Goal: Communication & Community: Answer question/provide support

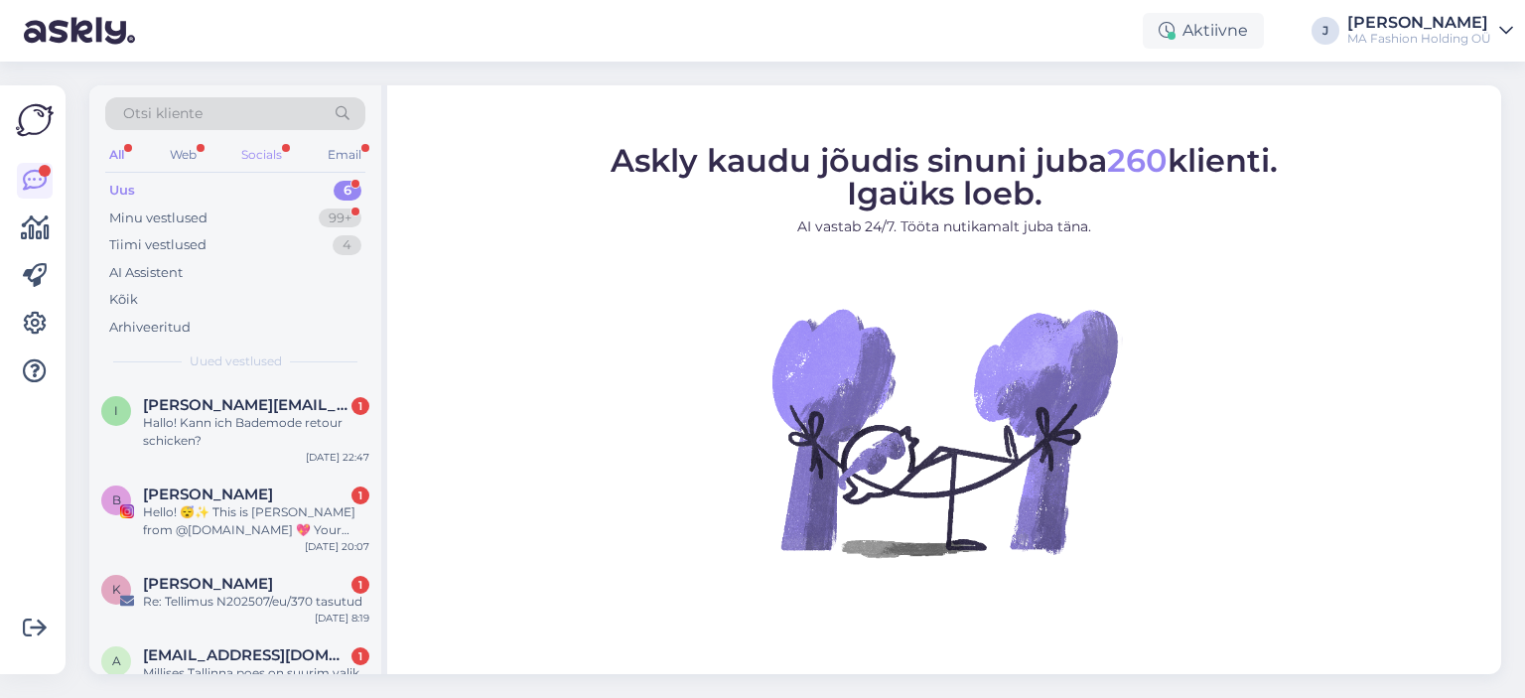
click at [260, 142] on div "Socials" at bounding box center [261, 155] width 49 height 26
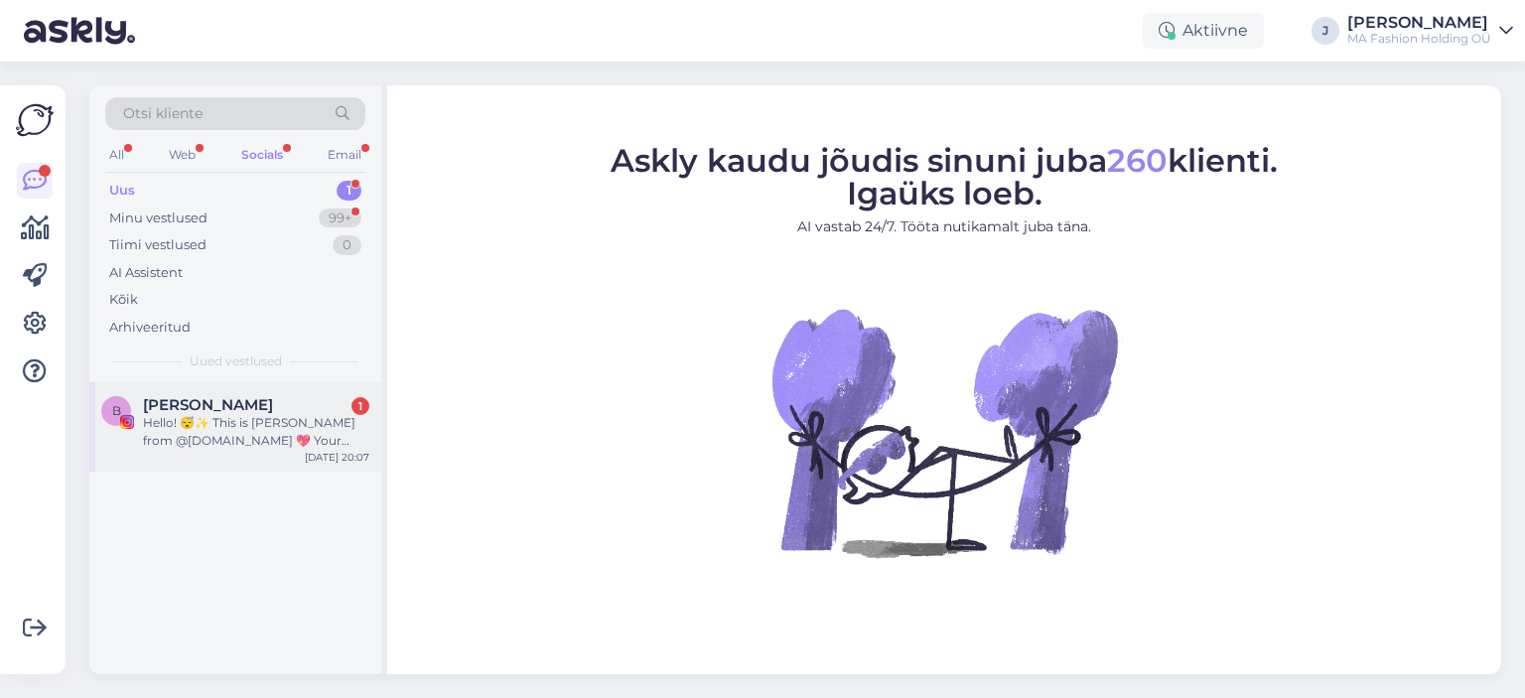
click at [228, 419] on div "Hello! 😴✨ This is [PERSON_NAME] from @[DOMAIN_NAME] 💖 Your profile radiates coz…" at bounding box center [256, 432] width 226 height 36
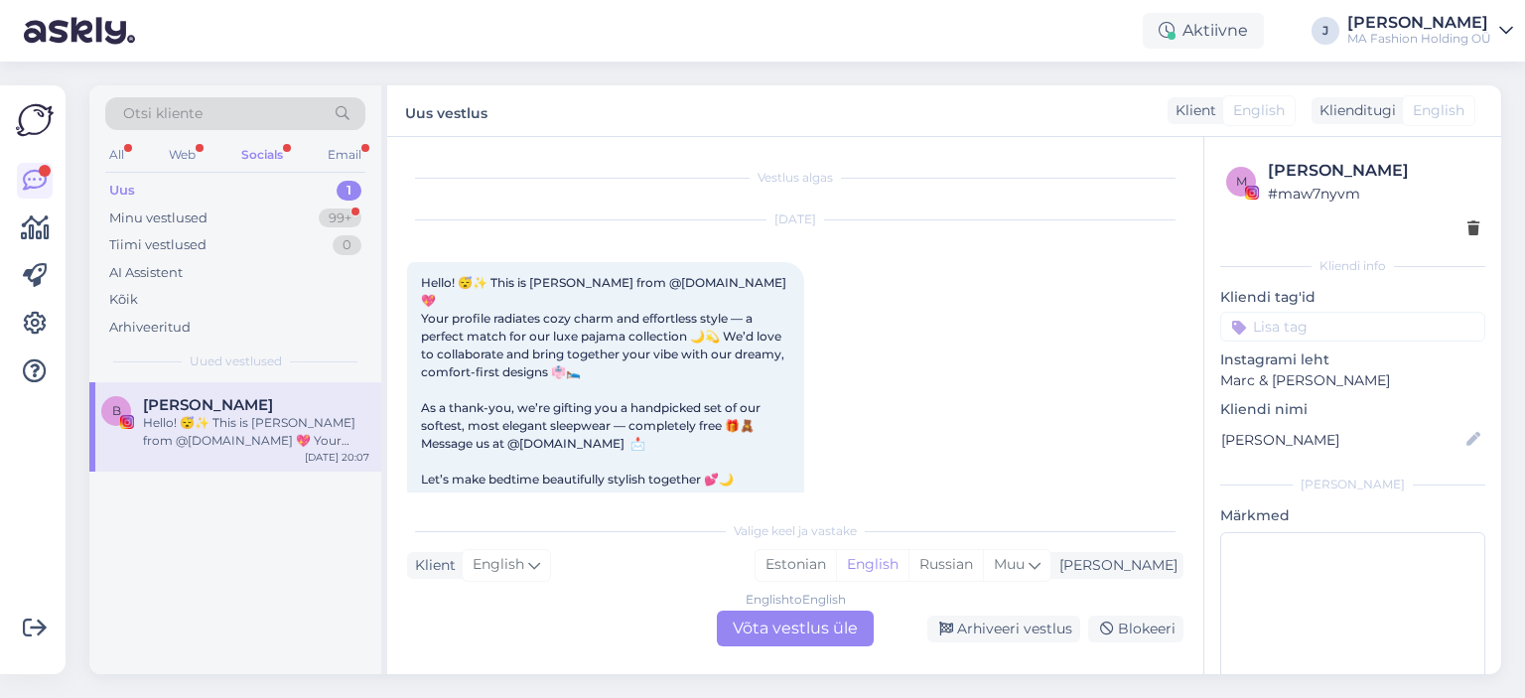
scroll to position [29, 0]
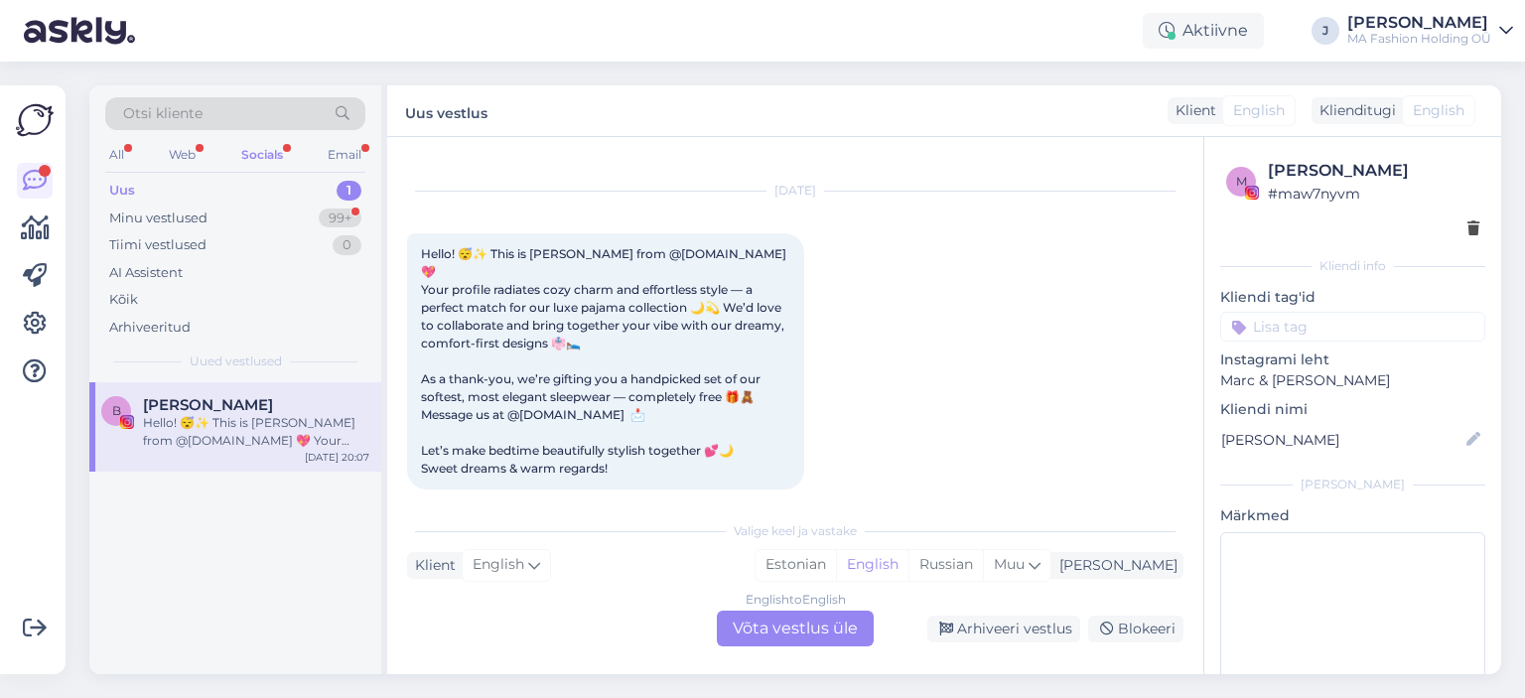
click at [783, 640] on div "English to English Võta vestlus üle" at bounding box center [795, 628] width 157 height 36
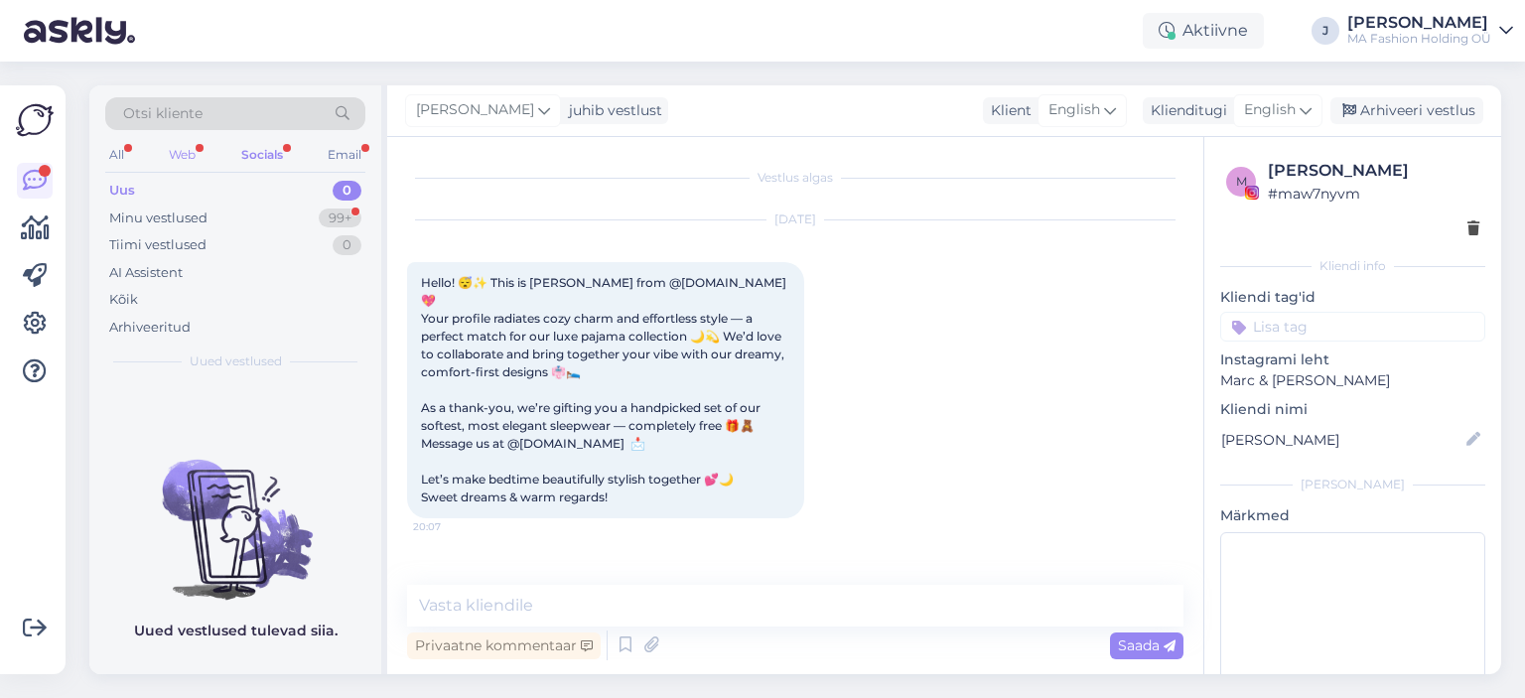
click at [190, 150] on div "Web" at bounding box center [182, 155] width 35 height 26
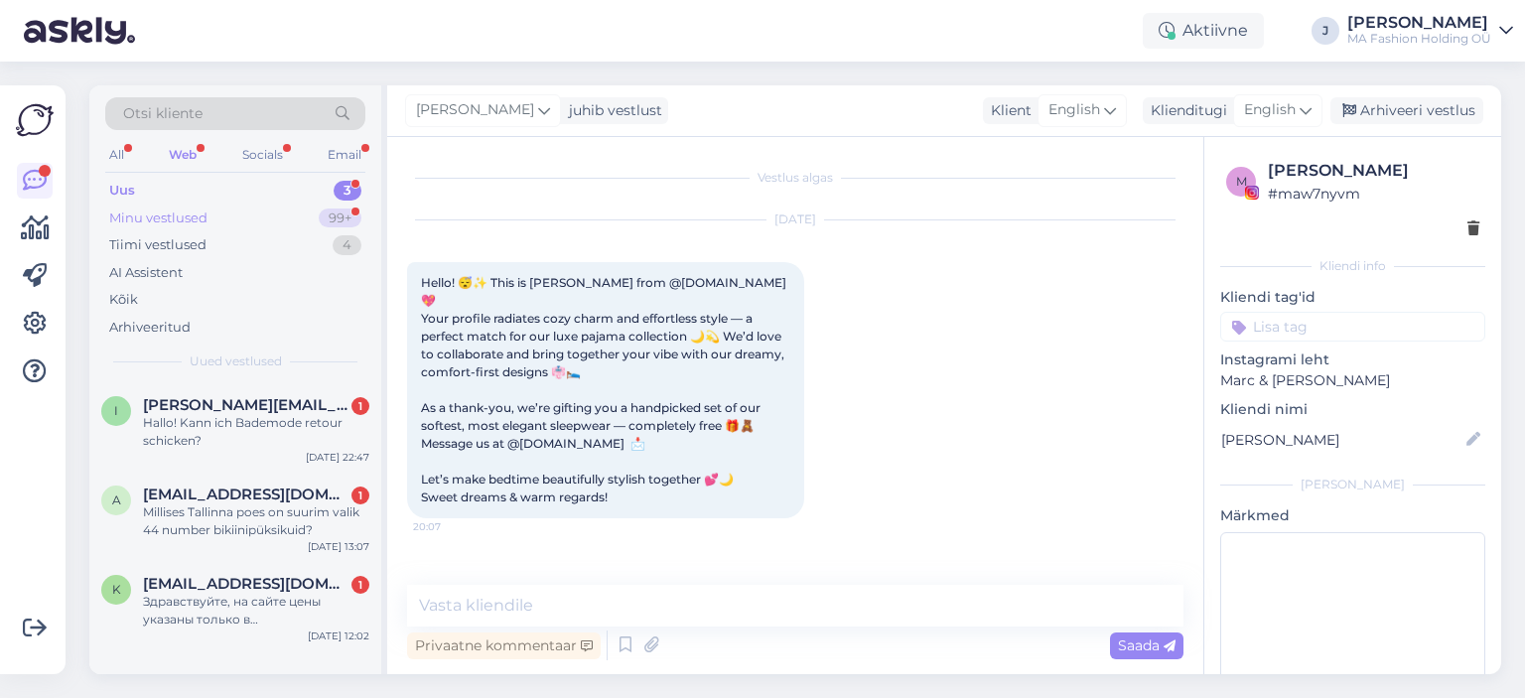
click at [230, 217] on div "Minu vestlused 99+" at bounding box center [235, 218] width 260 height 28
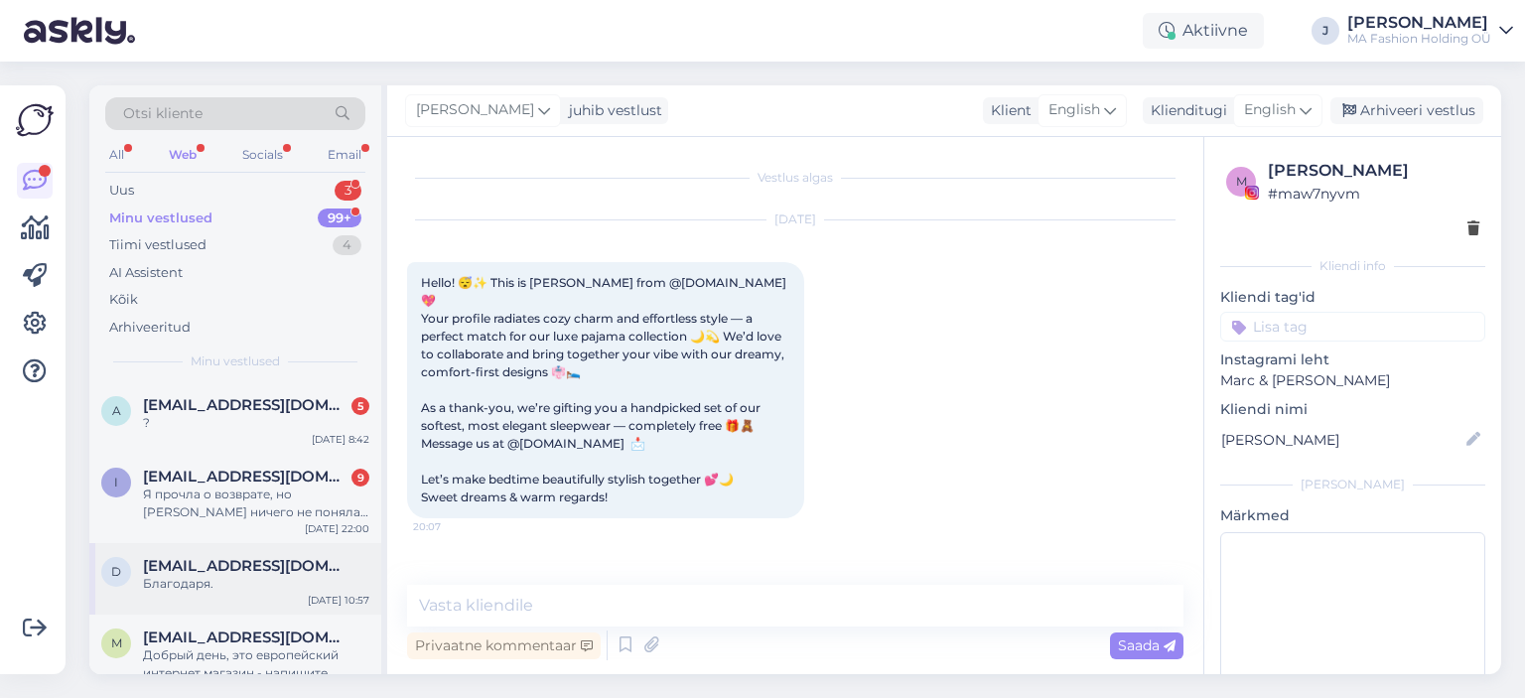
click at [300, 589] on div "Благодаря." at bounding box center [256, 584] width 226 height 18
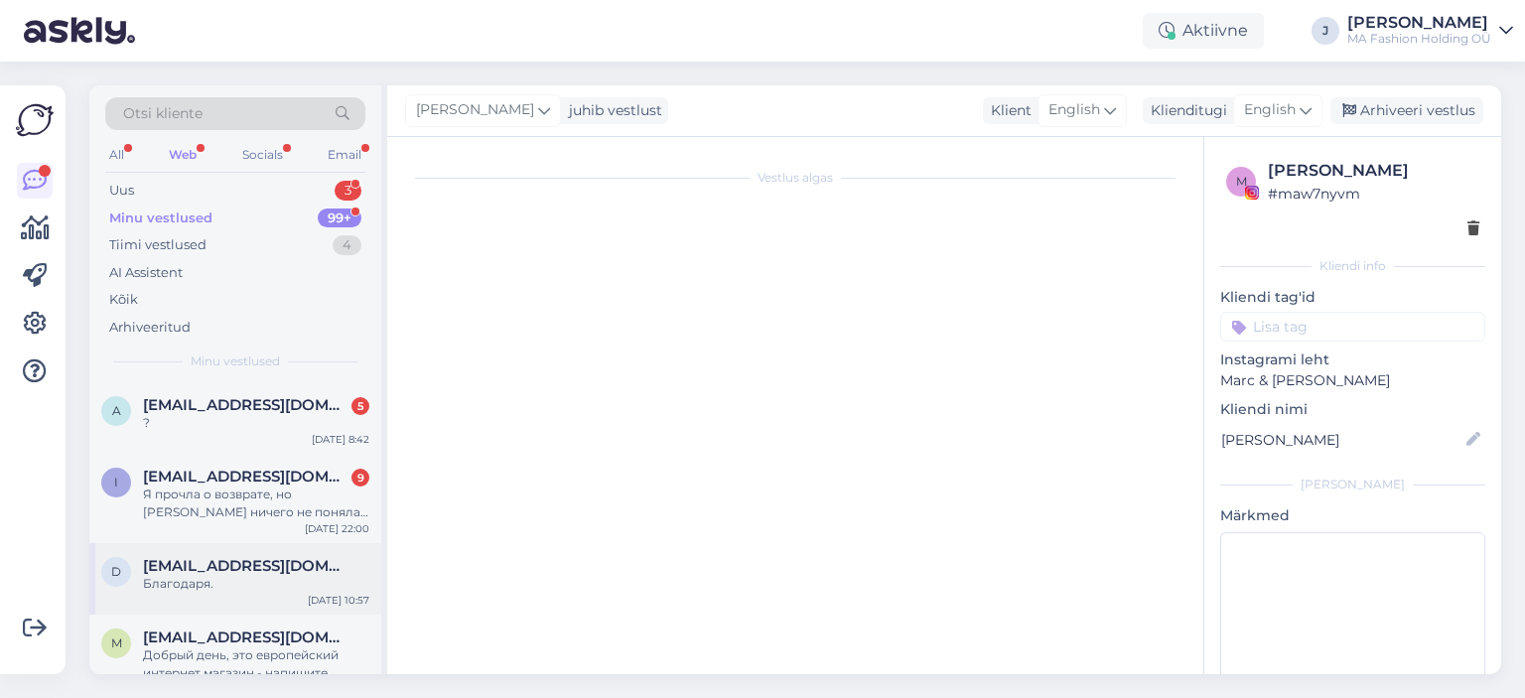
scroll to position [1350, 0]
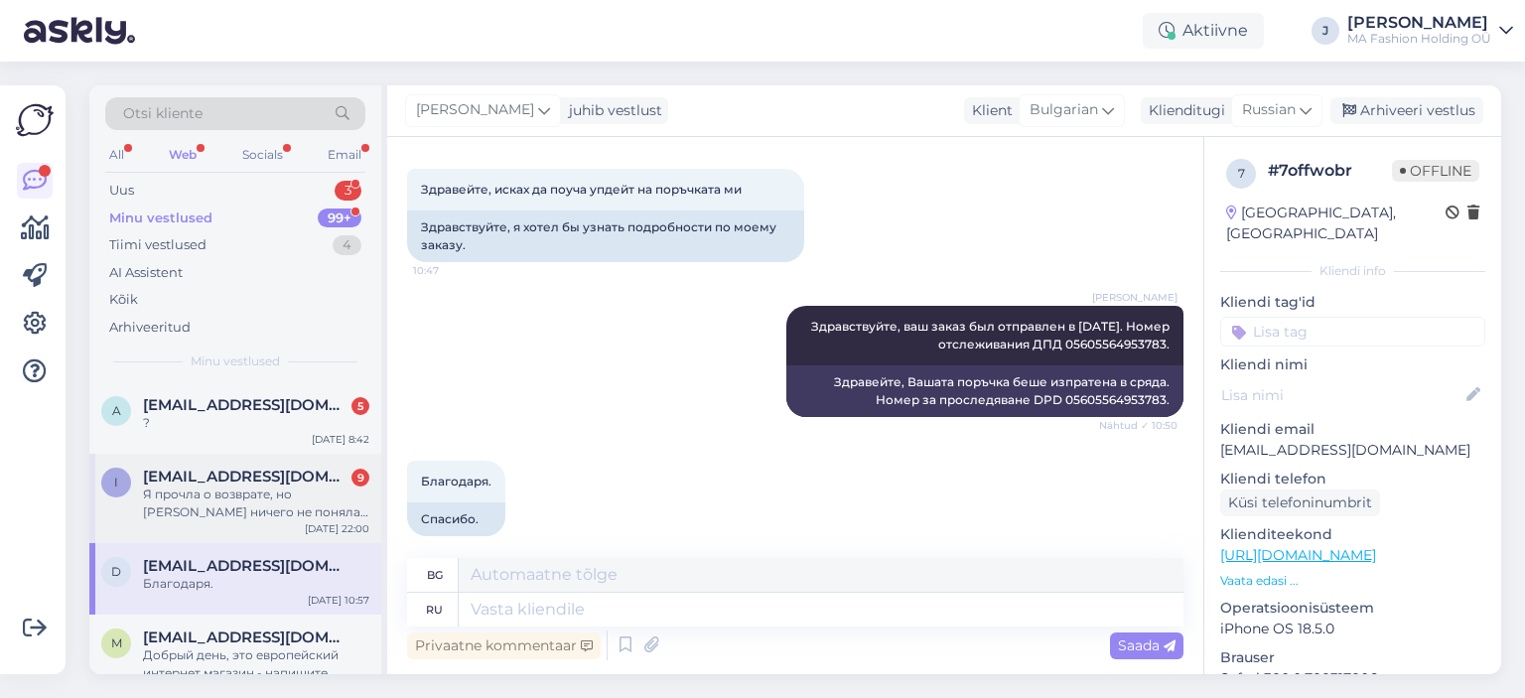
click at [261, 506] on div "Я прочла о возврате, но [PERSON_NAME] ничего не поняла с [PERSON_NAME] заполнен…" at bounding box center [256, 503] width 226 height 36
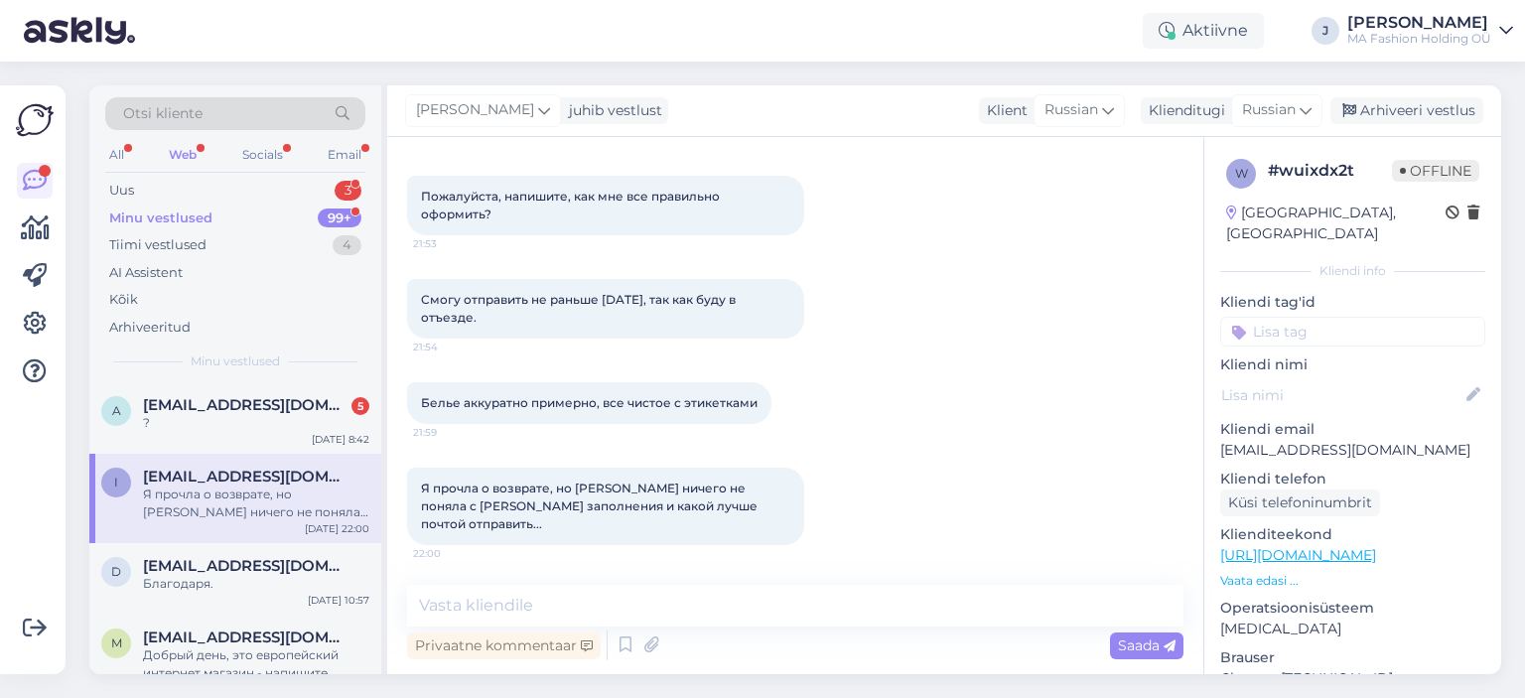
scroll to position [9750, 0]
drag, startPoint x: 778, startPoint y: 322, endPoint x: 398, endPoint y: 338, distance: 380.5
click at [441, 302] on div "Смогу отправить не раньше [DATE], так как буду в отъезде. 21:54" at bounding box center [605, 309] width 397 height 60
click at [584, 424] on div "Белье аккуратно примерно, все чистое с этикетками 21:59" at bounding box center [589, 403] width 364 height 42
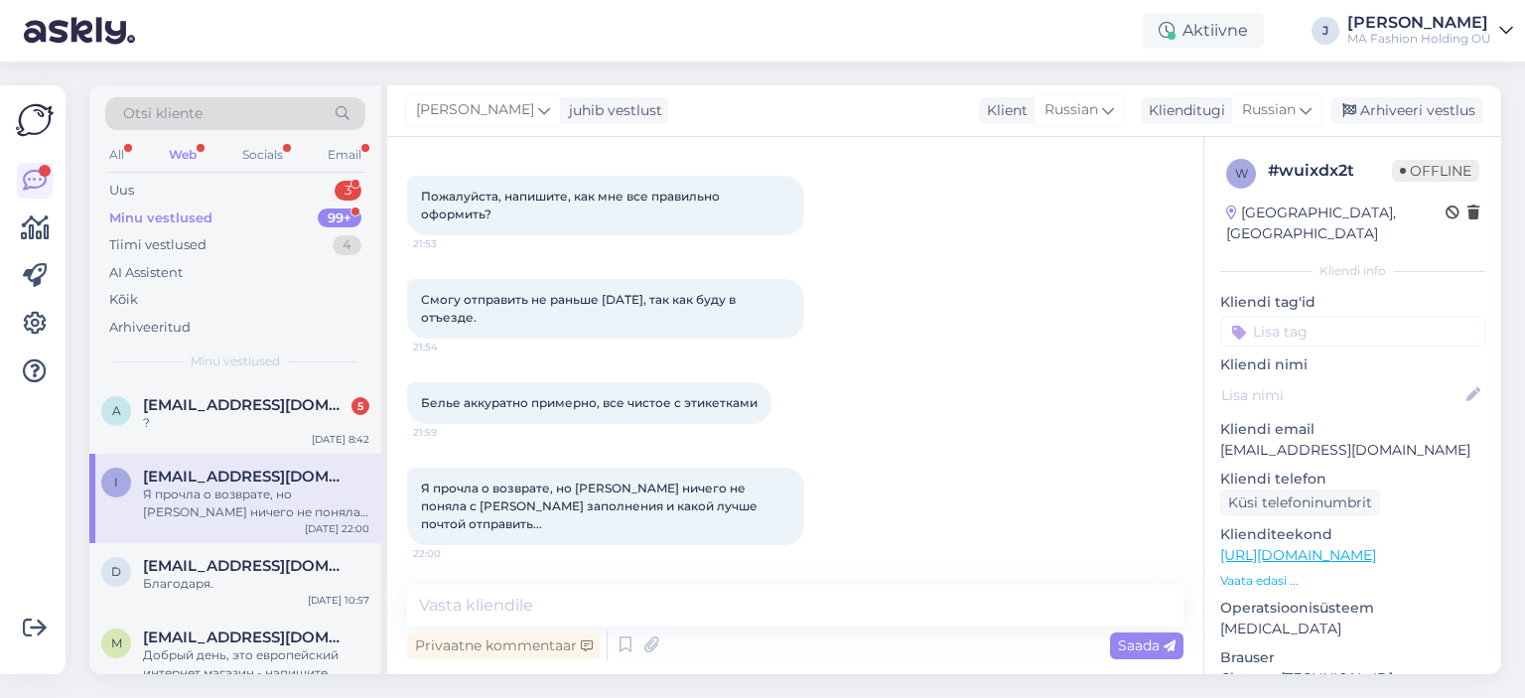
click at [536, 502] on span "Я прочла о возврате, но [PERSON_NAME] ничего не поняла с [PERSON_NAME] заполнен…" at bounding box center [590, 505] width 339 height 51
click at [535, 502] on span "Я прочла о возврате, но [PERSON_NAME] ничего не поняла с [PERSON_NAME] заполнен…" at bounding box center [590, 505] width 339 height 51
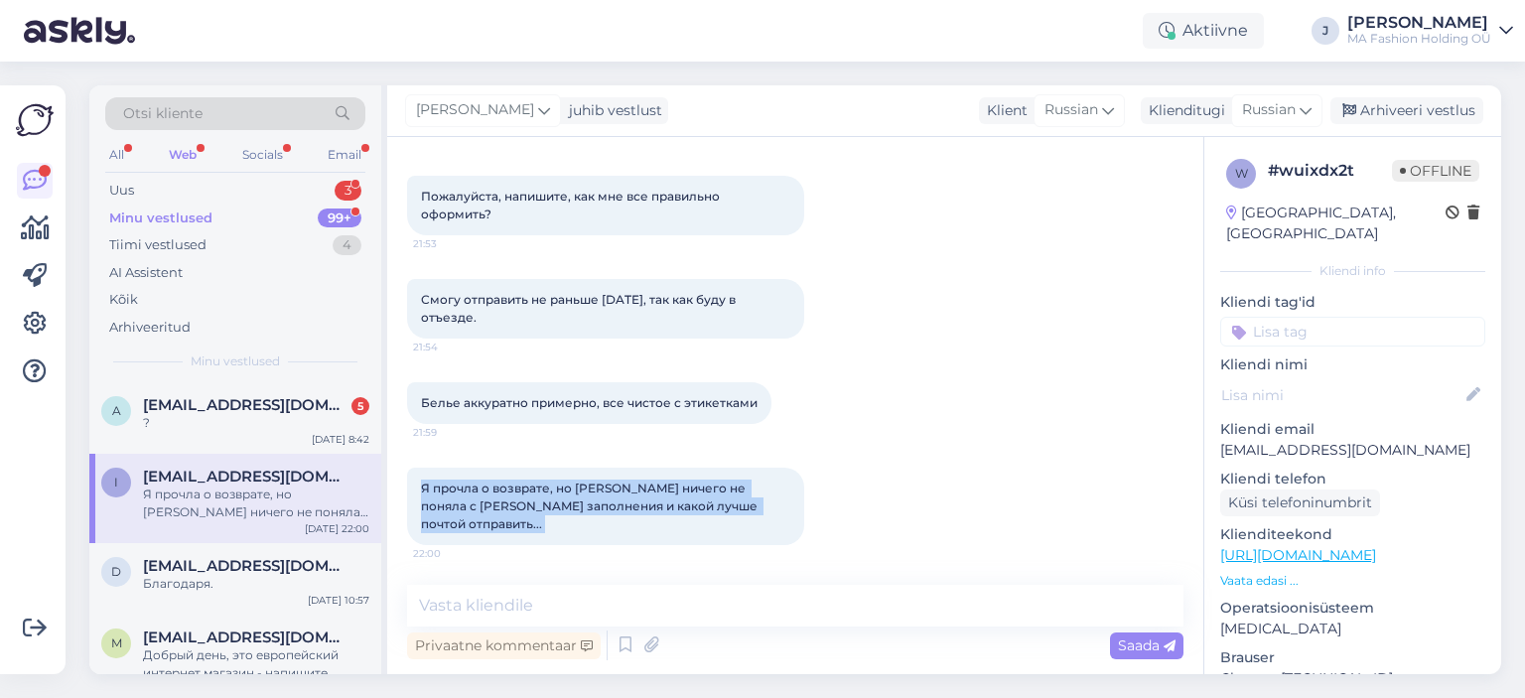
click at [535, 502] on span "Я прочла о возврате, но [PERSON_NAME] ничего не поняла с [PERSON_NAME] заполнен…" at bounding box center [590, 505] width 339 height 51
click at [608, 515] on div "Я прочла о возврате, но [PERSON_NAME] ничего не поняла с [PERSON_NAME] заполнен…" at bounding box center [605, 505] width 397 height 77
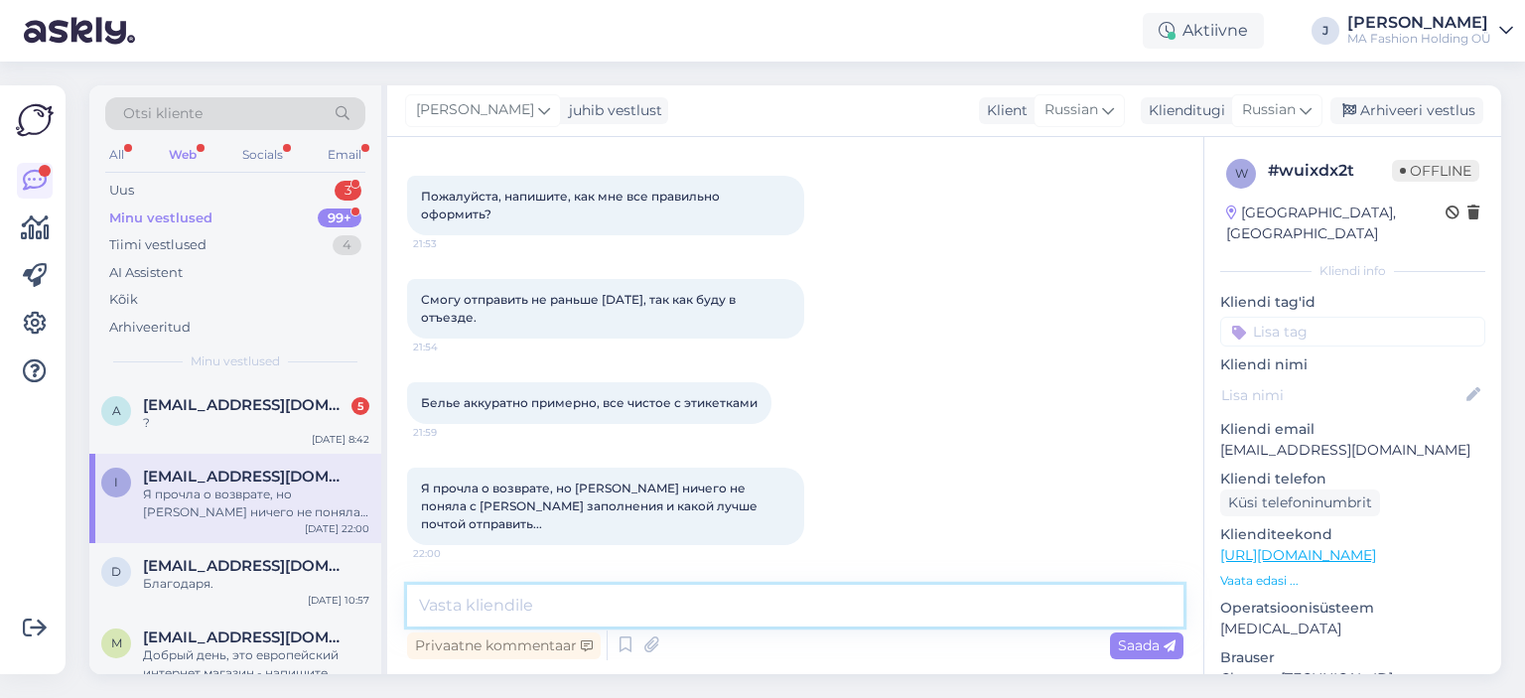
click at [725, 608] on textarea at bounding box center [795, 606] width 776 height 42
click at [790, 602] on textarea at bounding box center [795, 606] width 776 height 42
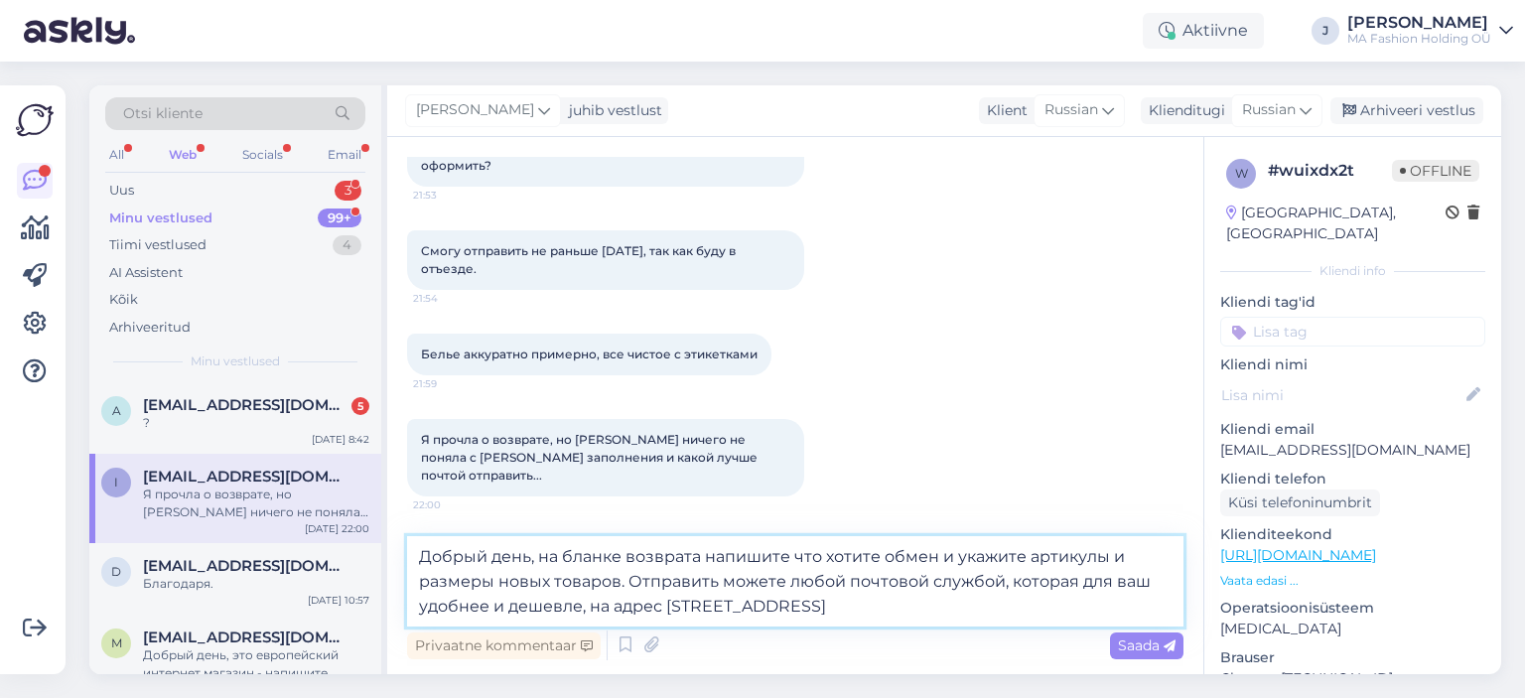
click at [883, 586] on textarea "Добрый день, на бланке возврата напишите что хотите обмен и укажите артикулы и …" at bounding box center [795, 581] width 776 height 90
click at [949, 587] on textarea "Добрый день, на бланке возврата напишите что хотите обмен и укажите артикулы и …" at bounding box center [795, 581] width 776 height 90
click at [963, 611] on textarea "Добрый день, на бланке возврата напишите что хотите обмен и укажите артикулы и …" at bounding box center [795, 581] width 776 height 90
click at [588, 606] on textarea "Добрый день, на бланке возврата напишите что хотите обмен и укажите артикулы и …" at bounding box center [795, 581] width 776 height 90
click at [957, 595] on textarea "Добрый день, на бланке возврата напишите что хотите обмен и укажите артикулы и …" at bounding box center [795, 581] width 776 height 90
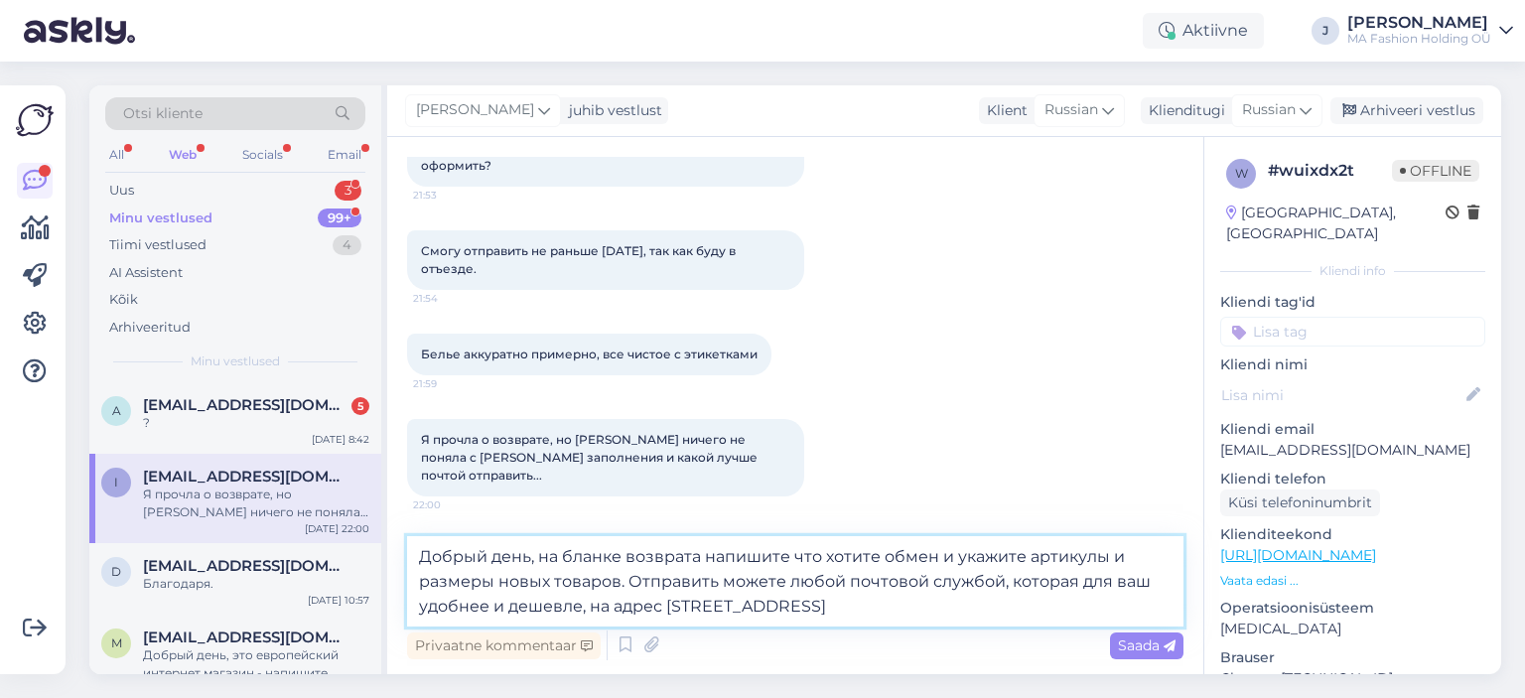
click at [961, 602] on textarea "Добрый день, на бланке возврата напишите что хотите обмен и укажите артикулы и …" at bounding box center [795, 581] width 776 height 90
type textarea "Добрый день, на бланке возврата напишите что хотите обмен и укажите артикулы и …"
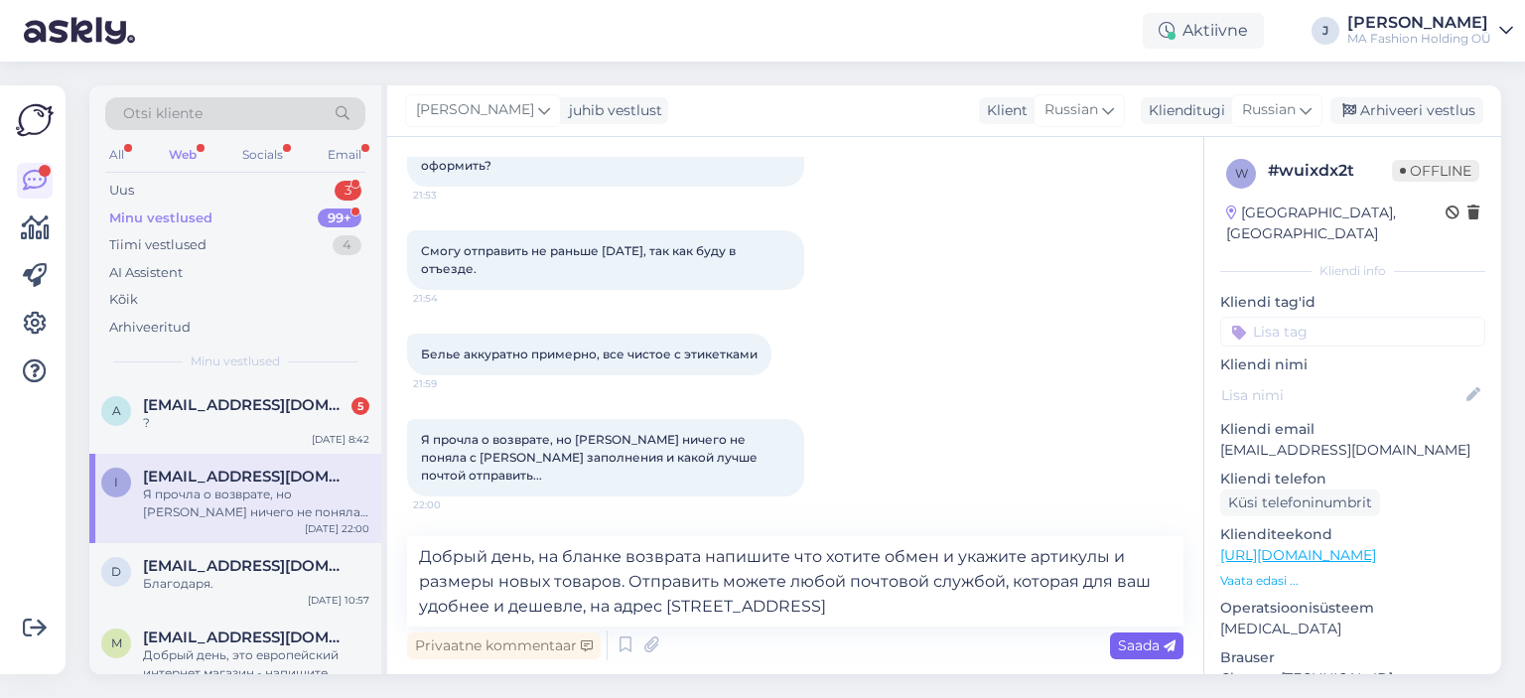
click at [1128, 644] on span "Saada" at bounding box center [1147, 645] width 58 height 18
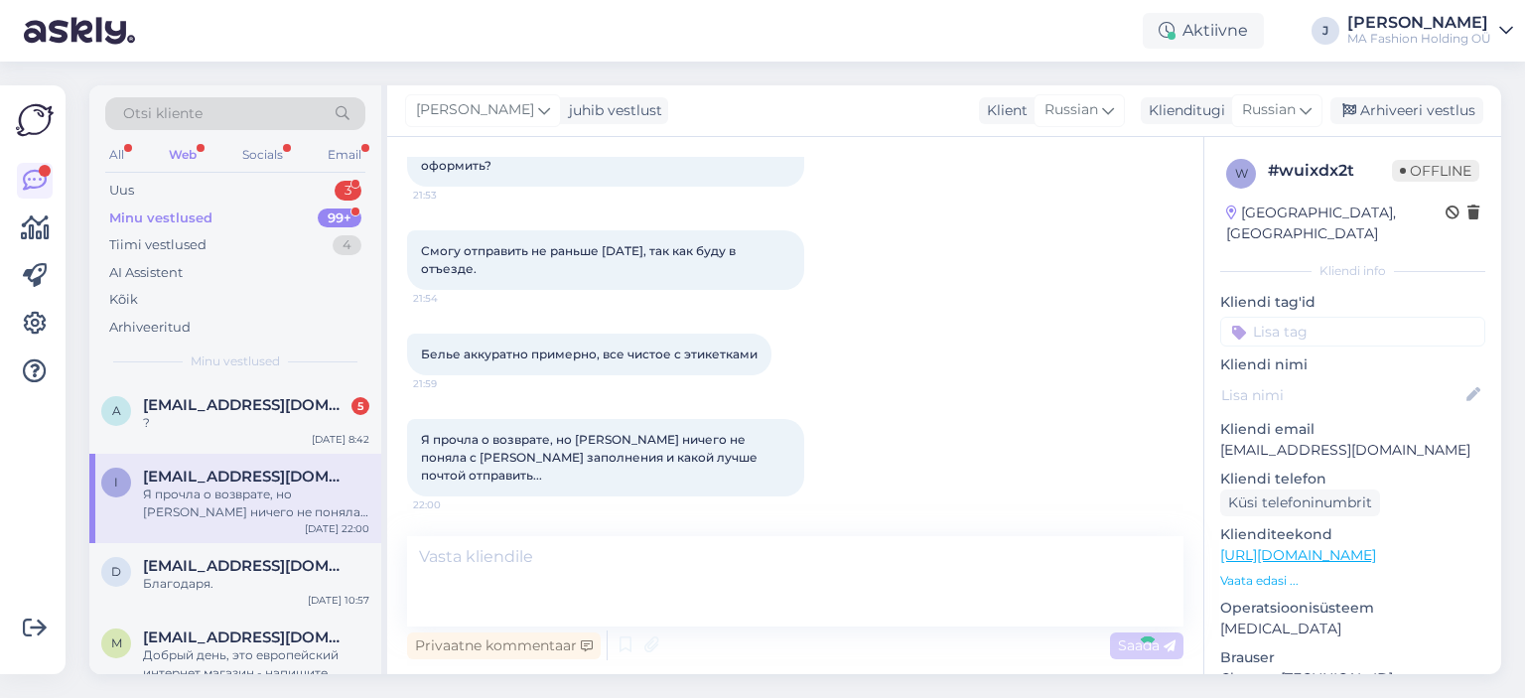
scroll to position [9948, 0]
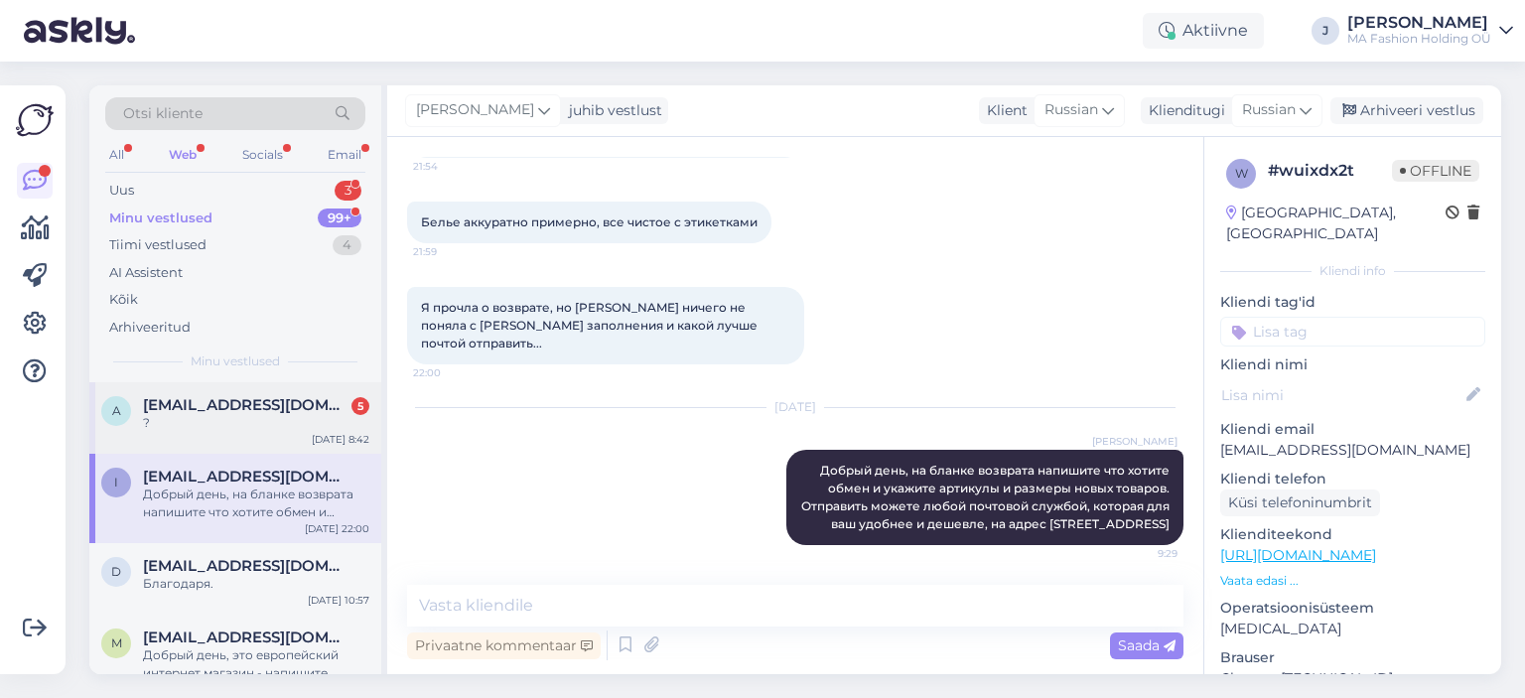
click at [248, 386] on div "a [EMAIL_ADDRESS][DOMAIN_NAME] 5 ? [DATE] 8:42" at bounding box center [235, 417] width 292 height 71
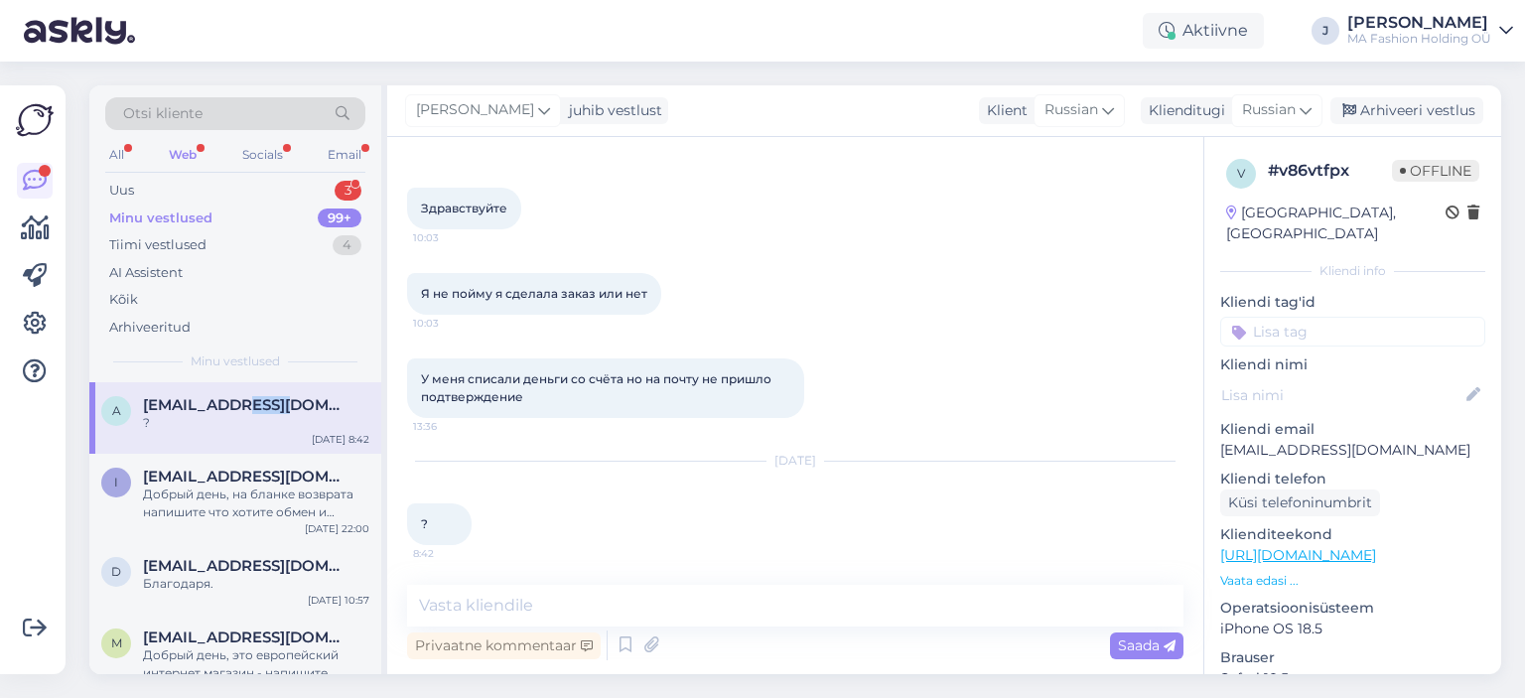
click at [246, 386] on div "a [EMAIL_ADDRESS][DOMAIN_NAME] ? [DATE] 8:42" at bounding box center [235, 417] width 292 height 71
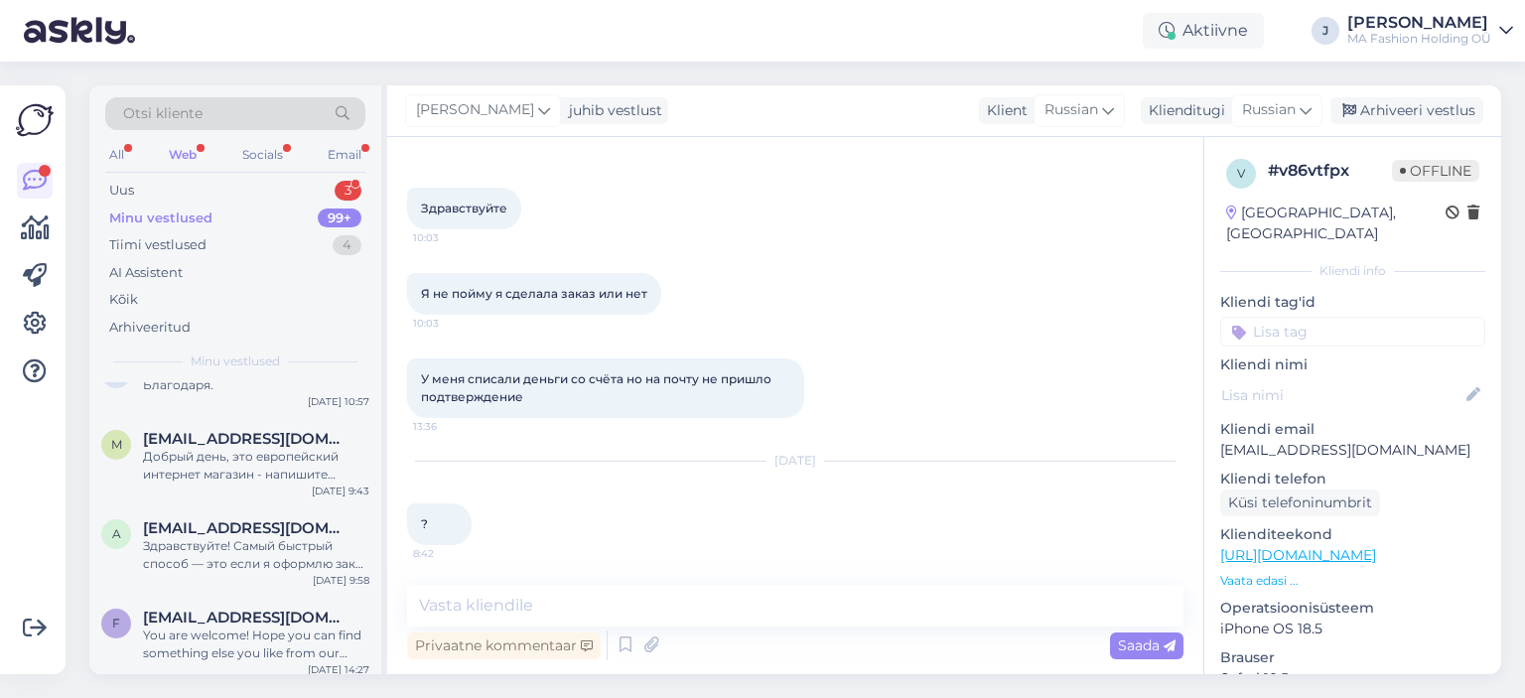
scroll to position [451, 0]
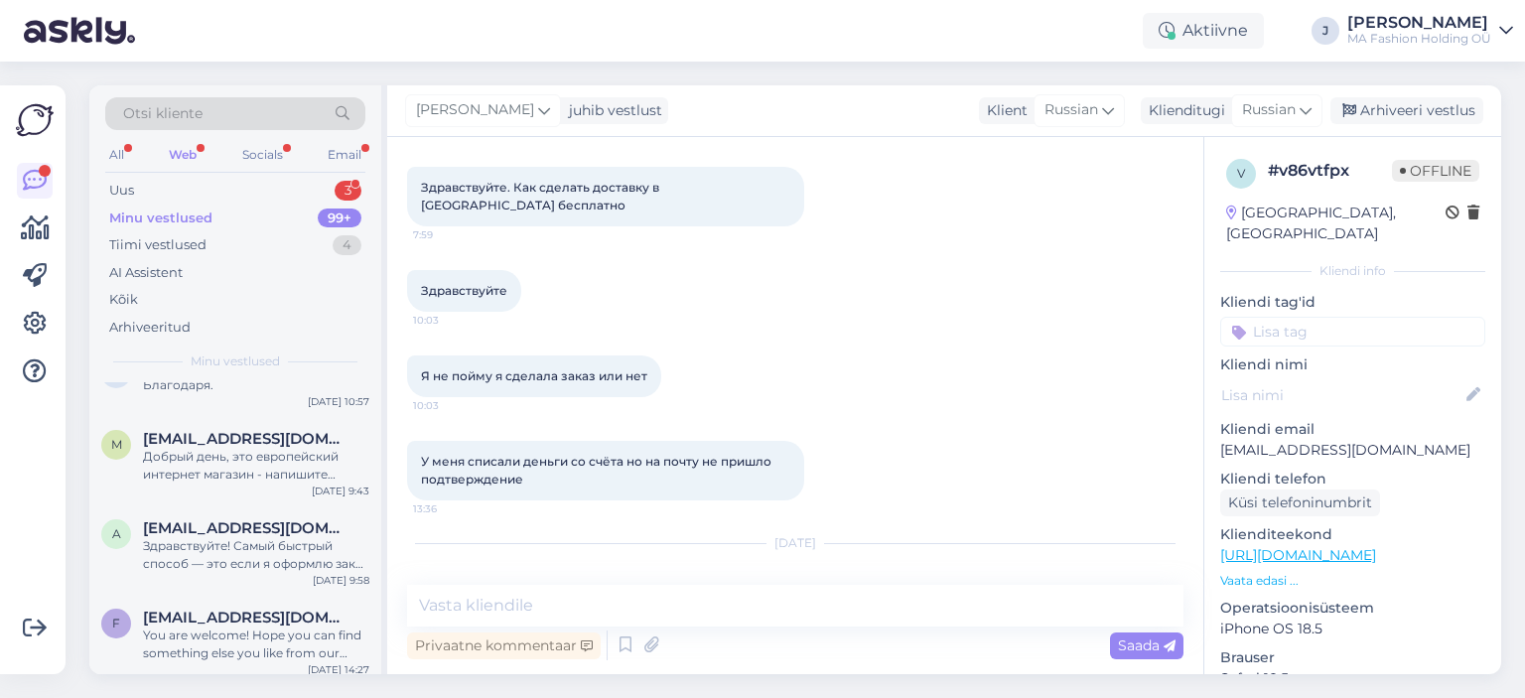
click at [1342, 451] on p "[EMAIL_ADDRESS][DOMAIN_NAME]" at bounding box center [1352, 450] width 265 height 21
copy p "[EMAIL_ADDRESS][DOMAIN_NAME]"
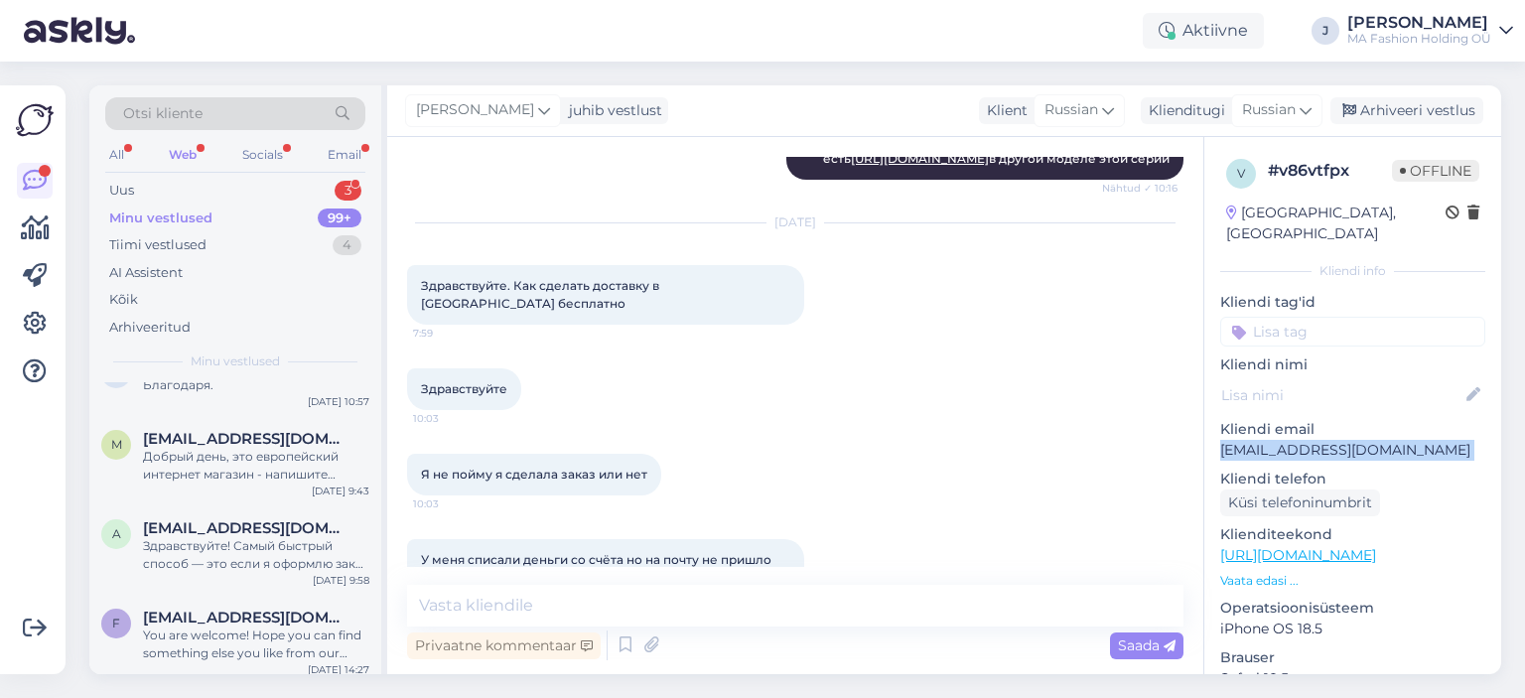
scroll to position [252, 0]
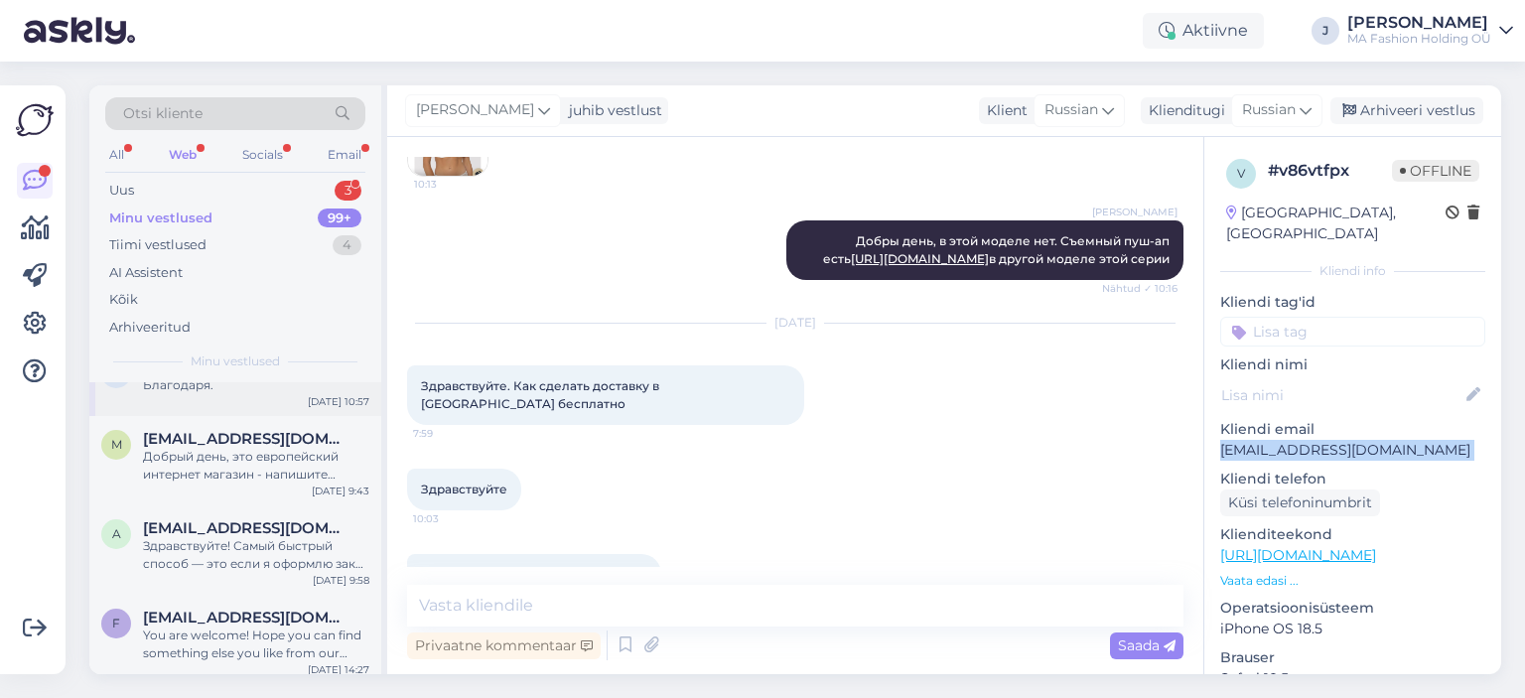
drag, startPoint x: 580, startPoint y: 404, endPoint x: 363, endPoint y: 393, distance: 216.6
click at [363, 393] on div "Otsi kliente All Web Socials Email Uus 3 Minu vestlused 99+ Tiimi vestlused 4 A…" at bounding box center [794, 379] width 1411 height 589
click at [529, 425] on div "Здравствуйте. Как сделать доставку в [GEOGRAPHIC_DATA] бесплатно 7:59" at bounding box center [605, 395] width 397 height 60
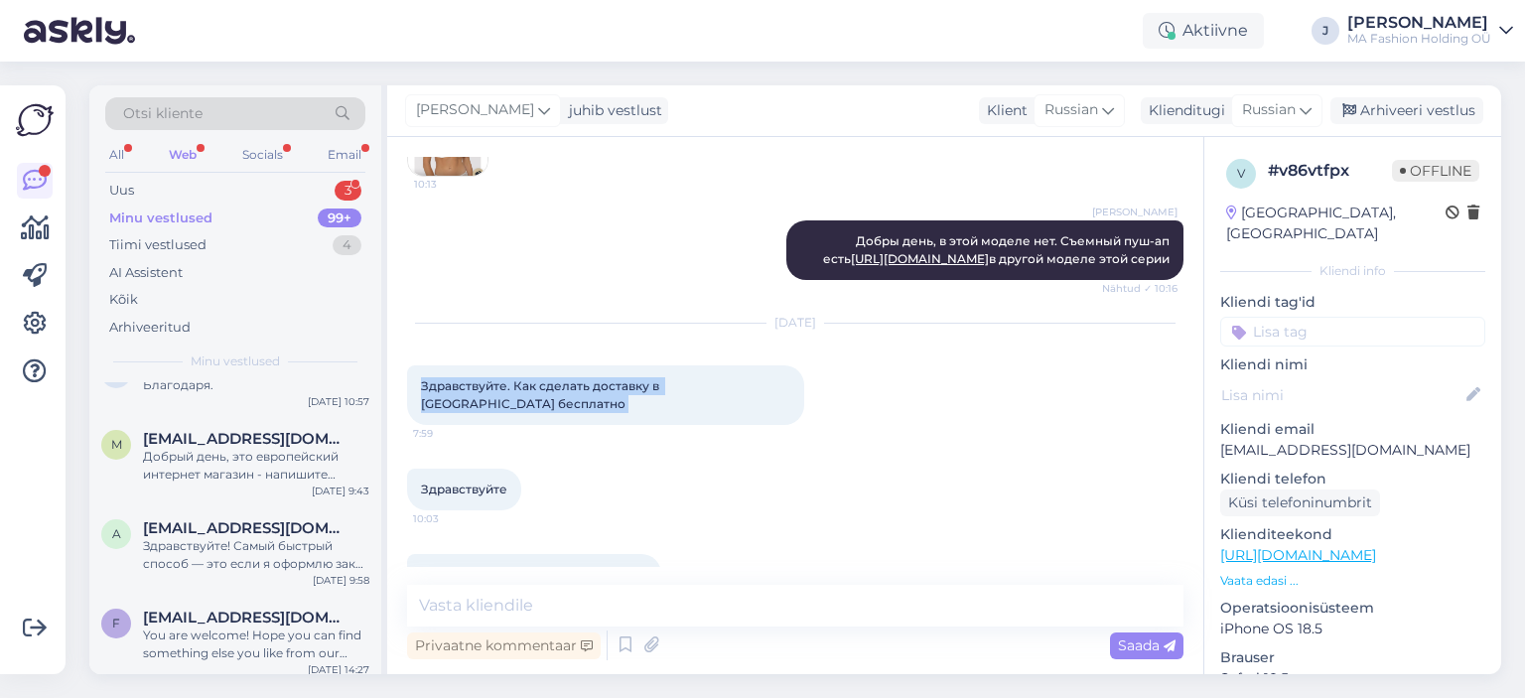
click at [529, 425] on div "Здравствуйте. Как сделать доставку в [GEOGRAPHIC_DATA] бесплатно 7:59" at bounding box center [605, 395] width 397 height 60
click at [532, 424] on div "Здравствуйте. Как сделать доставку в [GEOGRAPHIC_DATA] бесплатно 7:59" at bounding box center [605, 395] width 397 height 60
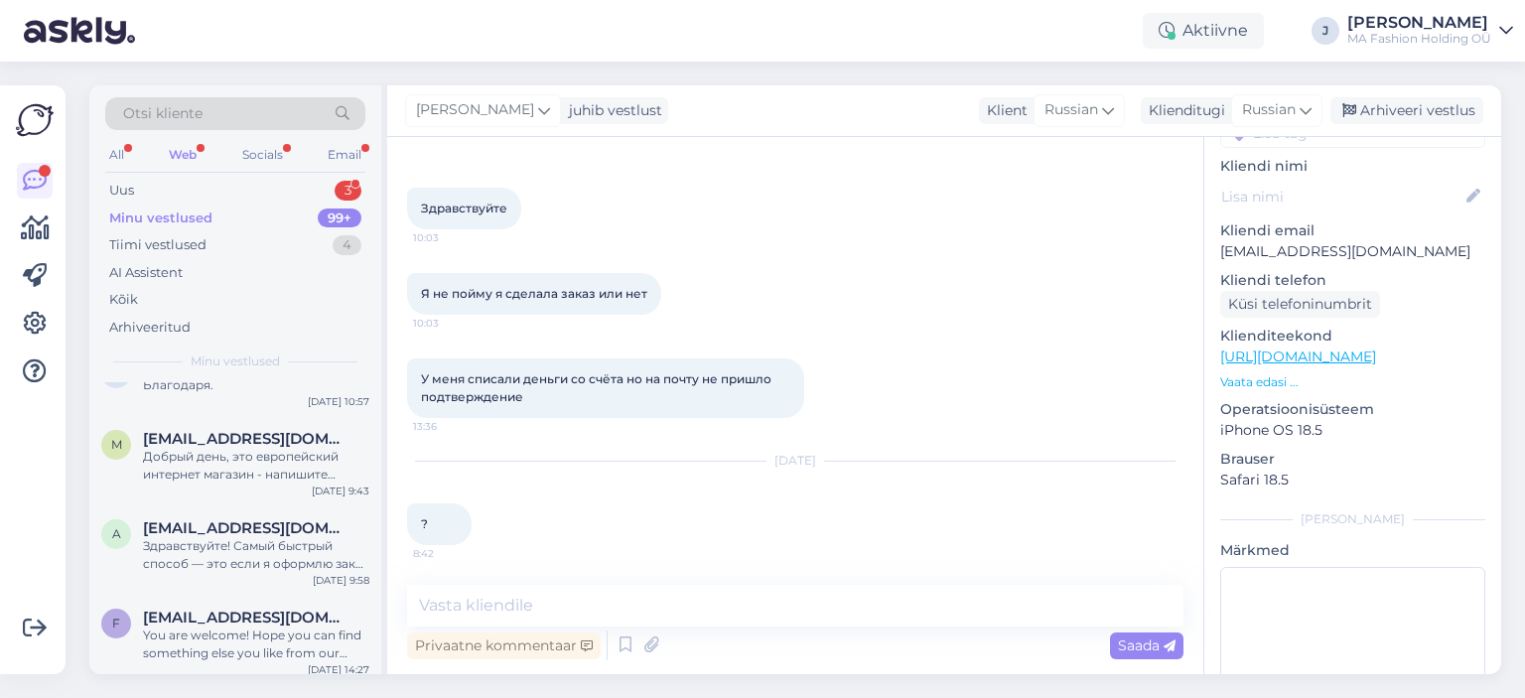
scroll to position [0, 0]
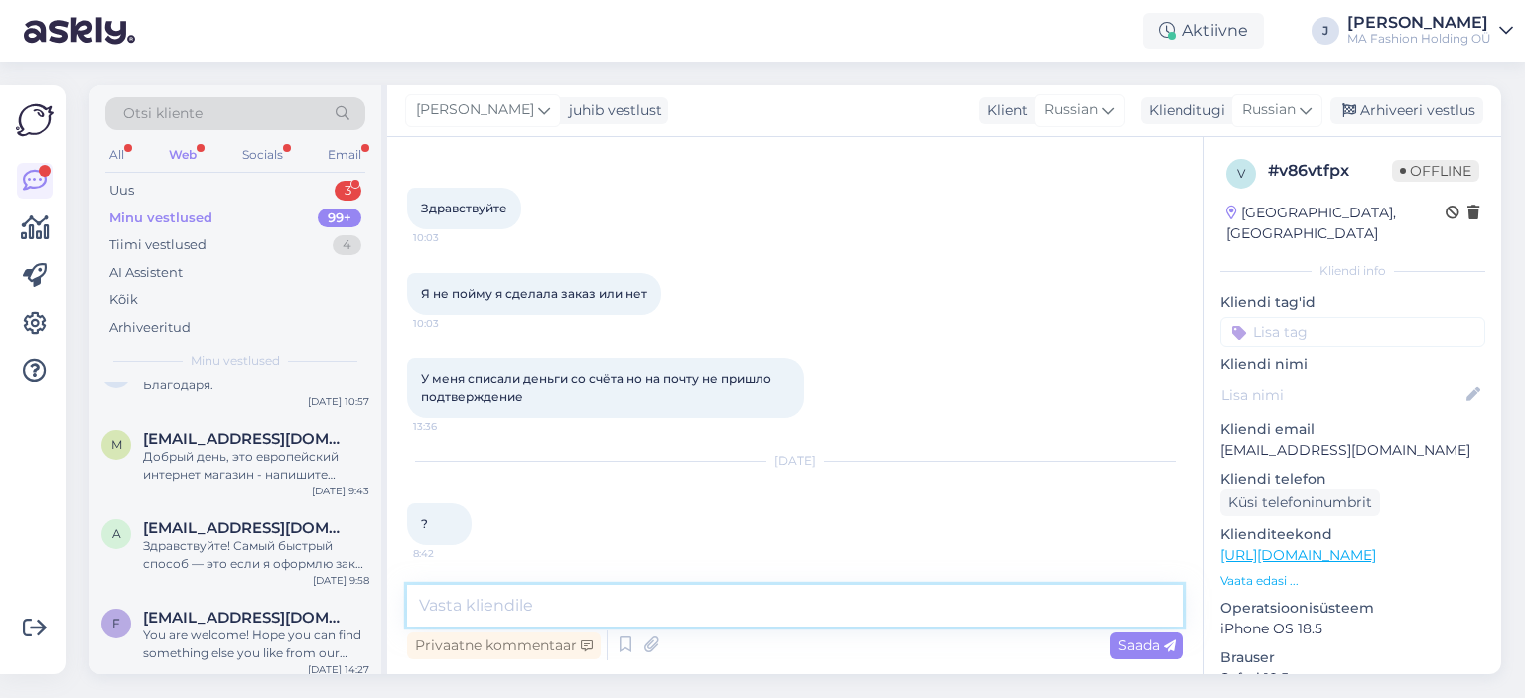
click at [653, 614] on textarea at bounding box center [795, 606] width 776 height 42
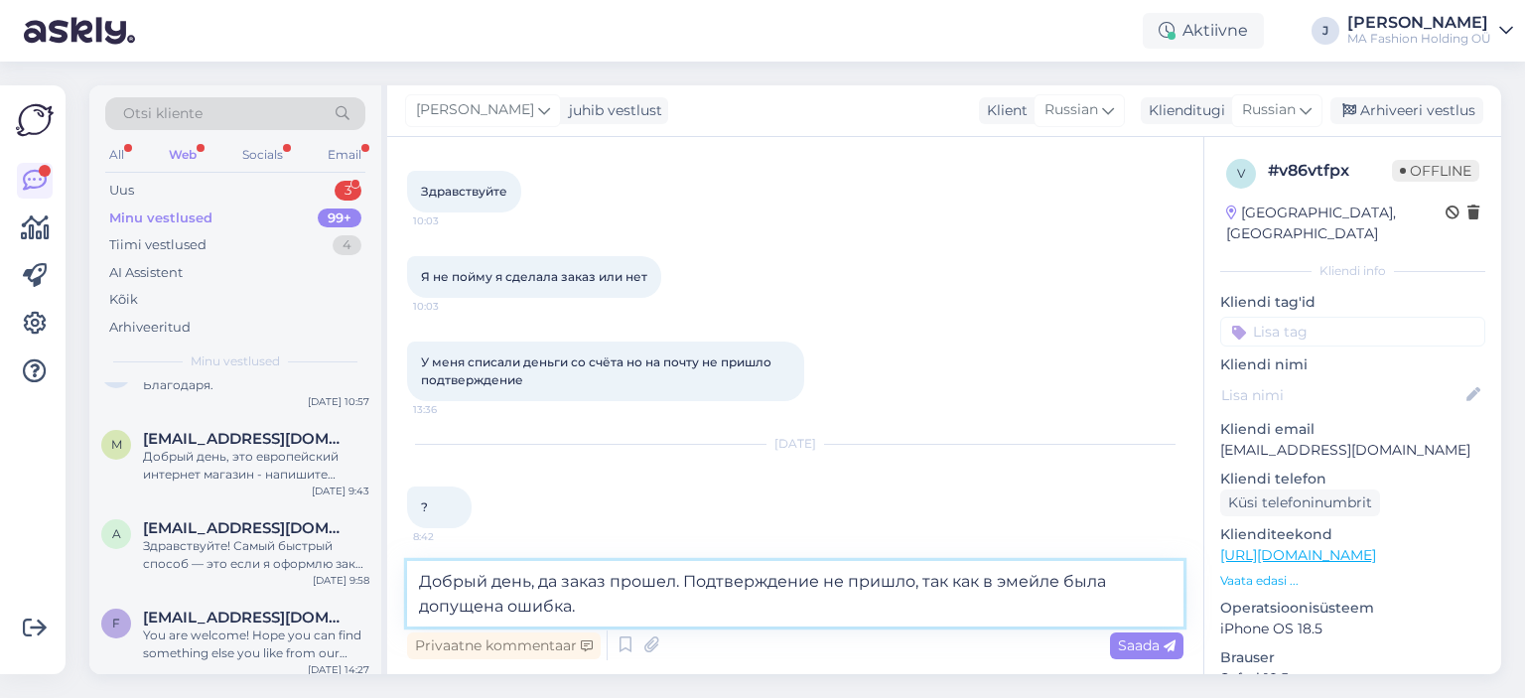
click at [574, 607] on textarea "Добрый день, да заказ прошел. Подтверждение не пришло, так как в эмейле была до…" at bounding box center [795, 594] width 776 height 66
paste textarea "[EMAIL_ADDRESS][DOMAIN_NAME]"
click at [622, 599] on textarea "Добрый день, да заказ прошел. Подтверждение не пришло, так как в эмейле была до…" at bounding box center [795, 594] width 776 height 66
drag, startPoint x: 926, startPoint y: 573, endPoint x: 568, endPoint y: 620, distance: 361.5
click at [568, 620] on textarea "Добрый день, да заказ прошел. Подтверждение не пришло, так как в эмейле была до…" at bounding box center [795, 594] width 776 height 66
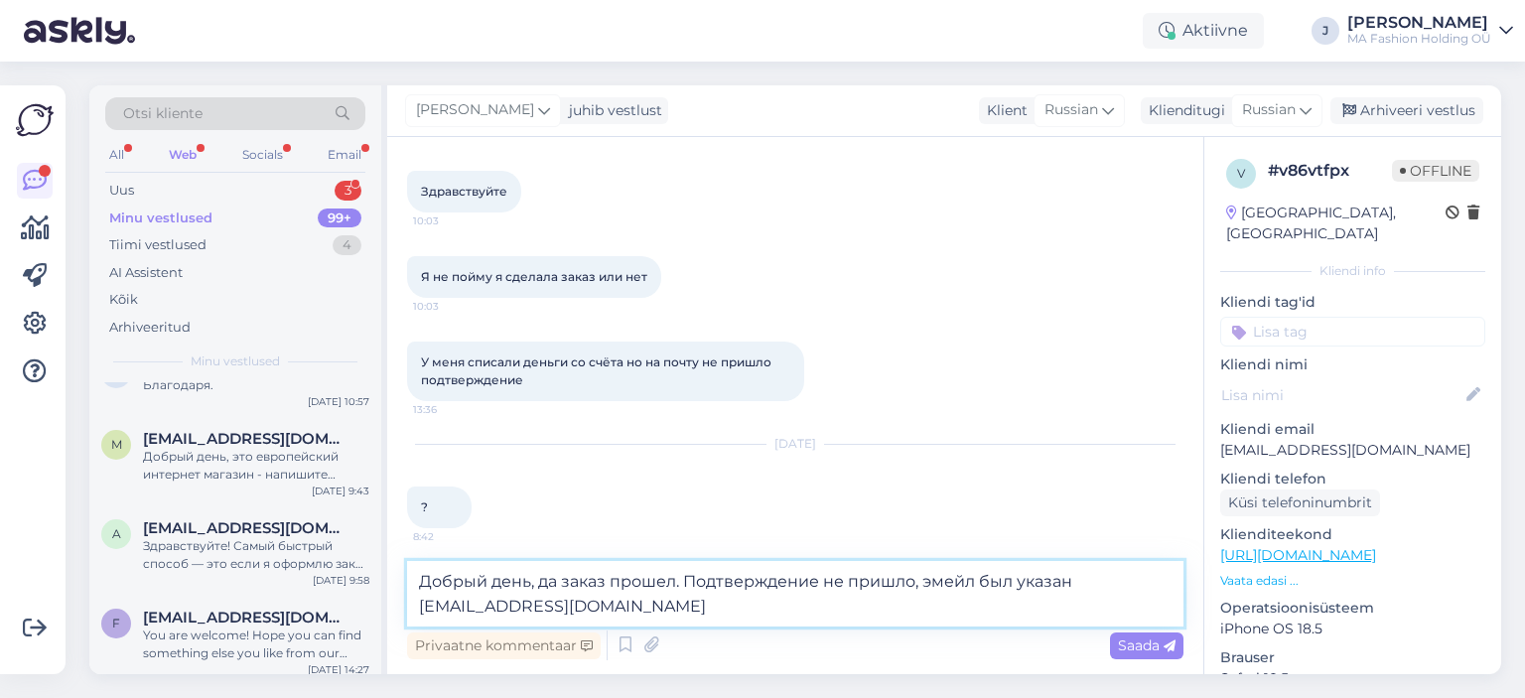
click at [613, 619] on textarea "Добрый день, да заказ прошел. Подтверждение не пришло, эмейл был указан [EMAIL_…" at bounding box center [795, 594] width 776 height 66
type textarea "Добрый день, да заказ прошел. Подтверждение не пришло, эмейл был указан [EMAIL_…"
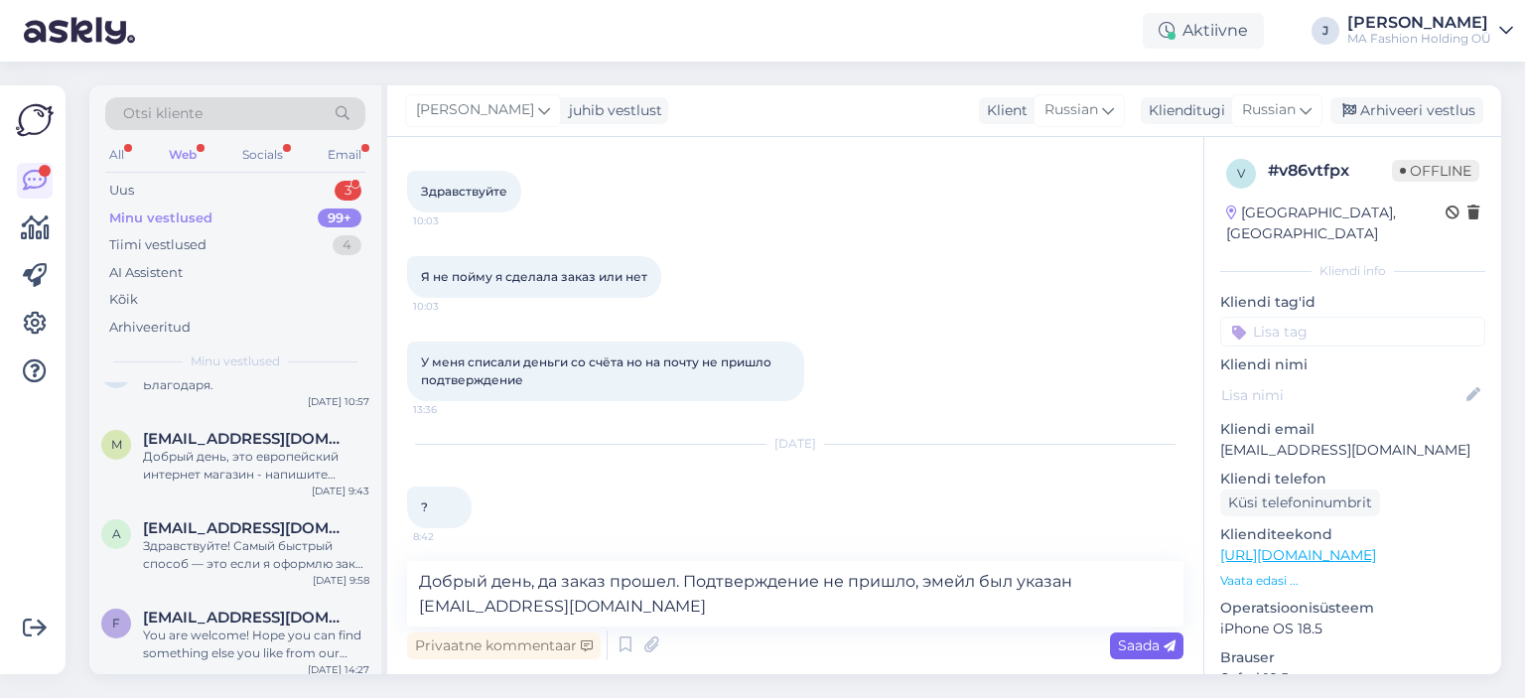
click at [1164, 643] on icon at bounding box center [1169, 646] width 12 height 12
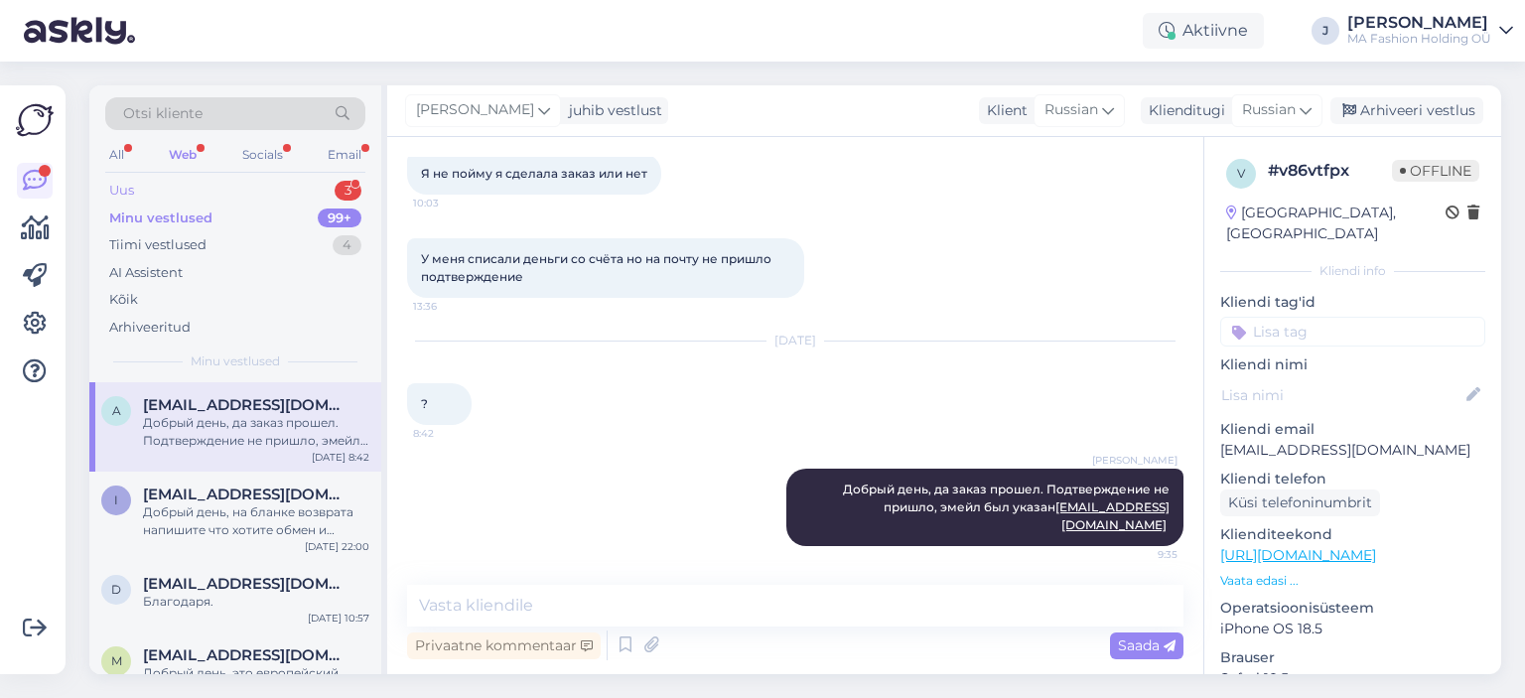
click at [283, 183] on div "Uus 3" at bounding box center [235, 191] width 260 height 28
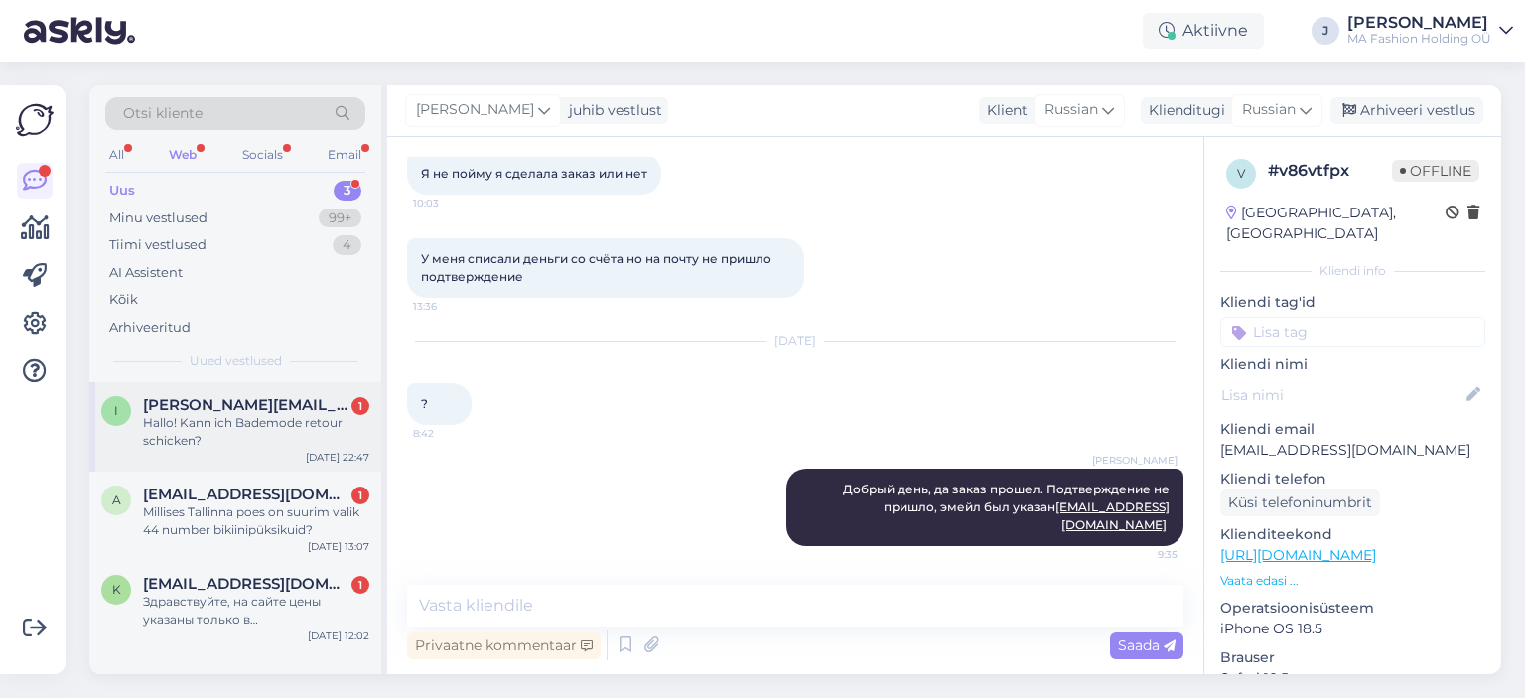
click at [296, 466] on div "i [EMAIL_ADDRESS][DOMAIN_NAME] 1 Hallo! Kann ich Bademode retour schicken? [DAT…" at bounding box center [235, 426] width 292 height 89
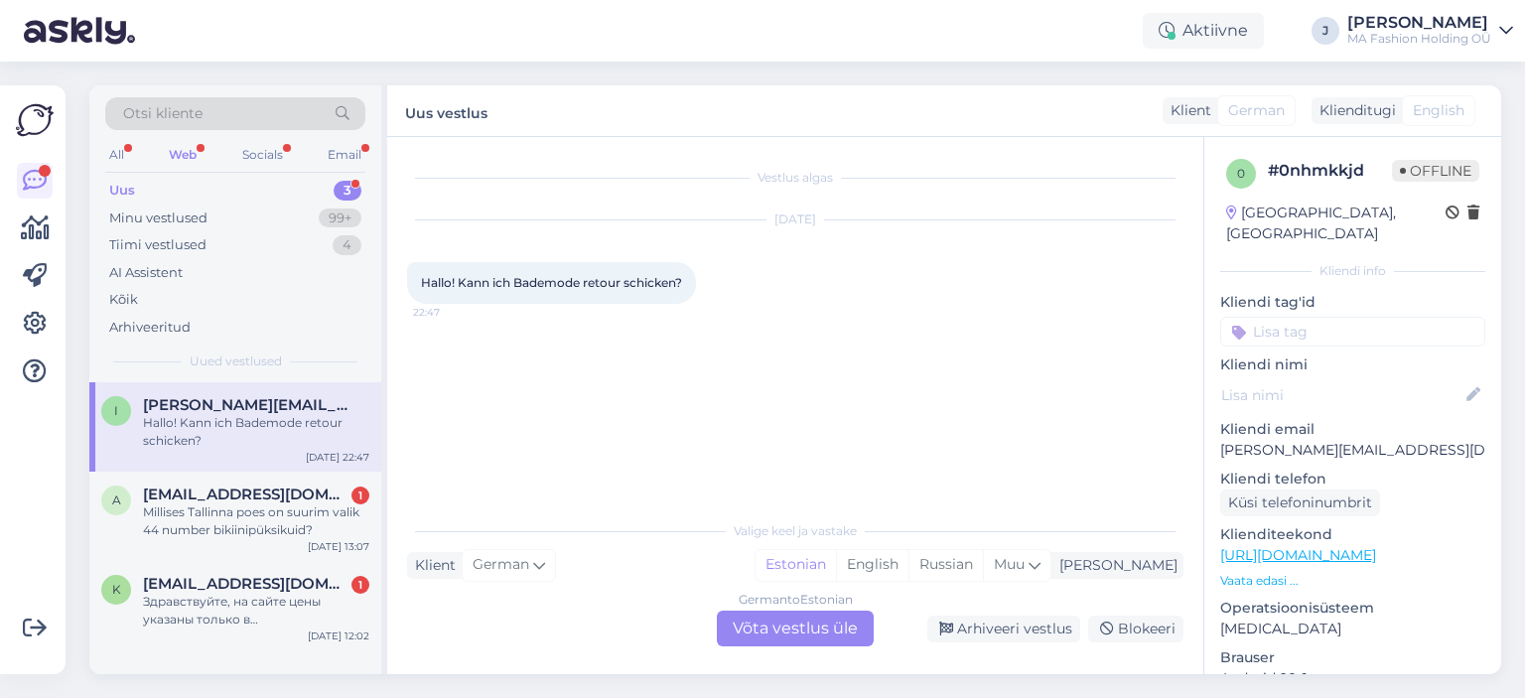
click at [845, 637] on div "German to Estonian Võta vestlus üle" at bounding box center [795, 628] width 157 height 36
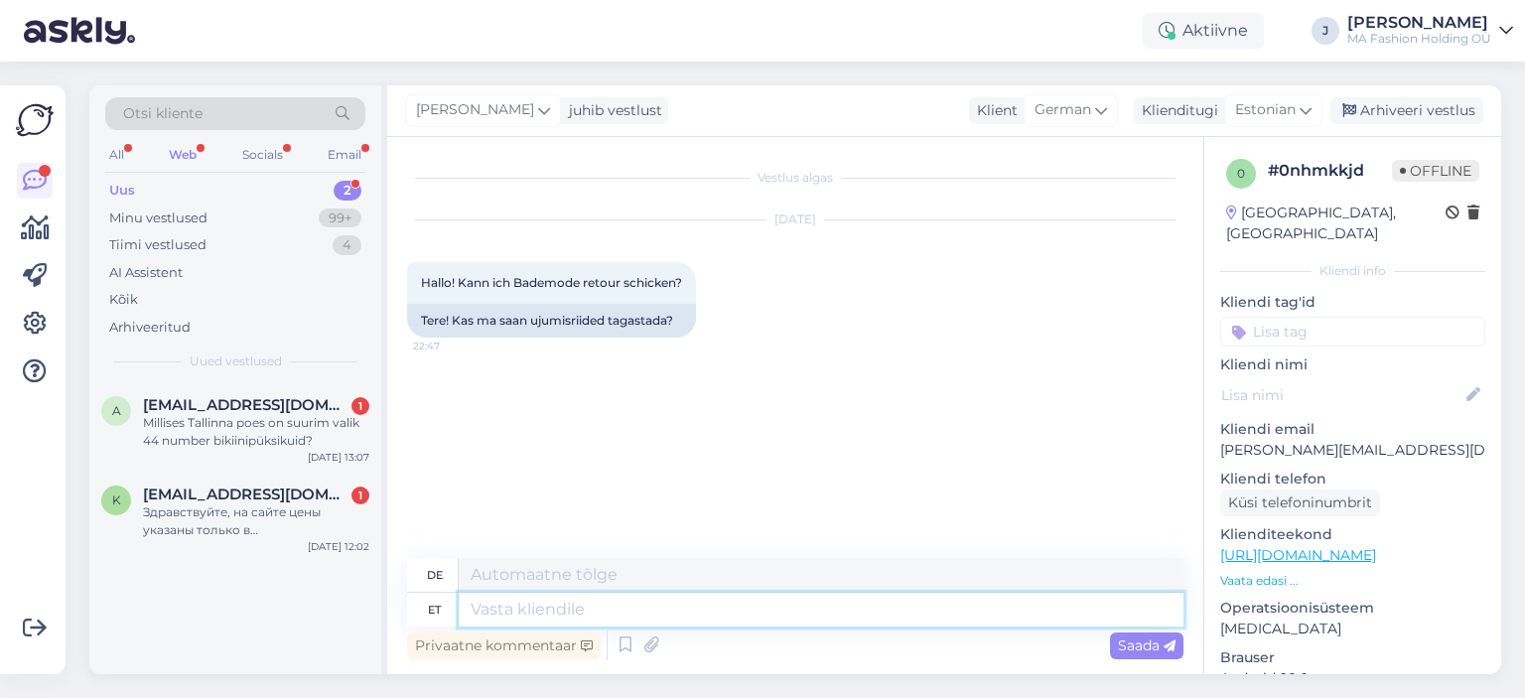
click at [592, 619] on textarea at bounding box center [821, 610] width 725 height 34
click at [1294, 111] on span "Estonian" at bounding box center [1265, 110] width 61 height 22
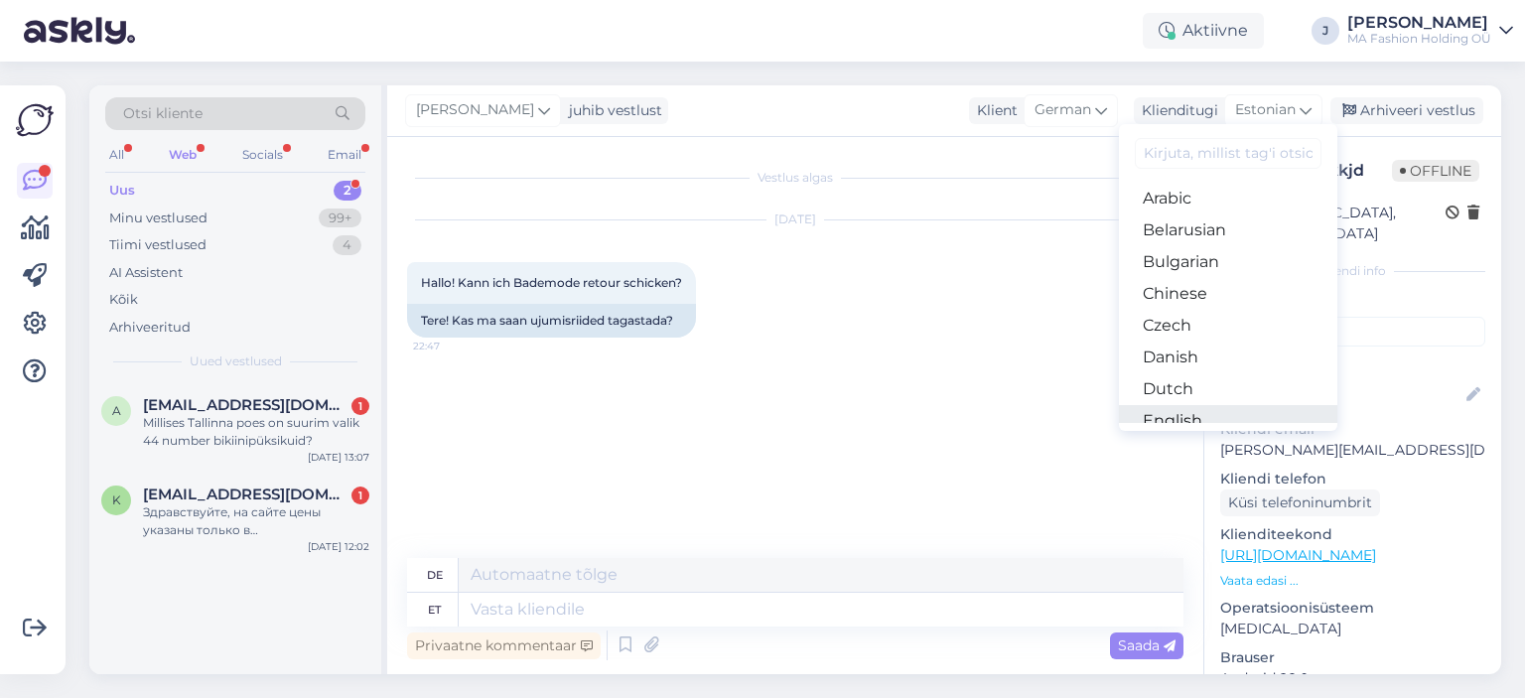
click at [1201, 420] on link "English" at bounding box center [1228, 421] width 218 height 32
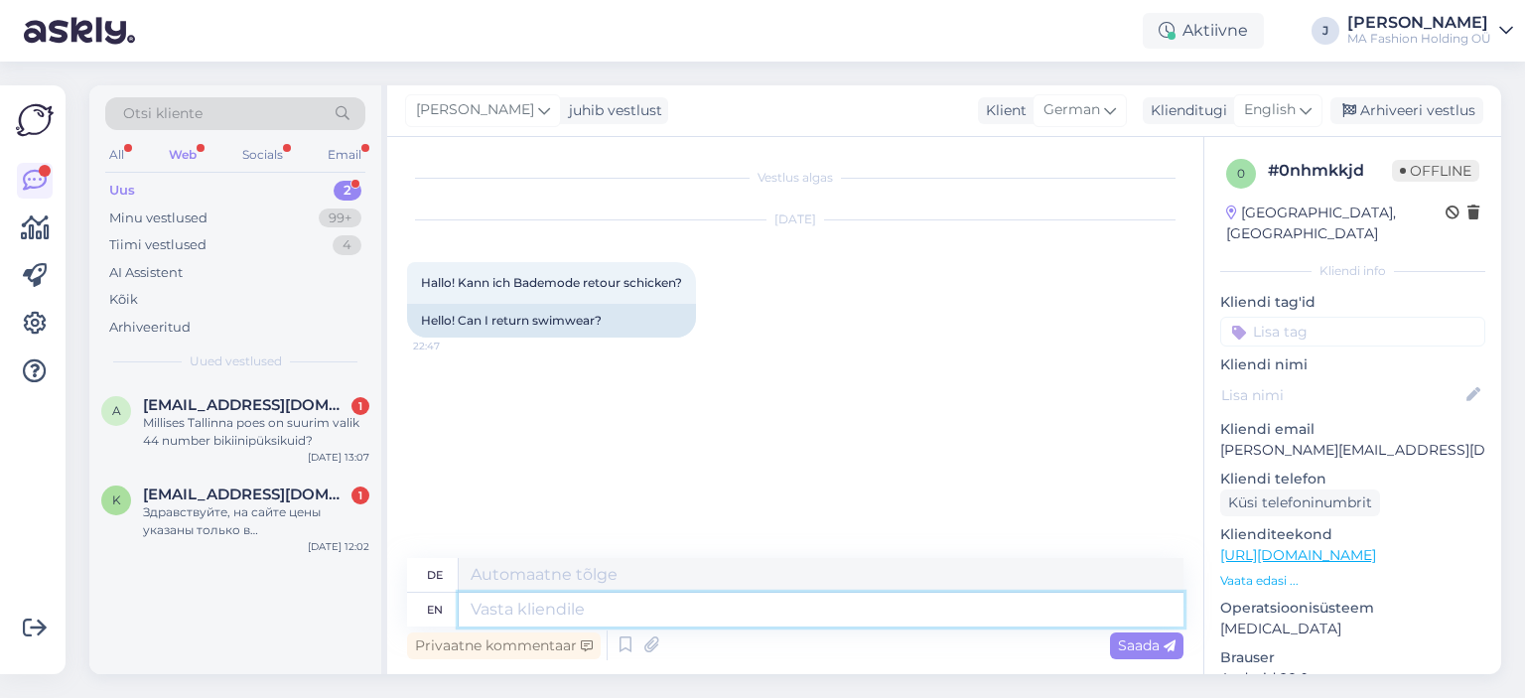
click at [572, 615] on textarea at bounding box center [821, 610] width 725 height 34
type textarea "Hello"
type textarea "Hallo"
type textarea "Hello,"
type textarea "Hallo,"
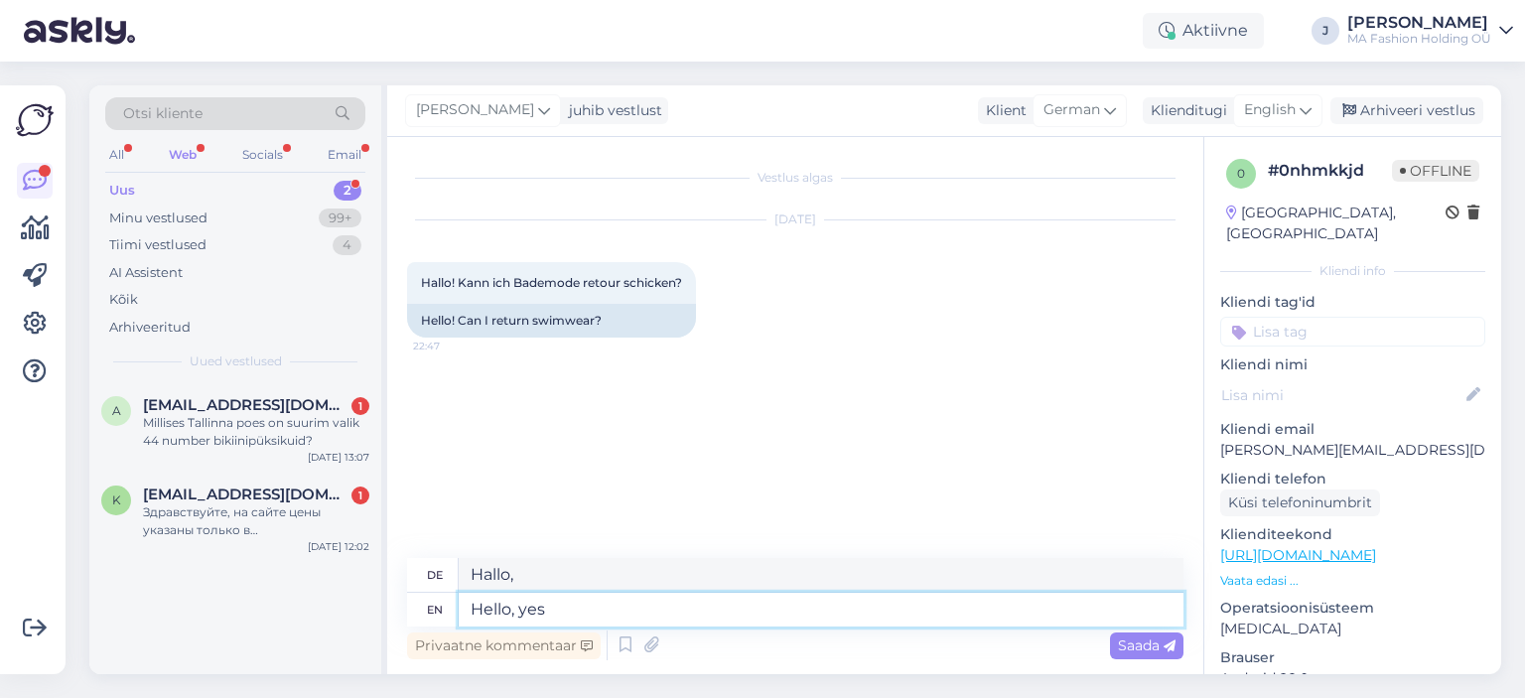
type textarea "Hello, yes"
type textarea "Hallo, ja"
type textarea "Hello, yes you"
type textarea "Hallo, ja du"
type textarea "Hello, yes you can."
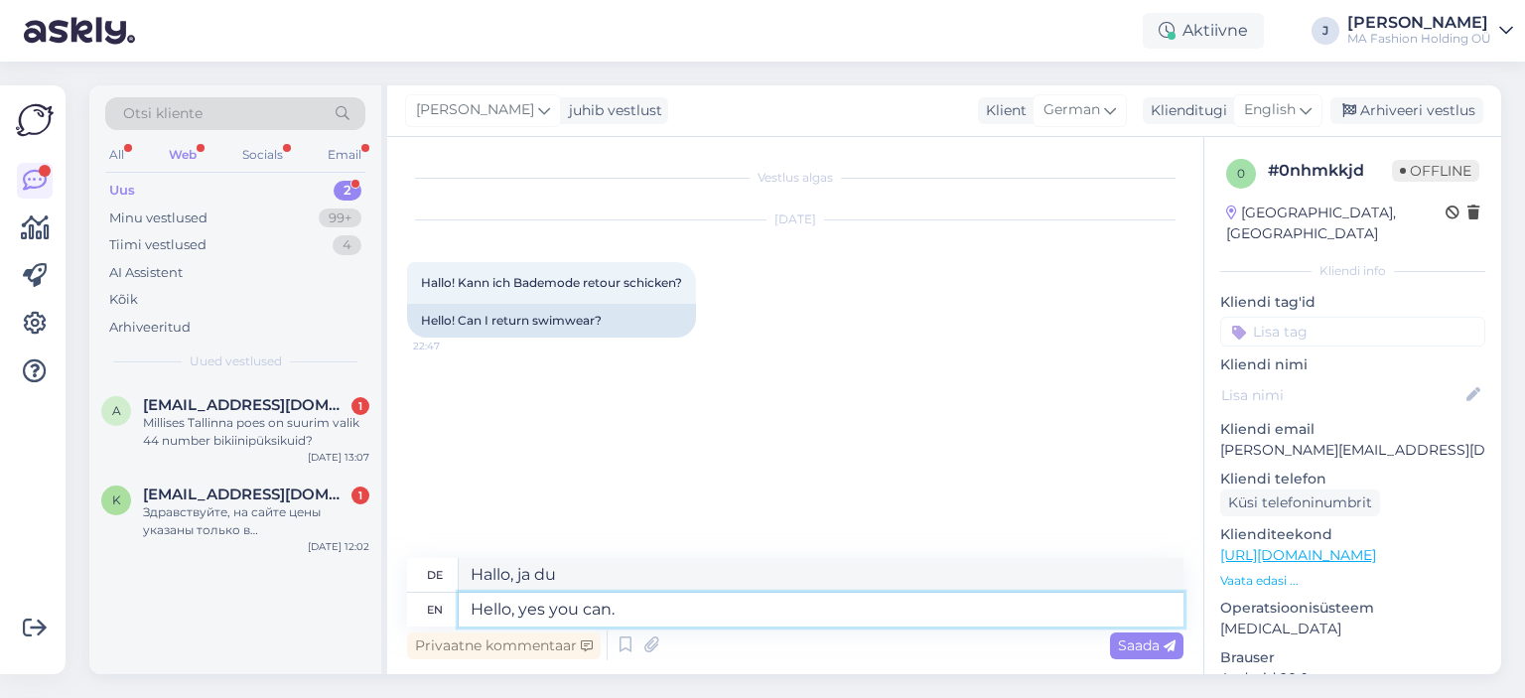
type textarea "Hallo, ja, das können Sie."
type textarea "Hello, yes you can. I t"
type textarea "Hallo, ja, das kannst du. Ich"
type textarea "Hello, yes you can. It"
type textarea "Hallo, ja, das kannst du. Es"
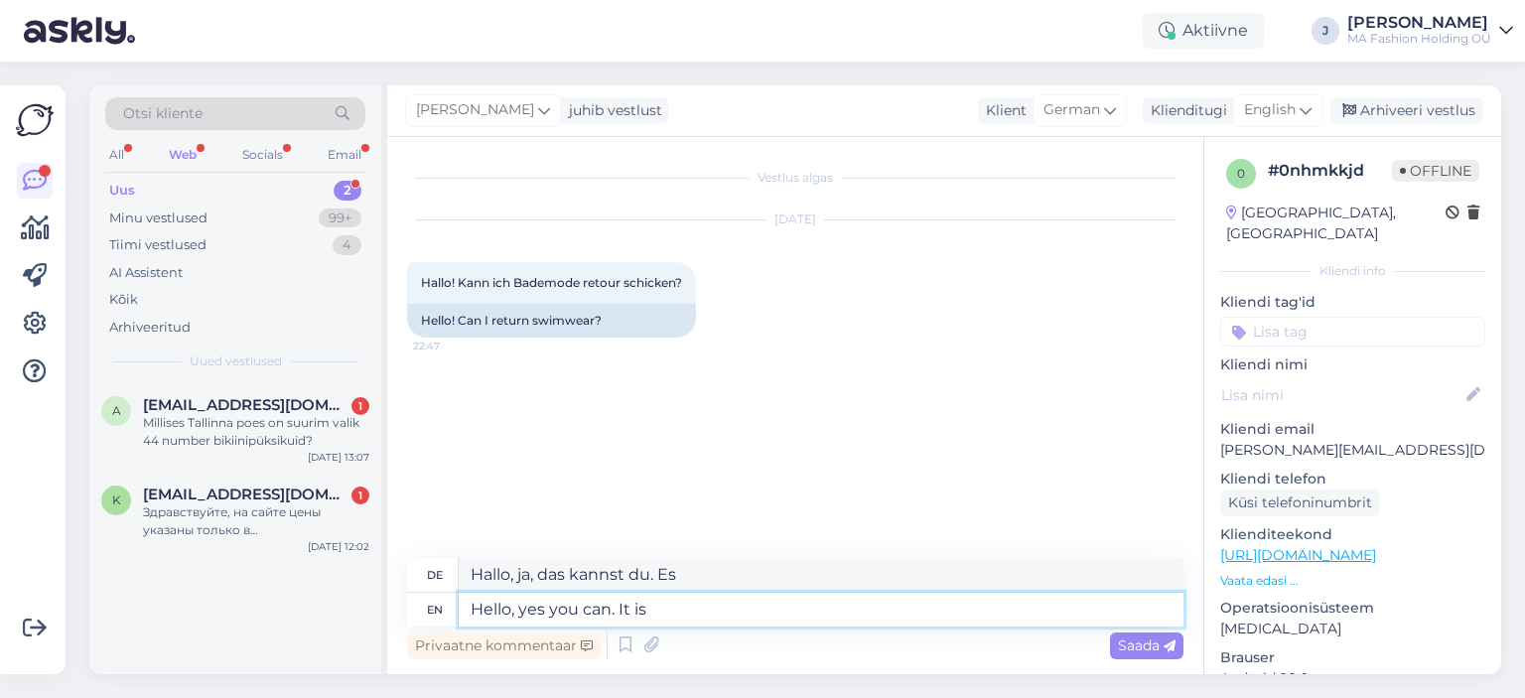
type textarea "Hello, yes you can. It is"
type textarea "Hallo, ja, das kannst du. Es ist"
type textarea "Hello, yes you can. It is important"
type textarea "Hallo, ja, das kannst du. Es ist wichtig"
type textarea "Hello, yes you can. It is important that a"
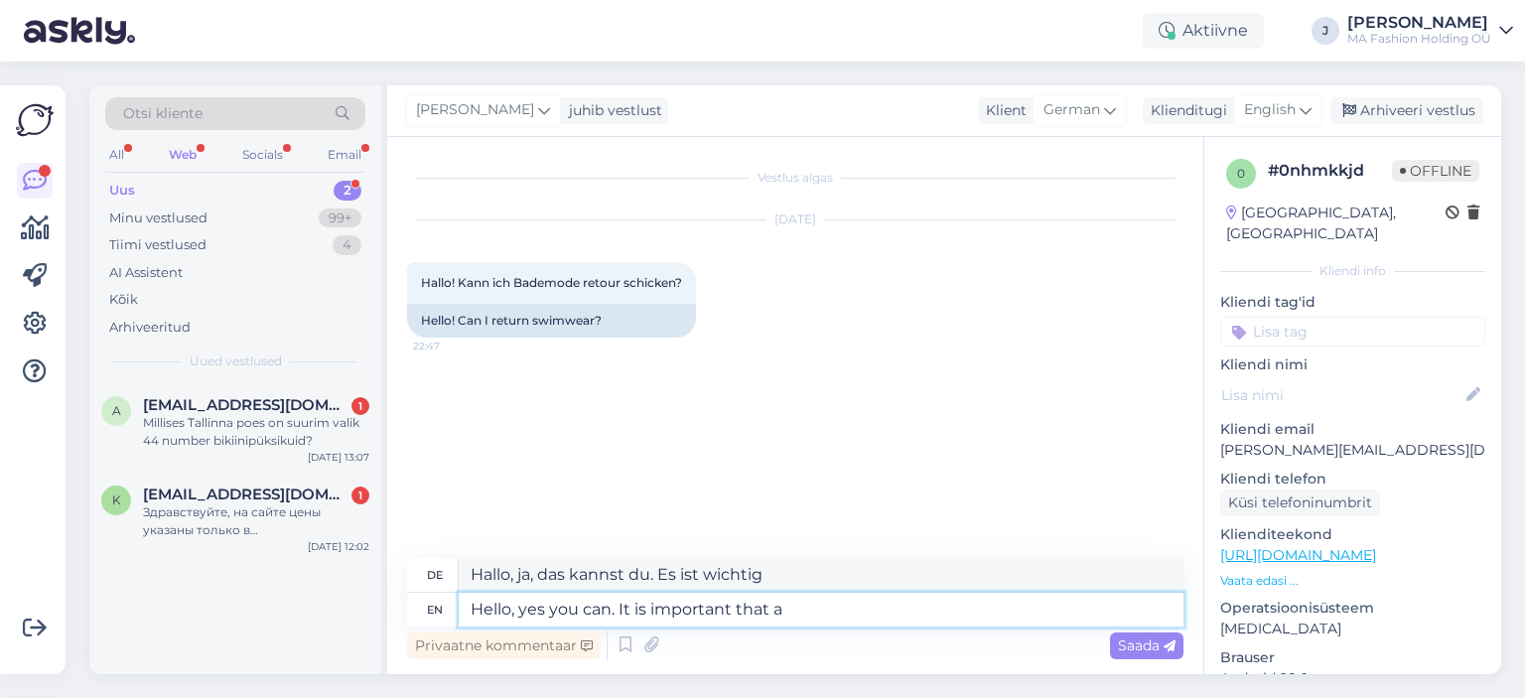
type textarea "Hallo, ja, das kannst du. Es ist wichtig, dass"
type textarea "Hello, yes you can. It is important that all"
type textarea "Hallo, ja, das kannst du. Es ist wichtig, dass alle"
type textarea "Hello, yes you can. It is important that all labels a"
type textarea "Hallo, ja, das können Sie. Es ist wichtig, dass alle Etiketten"
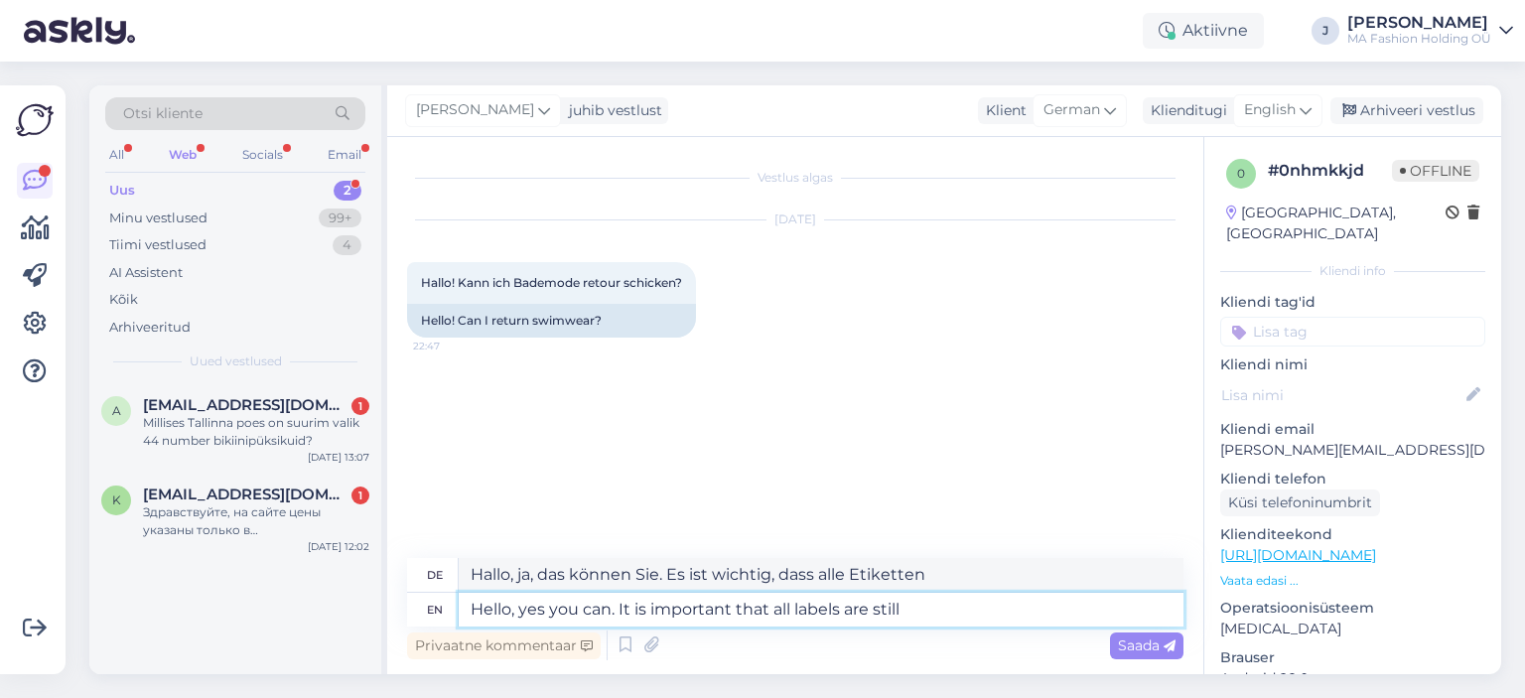
type textarea "Hello, yes you can. It is important that all labels are still a"
type textarea "Hallo, ja, das können Sie. Wichtig ist, dass alle Etiketten noch"
type textarea "Hello, yes you can. It is important that all labels are still attached t"
type textarea "Hallo, ja, das kannst du. Wichtig ist, dass alle Etiketten noch angebracht sind"
type textarea "Hello, yes you can. It is important that all labels are still attached"
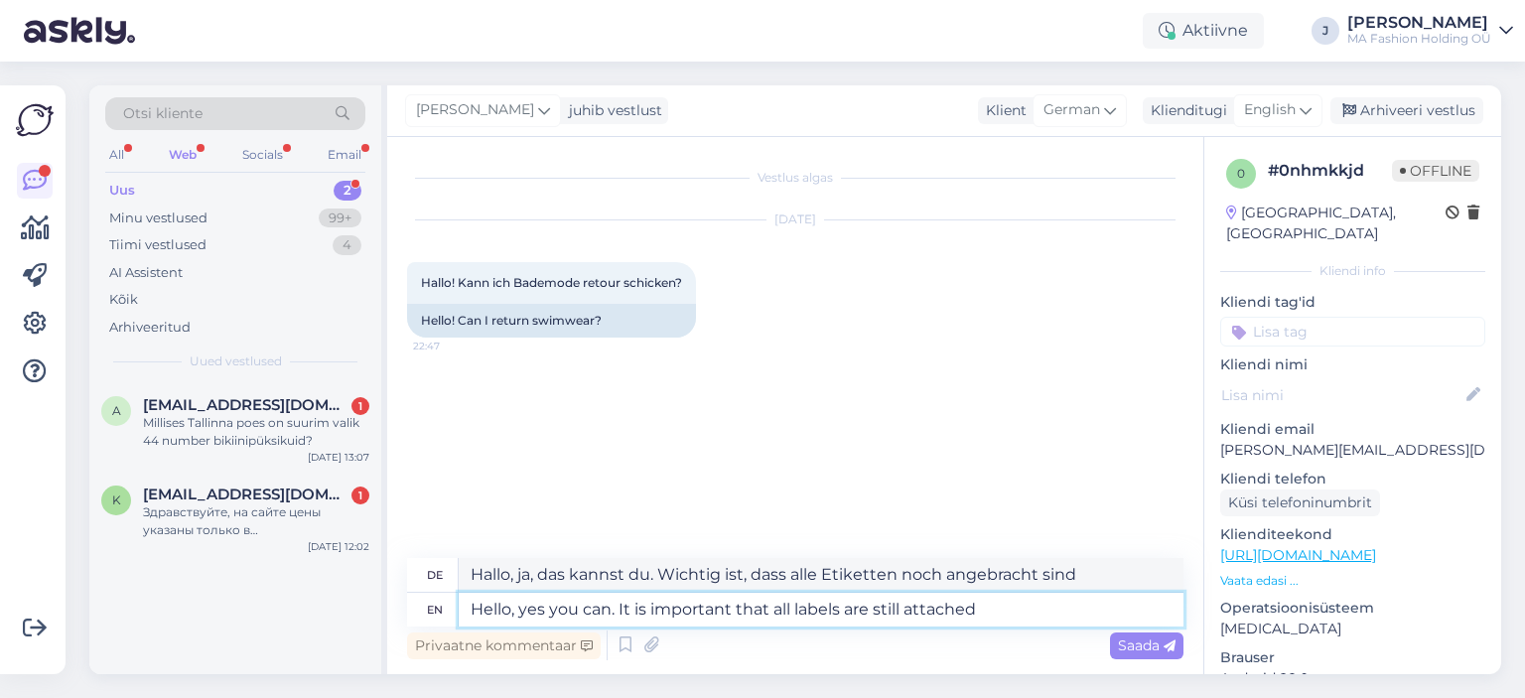
type textarea "Hallo, ja, das ist möglich. Wichtig ist, dass alle Etiketten noch angebracht si…"
type textarea "Hello, yes you can. It is important that all labels are still attached and th"
type textarea "Hallo, ja, das können Sie. Wichtig ist, dass alle Etiketten noch angebracht sin…"
type textarea "Hello, yes you can. It is important that all labels are still attached and the o"
type textarea "Hallo, ja, das können Sie. Wichtig ist, dass alle Etiketten noch angebracht sin…"
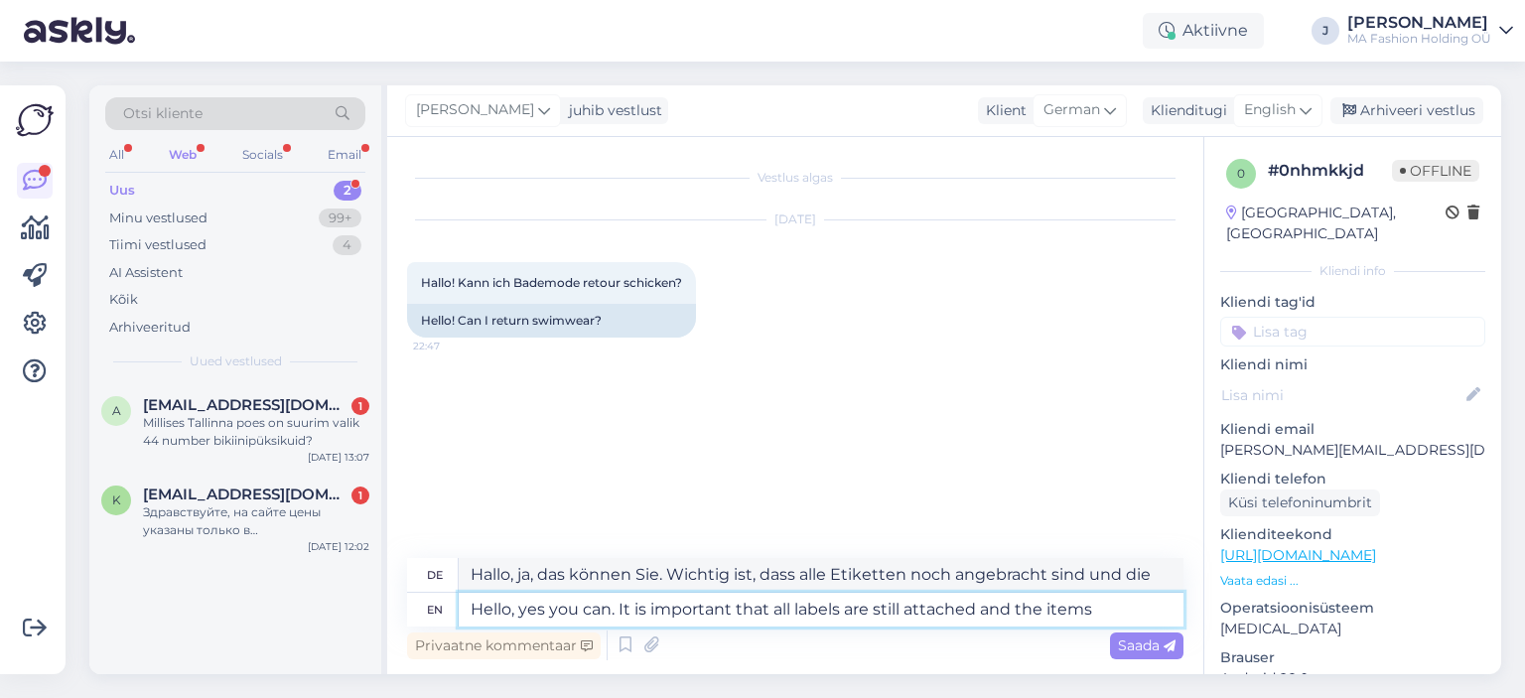
type textarea "Hello, yes you can. It is important that all labels are still attached and the …"
type textarea "Hallo, ja, das können Sie. Wichtig ist, dass alle Etiketten noch angebracht sin…"
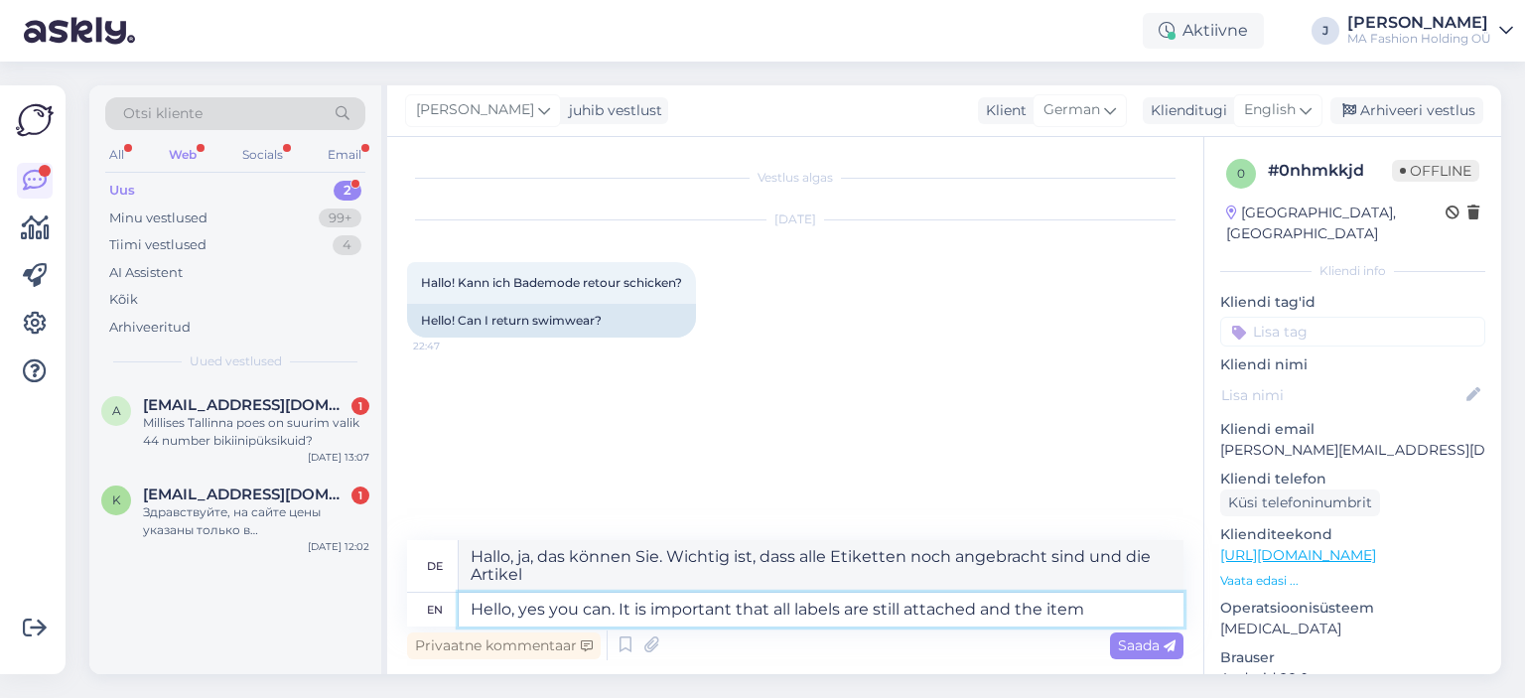
type textarea "Hello, yes you can. It is important that all labels are still attached and the …"
type textarea "Hallo, ja, das können Sie. Wichtig ist, dass alle Etiketten noch angebracht sin…"
type textarea "Hello, yes you can. It is important that all labels are still attached and the …"
type textarea "Hallo, ja, das können Sie. Wichtig ist, dass alle Etiketten noch angebracht sin…"
type textarea "Hello, yes you can. It is important that all labels are still attached and the …"
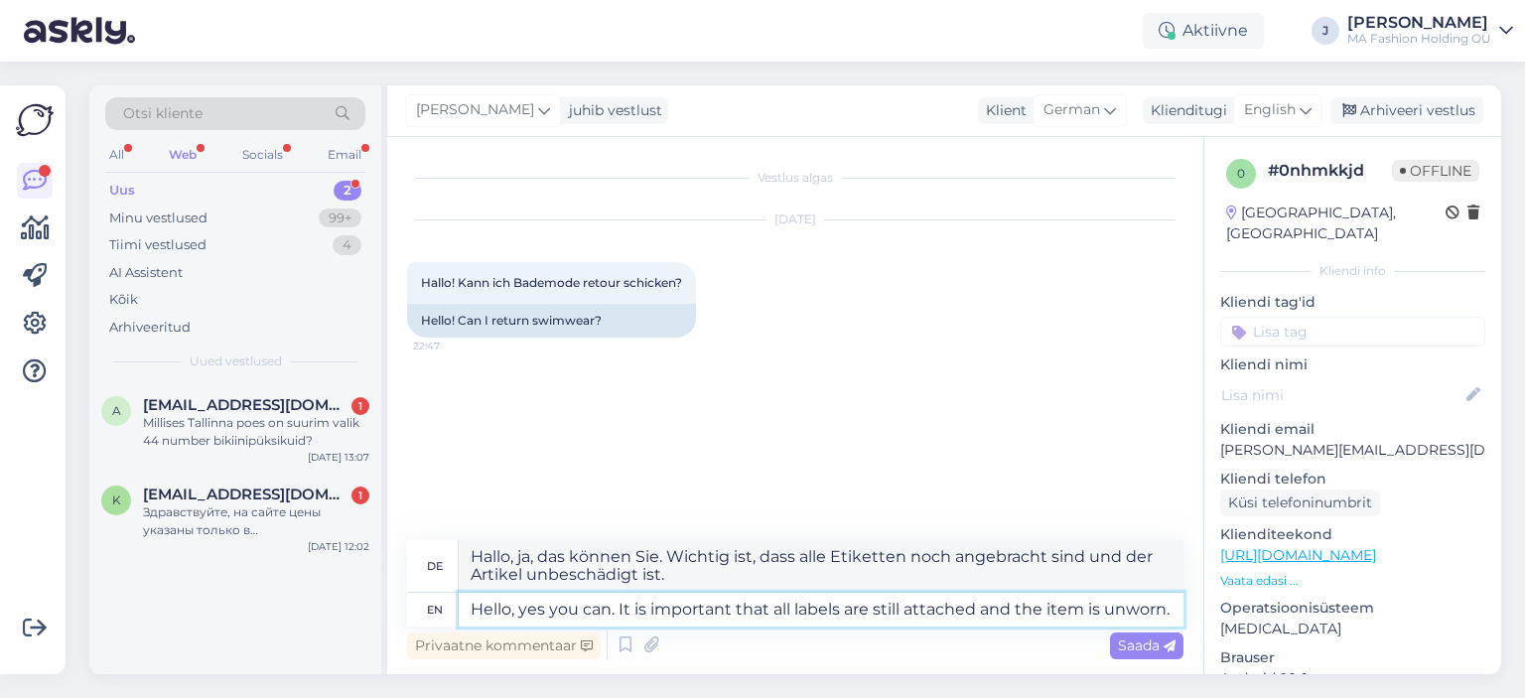
type textarea "Hallo, ja, das ist möglich. Wichtig ist, dass alle Etiketten noch angebracht si…"
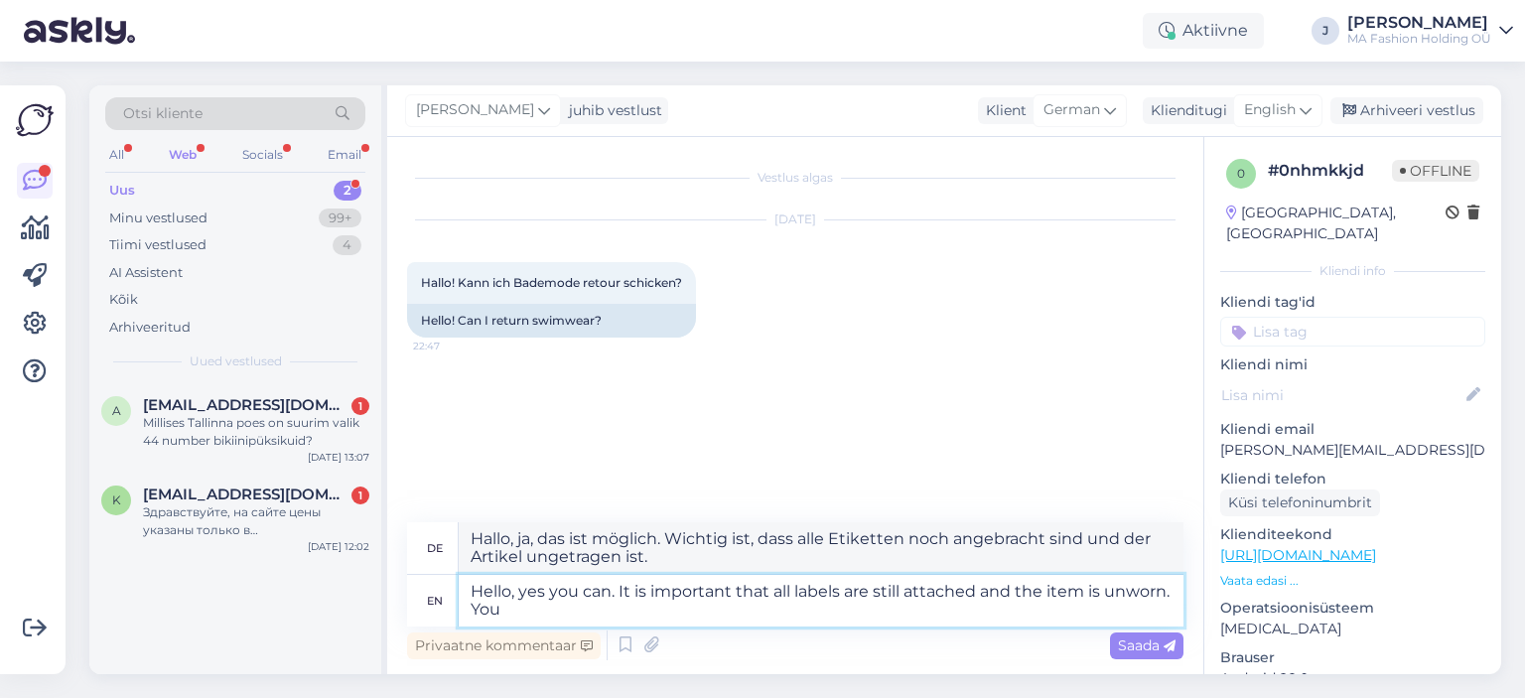
type textarea "Hello, yes you can. It is important that all labels are still attached and the …"
type textarea "Hallo, ja, das können Sie. Wichtig ist, dass alle Etiketten noch angebracht sin…"
type textarea "Hello, yes you can. It is important that all labels are still attached and the …"
type textarea "Hallo, ja, das können Sie. Wichtig ist, dass alle Etiketten noch angebracht sin…"
type textarea "Hello, yes you can. It is important that all labels are still attached and the …"
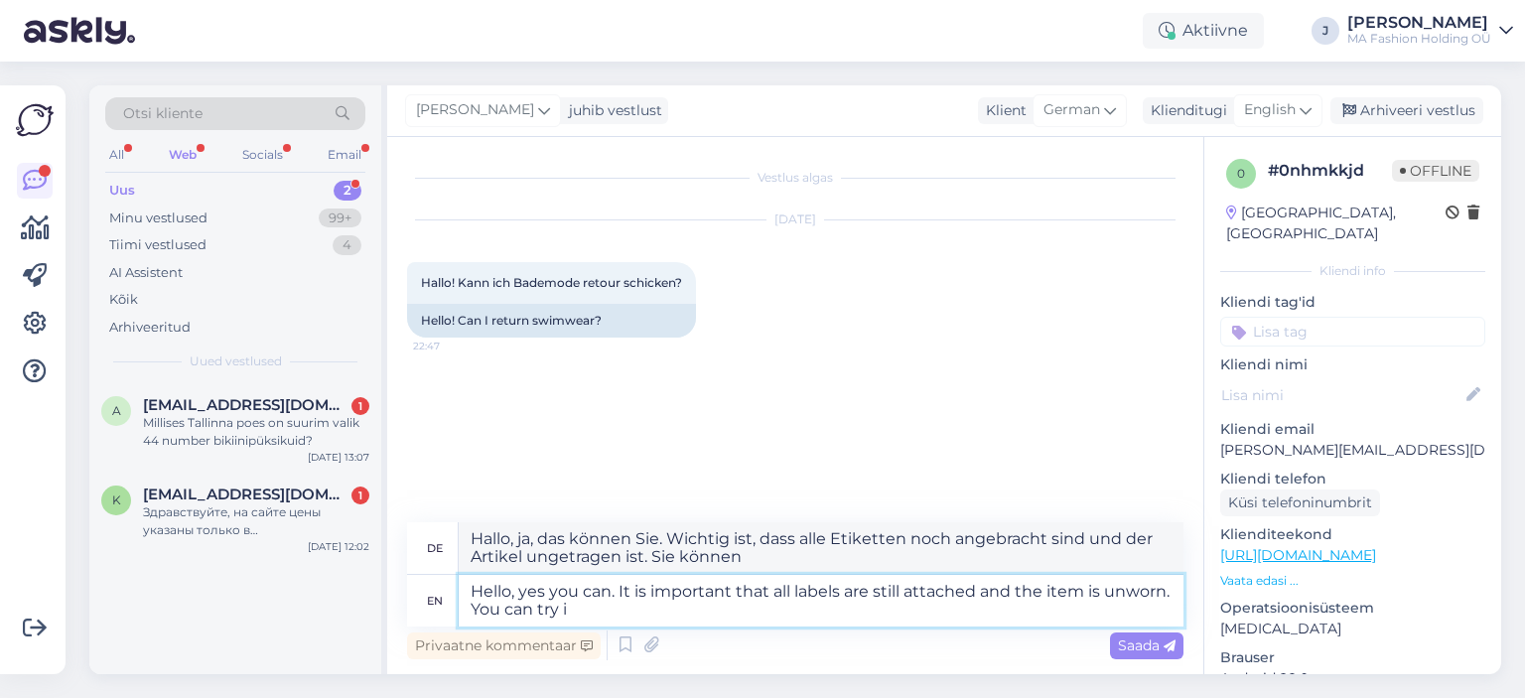
type textarea "Hallo, ja, das können Sie. Wichtig ist, dass alle Etiketten noch angebracht sin…"
type textarea "Hello, yes you can. It is important that all labels are still attached and the …"
type textarea "Hallo, ja, das ist möglich. Wichtig ist, dass alle Etiketten noch angebracht si…"
type textarea "Hello, yes you can. It is important that all labels are still attached and the …"
type textarea "Hallo, ja, das ist möglich. Wichtig ist, dass alle Etiketten noch angebracht si…"
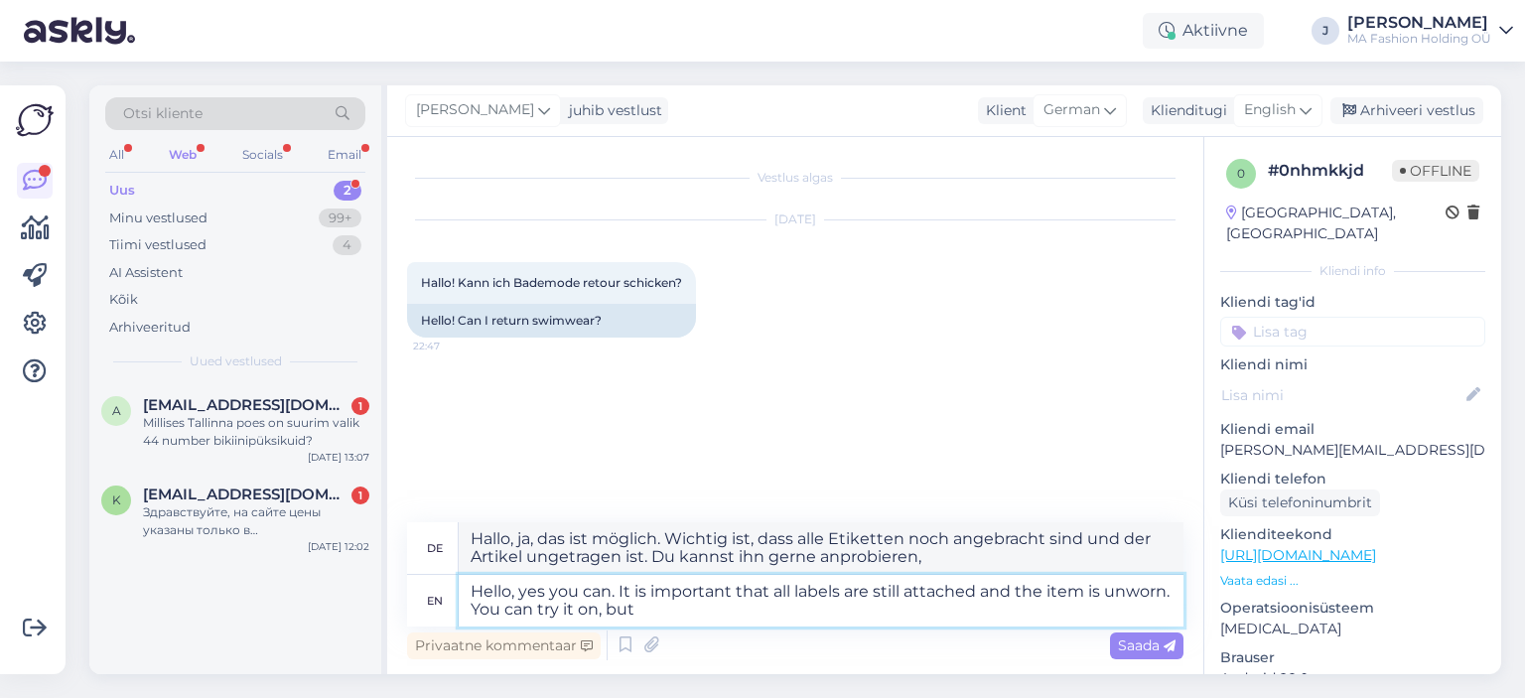
type textarea "Hello, yes you can. It is important that all labels are still attached and the …"
type textarea "Hallo, ja, das können Sie. Wichtig ist, dass alle Etiketten noch angebracht sin…"
type textarea "Hello, yes you can. It is important that all labels are still attached and the …"
type textarea "Hallo, ja, das können Sie. Wichtig ist, dass alle Etiketten noch angebracht sin…"
type textarea "Hello, yes you can. It is important that all labels are still attached and the …"
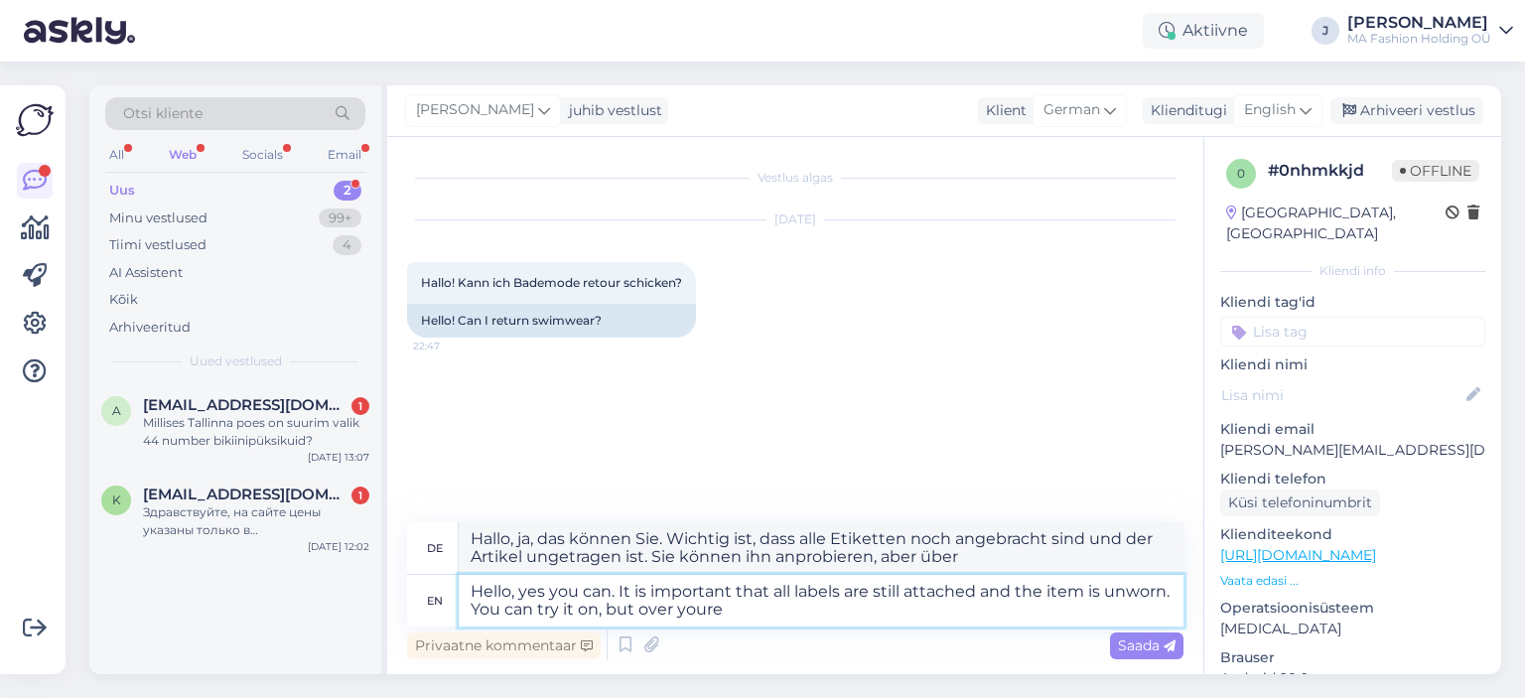
type textarea "Hallo, ja, das können Sie. Wichtig ist, dass alle Etiketten noch angebracht sin…"
type textarea "Hello, yes you can. It is important that all labels are still attached and the …"
type textarea "Hallo, ja, das können Sie. Wichtig ist, dass alle Etiketten noch angebracht sin…"
type textarea "Hello, yes you can. It is important that all labels are still attached and the …"
type textarea "Hallo, ja, das ist möglich. Wichtig ist, dass alle Etiketten noch angebracht si…"
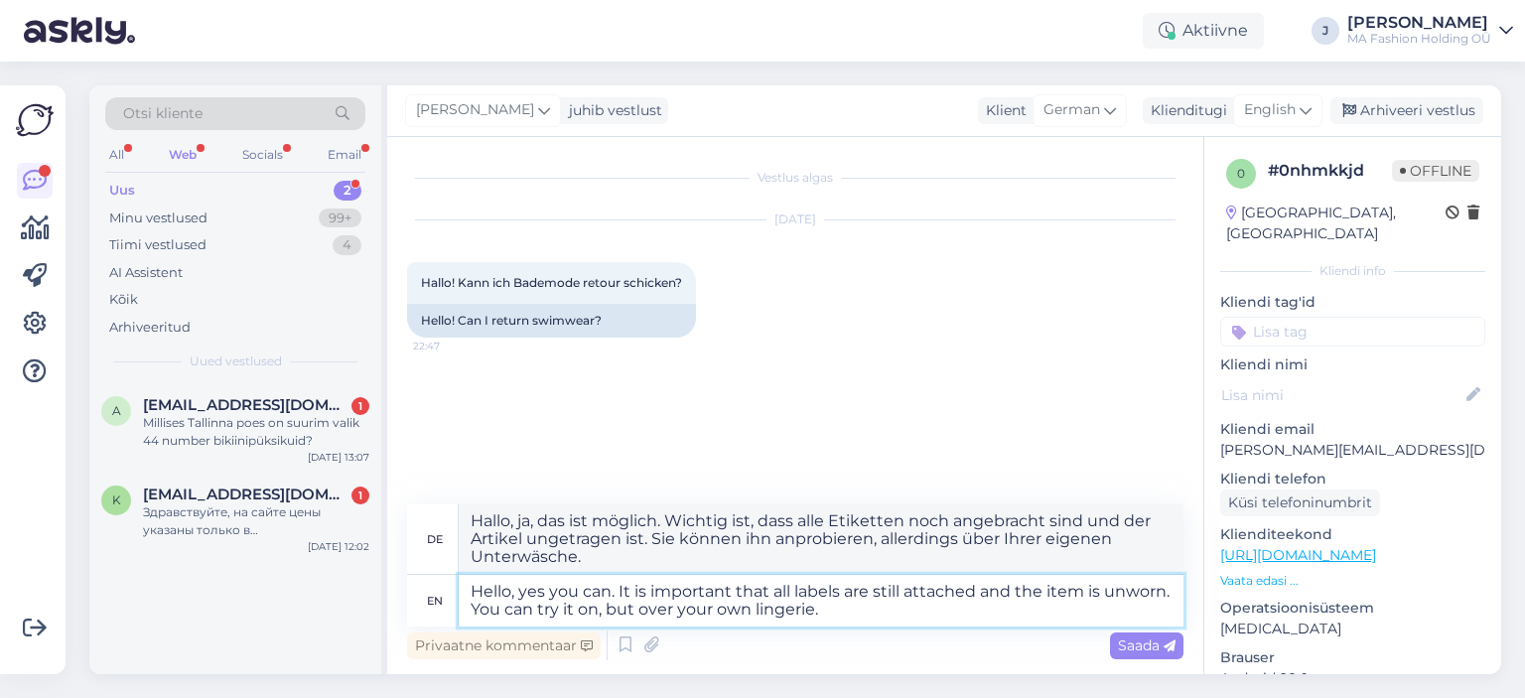
drag, startPoint x: 619, startPoint y: 595, endPoint x: 912, endPoint y: 628, distance: 294.7
click at [912, 628] on div "de Hallo, ja, das ist möglich. Wichtig ist, dass alle Etiketten noch angebracht…" at bounding box center [795, 584] width 776 height 160
paste textarea "Please ensure that all items have been tried on in accordance with hygiene requ…"
type textarea "Hello, yes you can. Please ensure that all items have been tried on in accordan…"
type textarea "Hallo, ja, das ist möglich. Bitte achten Sie darauf, dass alle Artikel unter Be…"
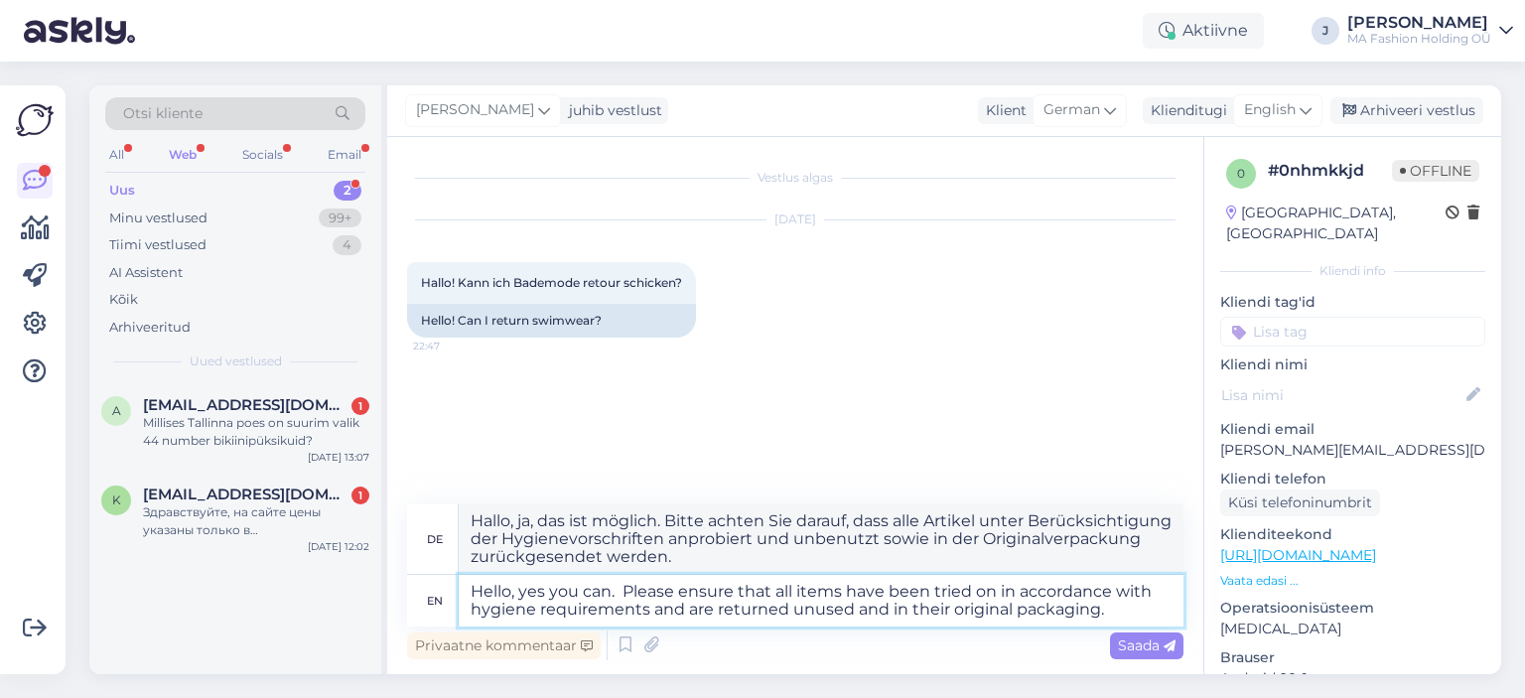
click at [622, 586] on textarea "Hello, yes you can. Please ensure that all items have been tried on in accordan…" at bounding box center [821, 601] width 725 height 52
drag, startPoint x: 1057, startPoint y: 618, endPoint x: 1096, endPoint y: 607, distance: 40.2
click at [1056, 614] on textarea "Hello, yes you can. Please ensure that all items have been tried on in accordan…" at bounding box center [821, 601] width 725 height 52
click at [1152, 618] on textarea "Hello, yes you can. Please ensure that all items have been tried on in accordan…" at bounding box center [821, 601] width 725 height 52
type textarea "Hello, yes you can. Please ensure that all items have been tried on in accordan…"
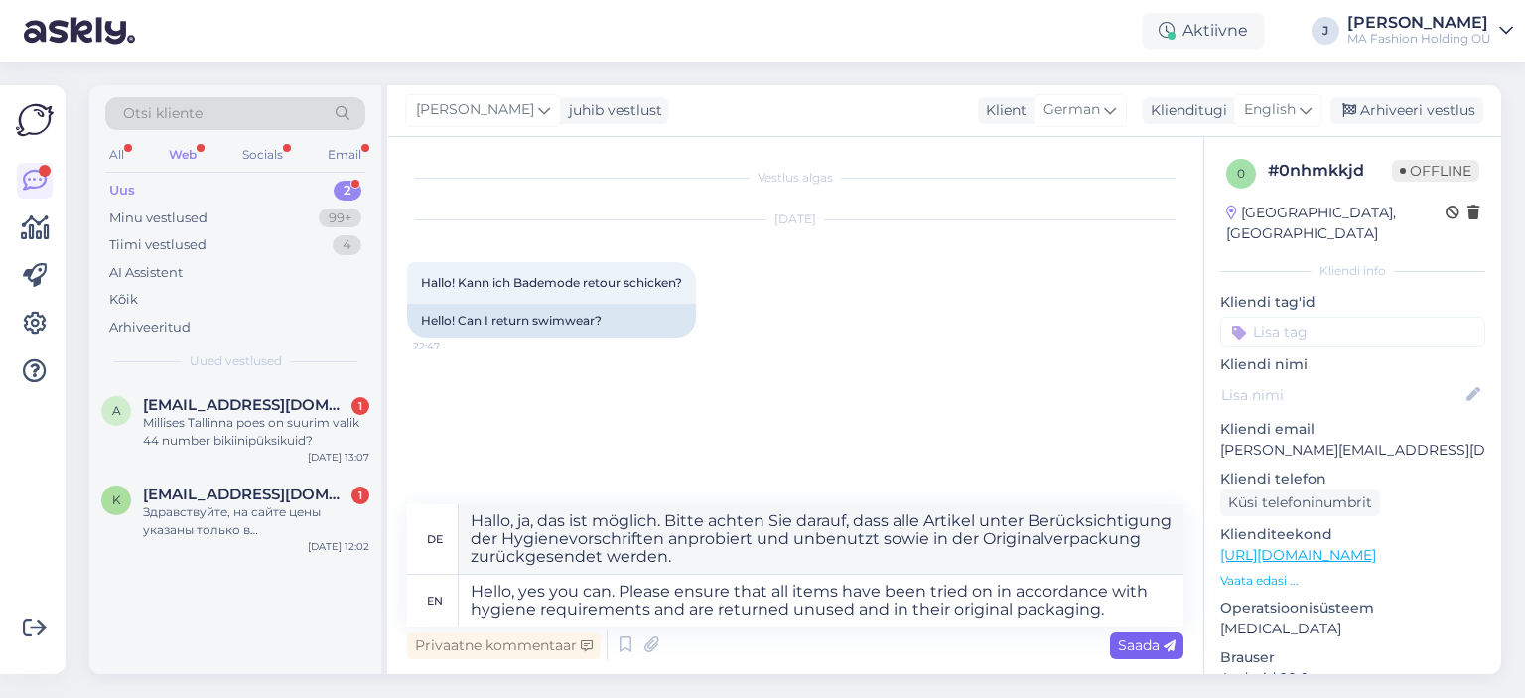
click at [1134, 652] on span "Saada" at bounding box center [1147, 645] width 58 height 18
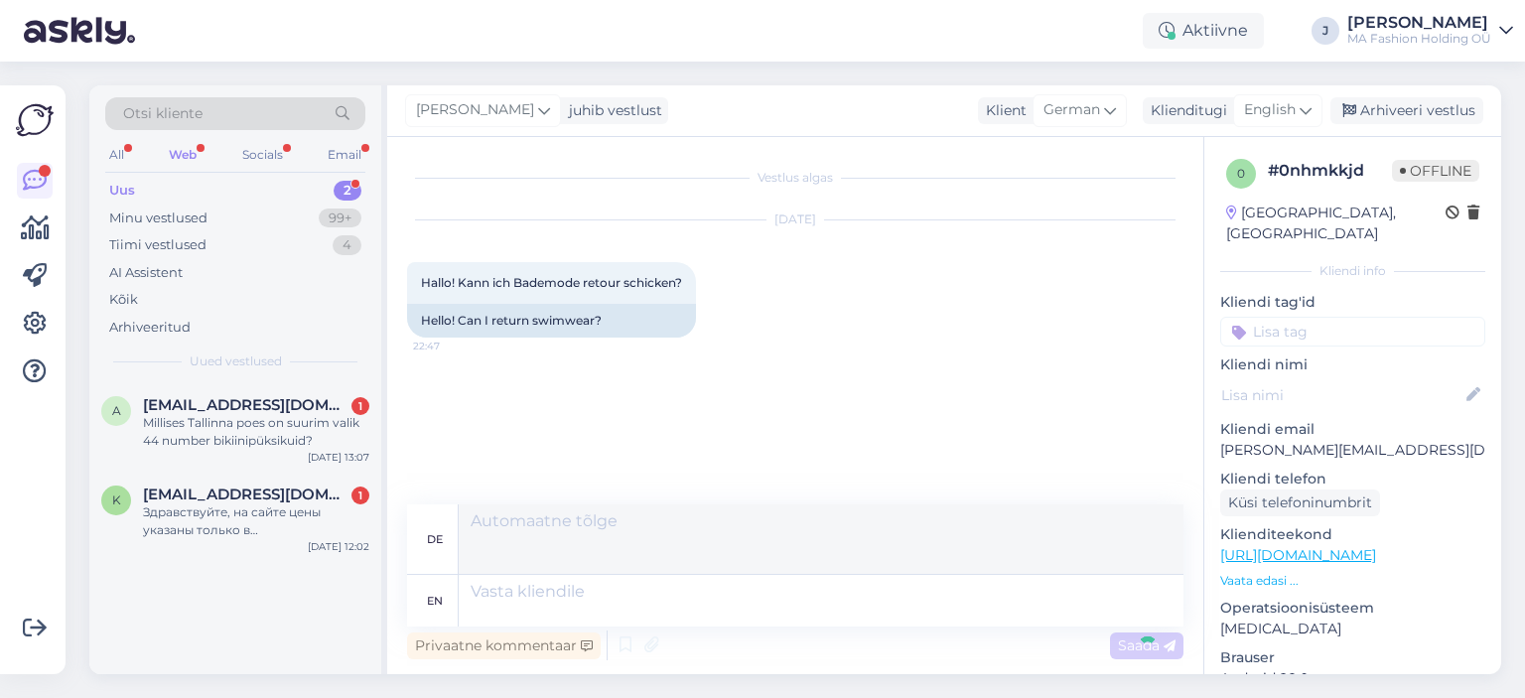
scroll to position [68, 0]
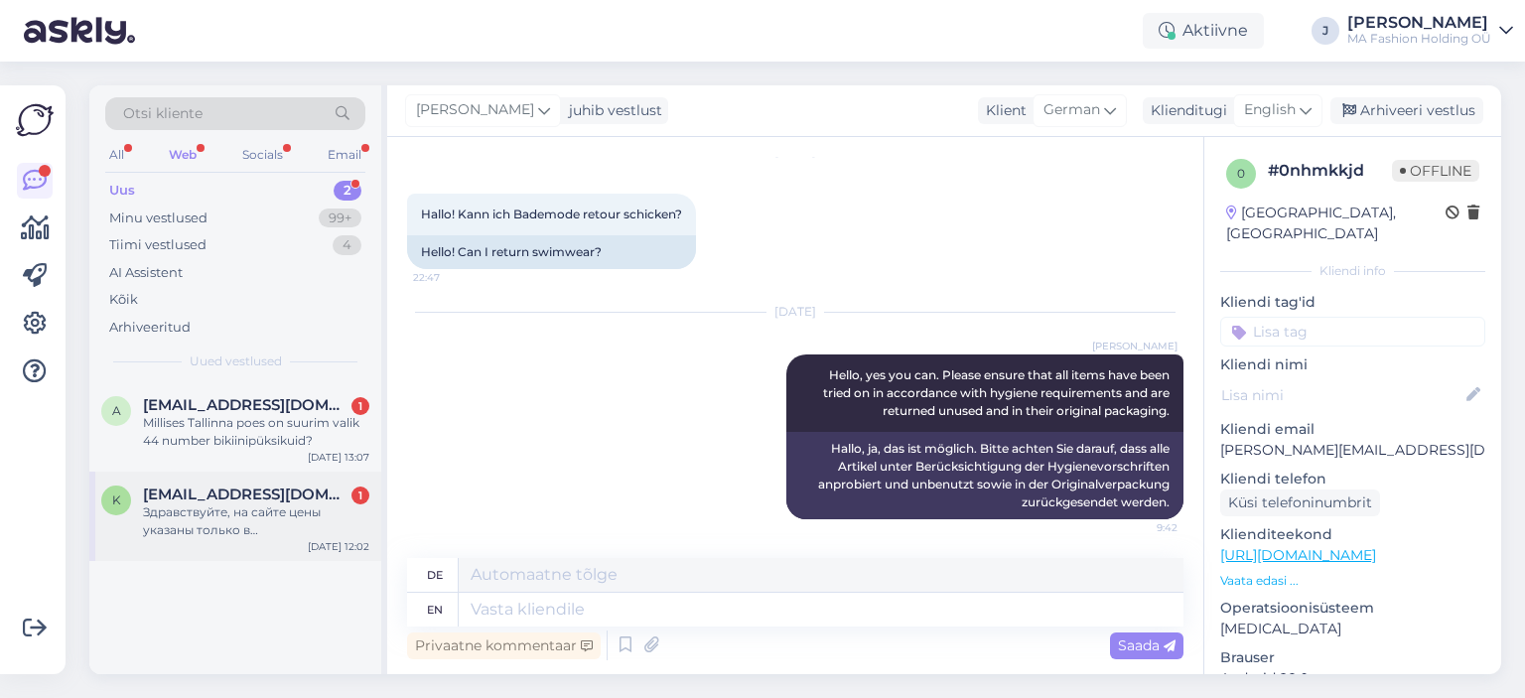
click at [270, 537] on div "Здравствуйте, на сайте цены указаны только в [GEOGRAPHIC_DATA]. Вы больше не ра…" at bounding box center [256, 521] width 226 height 36
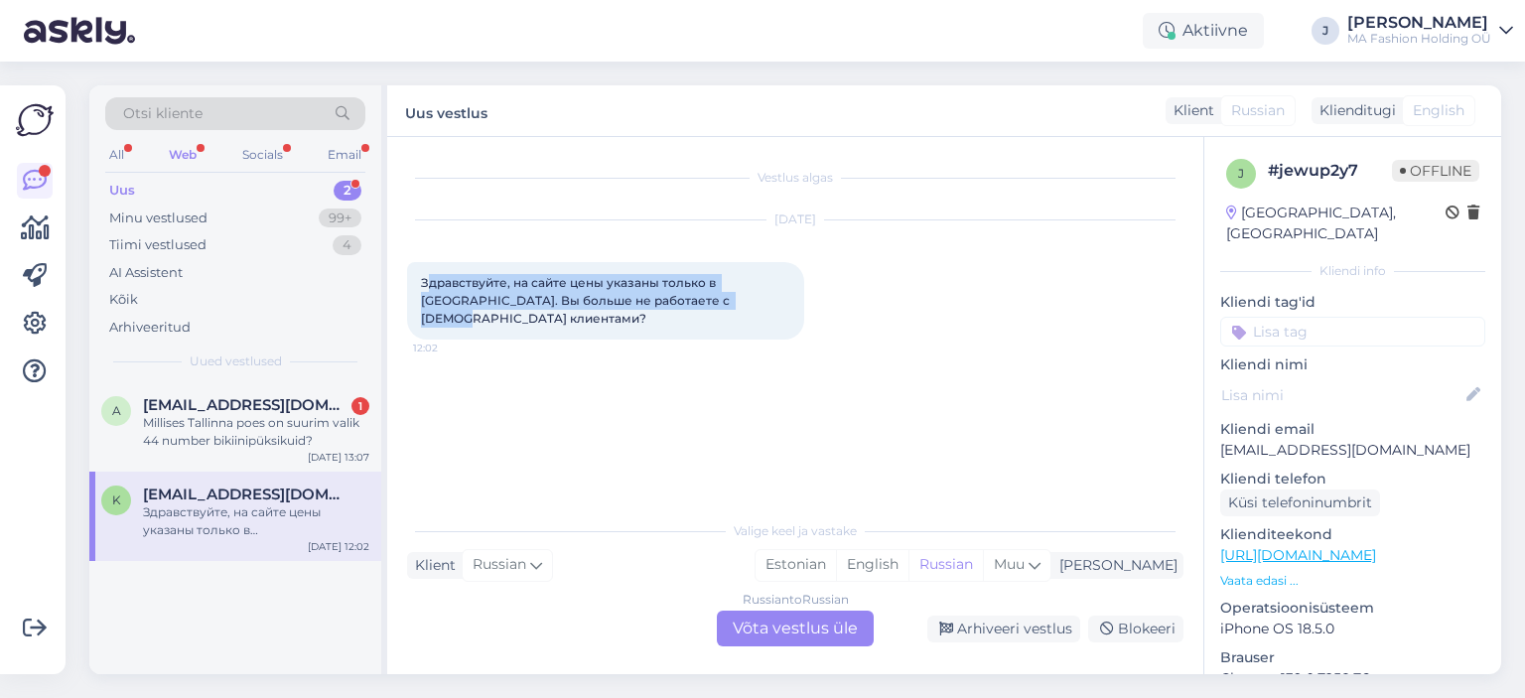
drag, startPoint x: 719, startPoint y: 303, endPoint x: 427, endPoint y: 277, distance: 292.9
click at [427, 277] on div "Здравствуйте, на сайте цены указаны только в [GEOGRAPHIC_DATA]. Вы больше не ра…" at bounding box center [605, 300] width 397 height 77
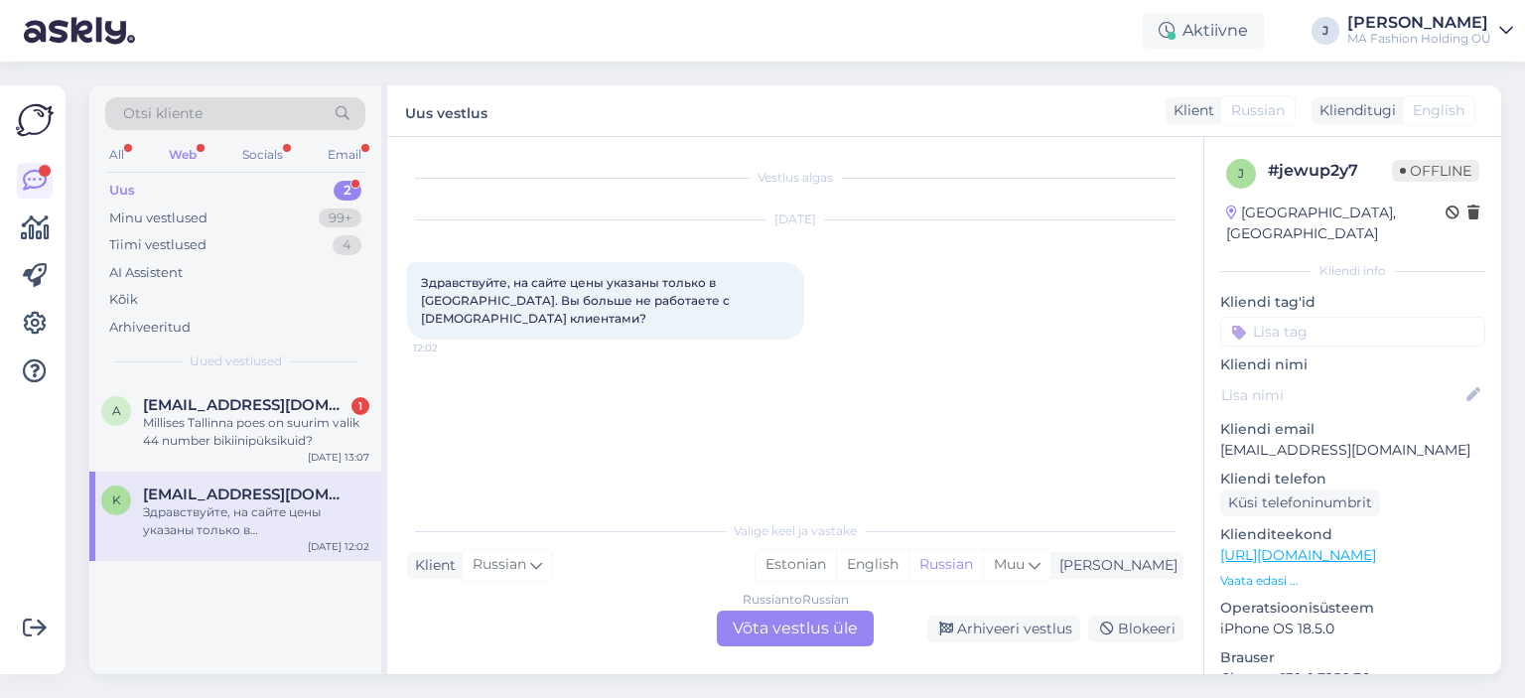
click at [776, 634] on div "Russian to Russian Võta vestlus üle" at bounding box center [795, 628] width 157 height 36
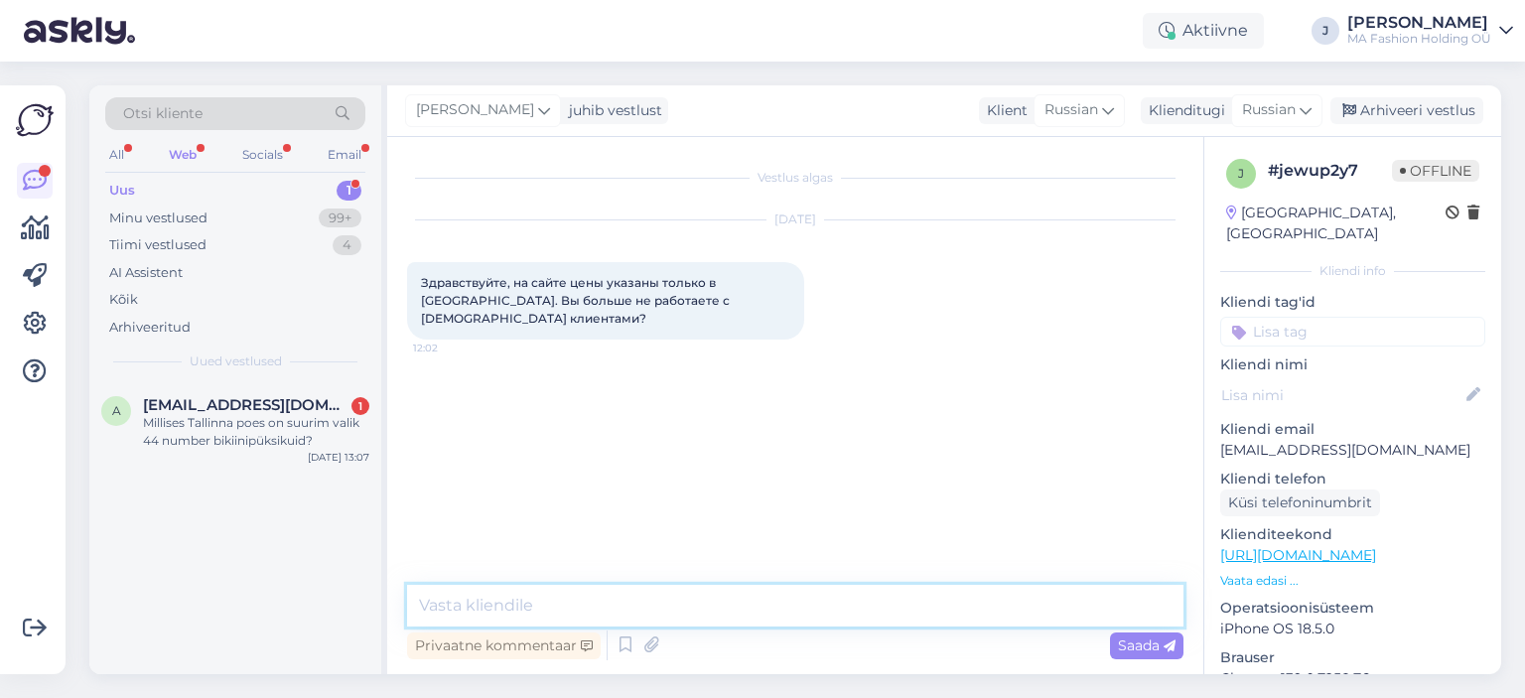
click at [729, 617] on textarea at bounding box center [795, 606] width 776 height 42
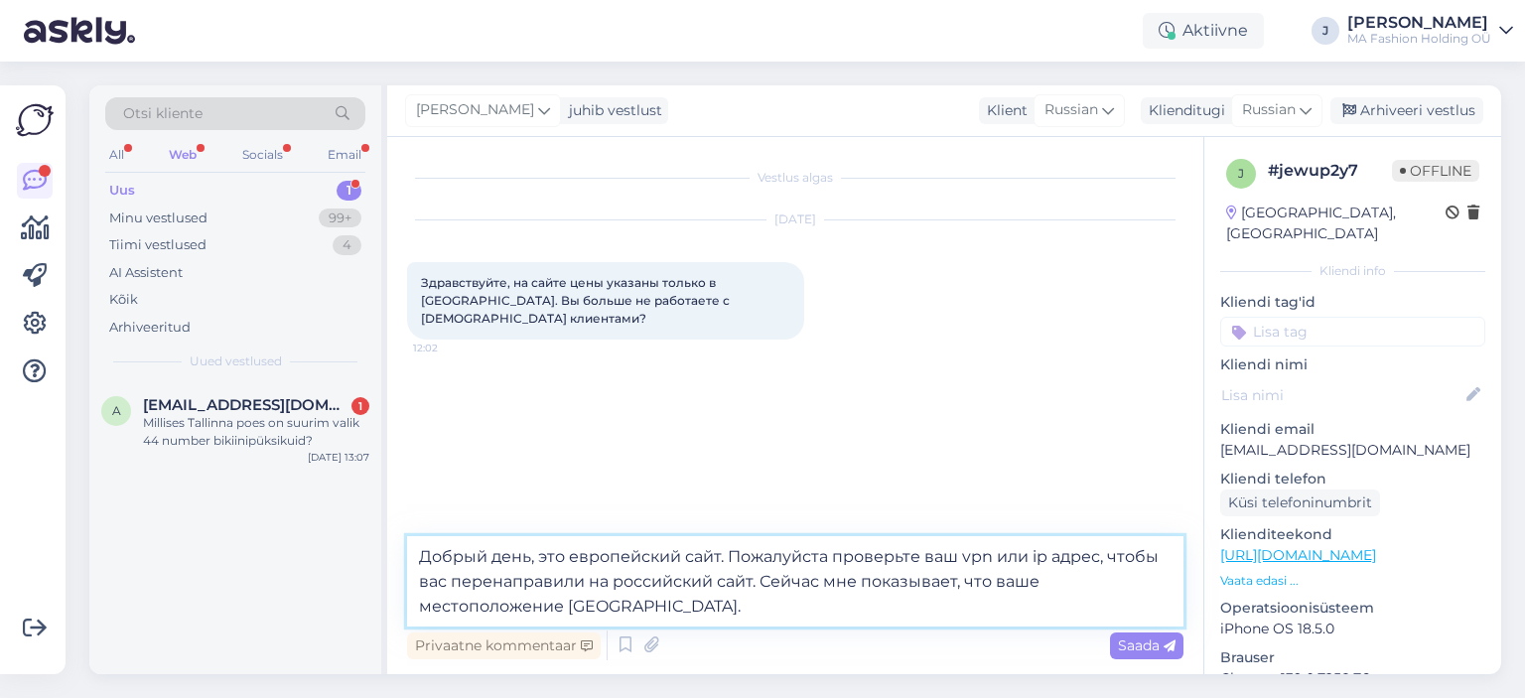
drag, startPoint x: 1016, startPoint y: 548, endPoint x: 1025, endPoint y: 557, distance: 12.6
click at [1025, 557] on textarea "Добрый день, это европейский сайт. Пожалуйста проверьте ваш vpn или ip адрес, ч…" at bounding box center [795, 581] width 776 height 90
drag, startPoint x: 1028, startPoint y: 560, endPoint x: 1041, endPoint y: 571, distance: 16.9
click at [1028, 559] on textarea "Добрый день, это европейский сайт. Пожалуйста проверьте ваш vpn или ip адрес, ч…" at bounding box center [795, 581] width 776 height 90
type textarea "Добрый день, это европейский сайт. Пожалуйста проверьте ваш vpn и ip адрес, что…"
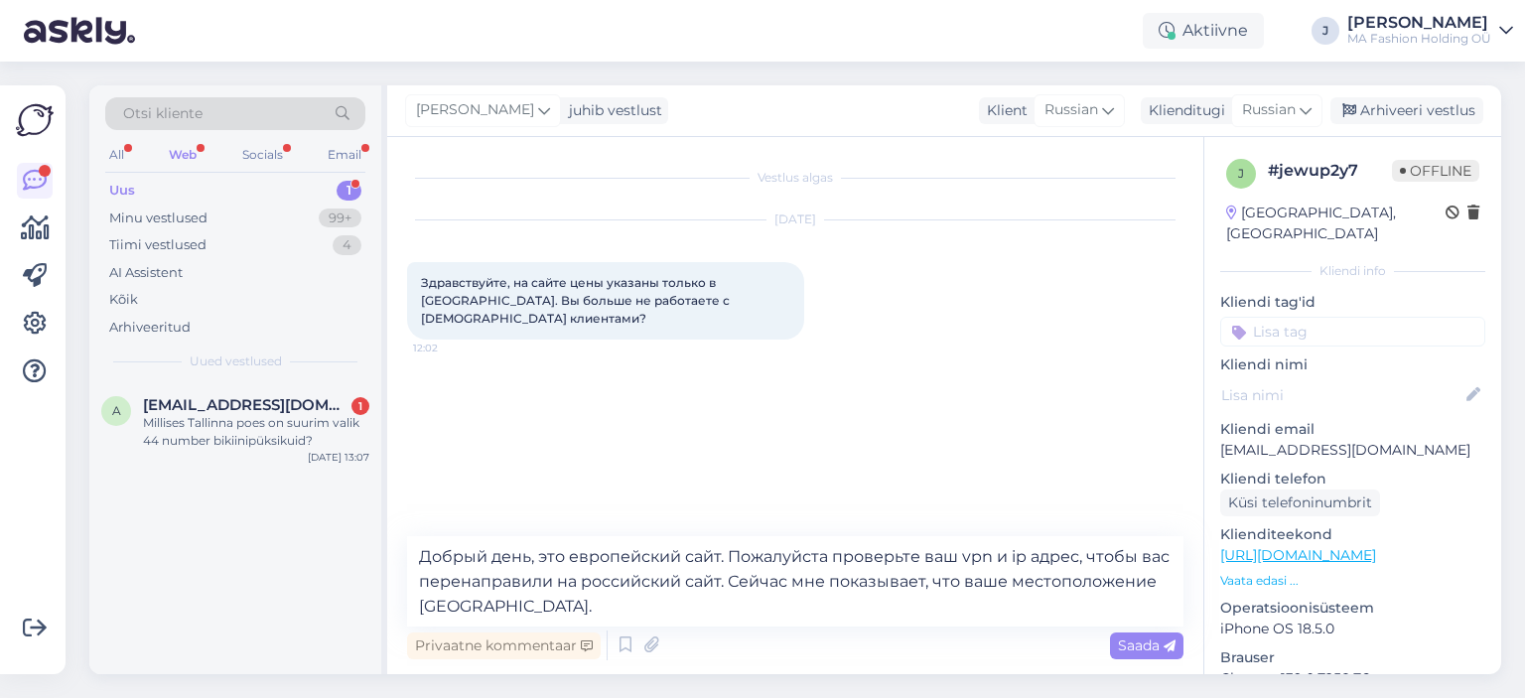
click at [1151, 663] on div "Privaatne kommentaar Saada" at bounding box center [795, 645] width 776 height 38
click at [1147, 654] on div "Saada" at bounding box center [1146, 645] width 73 height 27
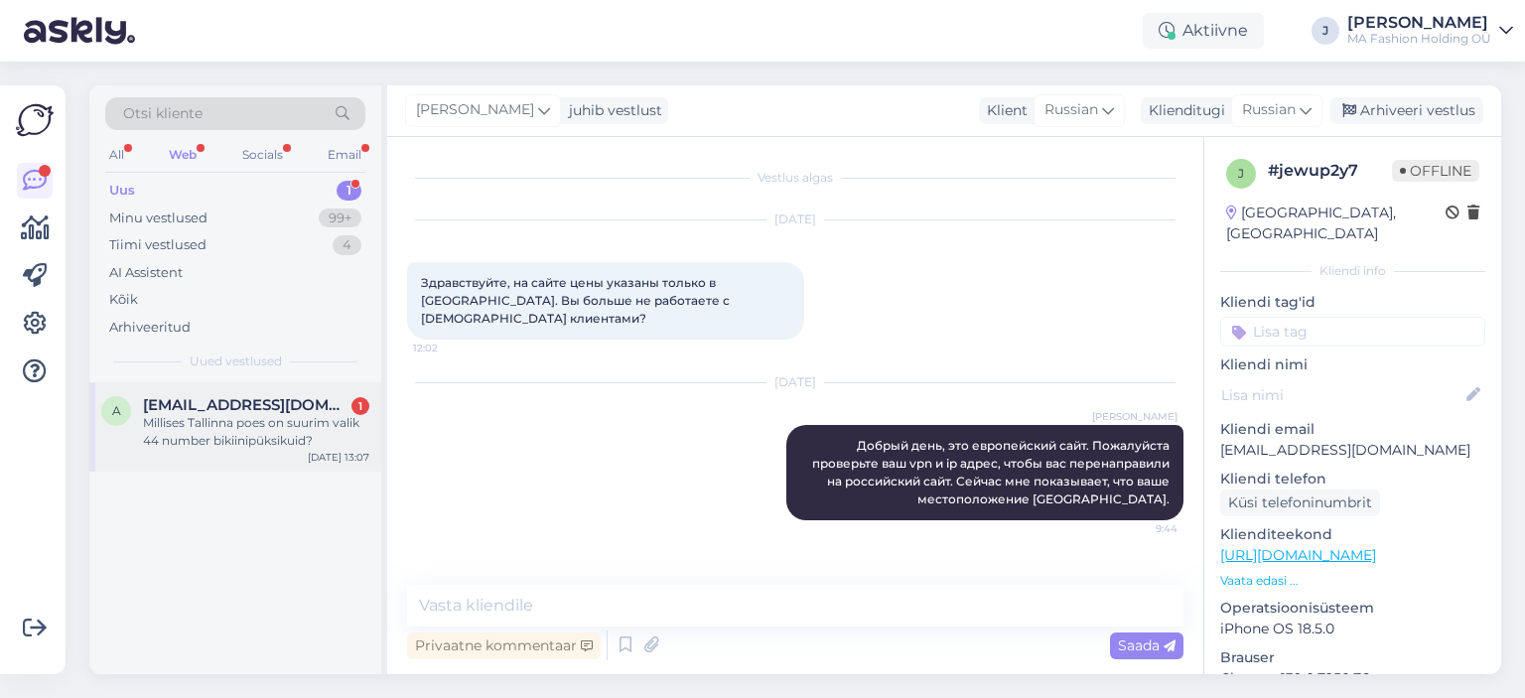
click at [187, 442] on div "Millises Tallinna poes on suurim valik 44 number bikiinipüksikuid?" at bounding box center [256, 432] width 226 height 36
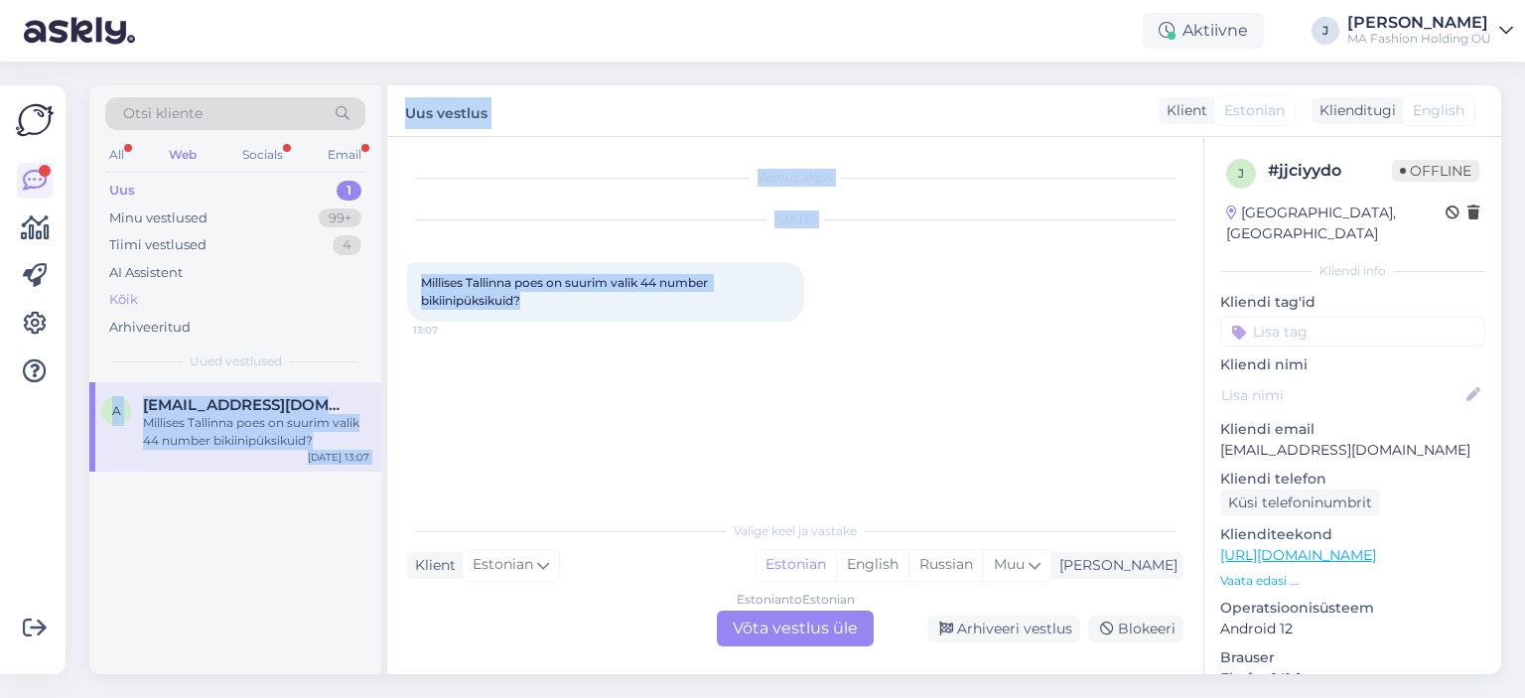
drag, startPoint x: 655, startPoint y: 306, endPoint x: 353, endPoint y: 307, distance: 301.7
click at [353, 307] on div "Otsi kliente All Web Socials Email Uus 1 Minu vestlused 99+ Tiimi vestlused 4 A…" at bounding box center [794, 379] width 1411 height 589
click at [487, 307] on span "Millises Tallinna poes on suurim valik 44 number bikiinipüksikuid?" at bounding box center [566, 291] width 290 height 33
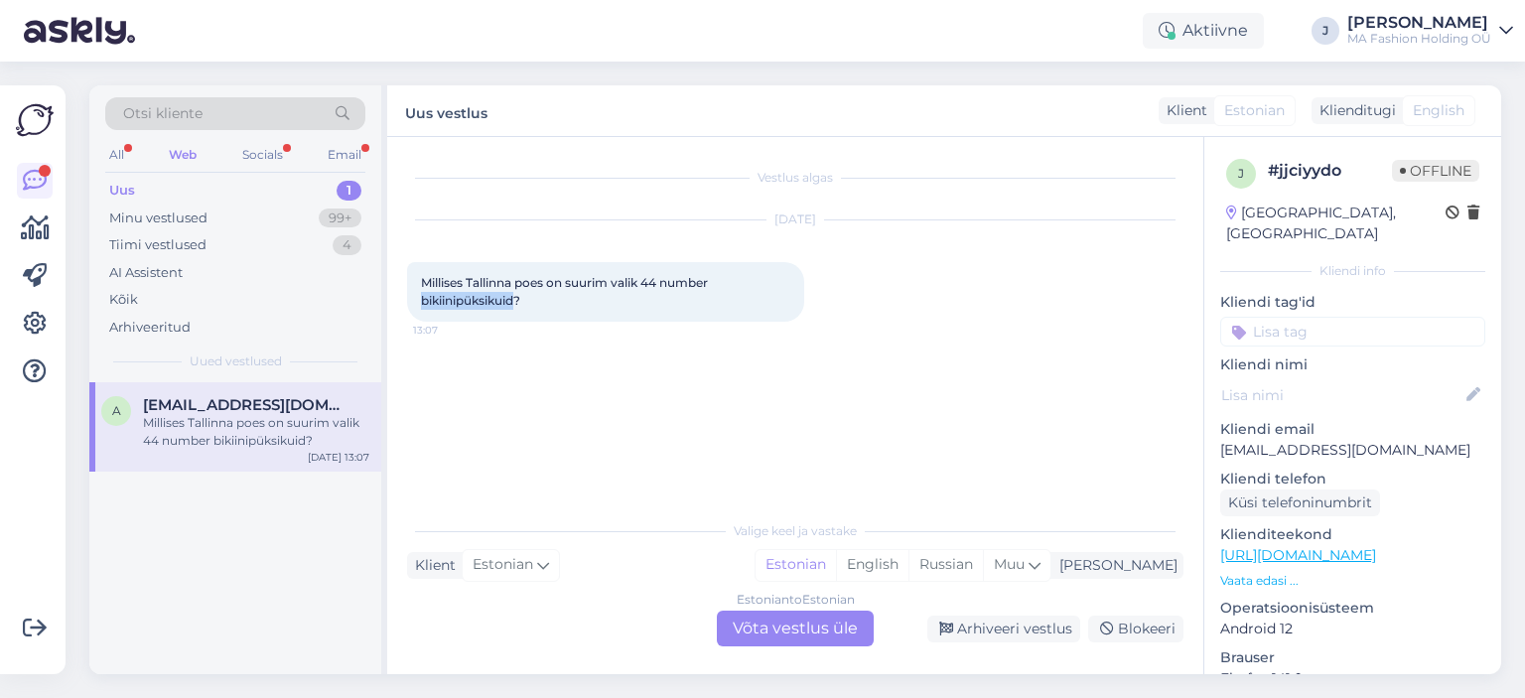
click at [487, 307] on span "Millises Tallinna poes on suurim valik 44 number bikiinipüksikuid?" at bounding box center [566, 291] width 290 height 33
click at [553, 301] on div "Millises Tallinna poes on suurim valik 44 number bikiinipüksikuid? 13:07" at bounding box center [605, 292] width 397 height 60
drag, startPoint x: 557, startPoint y: 303, endPoint x: 432, endPoint y: 294, distance: 125.4
click at [432, 294] on div "Millises Tallinna poes on suurim valik 44 number bikiinipüksikuid? 13:07" at bounding box center [605, 292] width 397 height 60
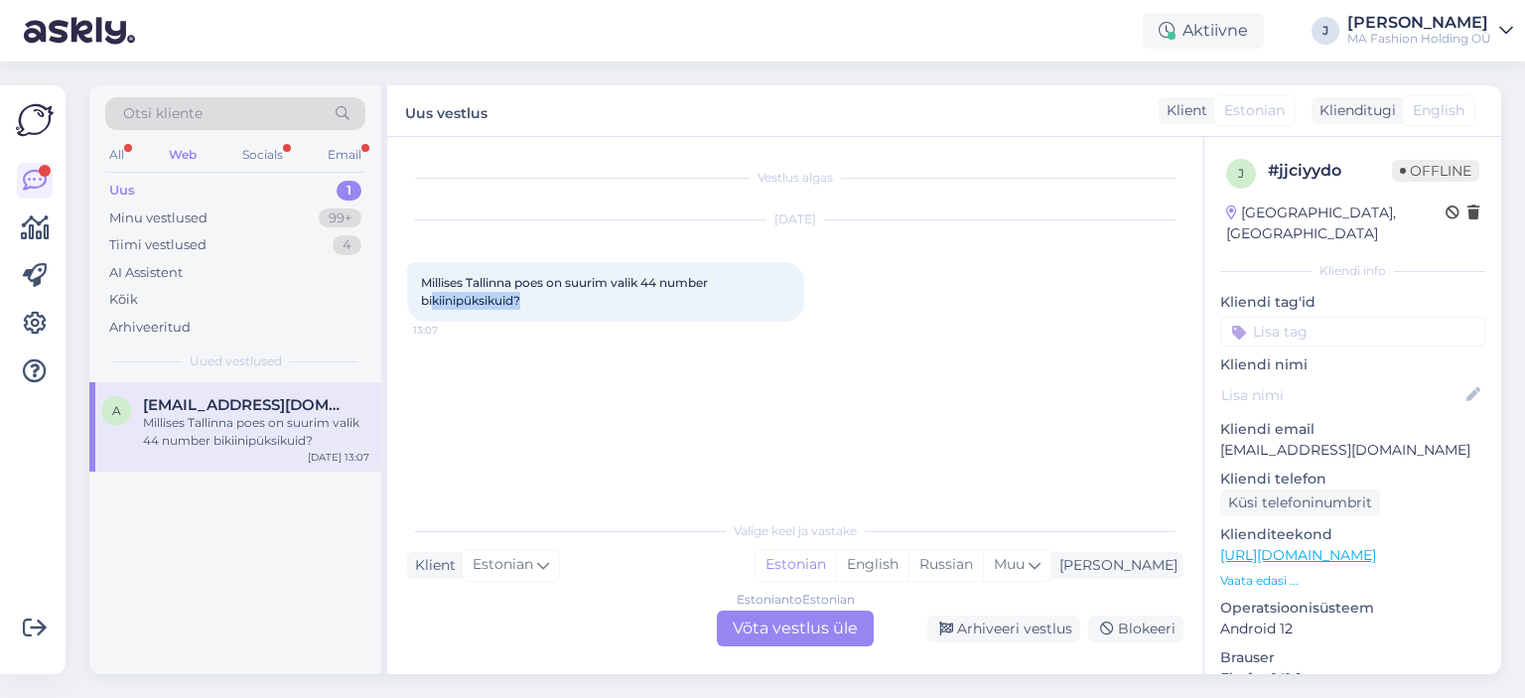
click at [472, 302] on span "Millises Tallinna poes on suurim valik 44 number bikiinipüksikuid?" at bounding box center [566, 291] width 290 height 33
click at [472, 304] on span "Millises Tallinna poes on suurim valik 44 number bikiinipüksikuid?" at bounding box center [566, 291] width 290 height 33
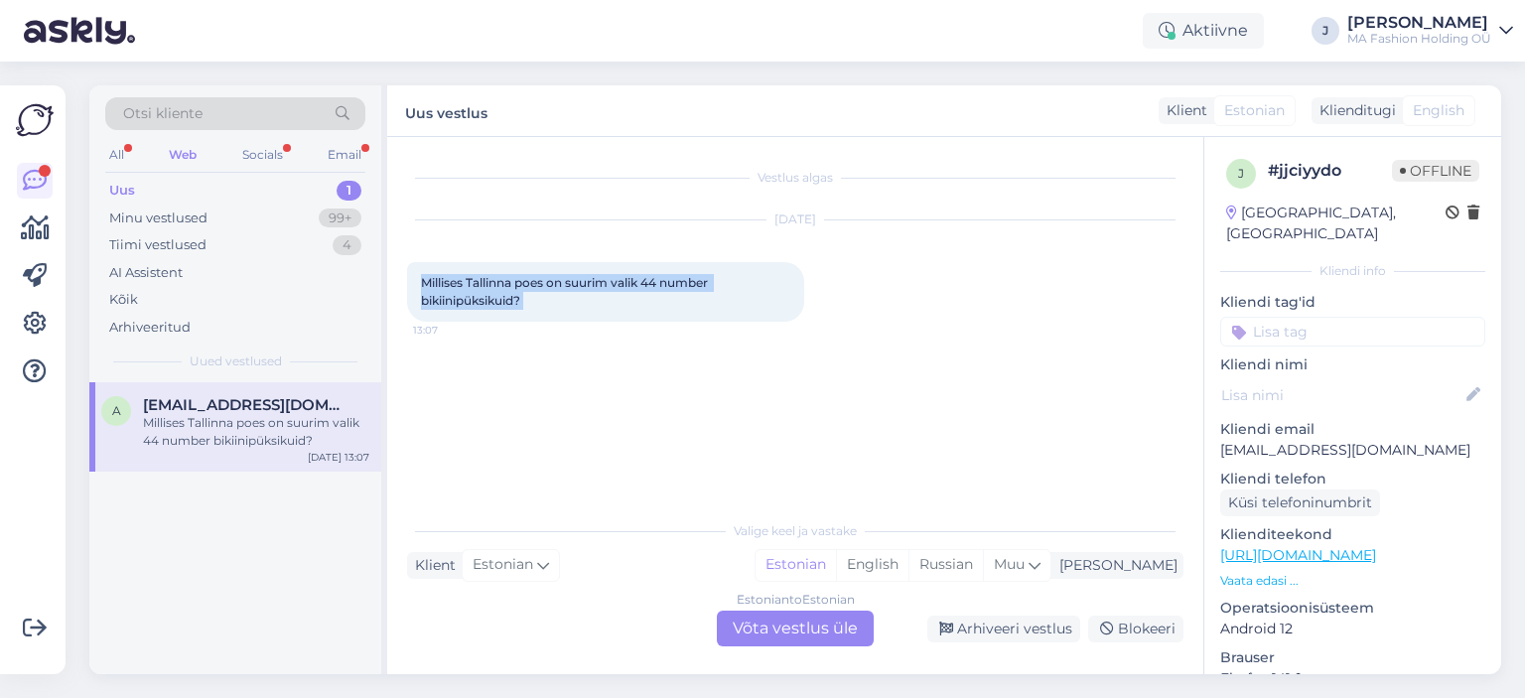
click at [472, 305] on span "Millises Tallinna poes on suurim valik 44 number bikiinipüksikuid?" at bounding box center [566, 291] width 290 height 33
click at [559, 287] on span "Millises Tallinna poes on suurim valik 44 number bikiinipüksikuid?" at bounding box center [566, 291] width 290 height 33
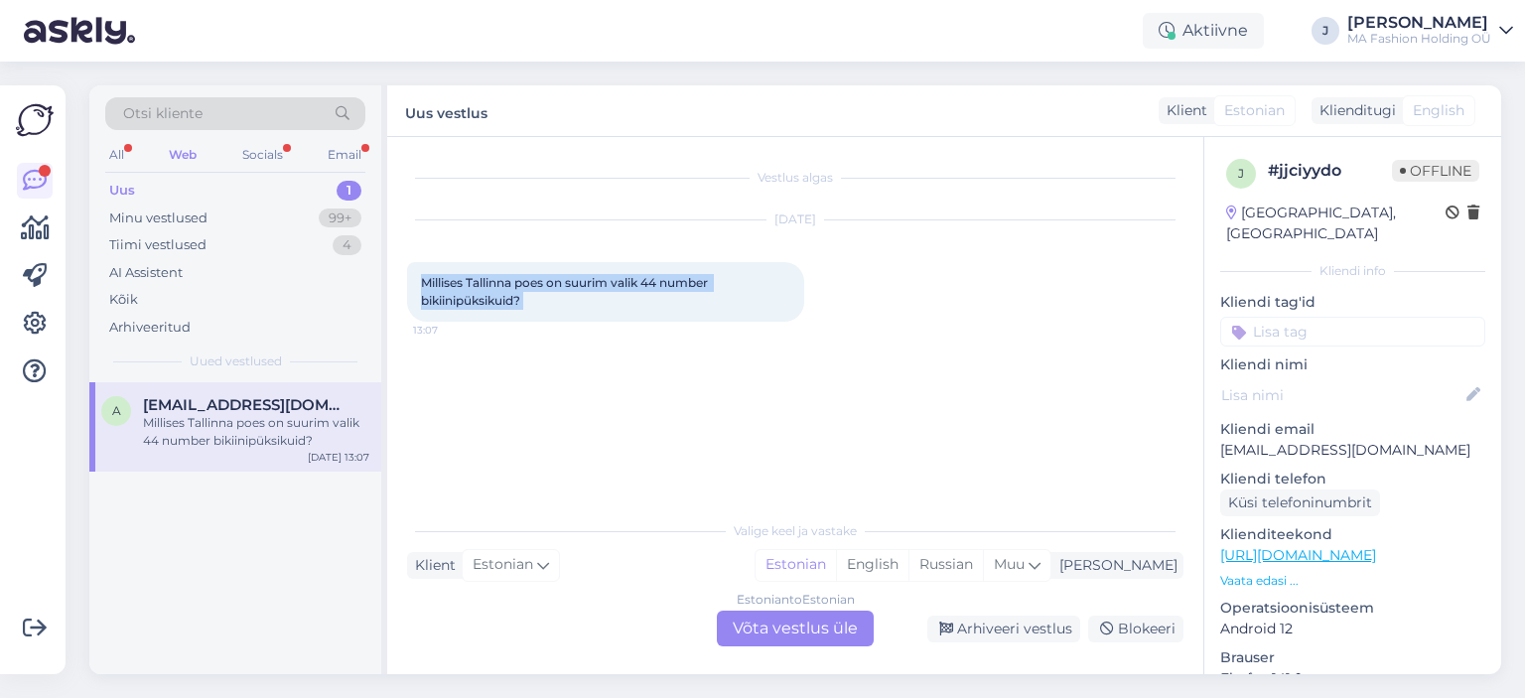
click at [732, 299] on div "Millises Tallinna poes on suurim valik 44 number bikiinipüksikuid? 13:07" at bounding box center [605, 292] width 397 height 60
click at [732, 298] on div "Millises Tallinna poes on suurim valik 44 number bikiinipüksikuid? 13:07" at bounding box center [605, 292] width 397 height 60
click at [729, 297] on div "Millises Tallinna poes on suurim valik 44 number bikiinipüksikuid? 13:07" at bounding box center [605, 292] width 397 height 60
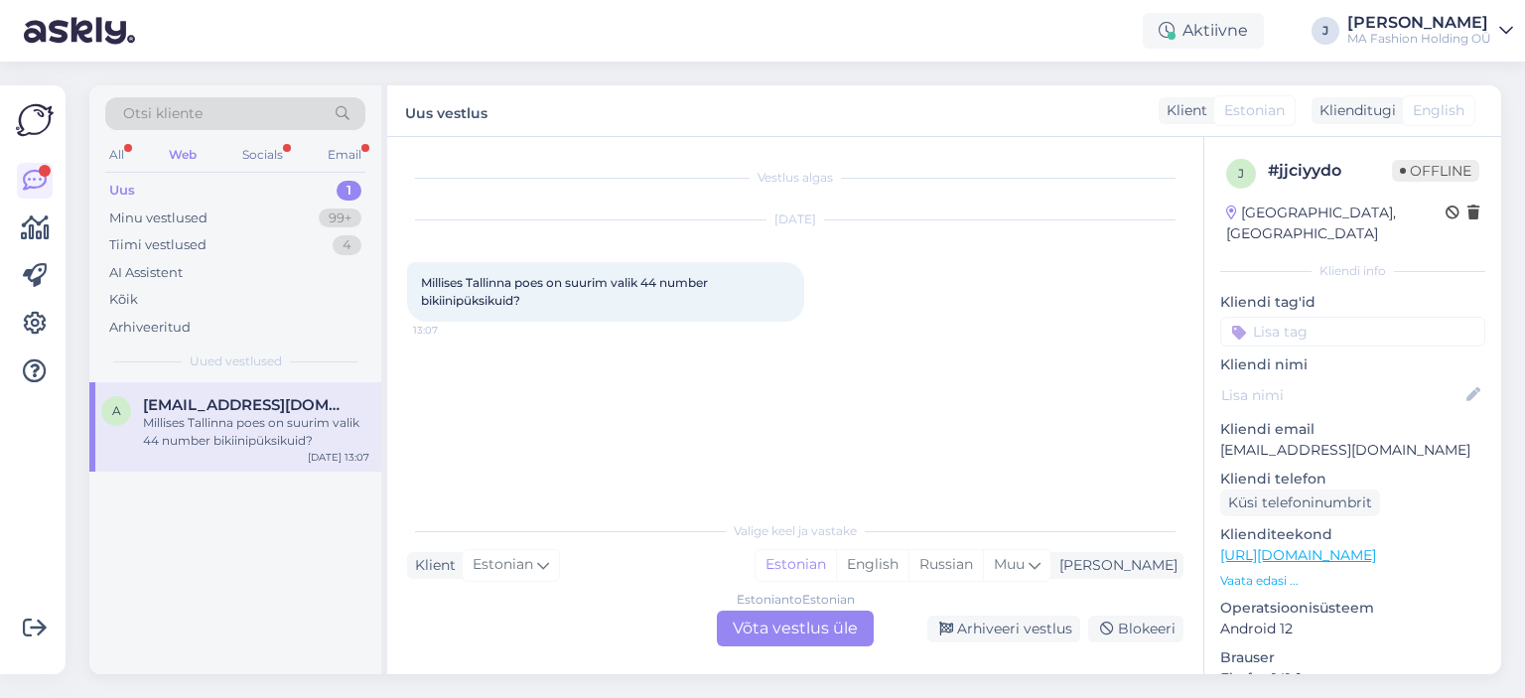
click at [729, 297] on div "Millises Tallinna poes on suurim valik 44 number bikiinipüksikuid? 13:07" at bounding box center [605, 292] width 397 height 60
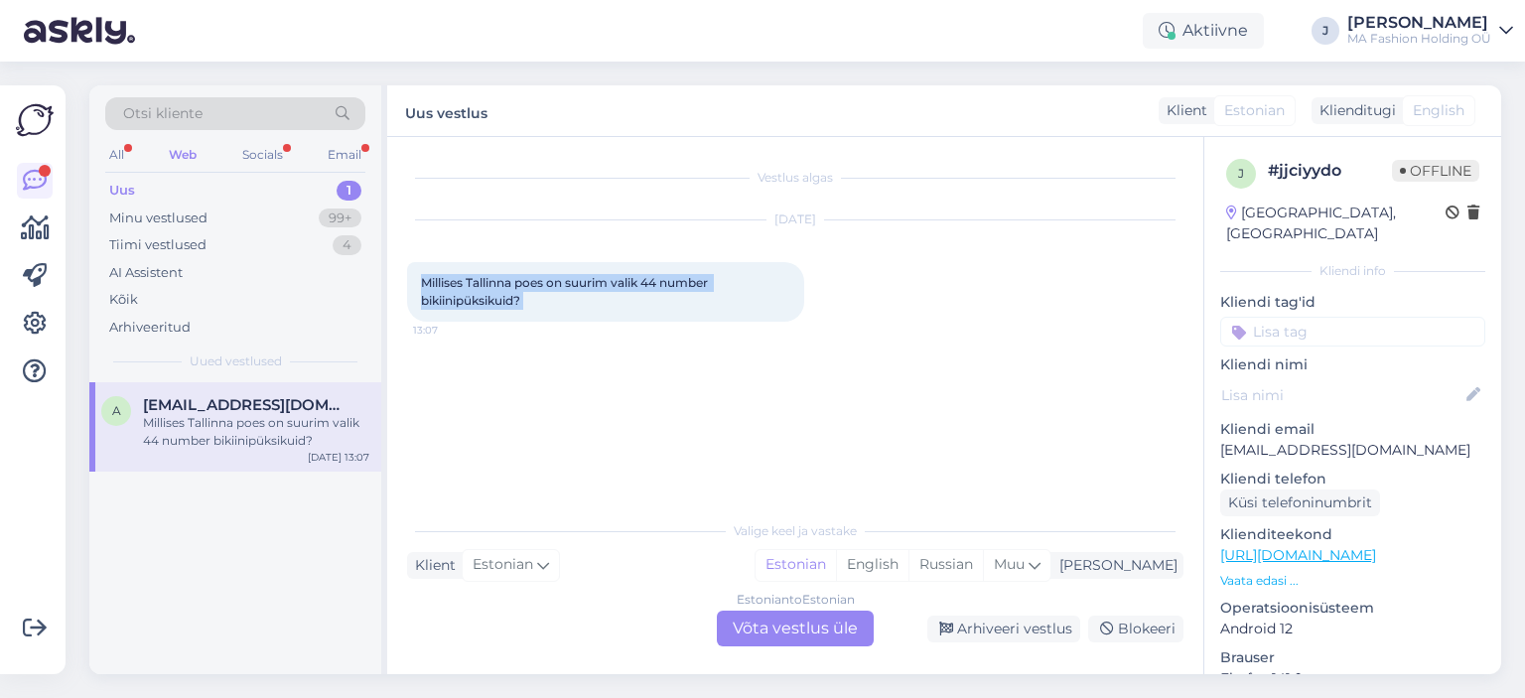
click at [729, 297] on div "Millises Tallinna poes on suurim valik 44 number bikiinipüksikuid? 13:07" at bounding box center [605, 292] width 397 height 60
click at [775, 648] on div "Vestlus algas [DATE] Millises Tallinna poes on suurim valik 44 number bikiinipü…" at bounding box center [795, 405] width 816 height 537
click at [764, 632] on div "Estonian to Estonian Võta vestlus üle" at bounding box center [795, 628] width 157 height 36
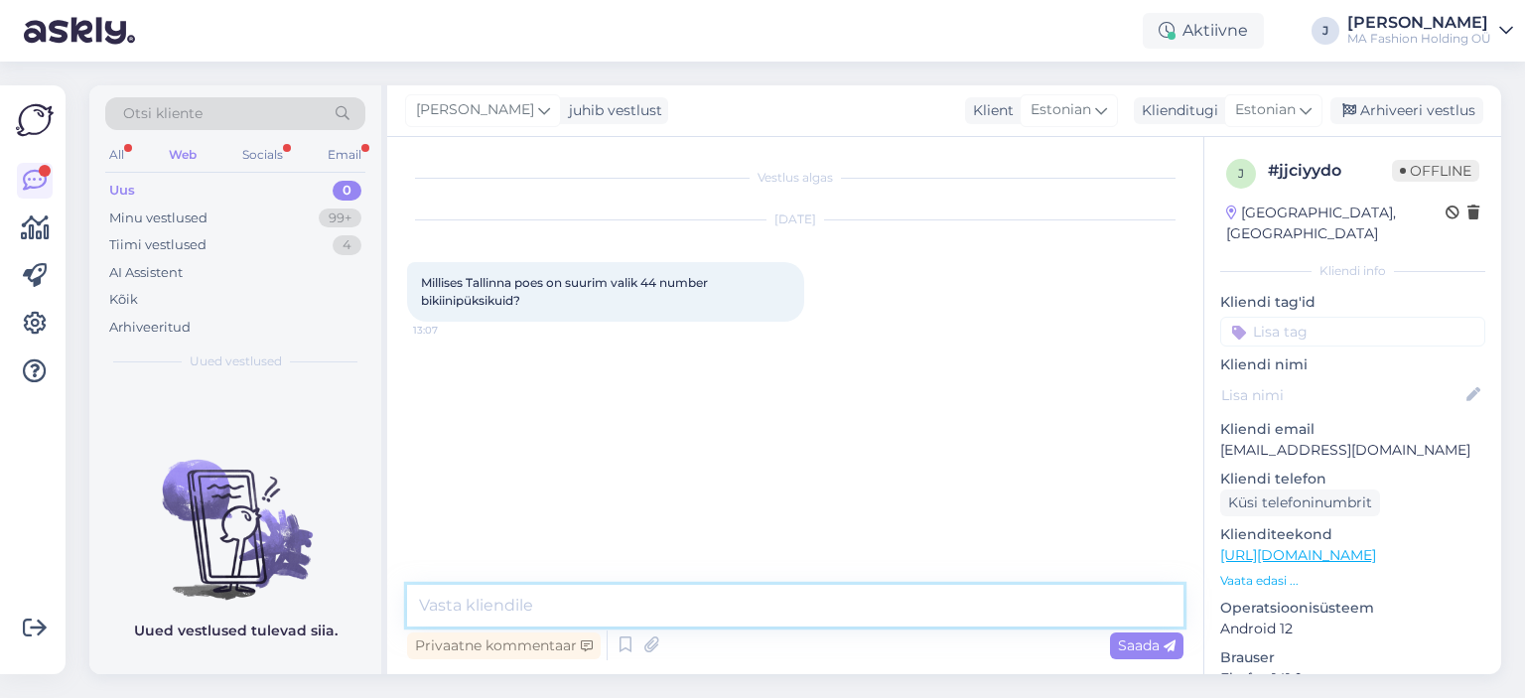
click at [759, 625] on textarea at bounding box center [795, 606] width 776 height 42
click at [489, 311] on div "Millises Tallinna poes on suurim valik 44 number bikiinipüksikuid? 13:07" at bounding box center [605, 292] width 397 height 60
click at [528, 579] on div "Vestlus algas [DATE] Millises Tallinna poes on suurim valik 44 number bikiinipü…" at bounding box center [795, 405] width 816 height 537
click at [535, 594] on textarea "Tere," at bounding box center [795, 606] width 776 height 42
click at [488, 599] on textarea "Tere," at bounding box center [795, 606] width 776 height 42
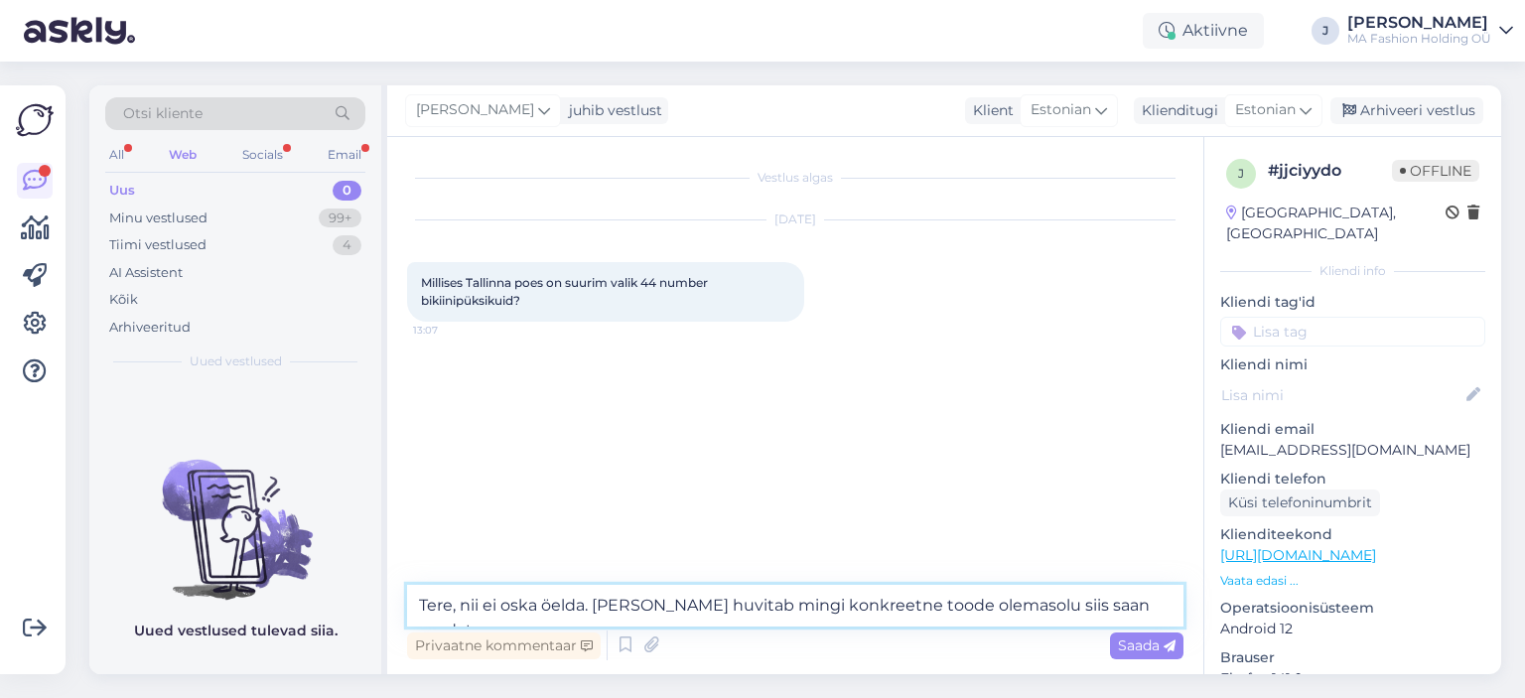
click at [1158, 596] on textarea "Tere, nii ei oska öelda. [PERSON_NAME] huvitab mingi konkreetne toode olemasolu…" at bounding box center [795, 606] width 776 height 42
click at [1074, 607] on textarea "Tere, nii ei oska öelda. [PERSON_NAME] huvitab mingi konkreetne toode olemasolu…" at bounding box center [795, 606] width 776 height 42
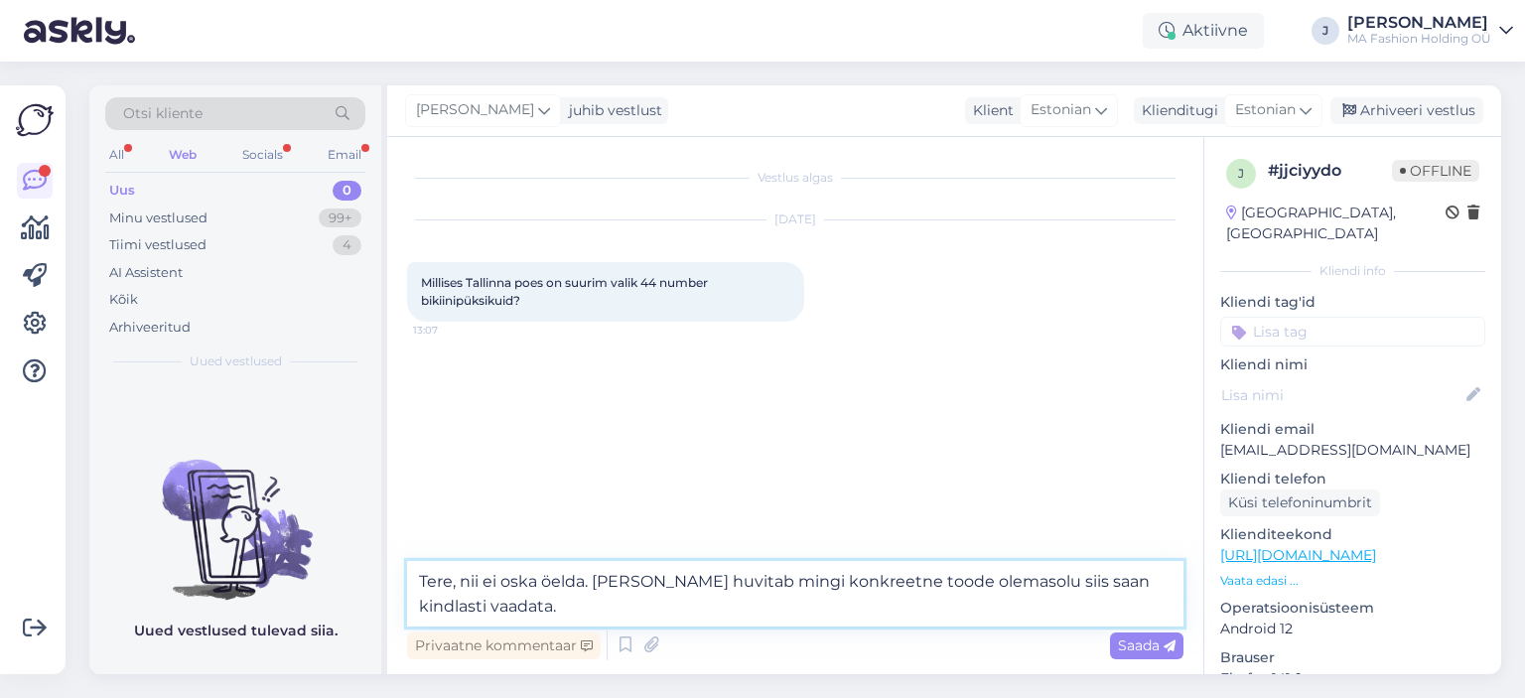
click at [1111, 624] on textarea "Tere, nii ei oska öelda. [PERSON_NAME] huvitab mingi konkreetne toode olemasolu…" at bounding box center [795, 594] width 776 height 66
click at [607, 611] on textarea "Tere, nii ei oska öelda. [PERSON_NAME] huvitab mingi konkreetne toode olemasolu…" at bounding box center [795, 594] width 776 height 66
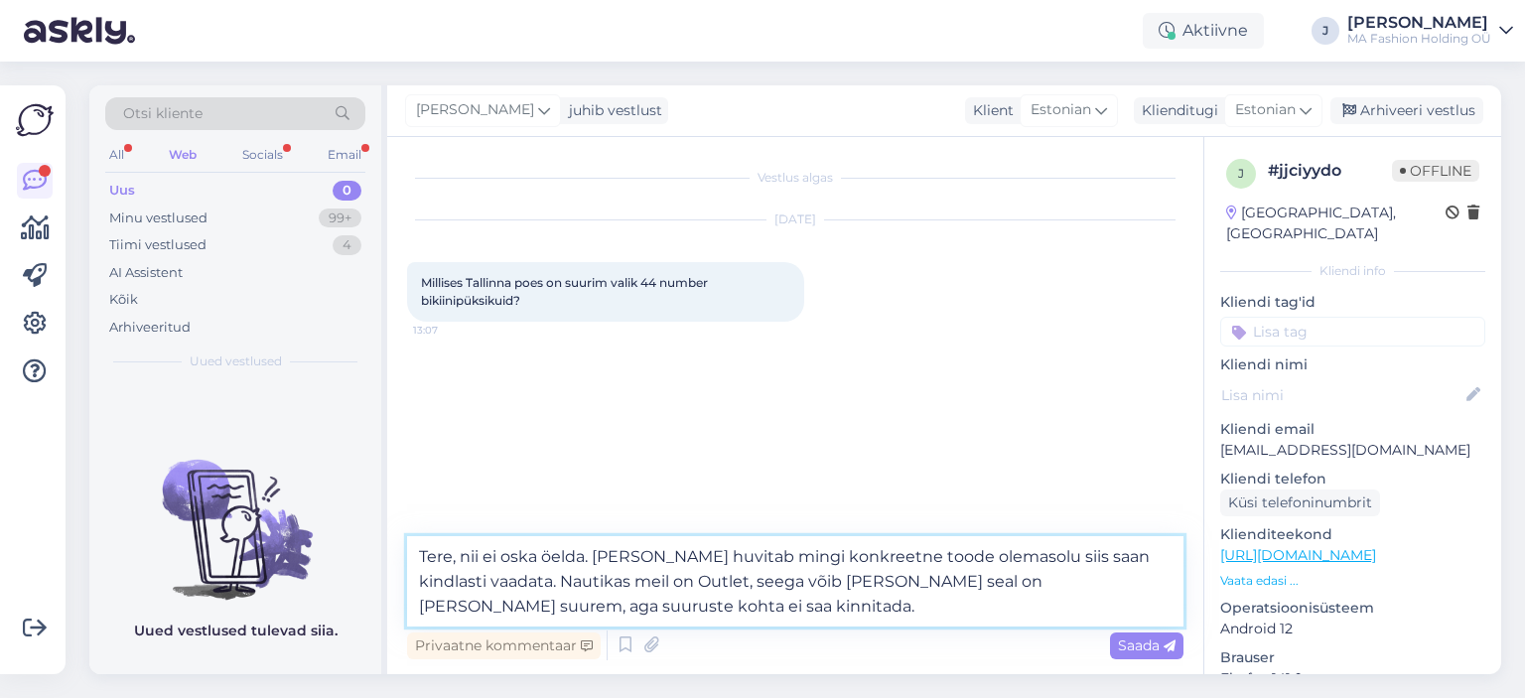
click at [1068, 594] on textarea "Tere, nii ei oska öelda. [PERSON_NAME] huvitab mingi konkreetne toode olemasolu…" at bounding box center [795, 581] width 776 height 90
type textarea "Tere, nii ei oska öelda. [PERSON_NAME] huvitab mingi konkreetne toode olemasolu…"
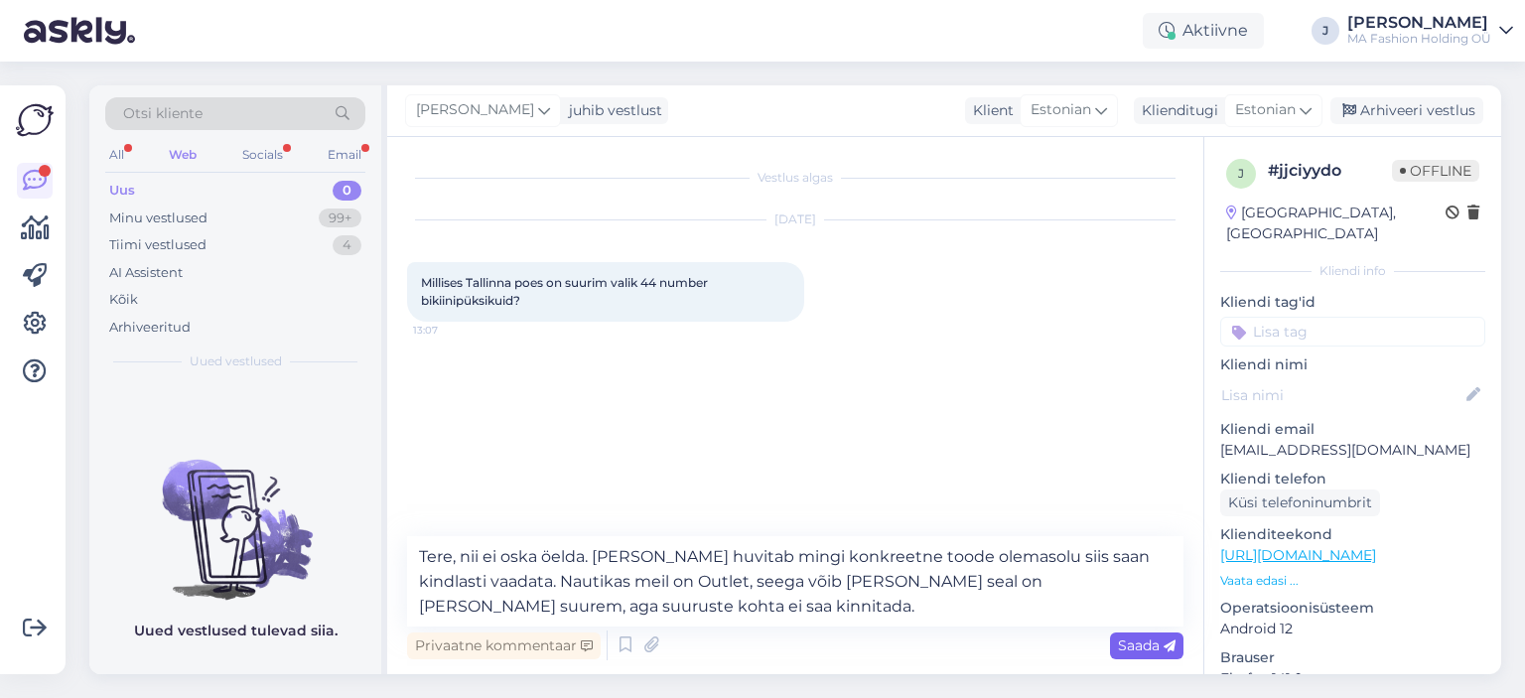
click at [1133, 650] on span "Saada" at bounding box center [1147, 645] width 58 height 18
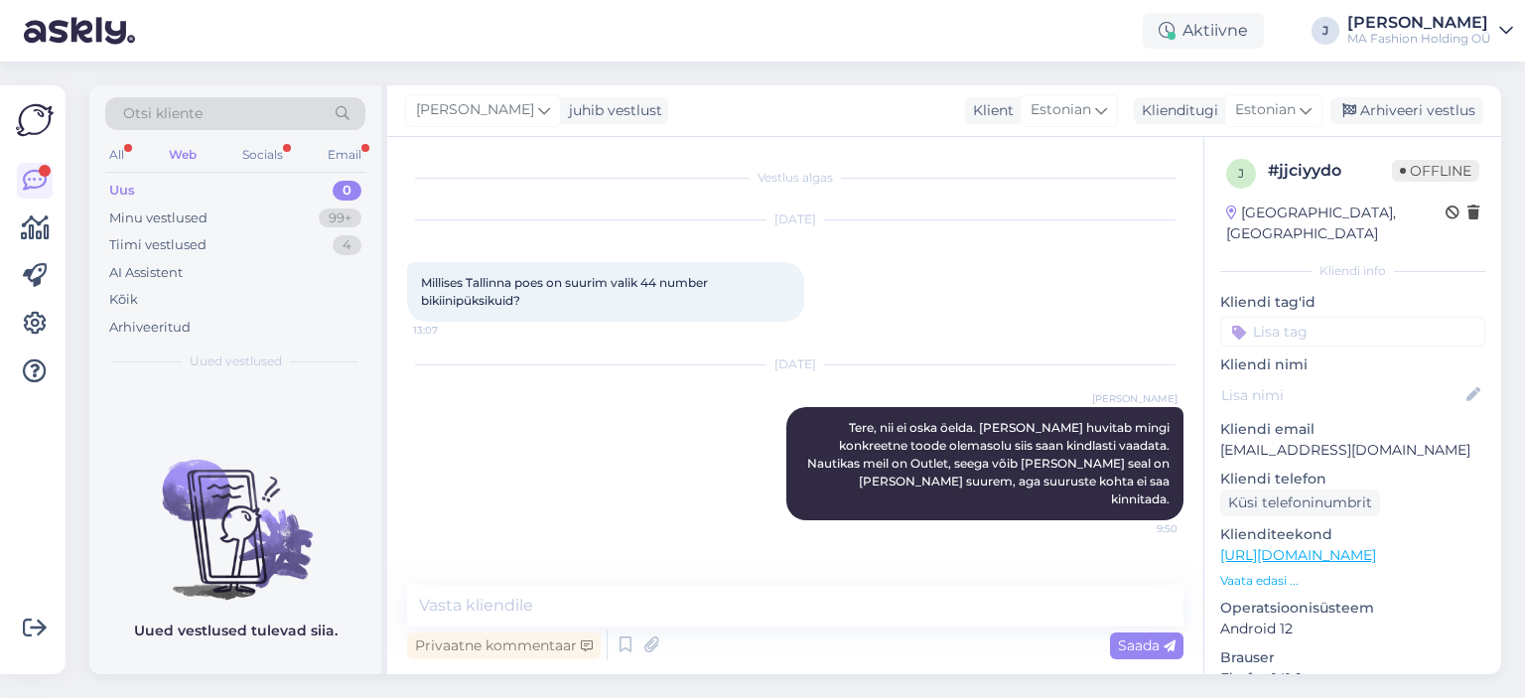
click at [285, 201] on div "Uus 0" at bounding box center [235, 191] width 260 height 28
click at [277, 180] on div "Uus 0" at bounding box center [235, 191] width 260 height 28
click at [272, 173] on div "Otsi kliente All Web Socials Email Uus 0 Minu vestlused 99+ Tiimi vestlused 4 A…" at bounding box center [235, 233] width 292 height 297
click at [272, 169] on div "All Web Socials Email" at bounding box center [235, 157] width 260 height 31
click at [274, 155] on div "Socials" at bounding box center [262, 155] width 49 height 26
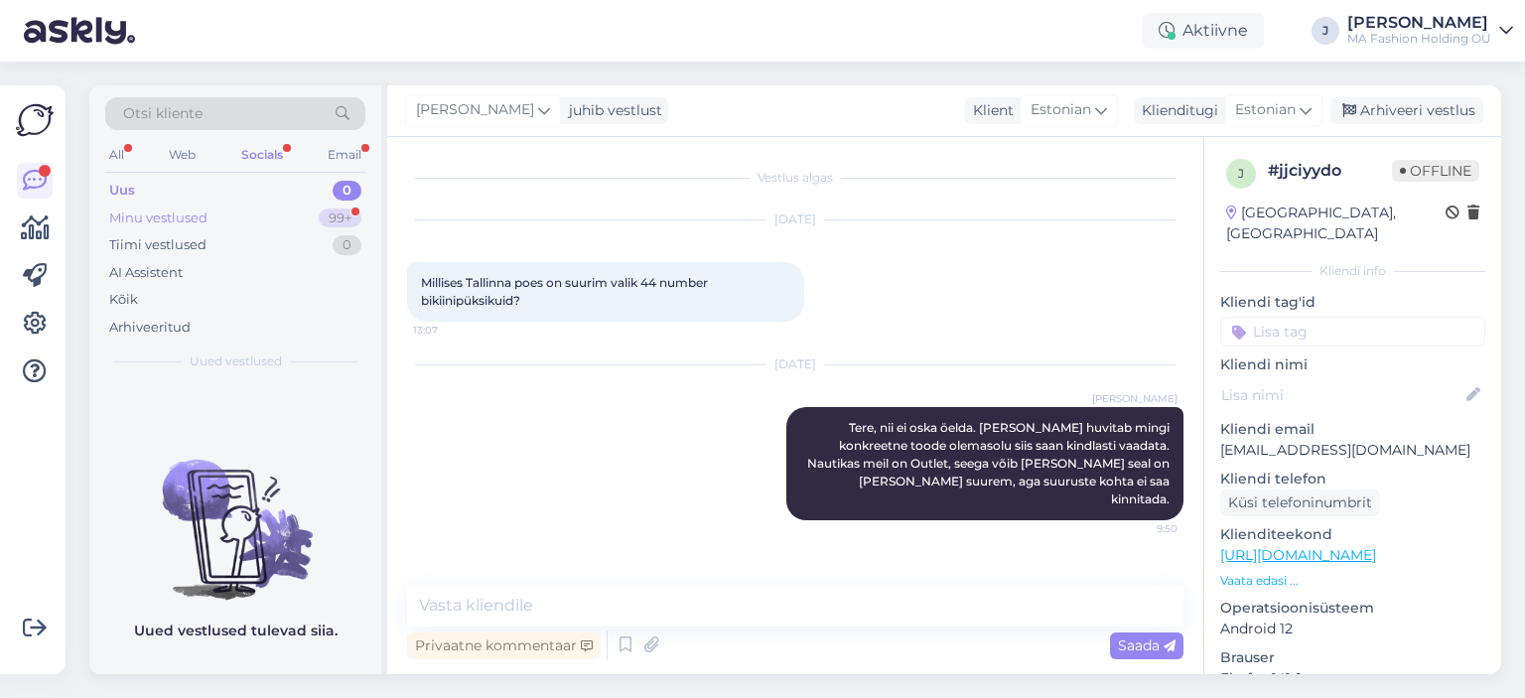
click at [258, 221] on div "Minu vestlused 99+" at bounding box center [235, 218] width 260 height 28
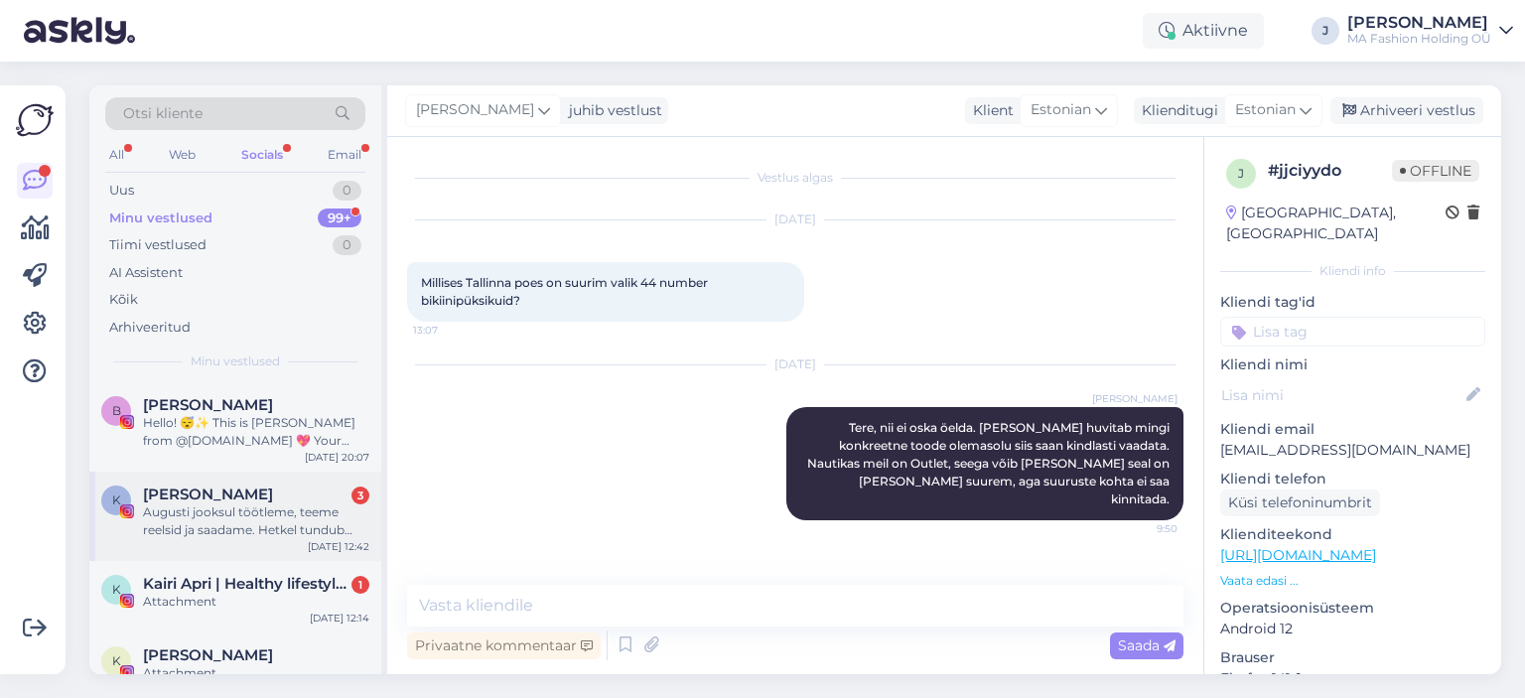
click at [258, 541] on div "K Kevad Belle 3 Augusti jooksul töötleme, teeme reelsid ja saadame. Hetkel tund…" at bounding box center [235, 515] width 292 height 89
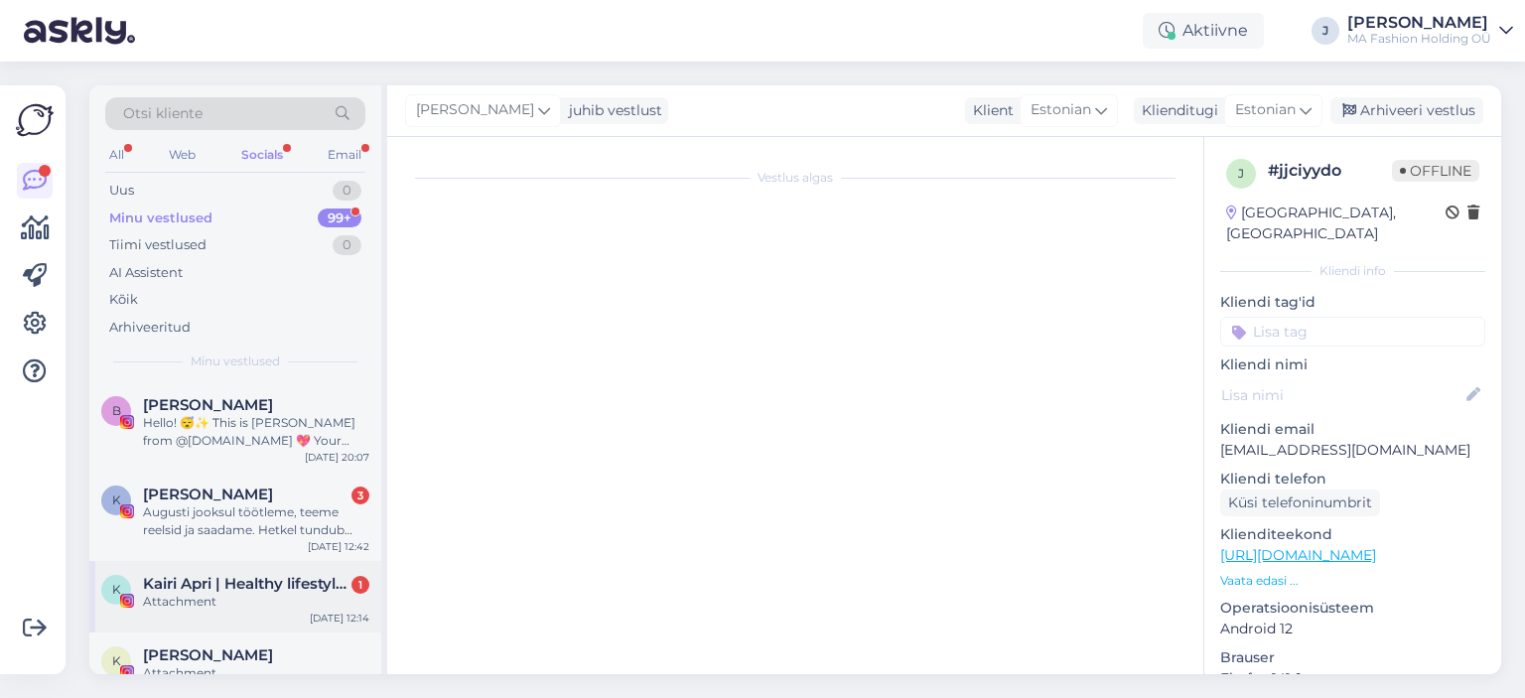
scroll to position [3795, 0]
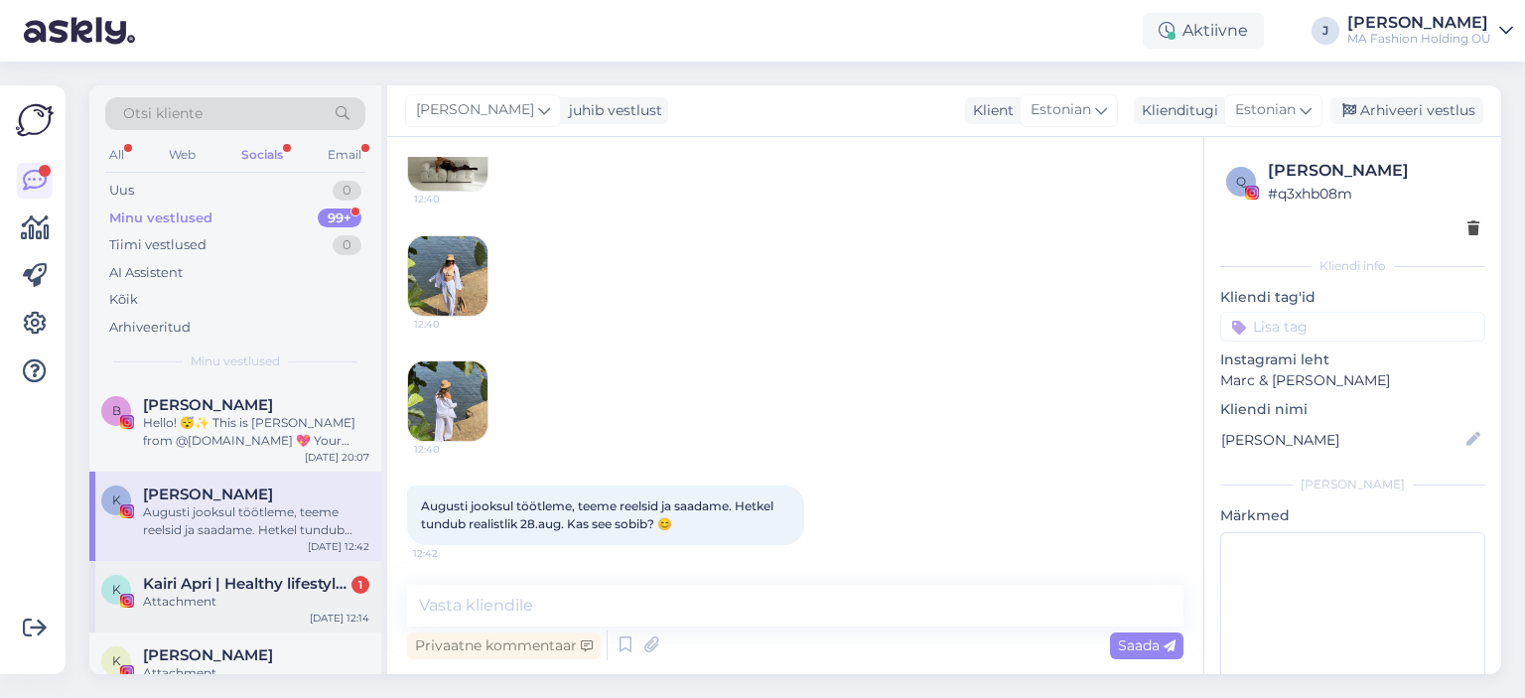
click at [283, 593] on div "Attachment" at bounding box center [256, 602] width 226 height 18
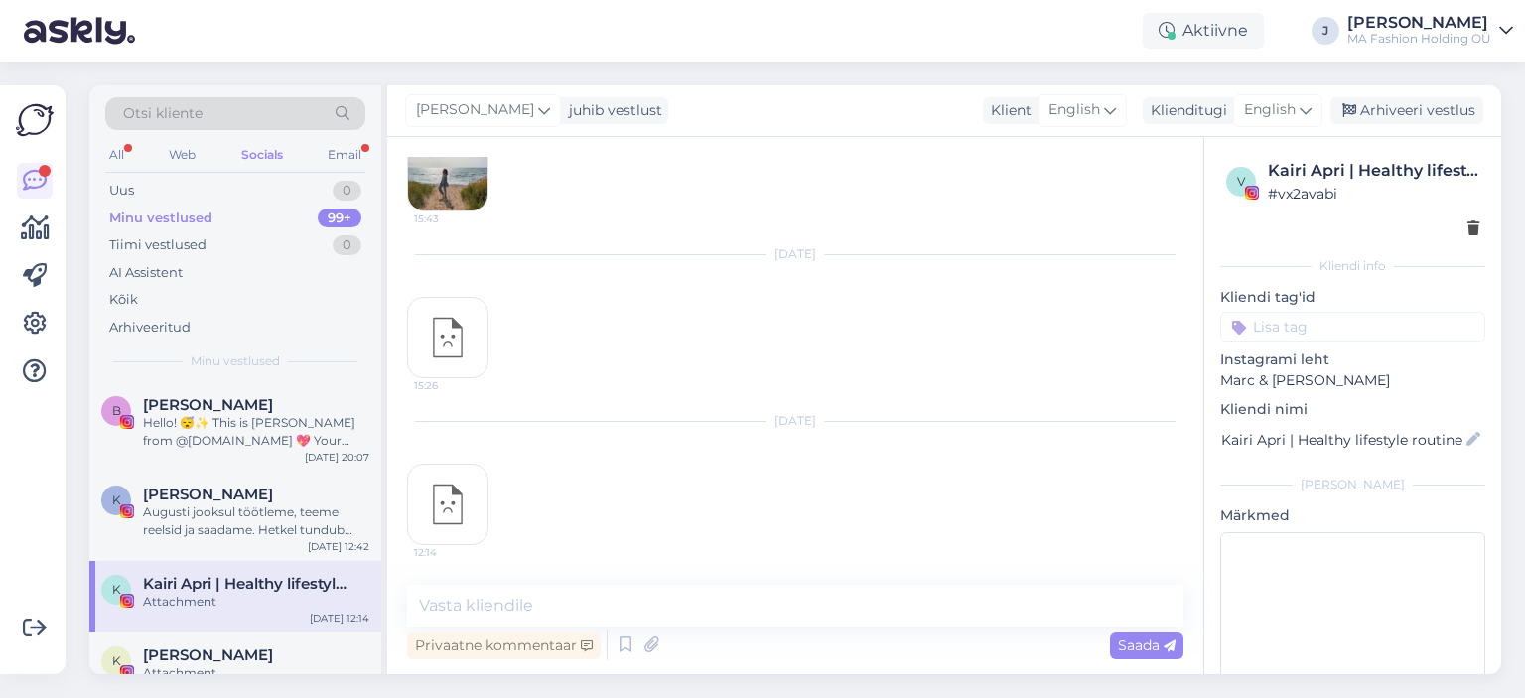
scroll to position [4375, 0]
click at [321, 138] on div "Otsi kliente" at bounding box center [235, 119] width 260 height 45
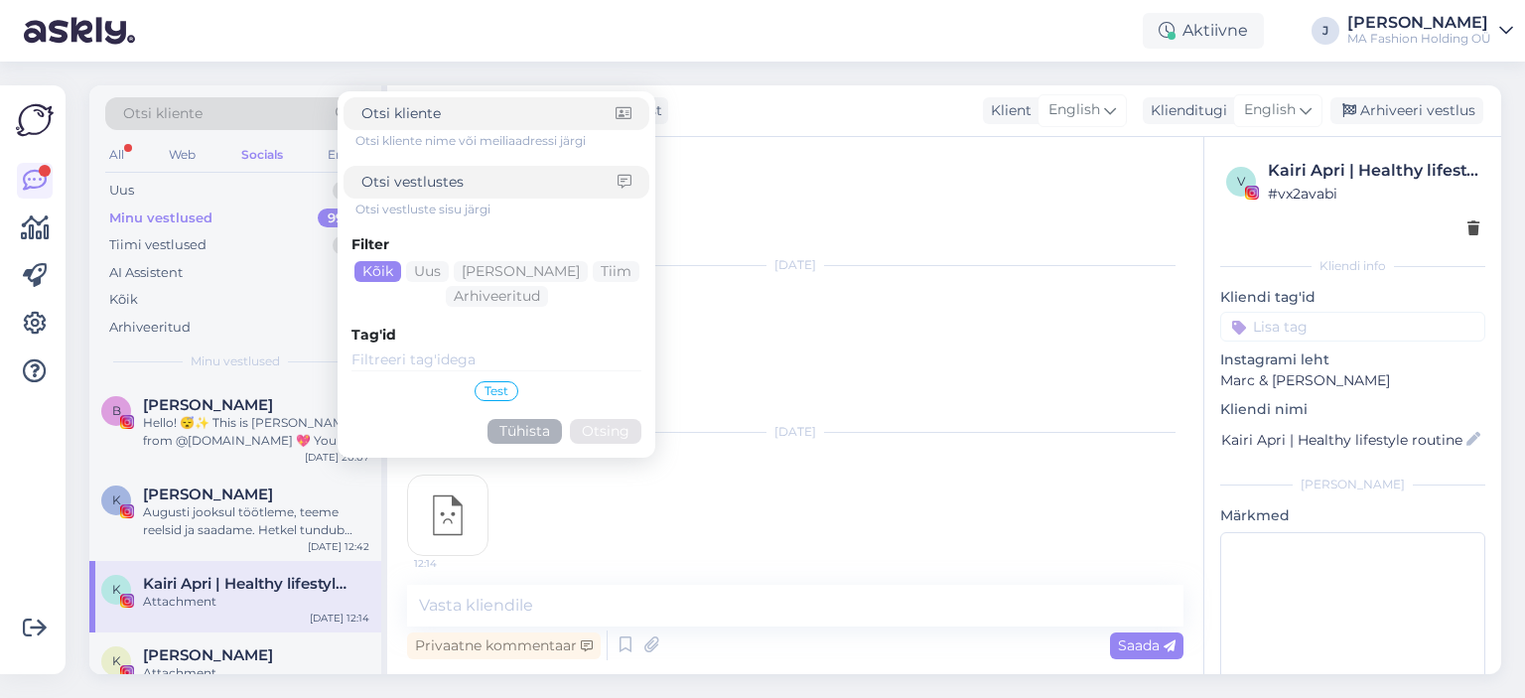
click at [341, 144] on form "Otsi kliente nime või meiliaadressi järgi Otsi vestluste sisu järgi Filter Kõik…" at bounding box center [496, 274] width 318 height 366
click at [330, 148] on div "Email" at bounding box center [345, 155] width 42 height 26
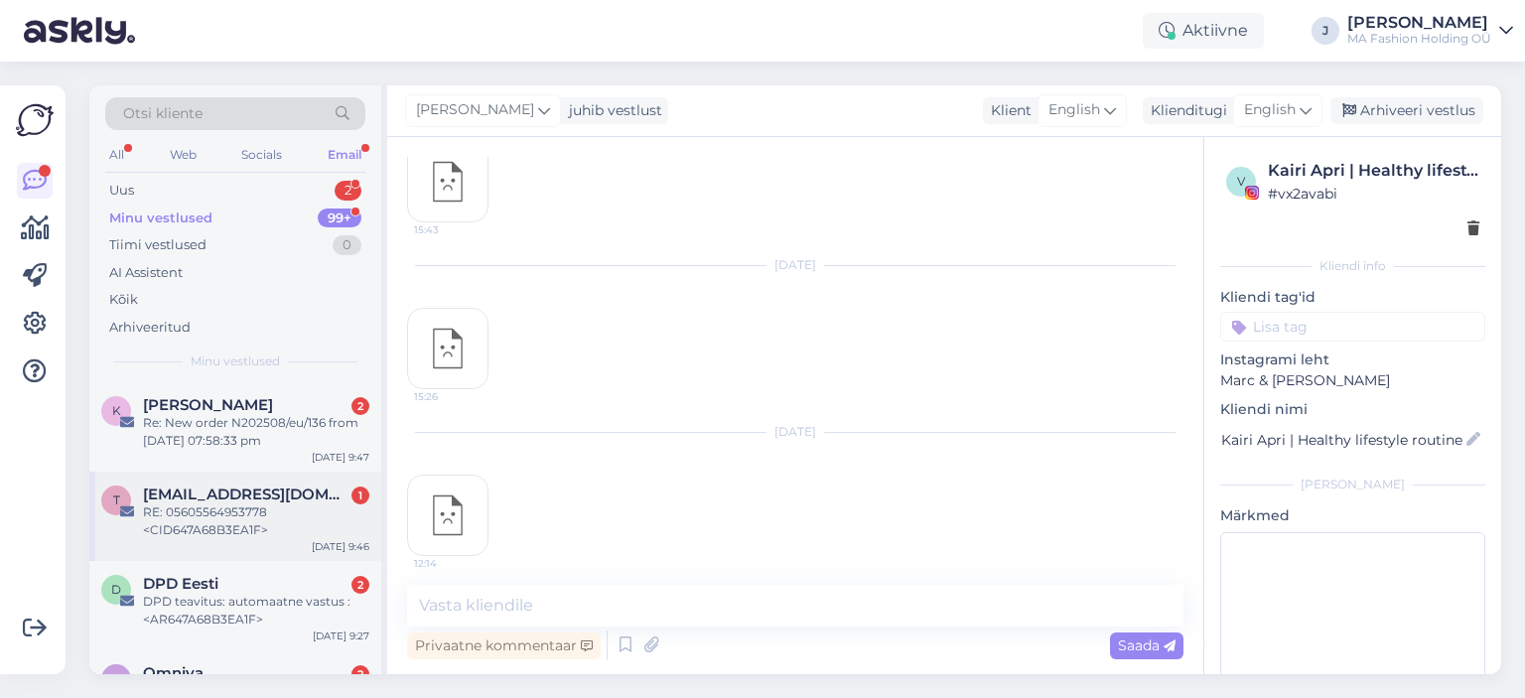
click at [206, 493] on span "[EMAIL_ADDRESS][DOMAIN_NAME]" at bounding box center [246, 494] width 206 height 18
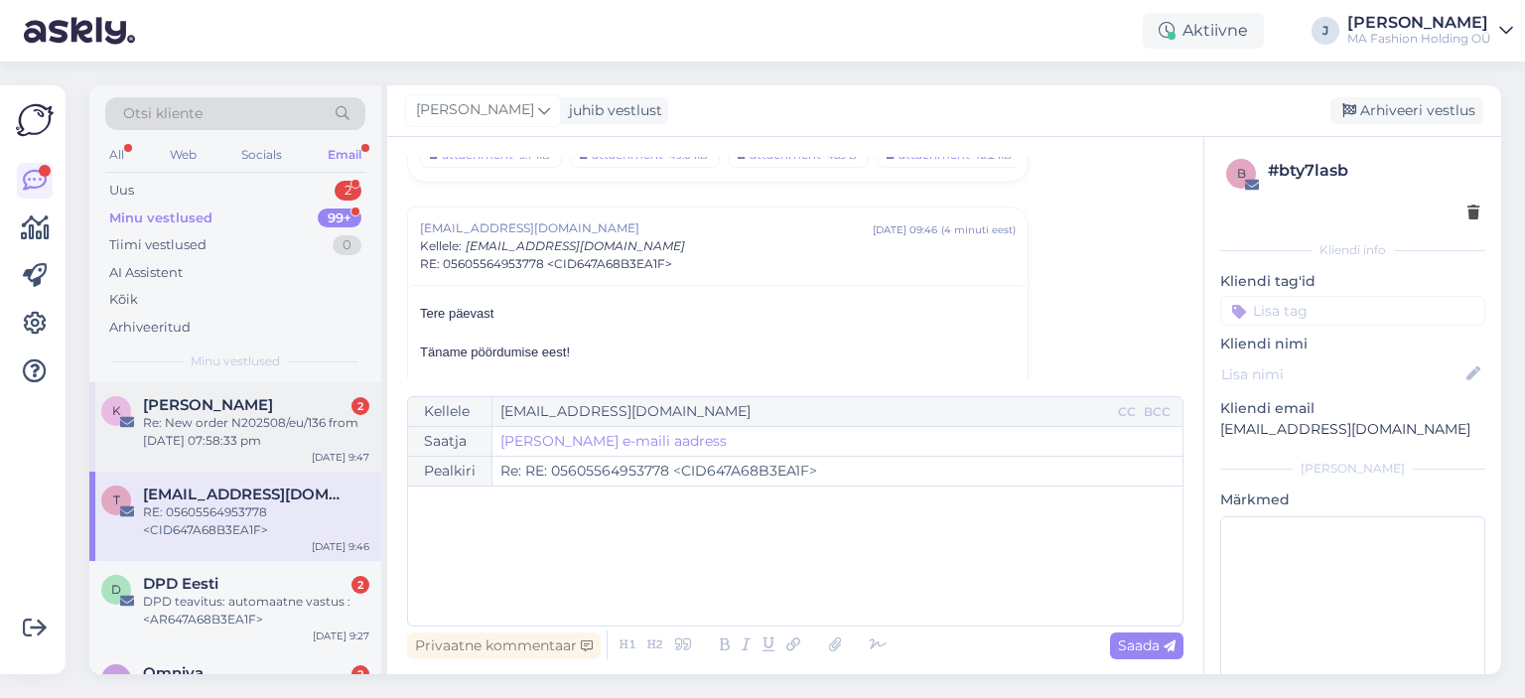
click at [249, 385] on div "K [PERSON_NAME] 2 Re: New order N202508/eu/136 from [DATE] 07:58:33 pm [DATE] 9…" at bounding box center [235, 426] width 292 height 89
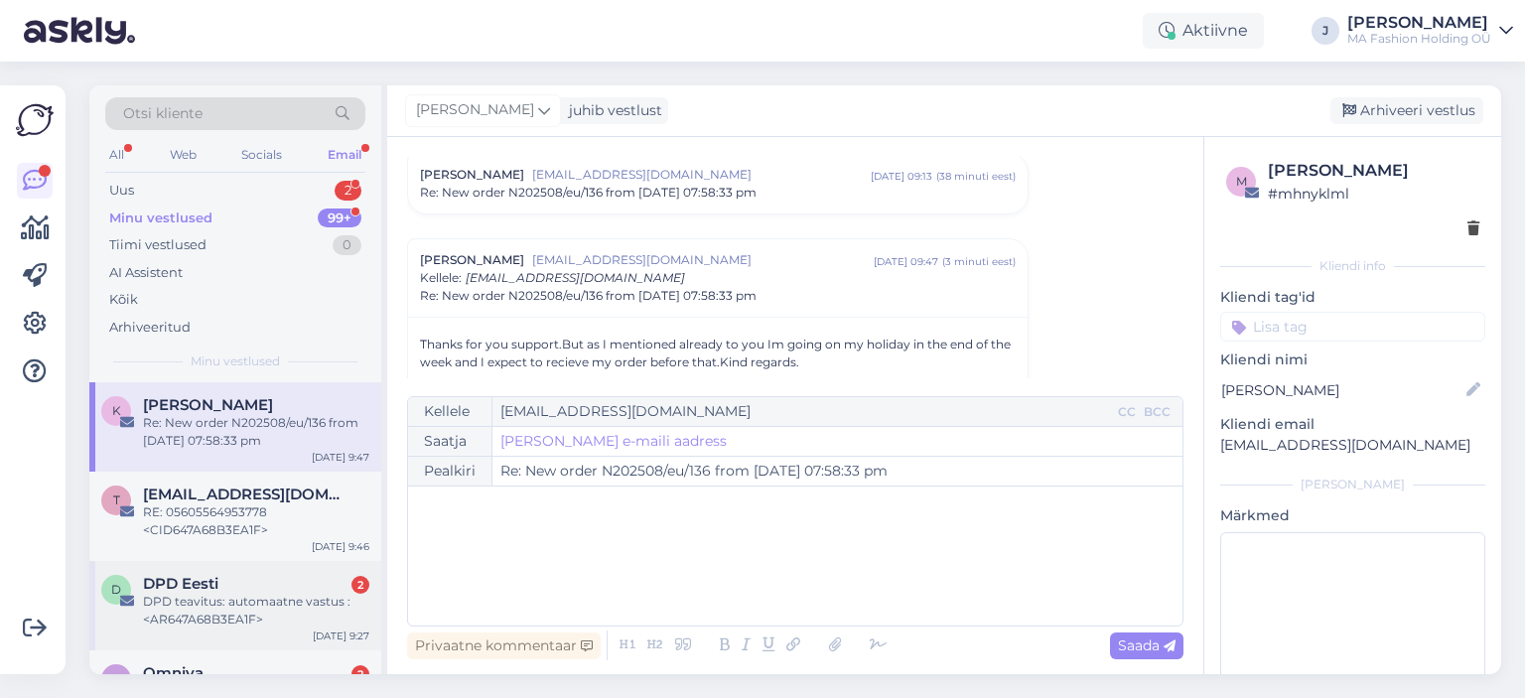
click at [200, 630] on div "D DPD Eesti 2 DPD teavitus: automaatne vastus :<AR647A68B3EA1F> [DATE] 9:27" at bounding box center [235, 605] width 292 height 89
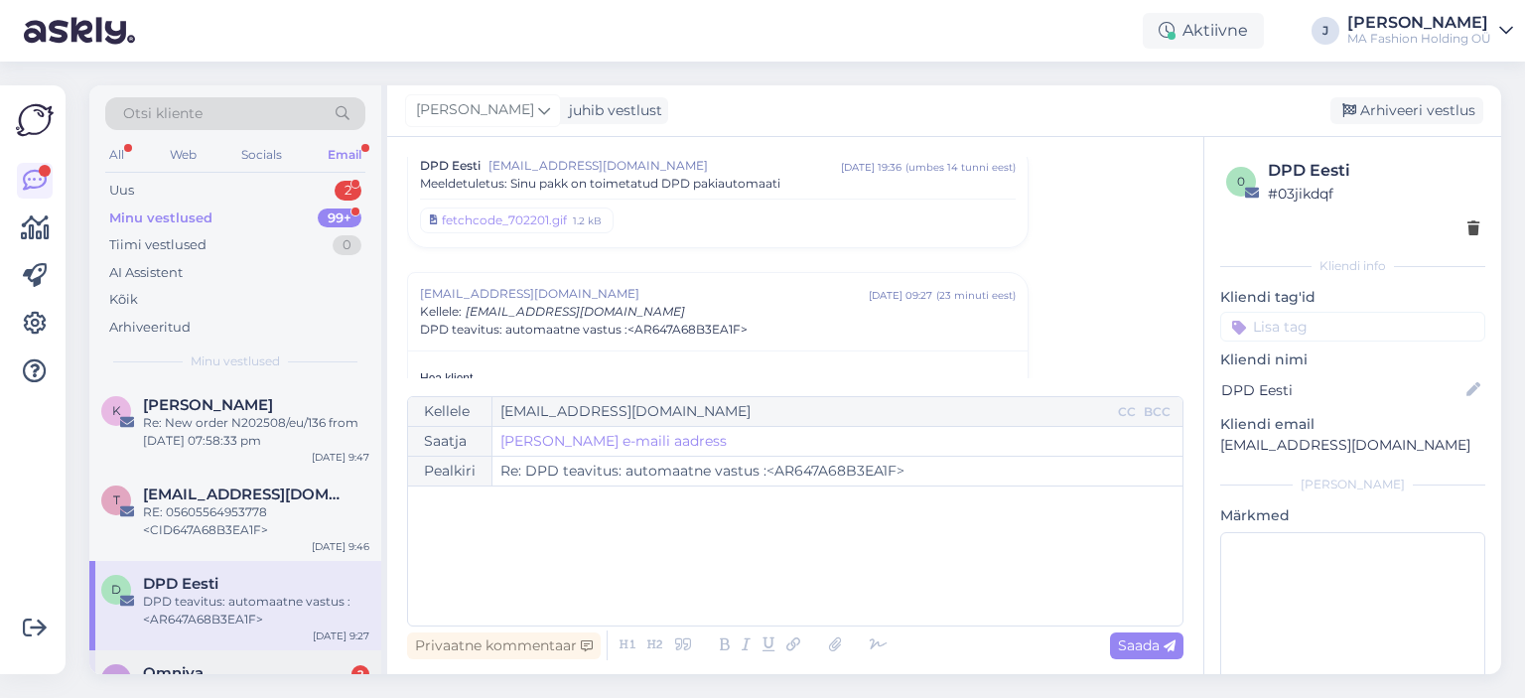
drag, startPoint x: 217, startPoint y: 654, endPoint x: 229, endPoint y: 658, distance: 12.6
click at [217, 654] on div "O Omniva 2 Sinu arvamus on oluline [DATE] 11:16" at bounding box center [235, 685] width 292 height 71
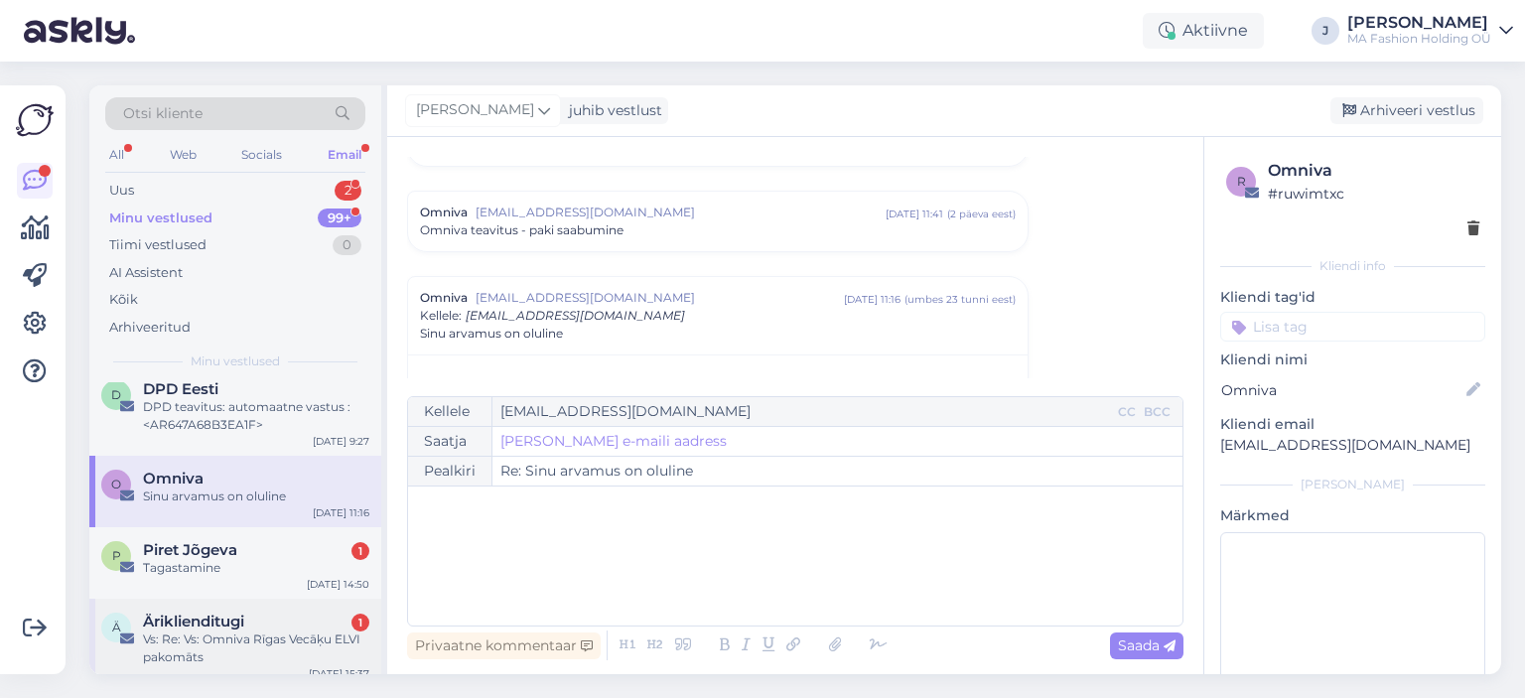
scroll to position [199, 0]
click at [254, 599] on div "Ä Äriklienditugi 1 Vs: Re: Vs: Omniva Rīgas Vecāķu [PERSON_NAME] pakomāts [DATE…" at bounding box center [235, 639] width 292 height 89
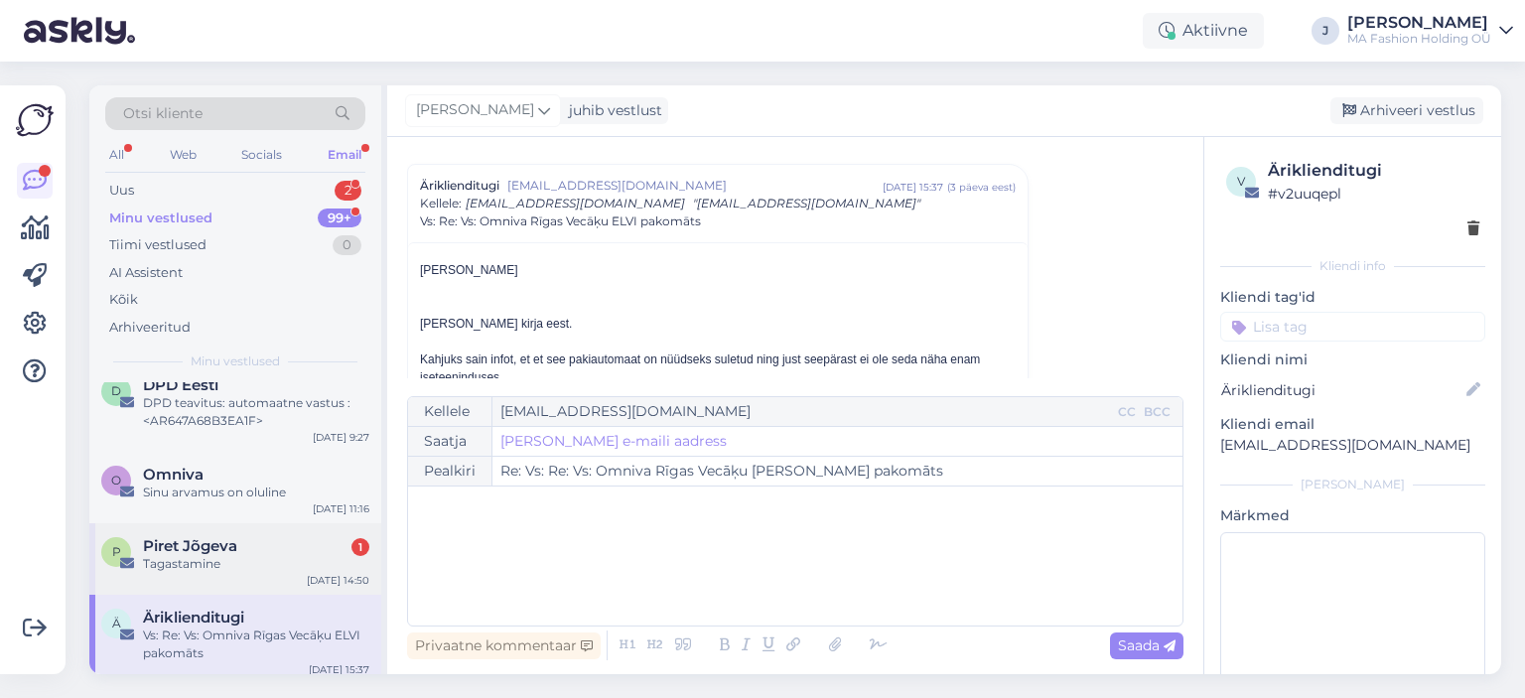
click at [258, 567] on div "Tagastamine" at bounding box center [256, 564] width 226 height 18
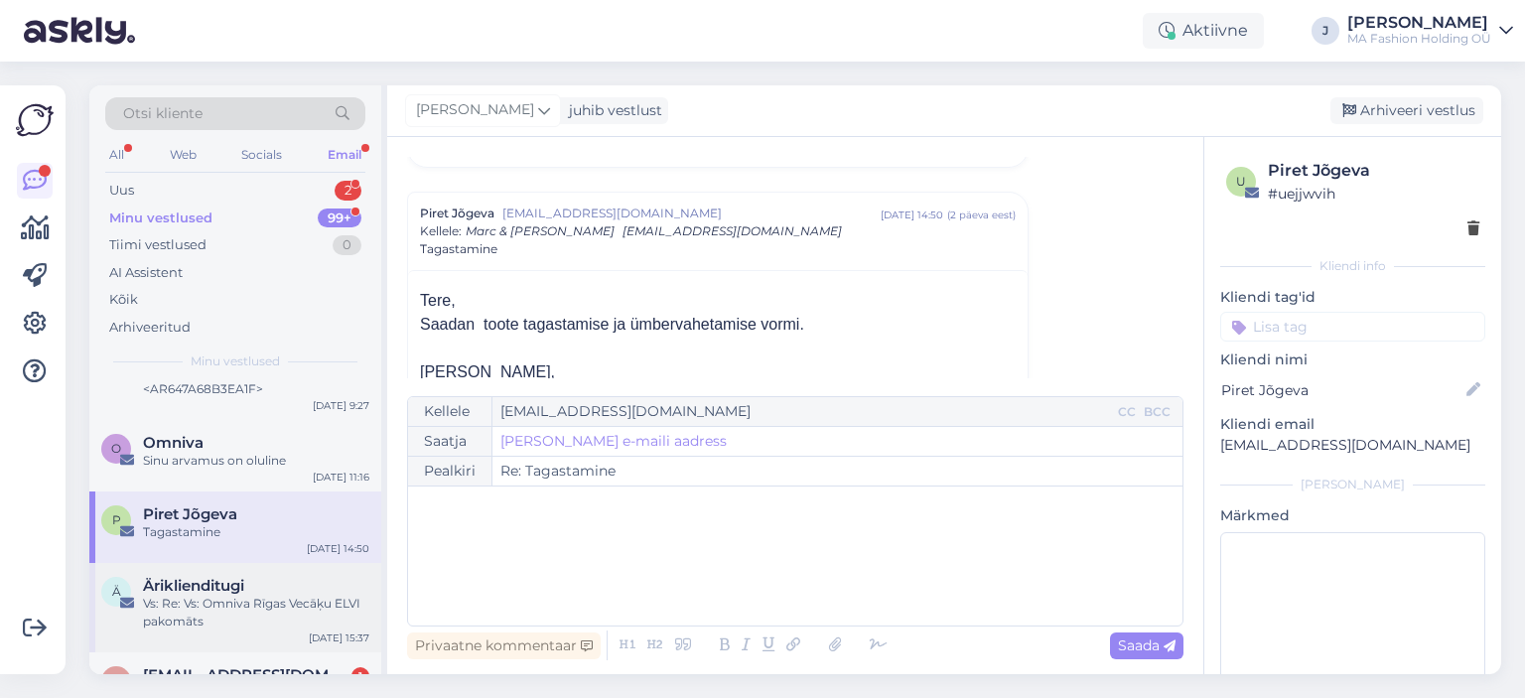
scroll to position [298, 0]
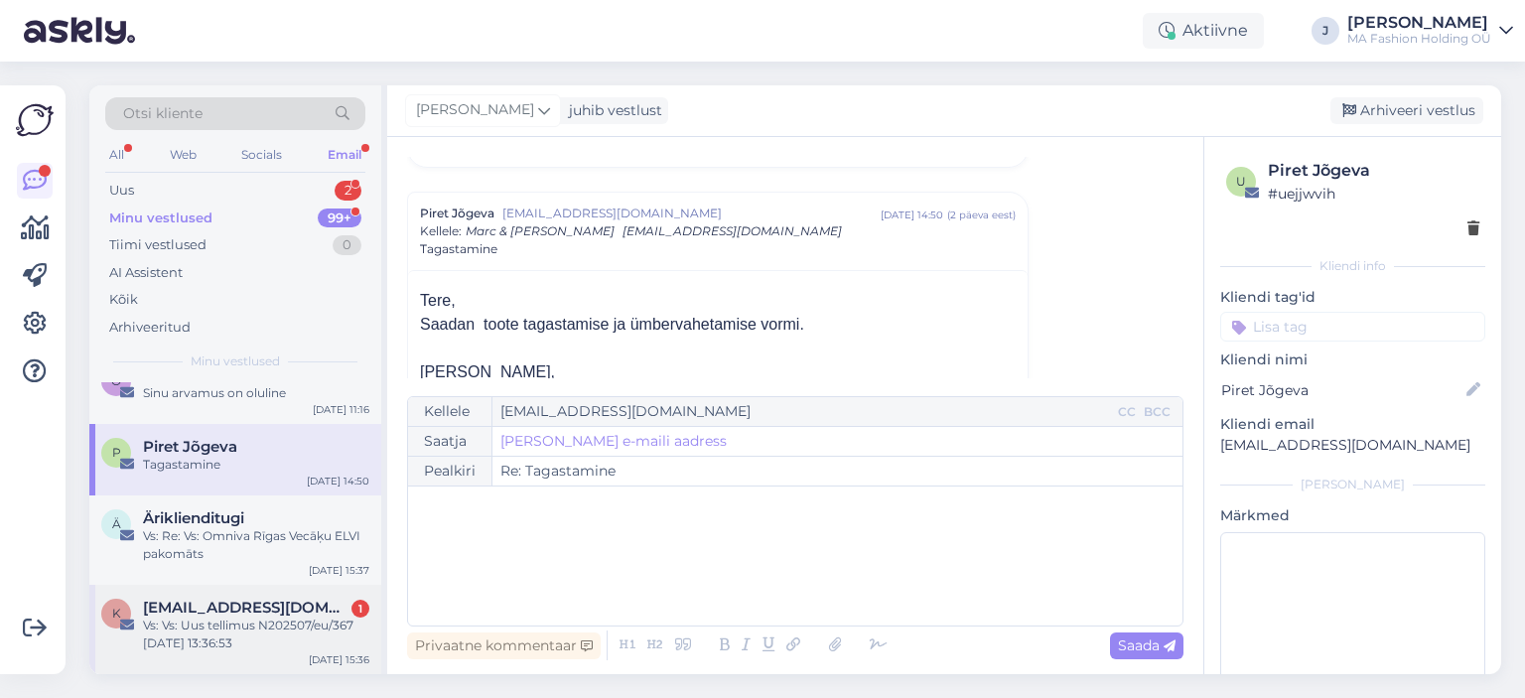
click at [242, 599] on span "[EMAIL_ADDRESS][DOMAIN_NAME]" at bounding box center [246, 608] width 206 height 18
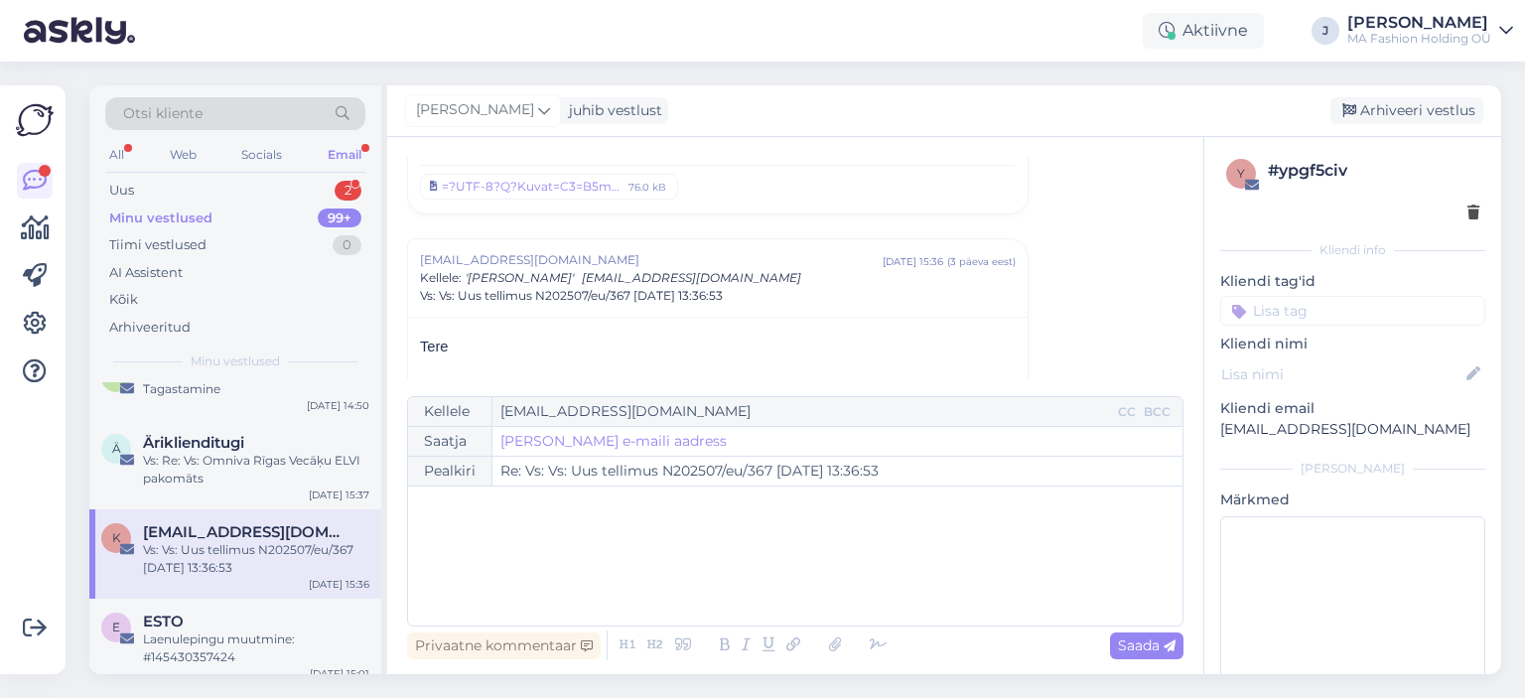
scroll to position [496, 0]
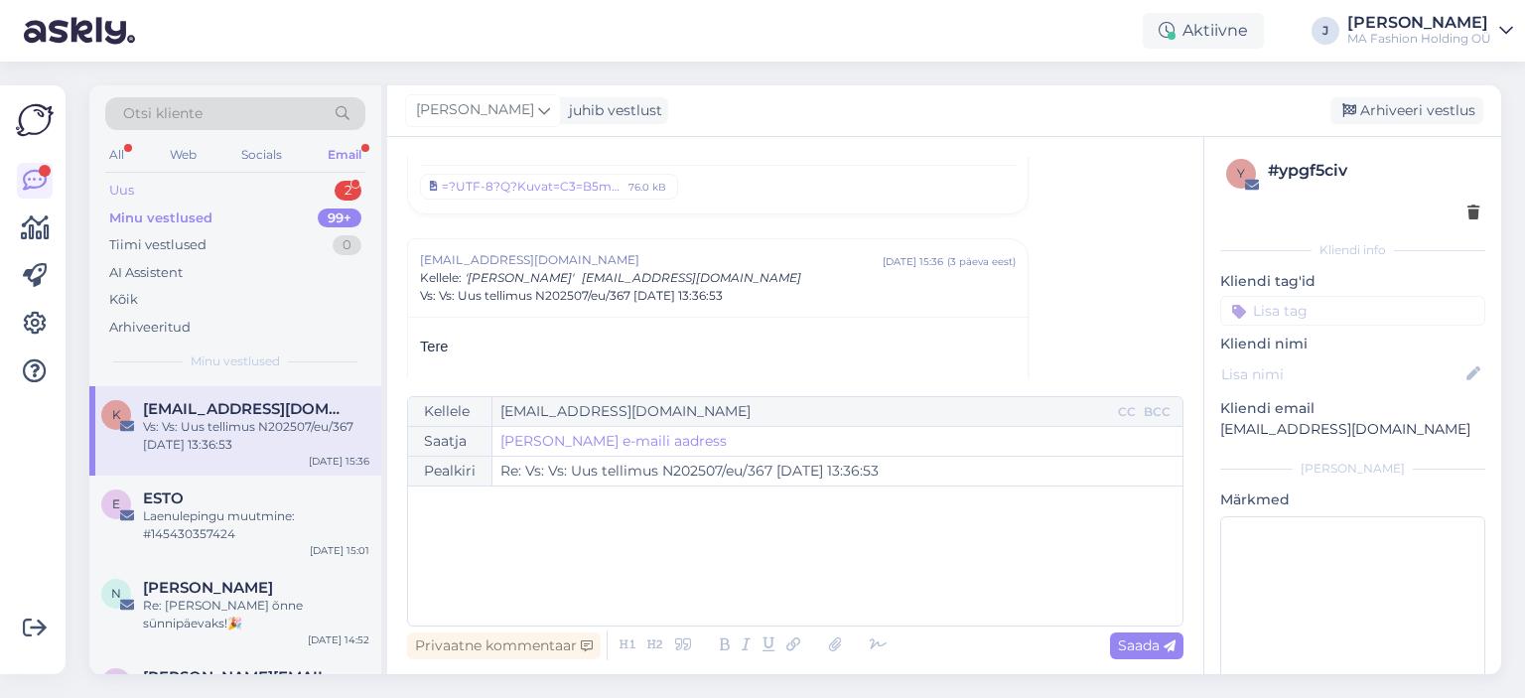
click at [286, 187] on div "Uus 2" at bounding box center [235, 191] width 260 height 28
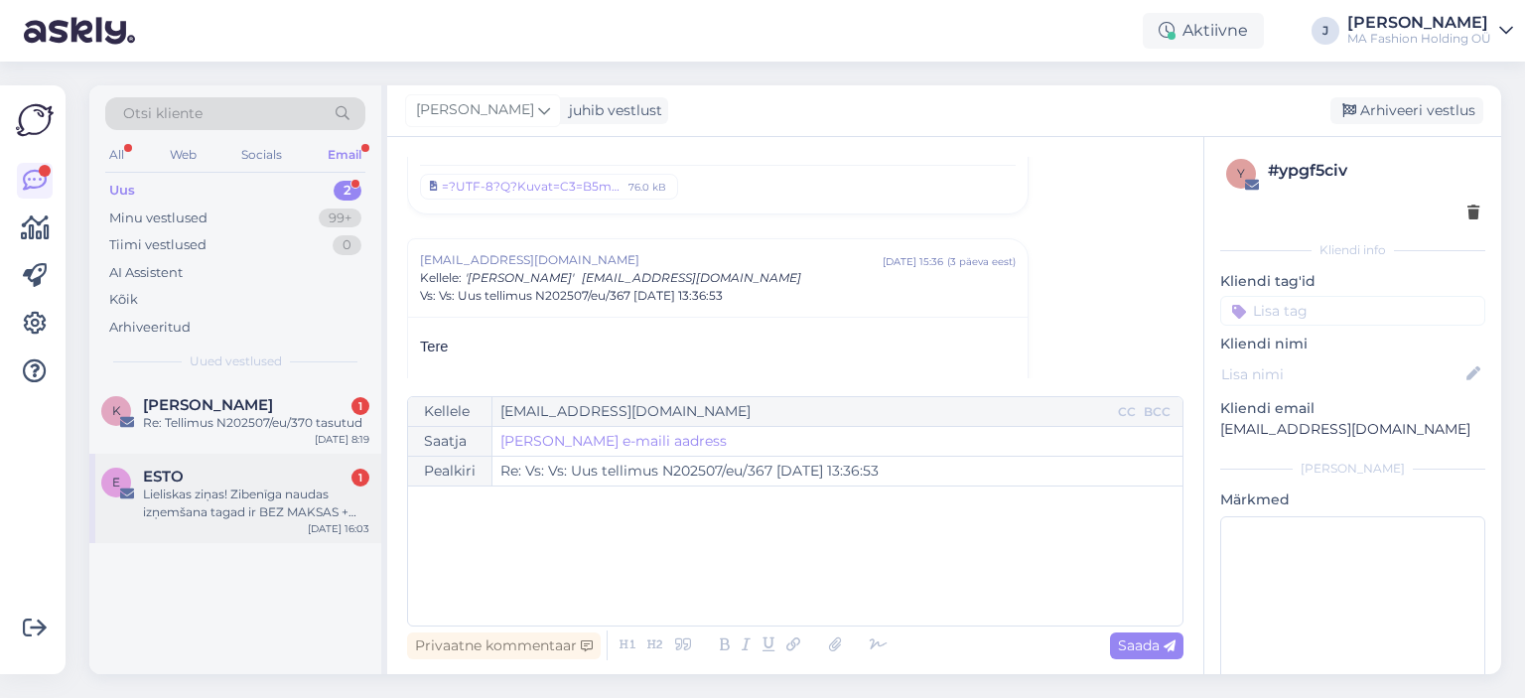
click at [281, 467] on div "ESTO 1" at bounding box center [256, 476] width 226 height 18
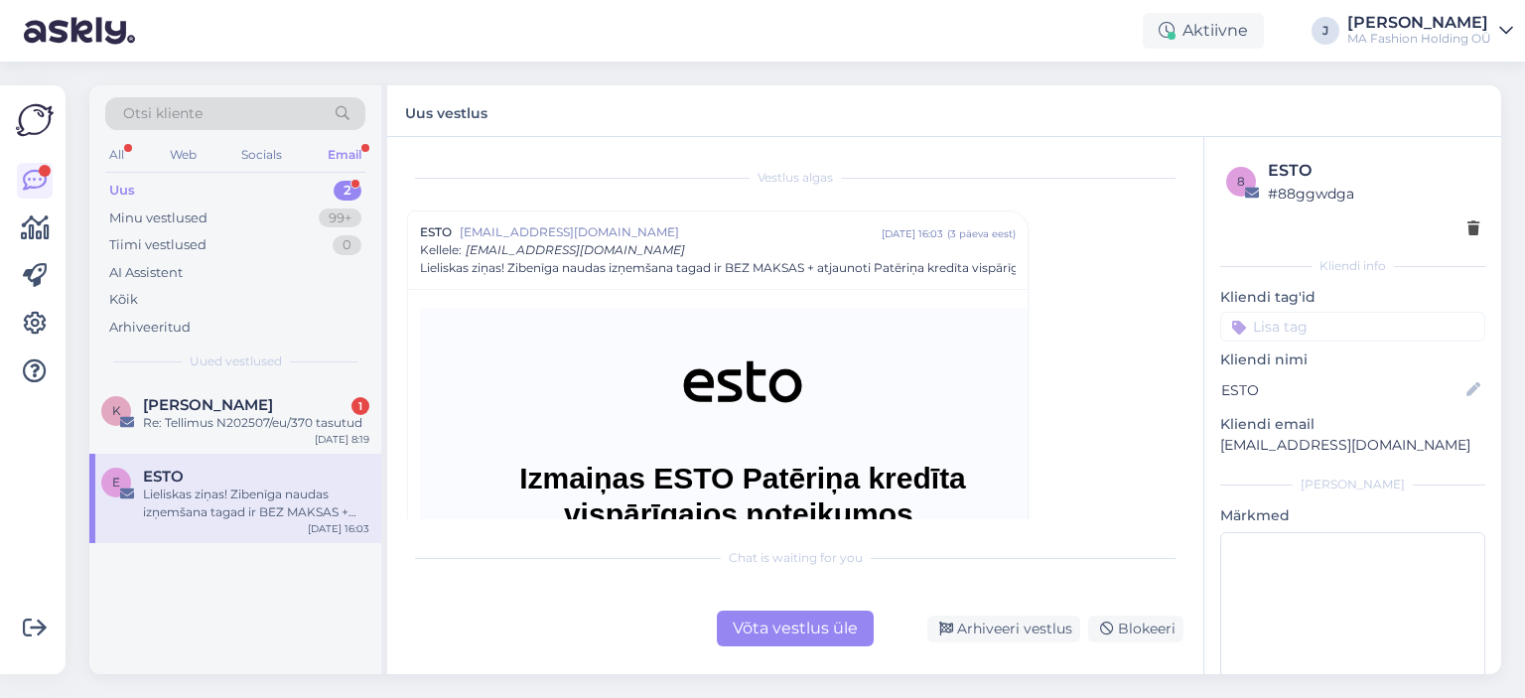
click at [821, 631] on div "Võta vestlus üle" at bounding box center [795, 628] width 157 height 36
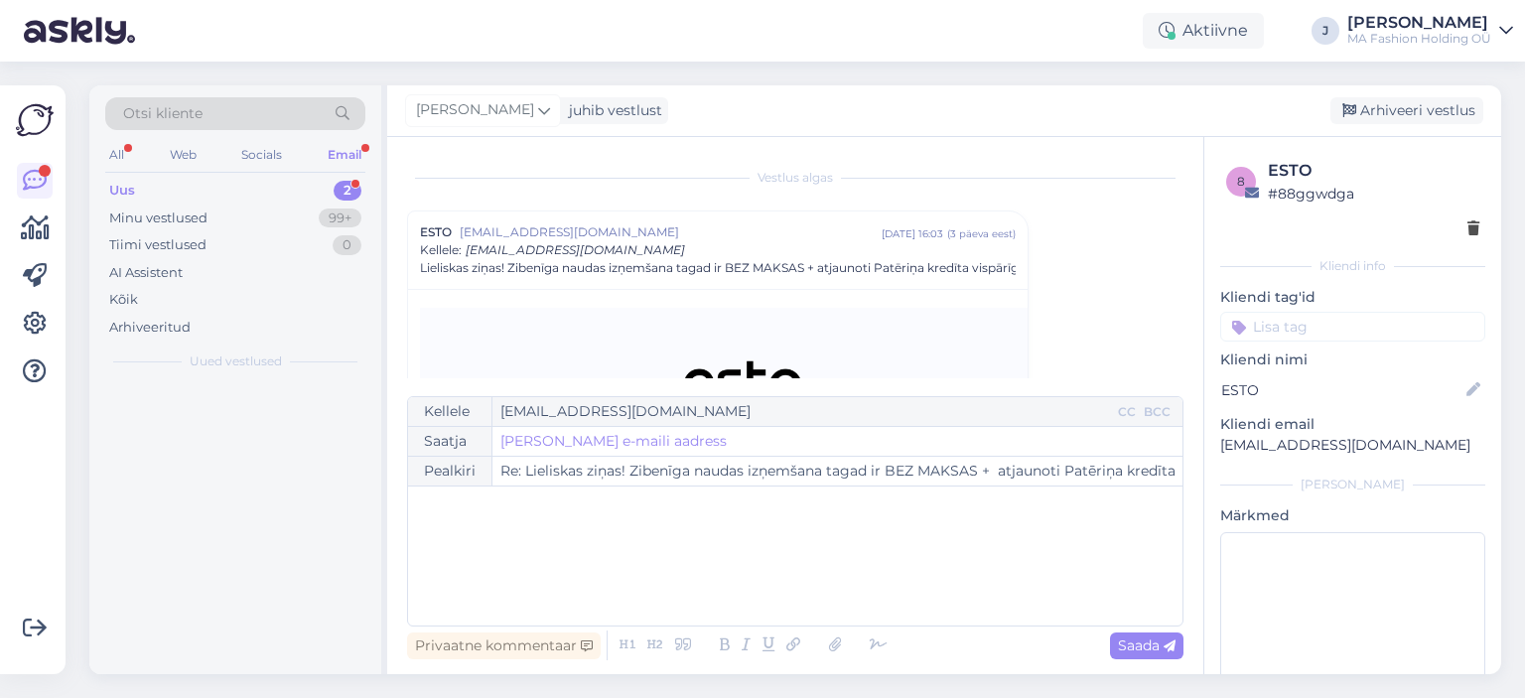
scroll to position [54, 0]
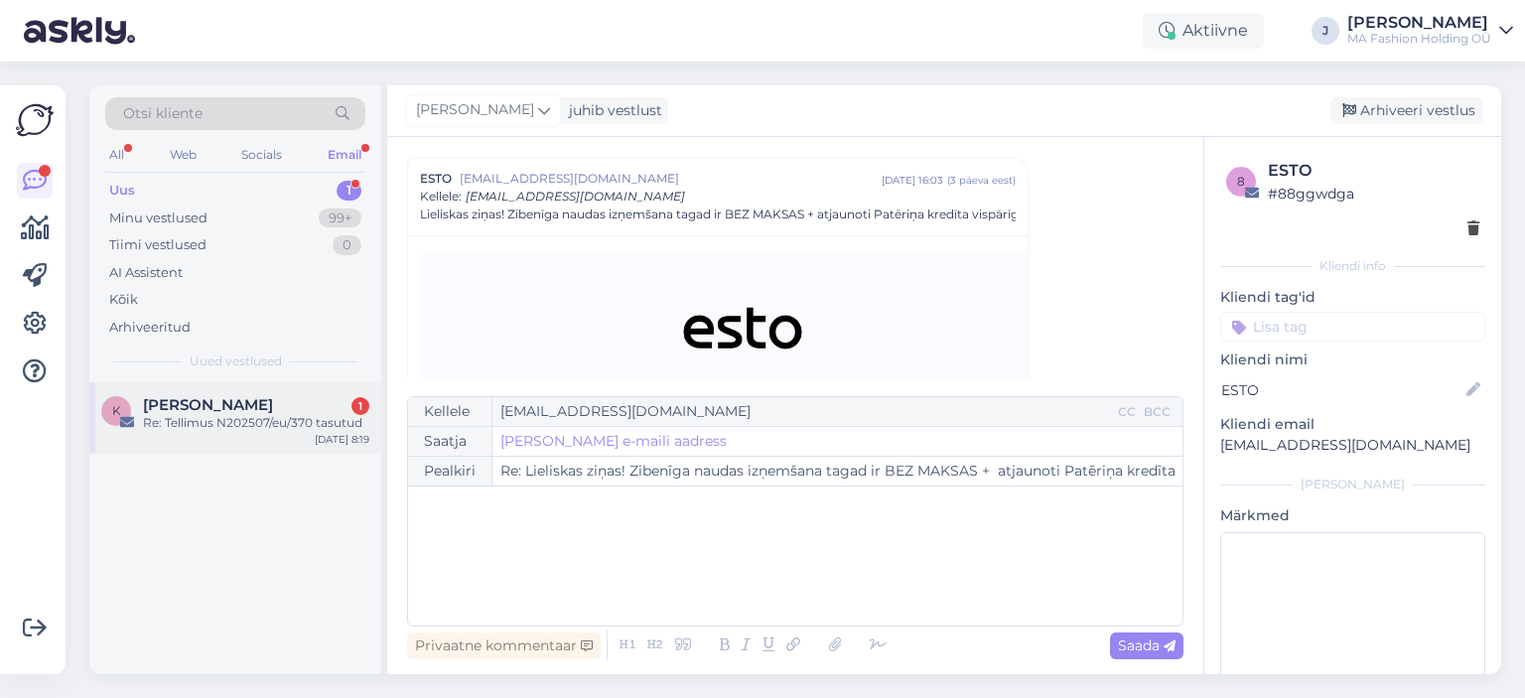
click at [287, 427] on div "Re: Tellimus N202507/eu/370 tasutud" at bounding box center [256, 423] width 226 height 18
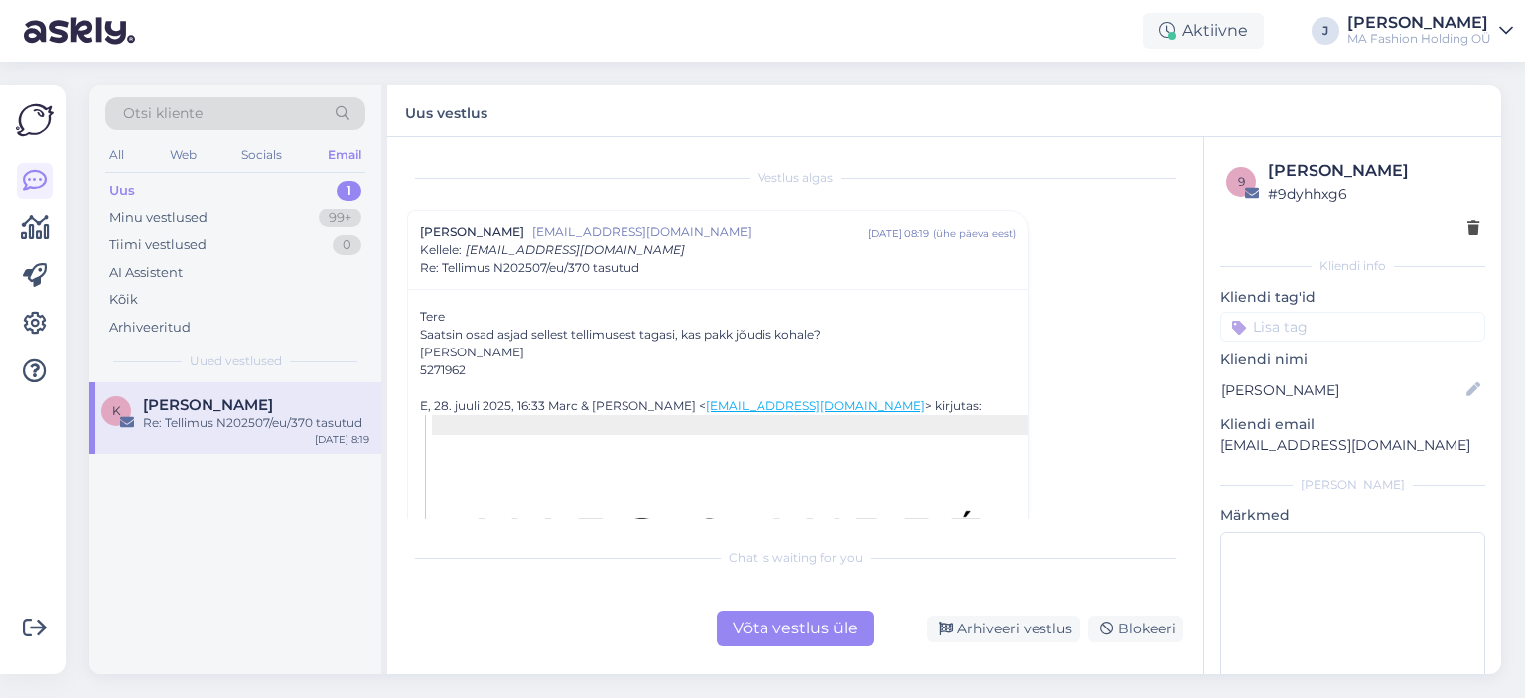
click at [804, 597] on div "Chat is waiting for you Võta vestlus üle Arhiveeri vestlus Blokeeri" at bounding box center [795, 591] width 776 height 109
click at [820, 611] on div "Võta vestlus üle" at bounding box center [795, 628] width 157 height 36
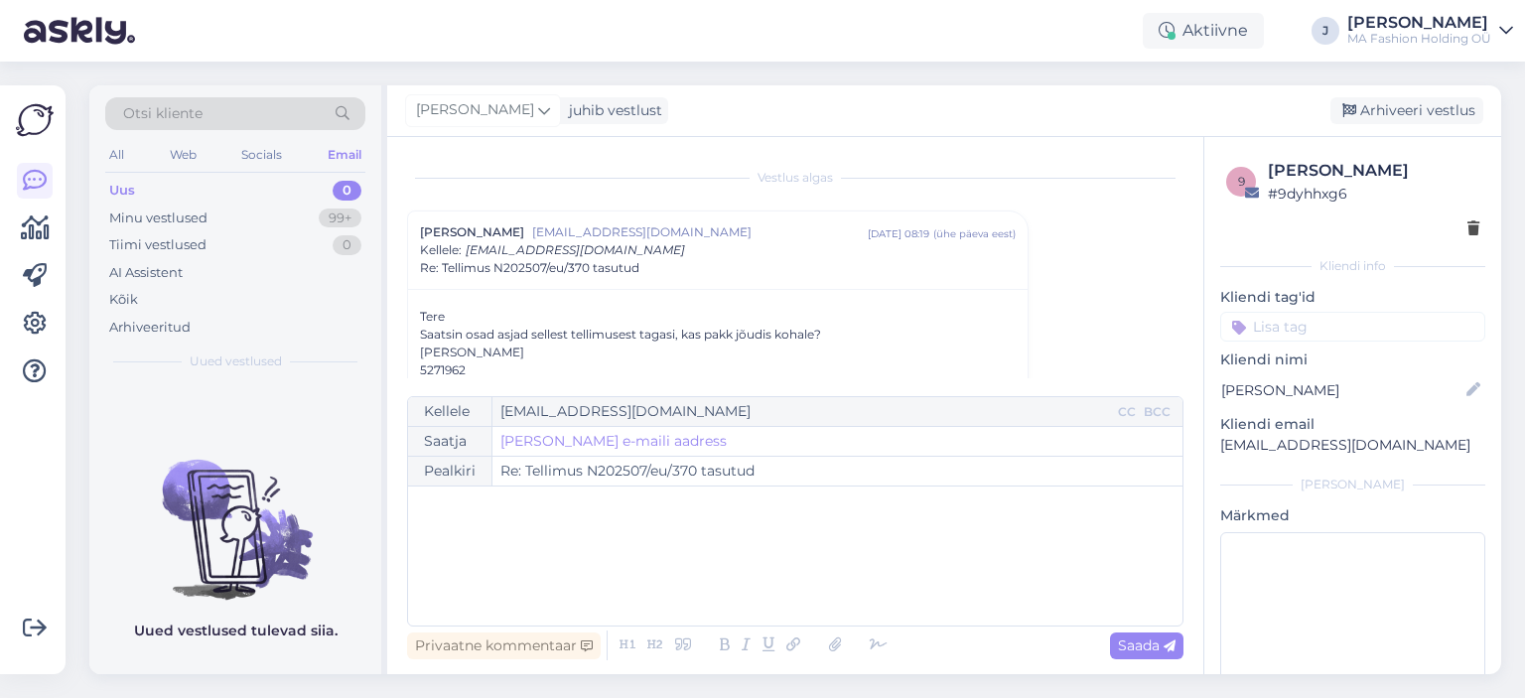
scroll to position [54, 0]
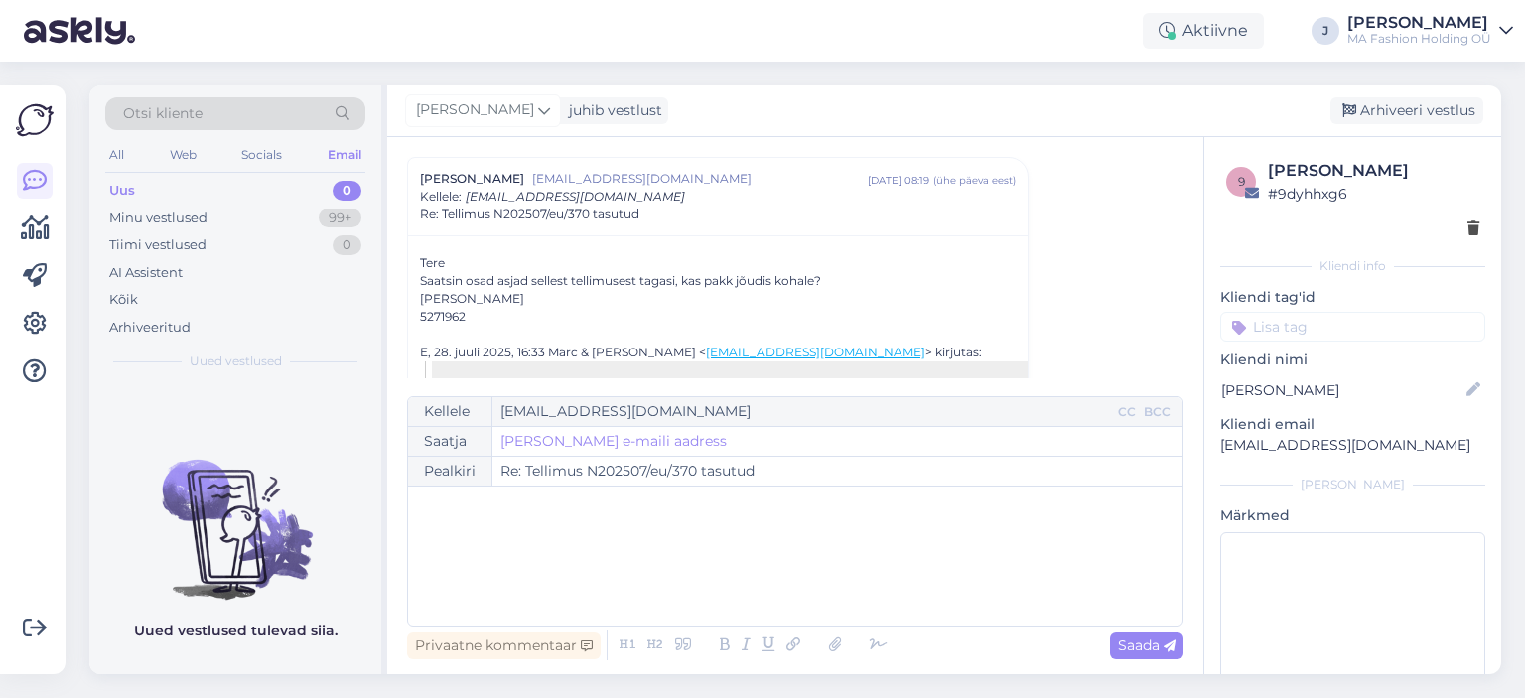
click at [828, 630] on div "Privaatne kommentaar Saada" at bounding box center [795, 645] width 776 height 38
click at [115, 151] on div "All" at bounding box center [116, 155] width 23 height 26
click at [195, 166] on div "All Web Socials Email" at bounding box center [235, 157] width 260 height 31
click at [187, 142] on div "Web" at bounding box center [183, 155] width 35 height 26
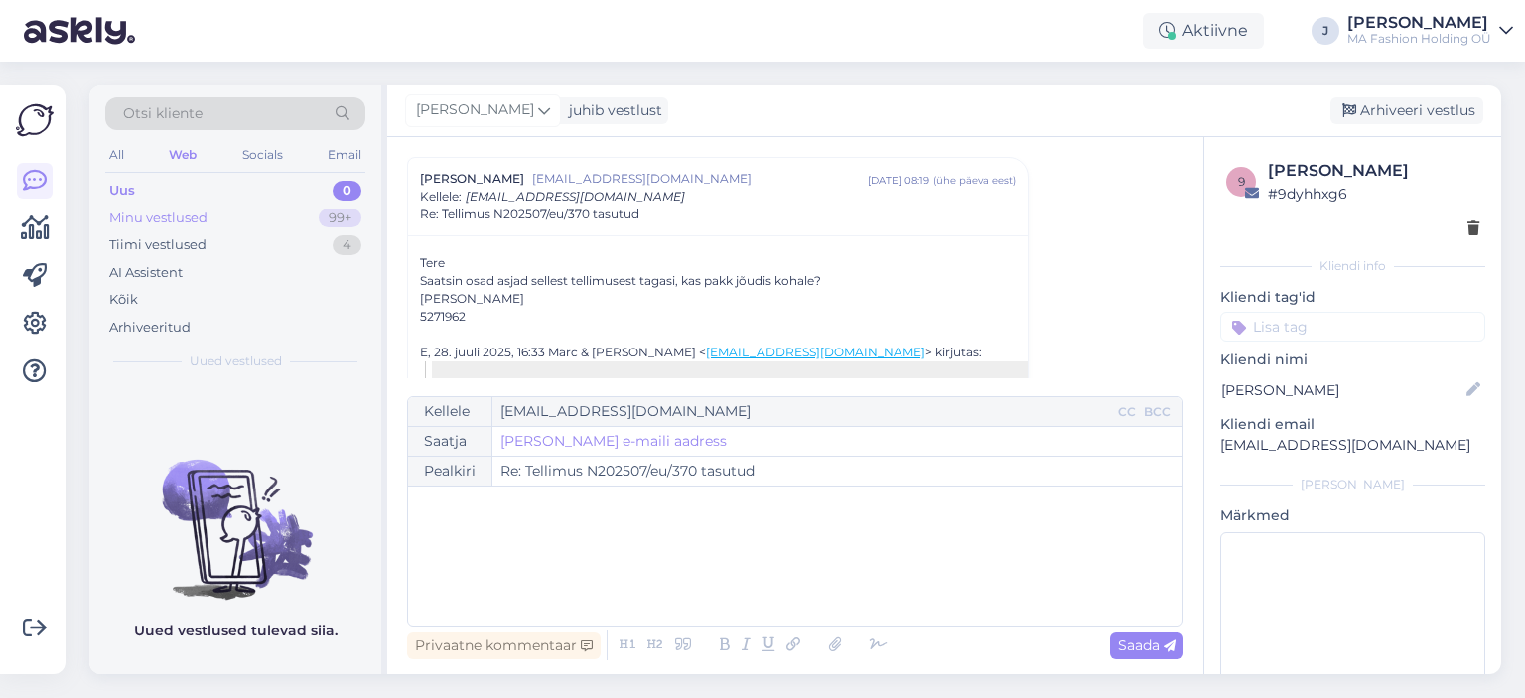
click at [202, 205] on div "Minu vestlused 99+" at bounding box center [235, 218] width 260 height 28
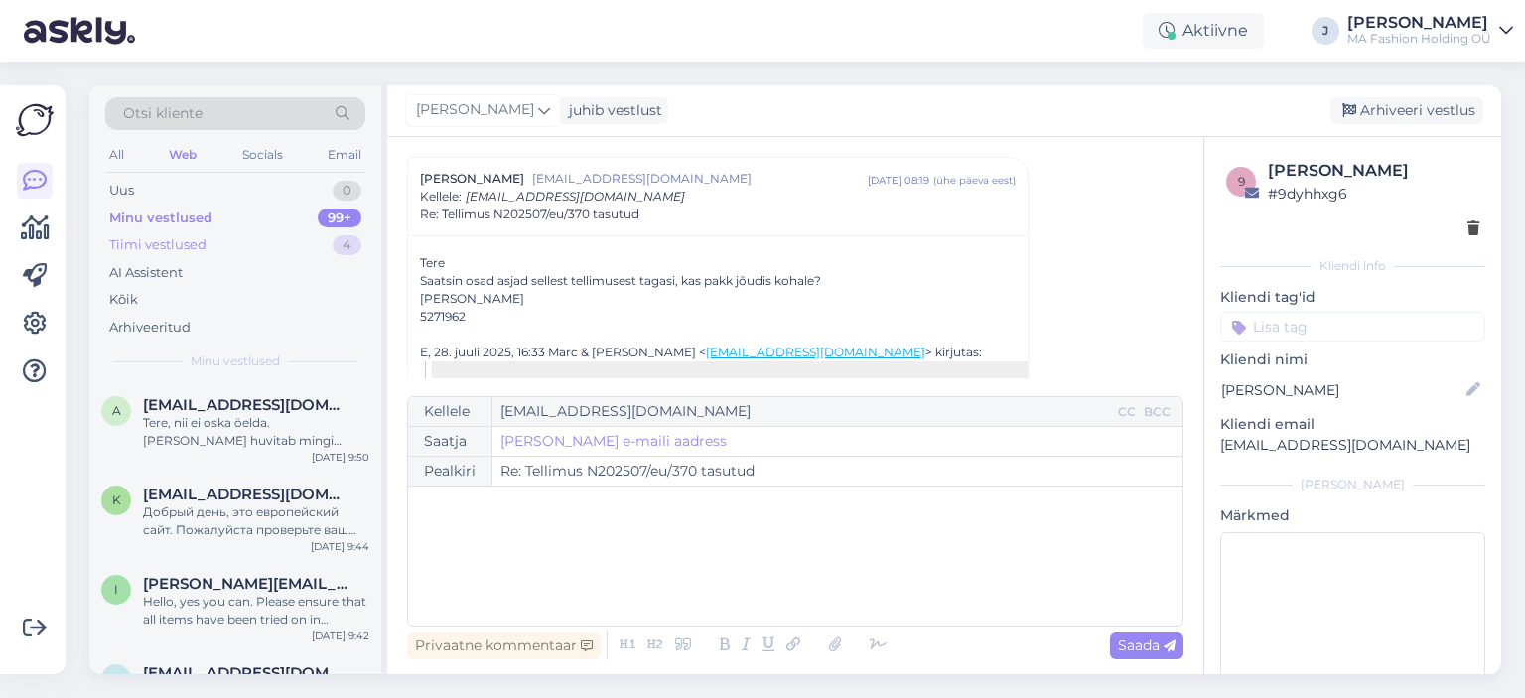
click at [202, 235] on div "Tiimi vestlused" at bounding box center [157, 245] width 97 height 20
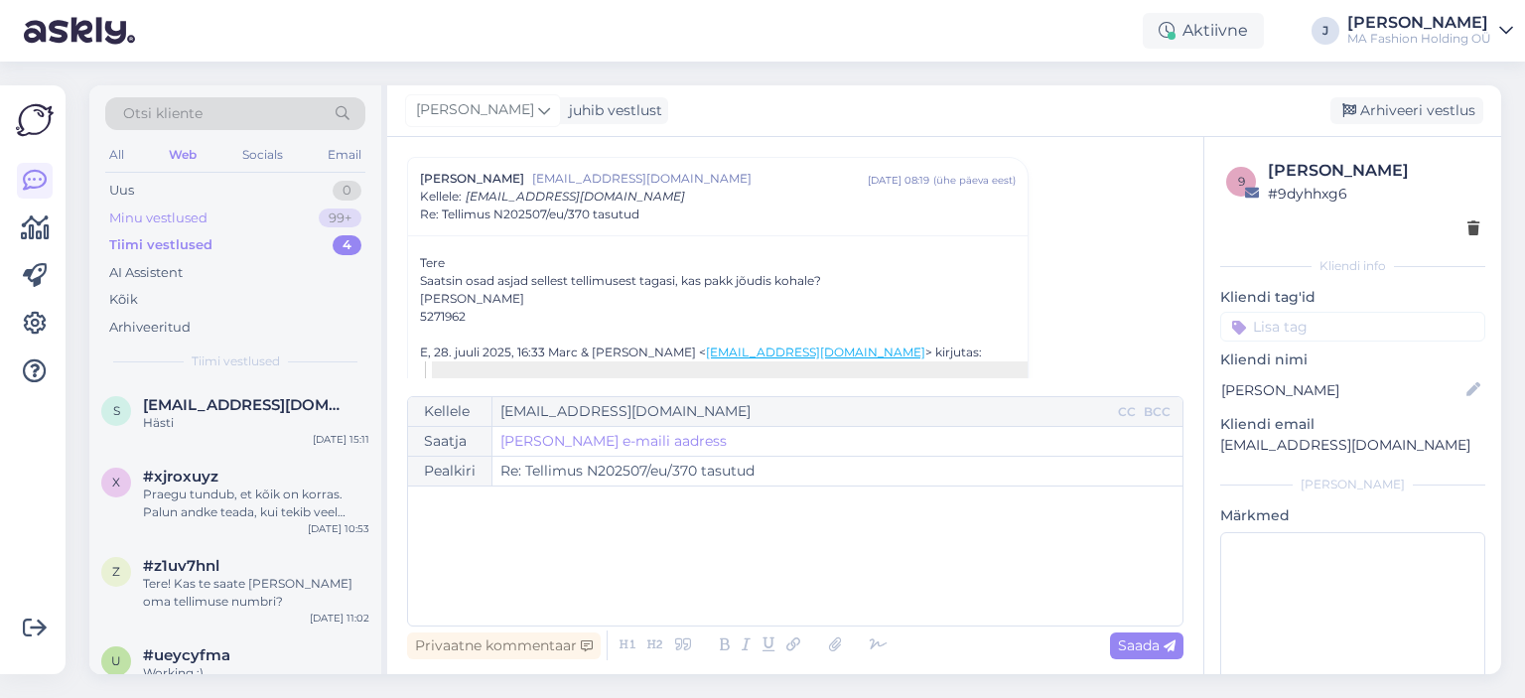
click at [206, 216] on div "Minu vestlused" at bounding box center [158, 218] width 98 height 20
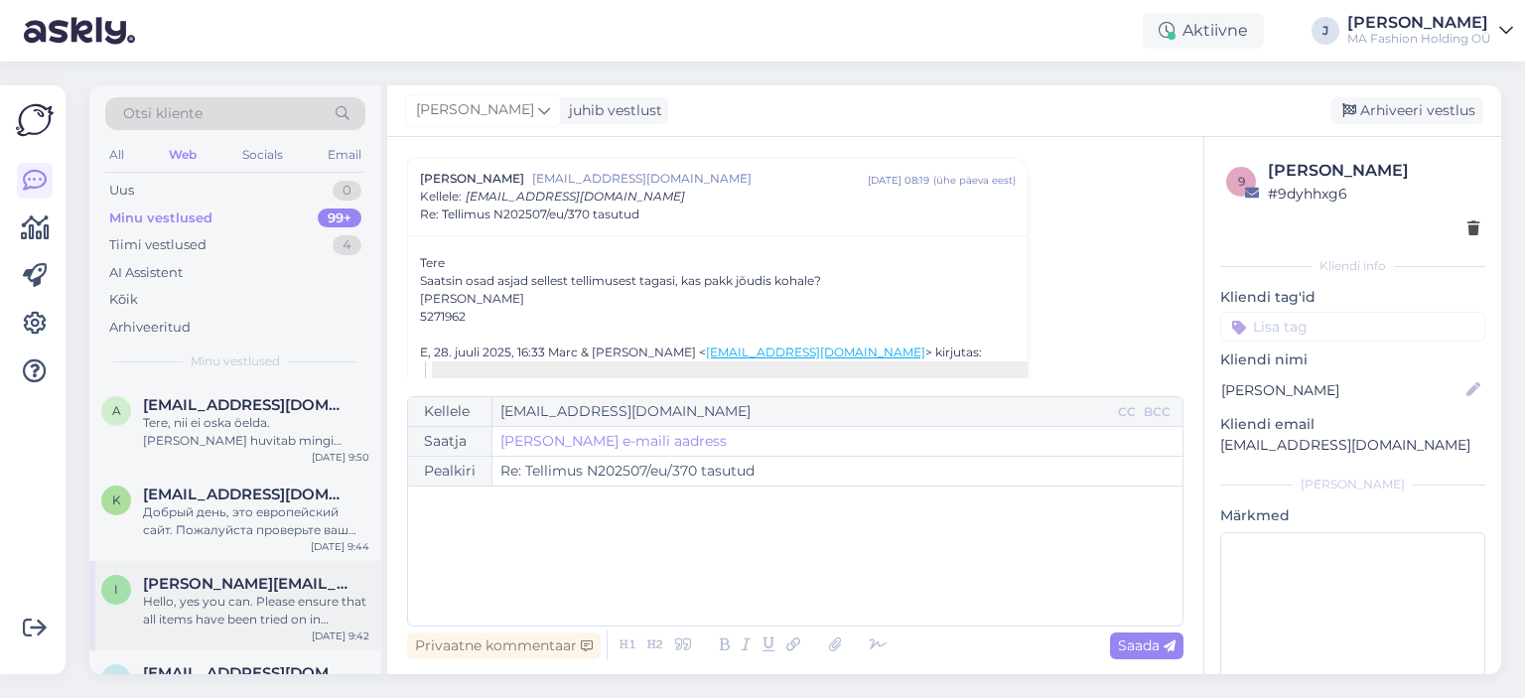
click at [221, 580] on span "[PERSON_NAME][EMAIL_ADDRESS][DOMAIN_NAME]" at bounding box center [246, 584] width 206 height 18
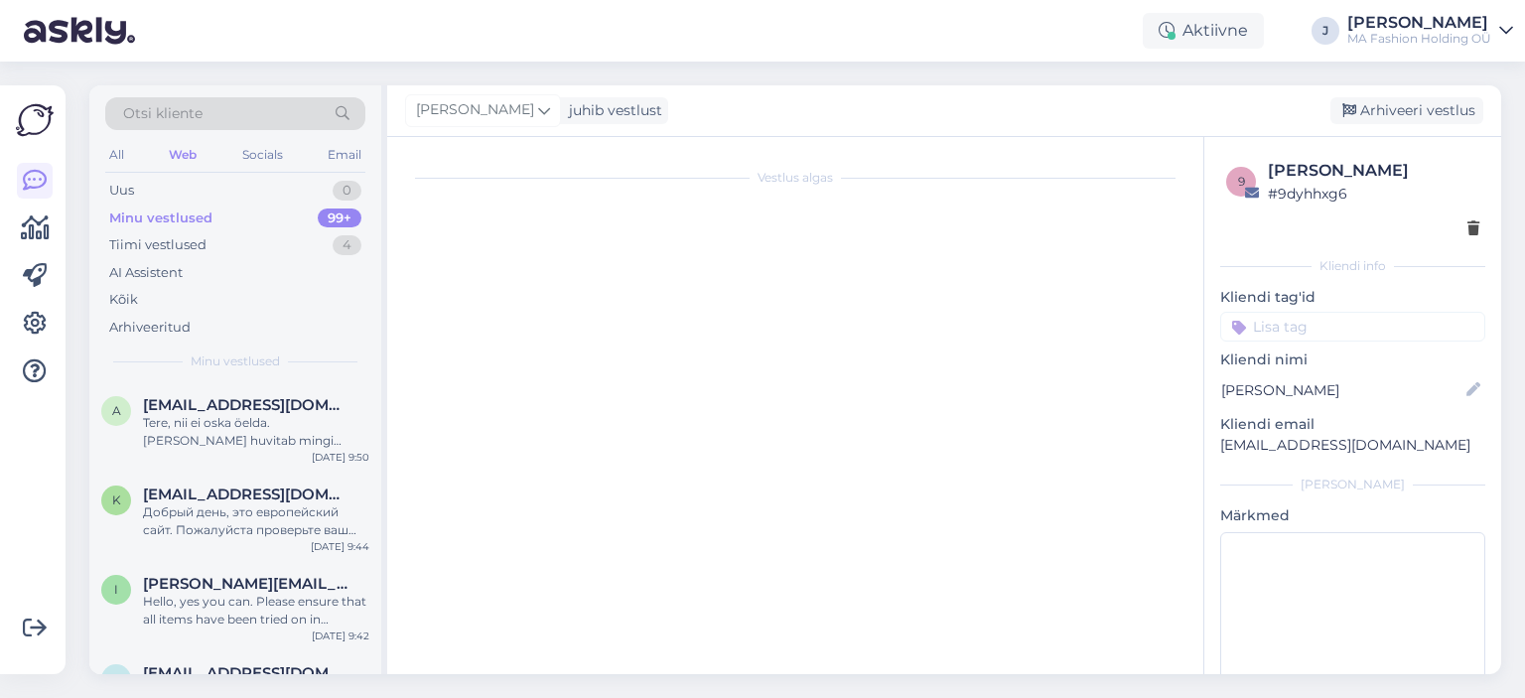
scroll to position [68, 0]
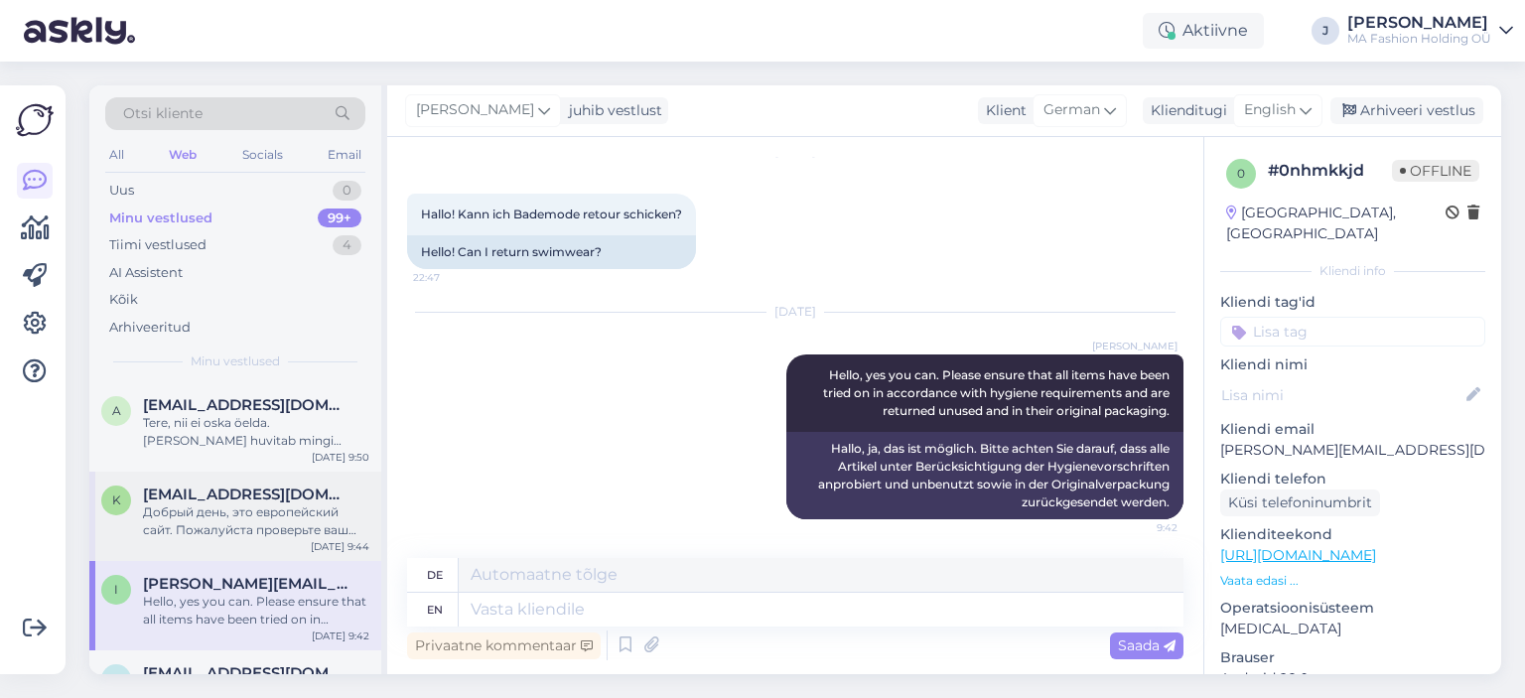
click at [321, 533] on div "Добрый день, это европейский сайт. Пожалуйста проверьте ваш vpn и ip адрес, что…" at bounding box center [256, 521] width 226 height 36
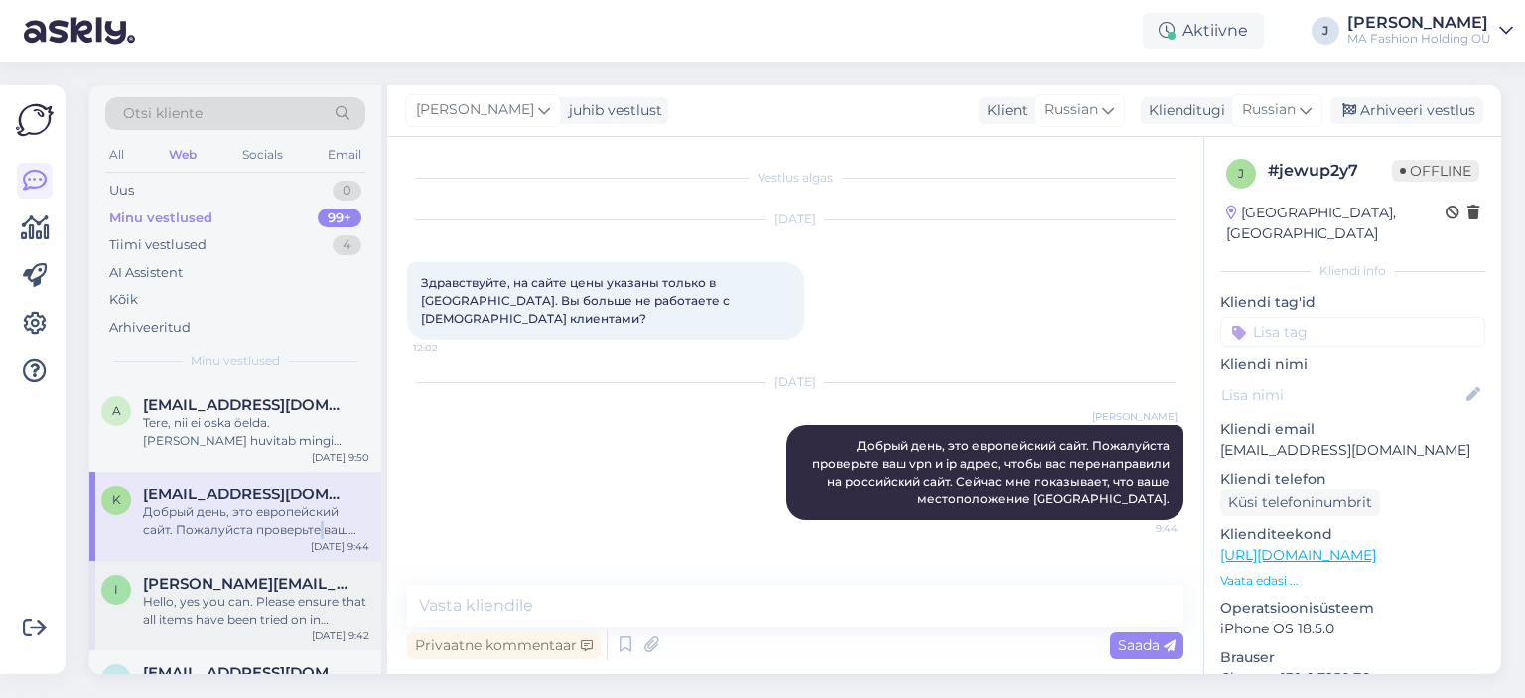
scroll to position [496, 0]
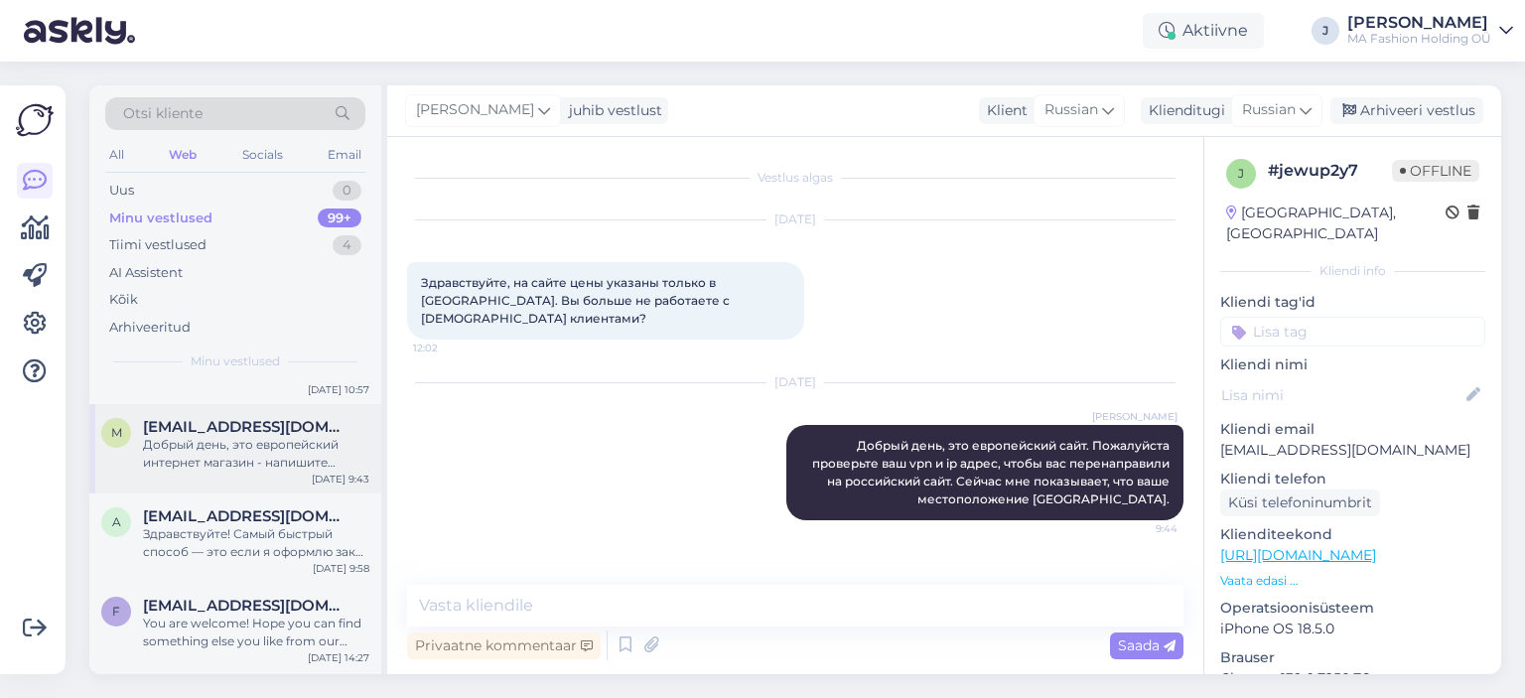
click at [310, 469] on div "Добрый день, это европейский интернет магазин - напишите пожалуйста в поддержку…" at bounding box center [256, 454] width 226 height 36
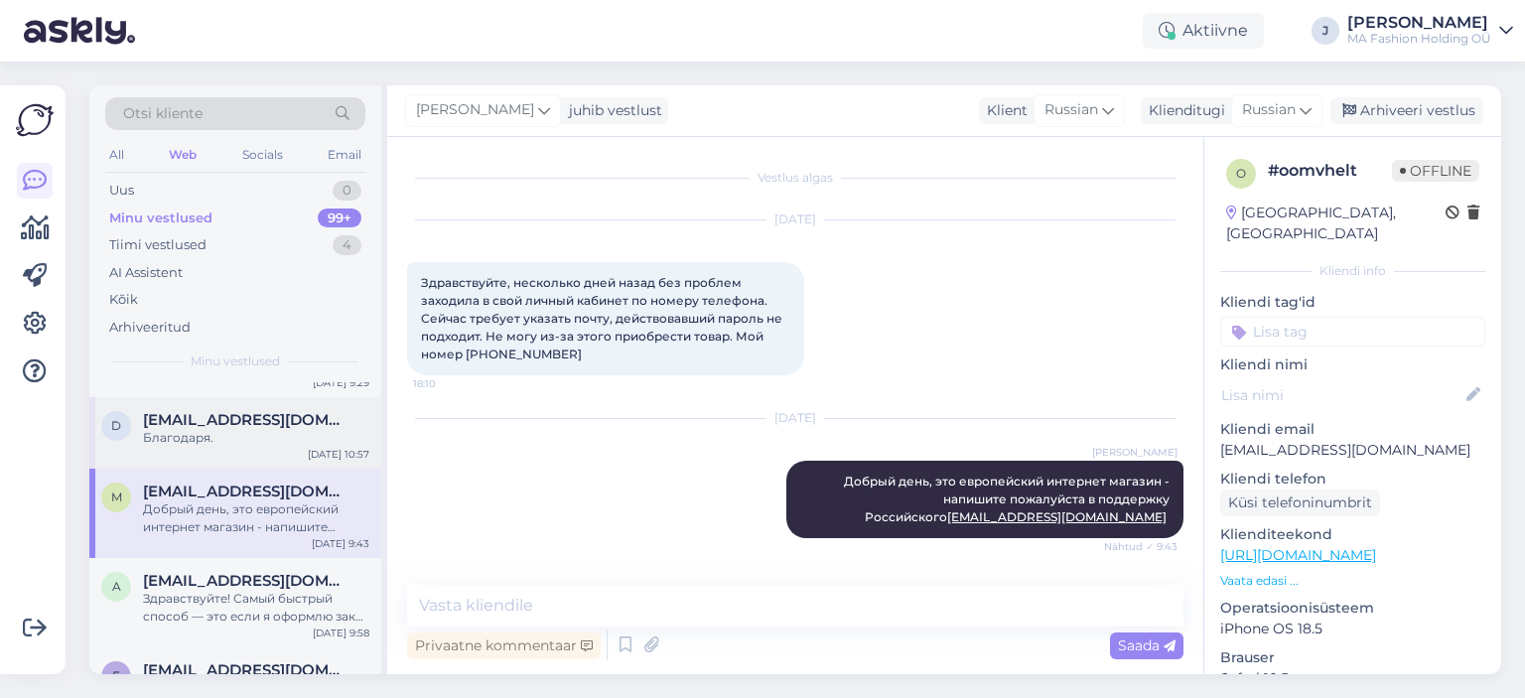
scroll to position [397, 0]
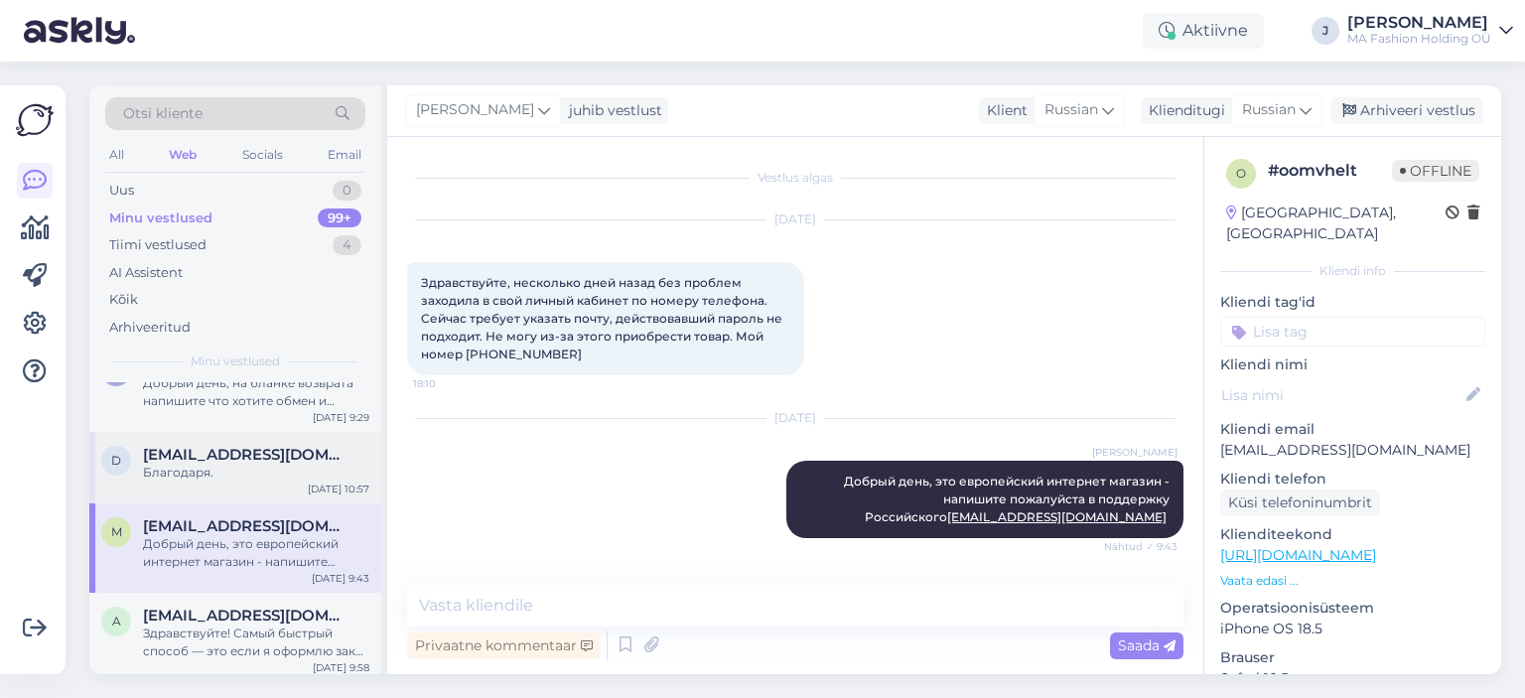
click at [305, 483] on div "d [EMAIL_ADDRESS][DOMAIN_NAME] Благодаря. [DATE] 10:57" at bounding box center [235, 467] width 292 height 71
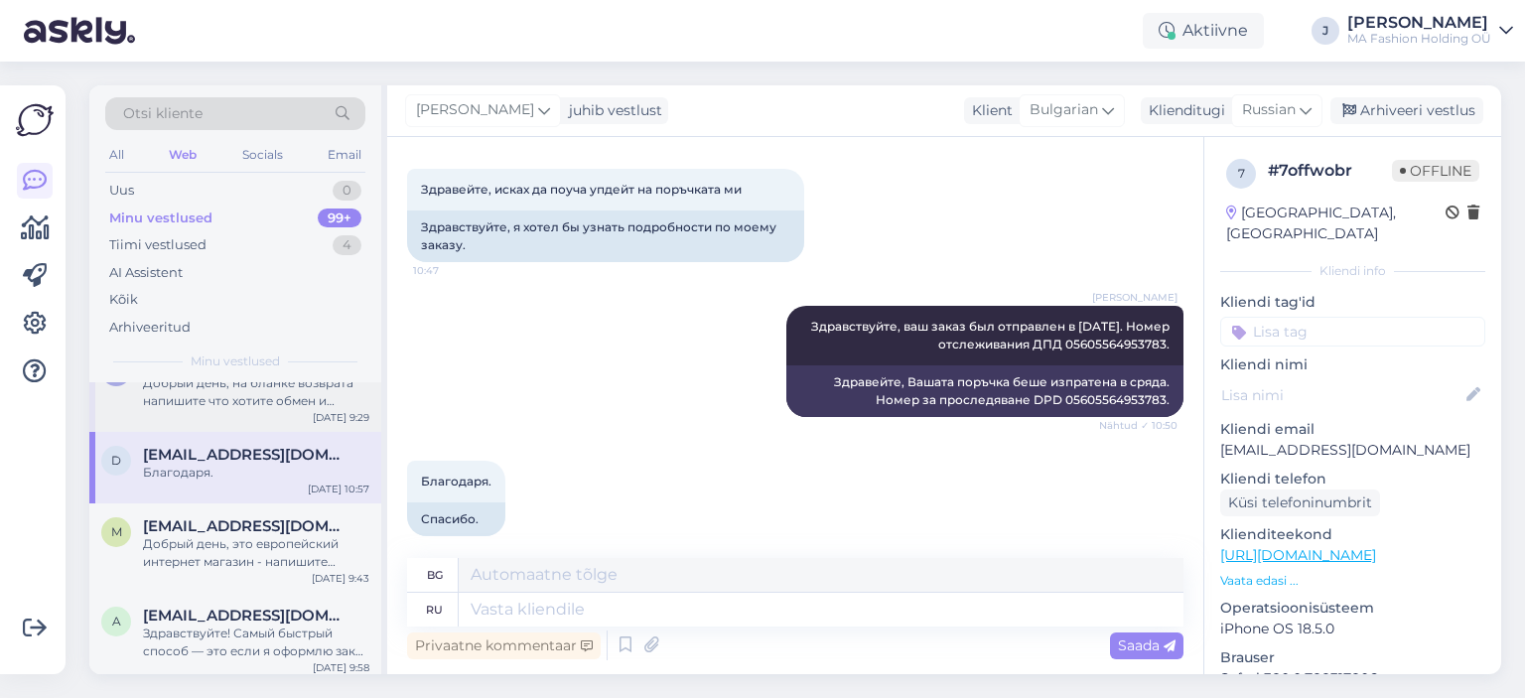
click at [287, 408] on div "Добрый день, на бланке возврата напишите что хотите обмен и укажите артикулы и …" at bounding box center [256, 392] width 226 height 36
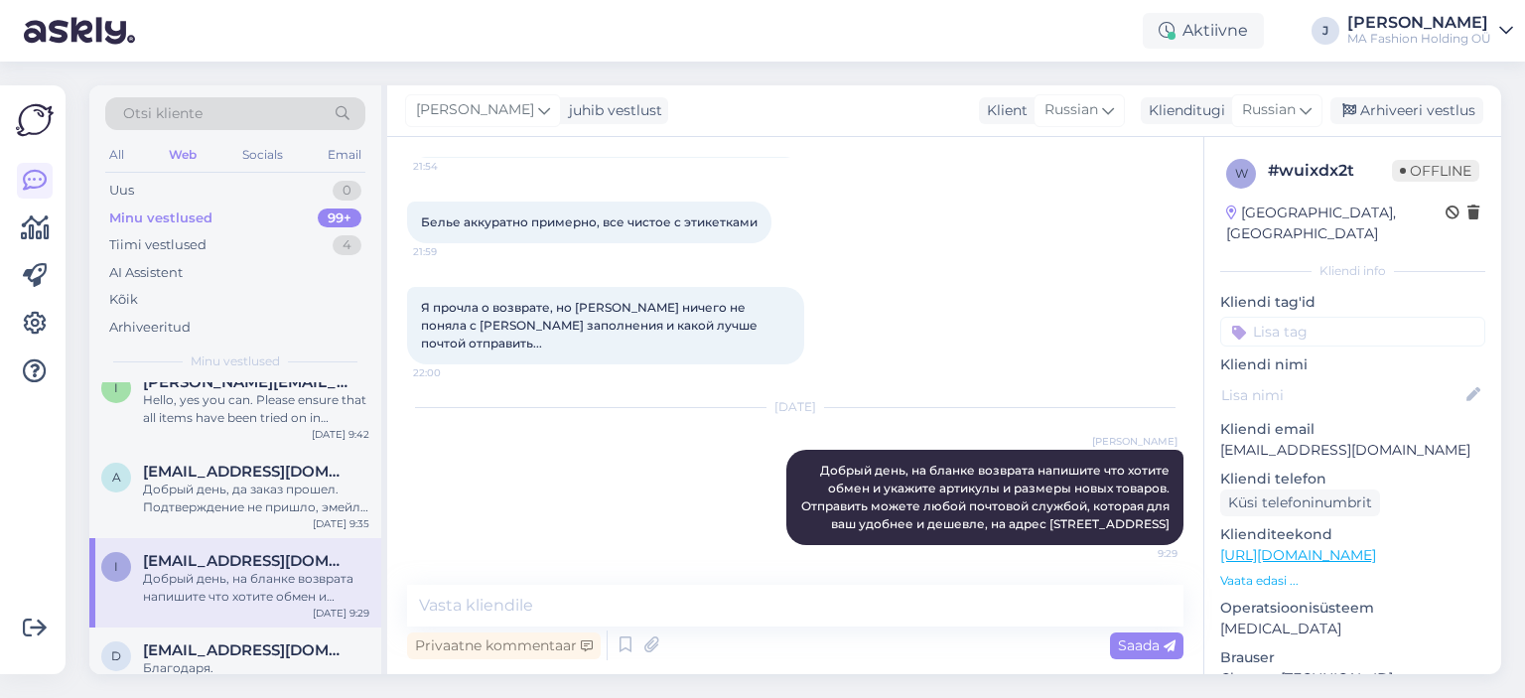
scroll to position [199, 0]
click at [268, 523] on div "a [EMAIL_ADDRESS][DOMAIN_NAME] Добрый день, да заказ прошел. Подтверждение не п…" at bounding box center [235, 496] width 292 height 89
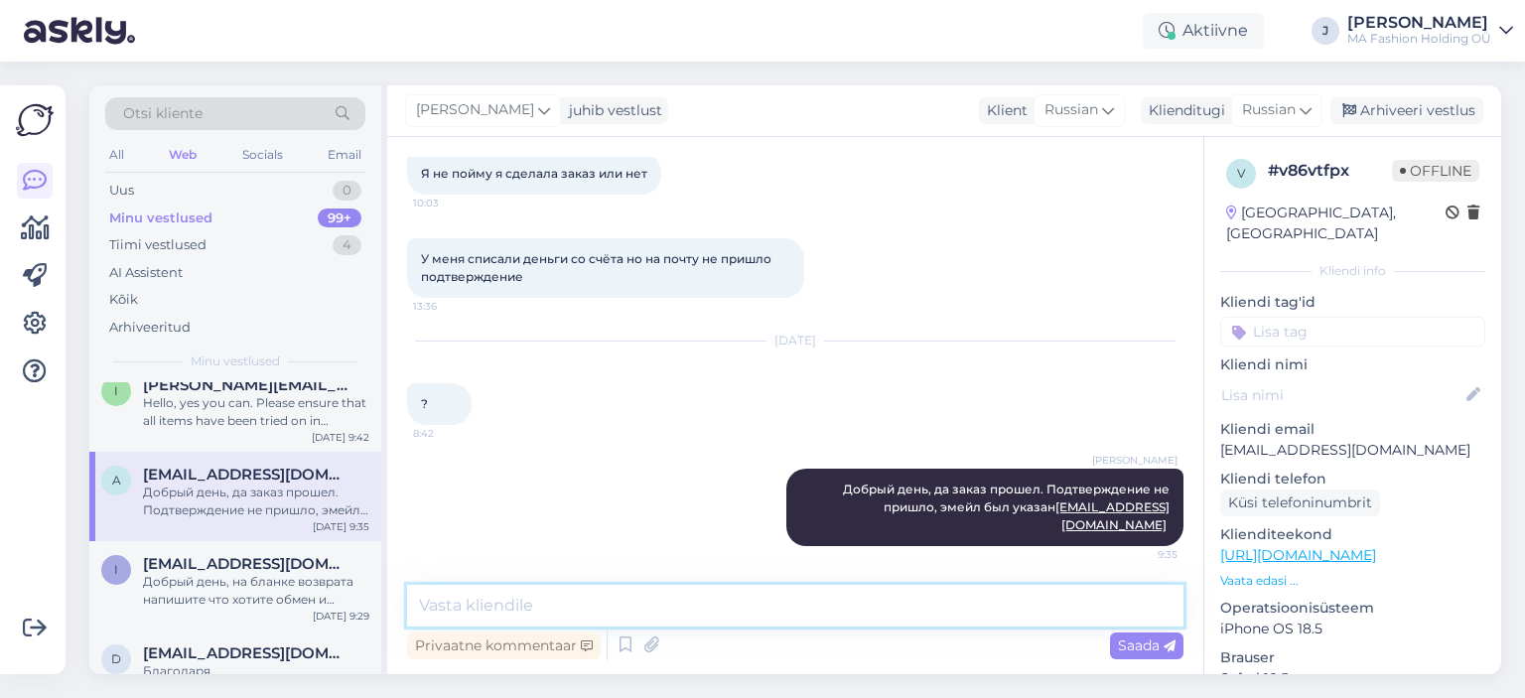
click at [754, 604] on textarea at bounding box center [795, 606] width 776 height 42
click at [691, 620] on textarea at bounding box center [795, 606] width 776 height 42
click at [672, 602] on textarea at bounding box center [795, 606] width 776 height 42
click at [650, 599] on textarea at bounding box center [795, 606] width 776 height 42
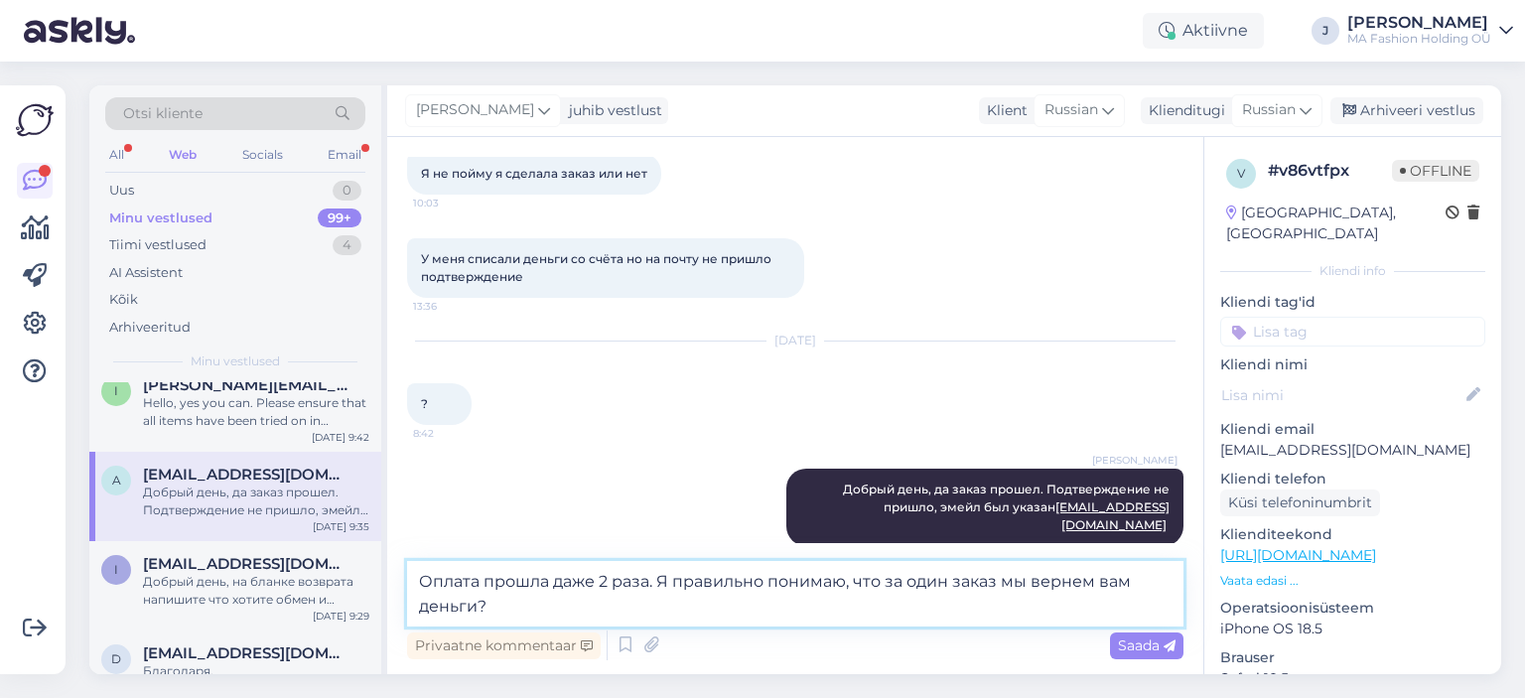
type textarea "Оплата прошла даже 2 раза. Я правильно понимаю, что за один заказ мы вернем вам…"
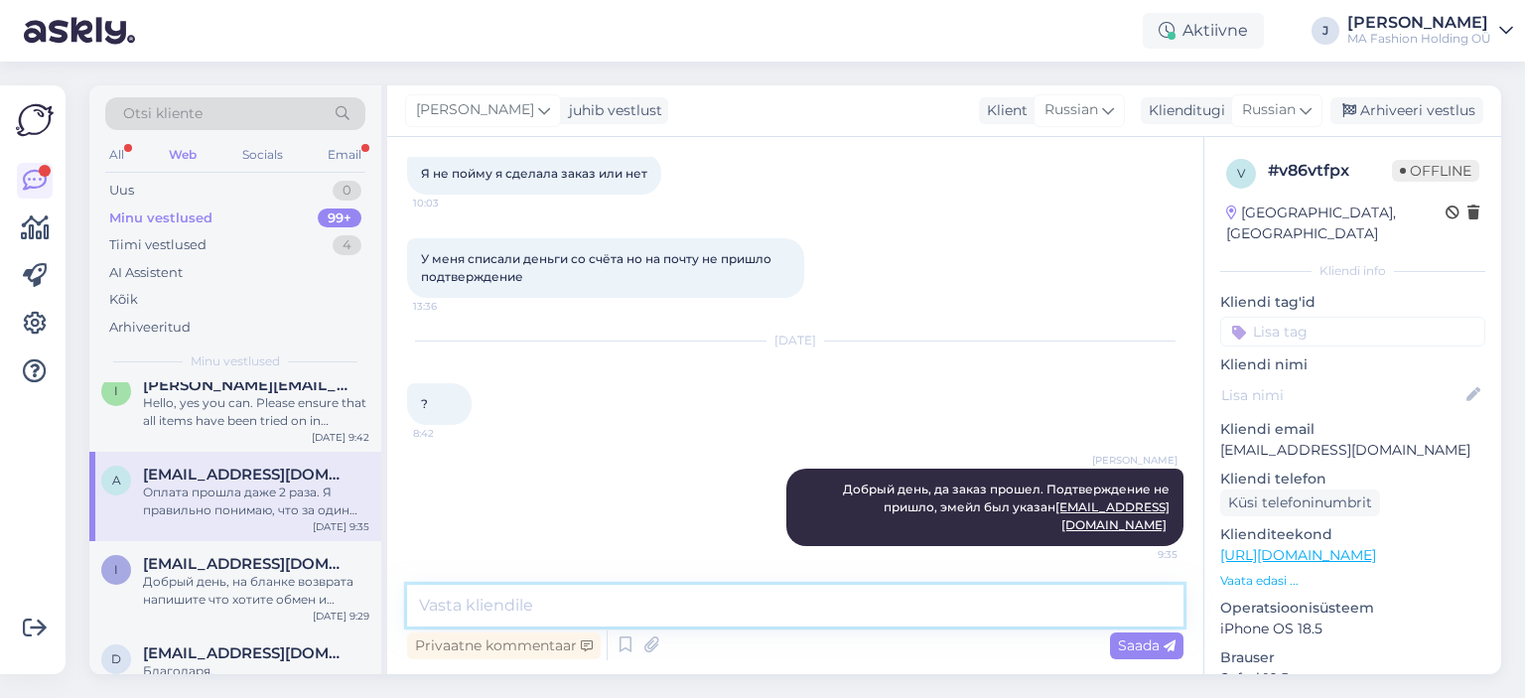
scroll to position [756, 0]
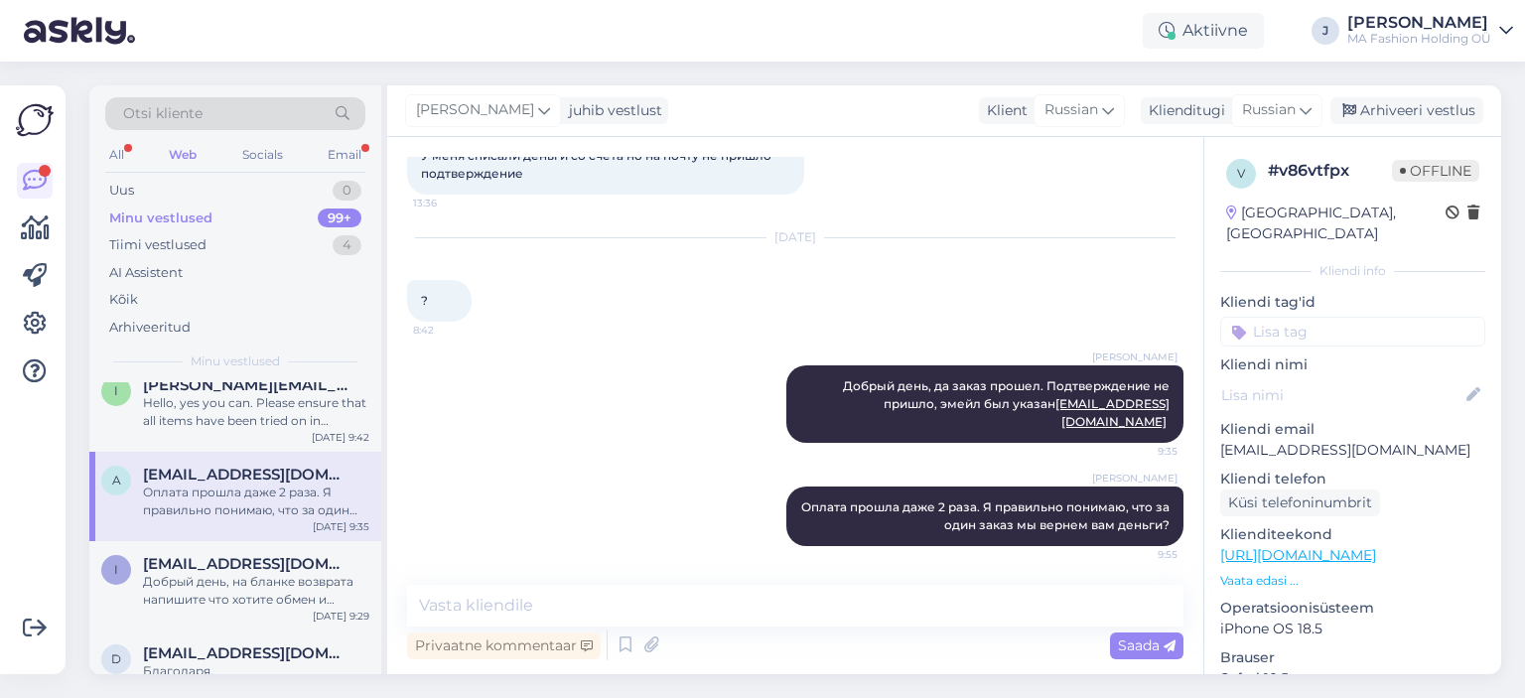
click at [341, 137] on div "Otsi kliente" at bounding box center [235, 119] width 260 height 45
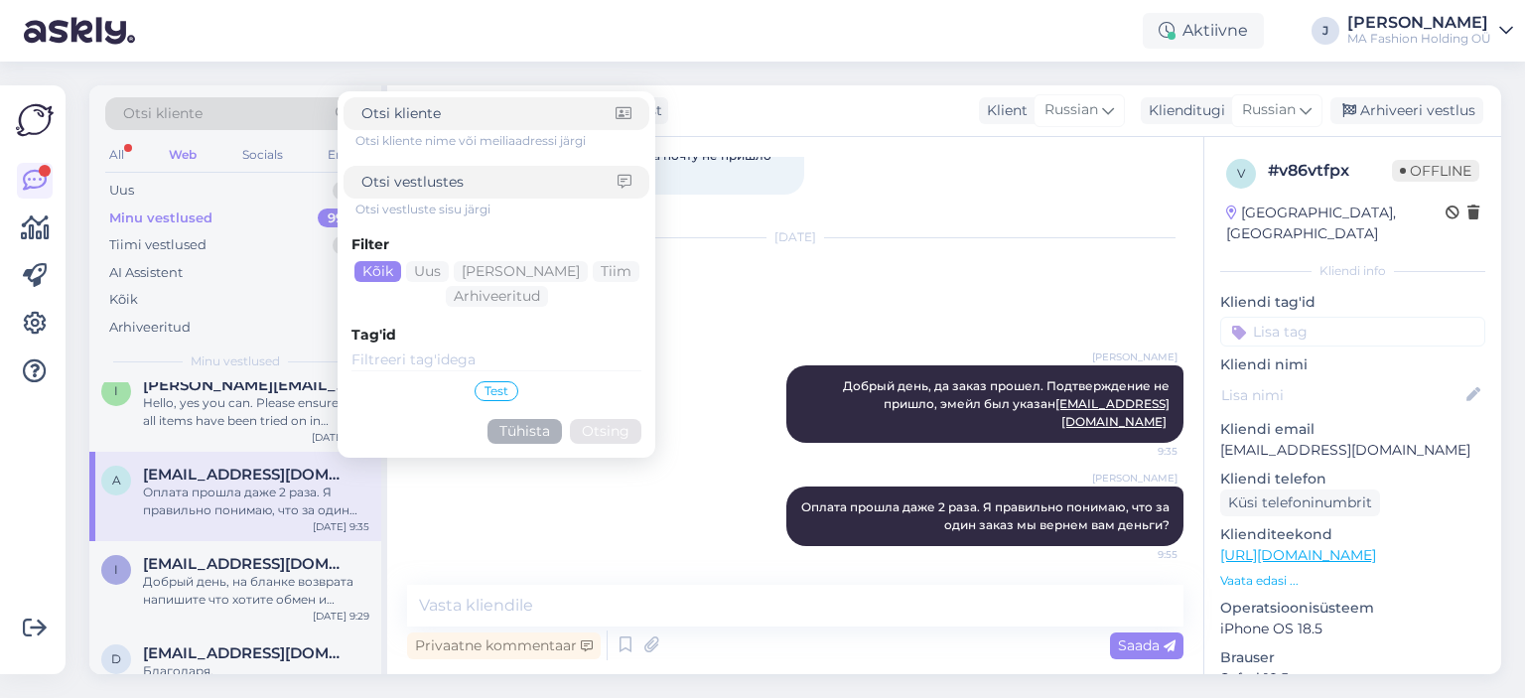
click at [353, 149] on div "Otsi kliente nime või meiliaadressi järgi Otsi vestluste sisu järgi Filter Kõik…" at bounding box center [496, 274] width 306 height 354
click at [325, 159] on div "Email" at bounding box center [345, 155] width 42 height 26
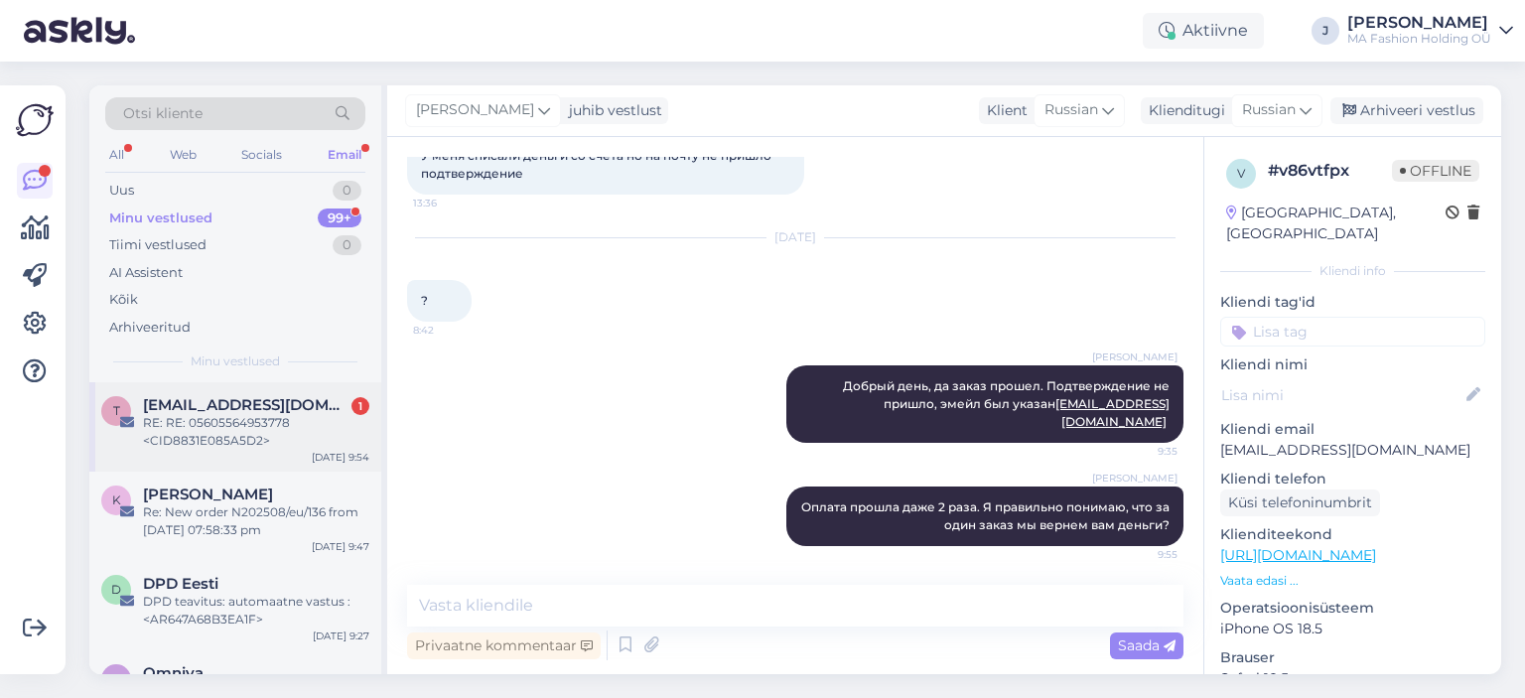
click at [266, 415] on div "RE: RE: 05605564953778 <CID8831E085A5D2>" at bounding box center [256, 432] width 226 height 36
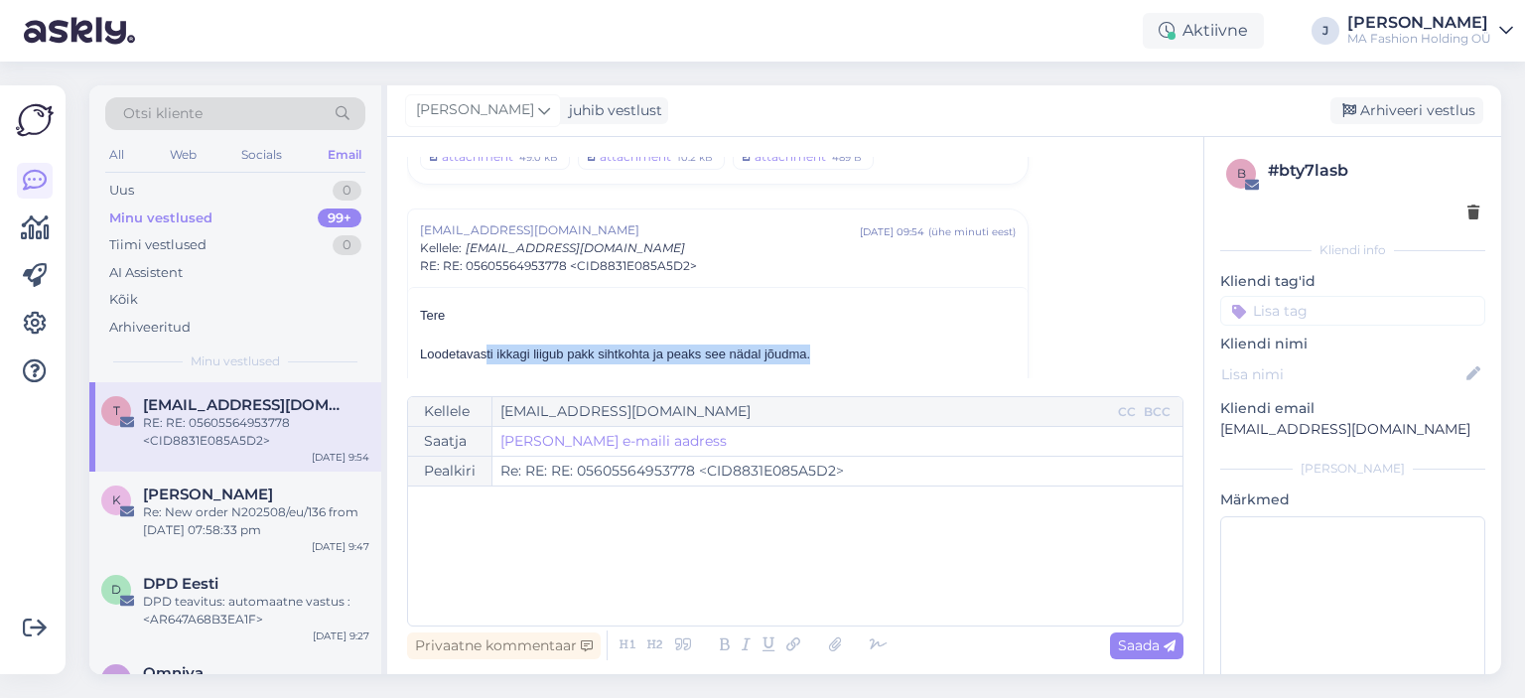
drag, startPoint x: 486, startPoint y: 325, endPoint x: 853, endPoint y: 333, distance: 366.3
click at [865, 344] on div "Loodetavasti ikkagi liigub pakk sihtkohta ja peaks see nädal jõudma." at bounding box center [718, 354] width 596 height 20
click at [853, 344] on div "Loodetavasti ikkagi liigub pakk sihtkohta ja peaks see nädal jõudma." at bounding box center [718, 354] width 596 height 20
click at [849, 344] on div "Loodetavasti ikkagi liigub pakk sihtkohta ja peaks see nädal jõudma." at bounding box center [718, 354] width 596 height 20
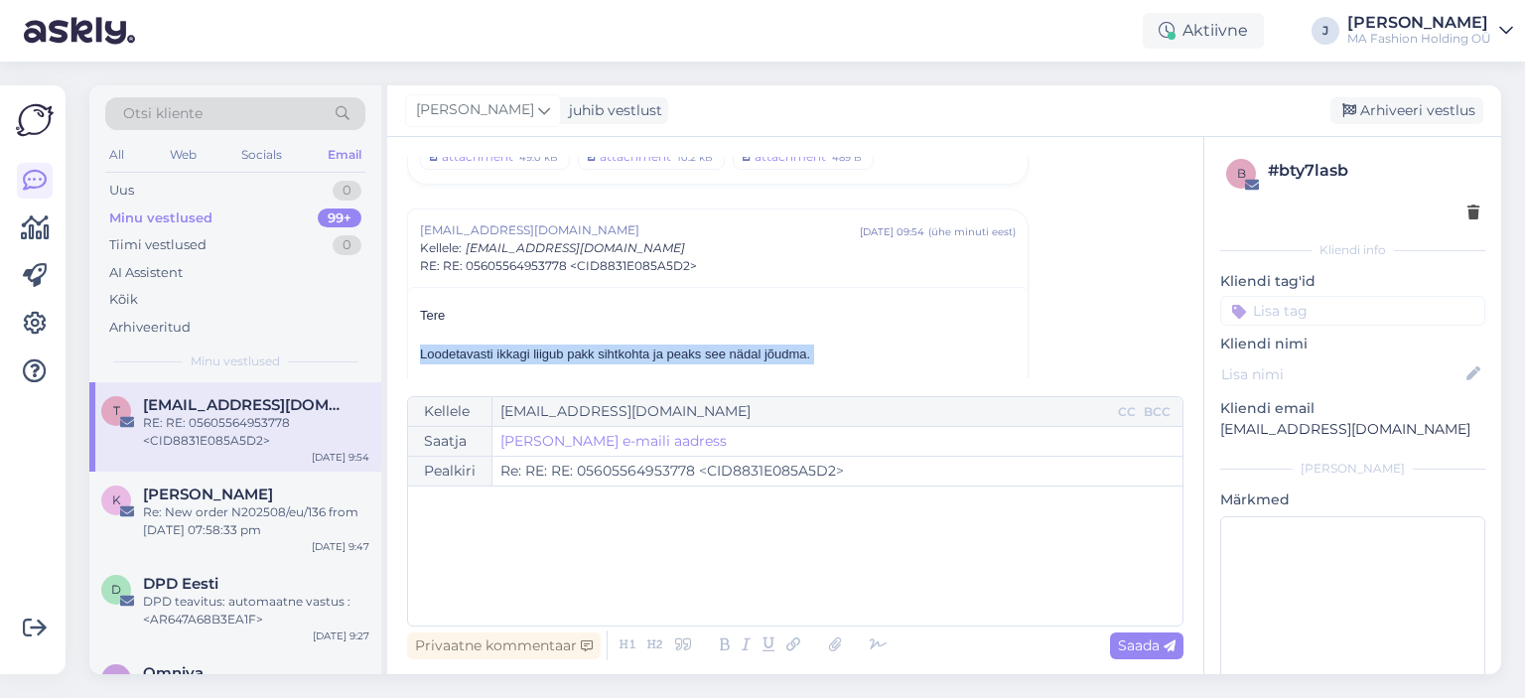
click at [849, 344] on div "Loodetavasti ikkagi liigub pakk sihtkohta ja peaks see nädal jõudma." at bounding box center [718, 354] width 596 height 20
click at [848, 344] on div "Loodetavasti ikkagi liigub pakk sihtkohta ja peaks see nädal jõudma." at bounding box center [718, 354] width 596 height 20
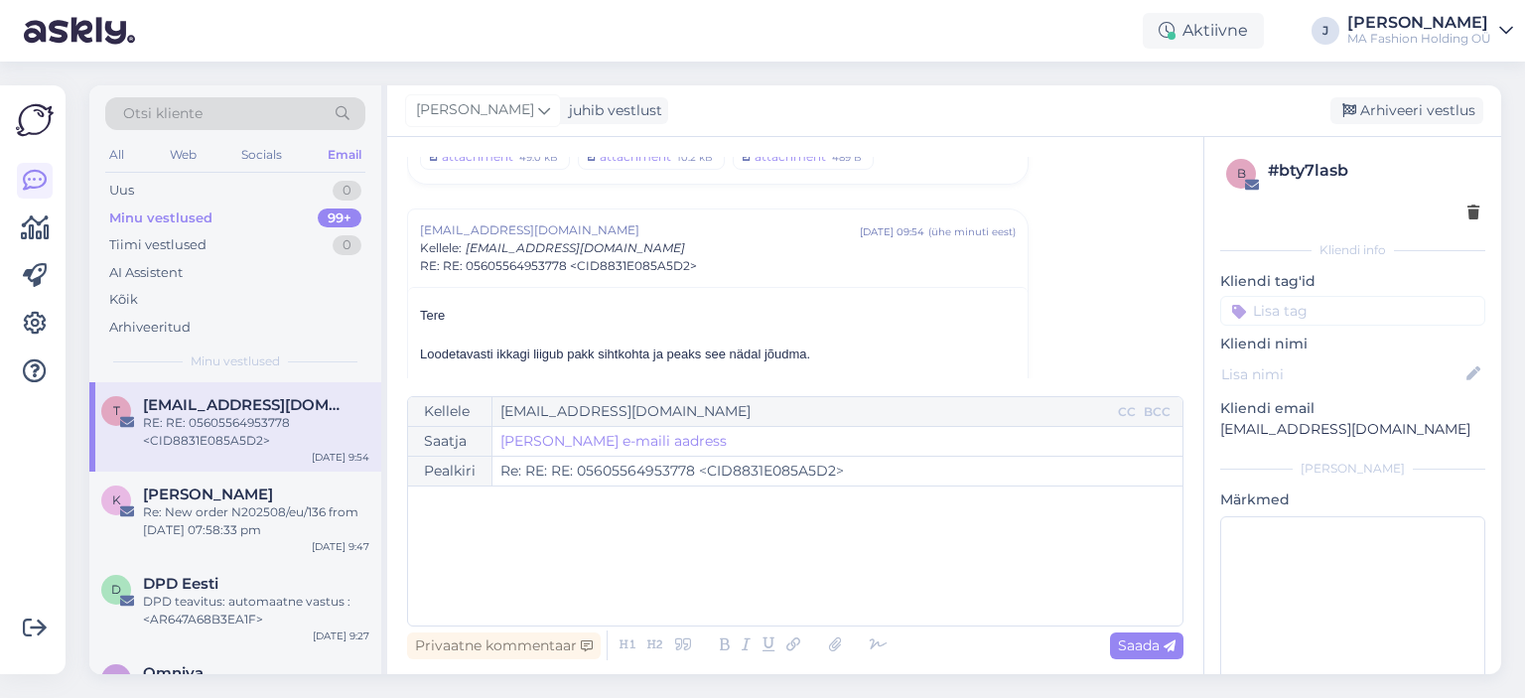
click at [800, 364] on div at bounding box center [718, 374] width 596 height 20
click at [779, 364] on div at bounding box center [718, 374] width 596 height 20
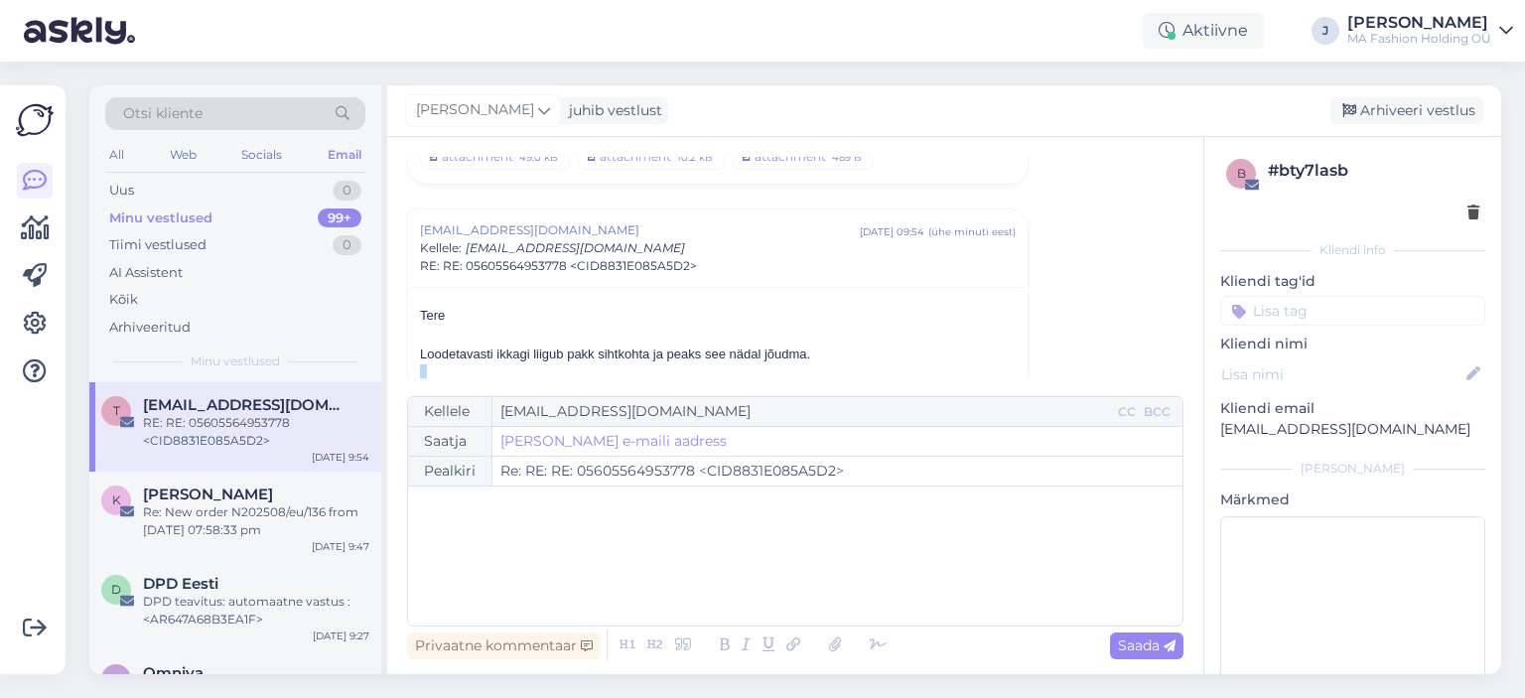
click at [779, 364] on div at bounding box center [718, 374] width 596 height 20
click at [776, 344] on div "Loodetavasti ikkagi liigub pakk sihtkohta ja peaks see nädal jõudma." at bounding box center [718, 354] width 596 height 20
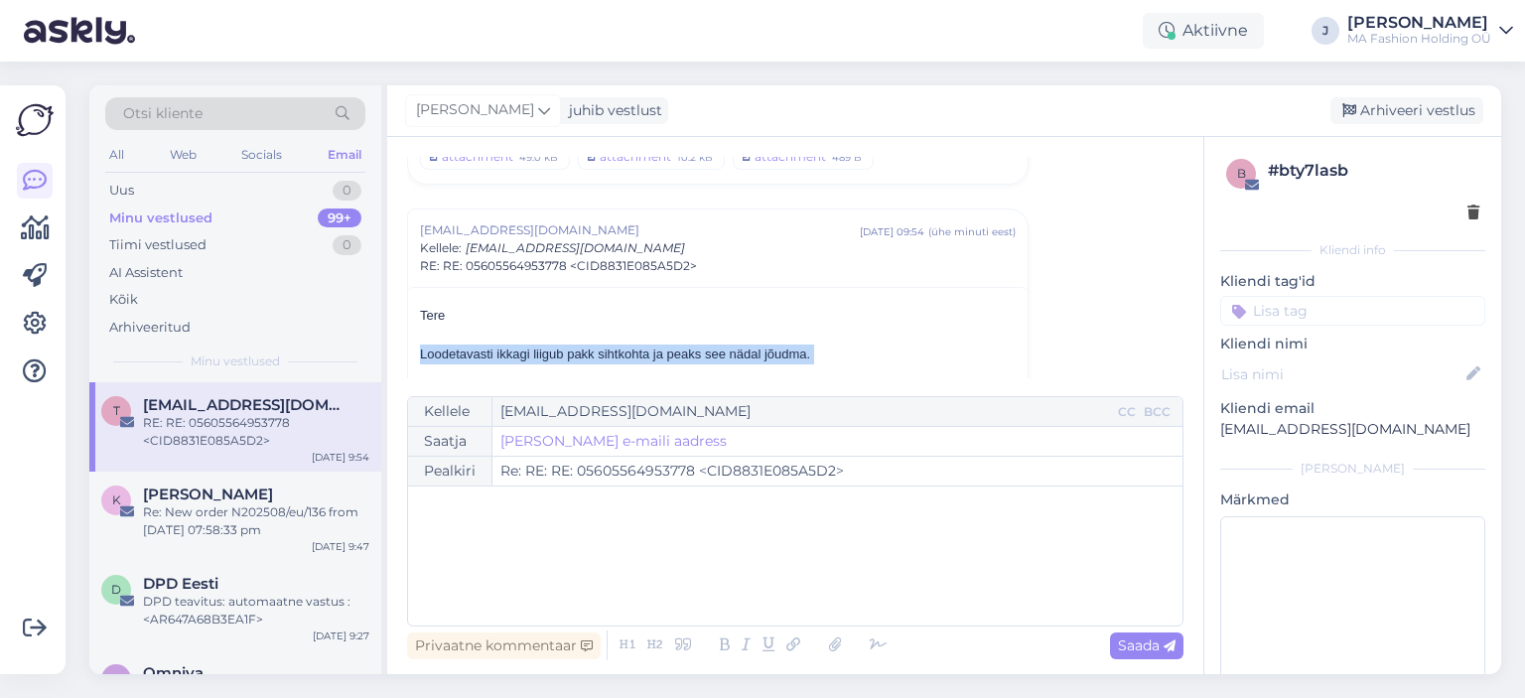
click at [776, 344] on div "Loodetavasti ikkagi liigub pakk sihtkohta ja peaks see nädal jõudma." at bounding box center [718, 354] width 596 height 20
click at [198, 145] on div "Web" at bounding box center [183, 155] width 35 height 26
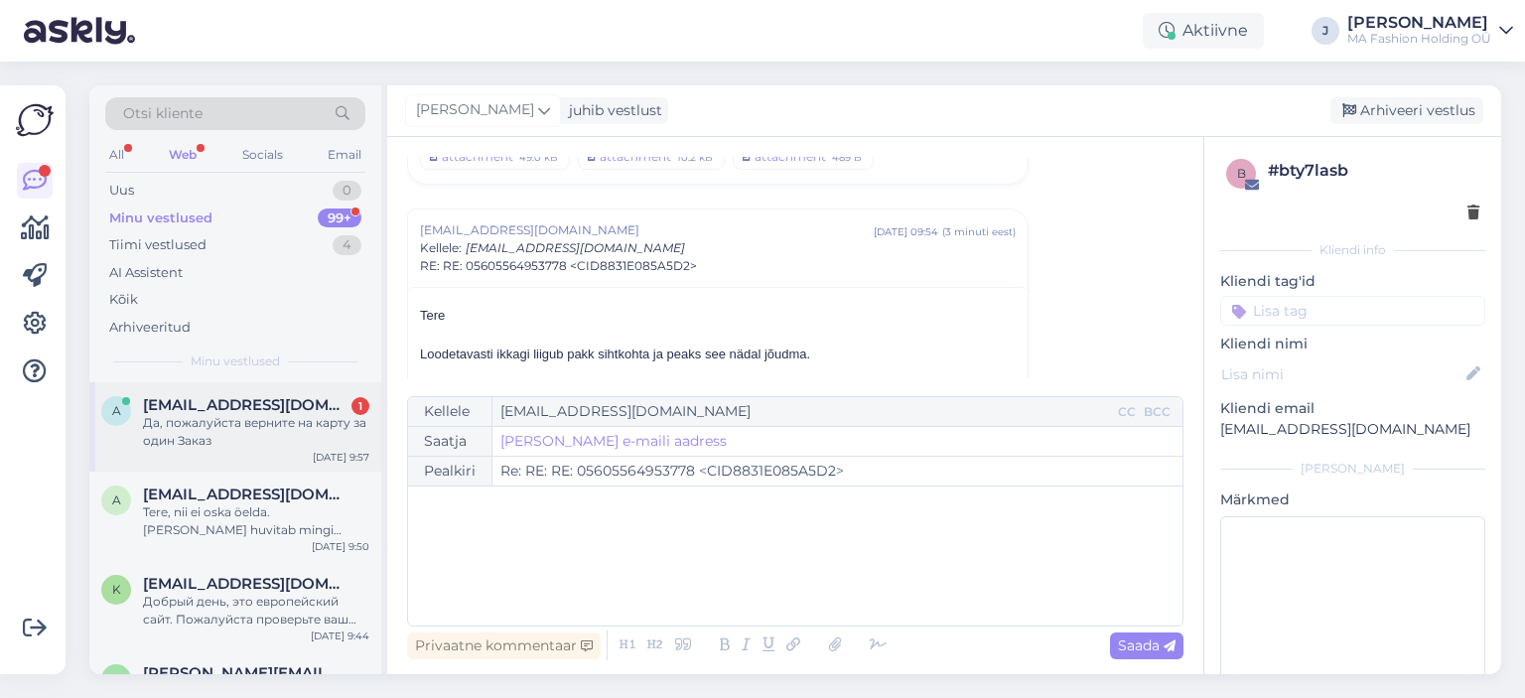
drag, startPoint x: 261, startPoint y: 442, endPoint x: 281, endPoint y: 444, distance: 19.9
click at [261, 443] on div "Да, пожалуйста верните на карту за один Заказ" at bounding box center [256, 432] width 226 height 36
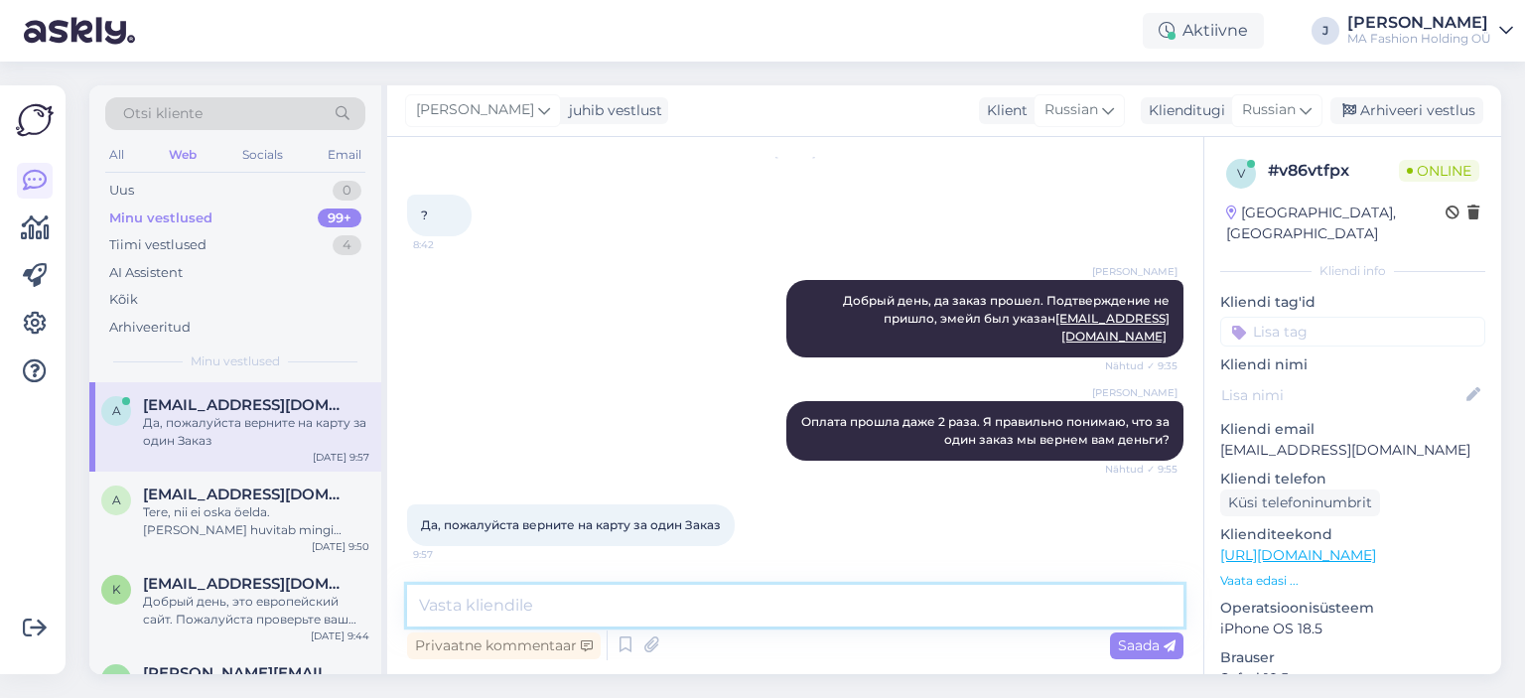
click at [546, 607] on textarea at bounding box center [795, 606] width 776 height 42
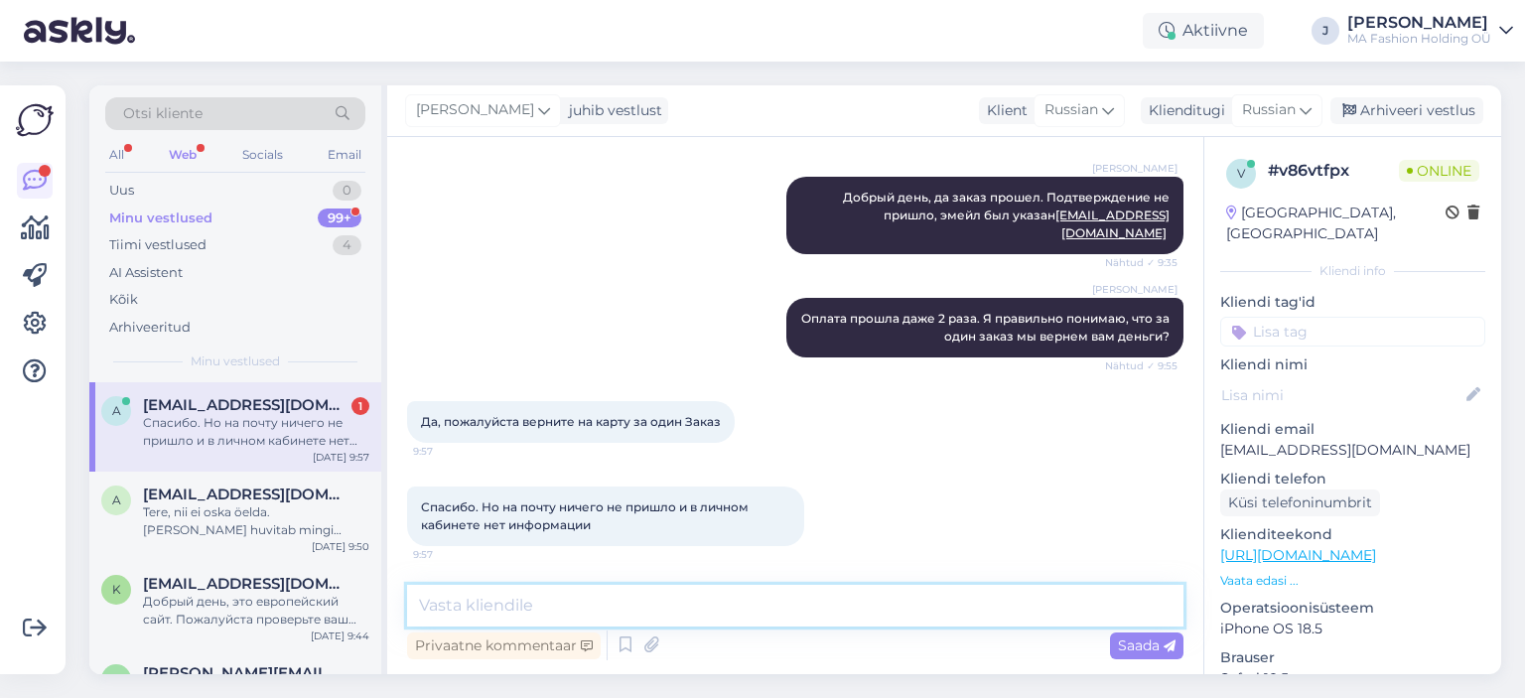
click at [629, 596] on textarea at bounding box center [795, 606] width 776 height 42
type textarea "Ч"
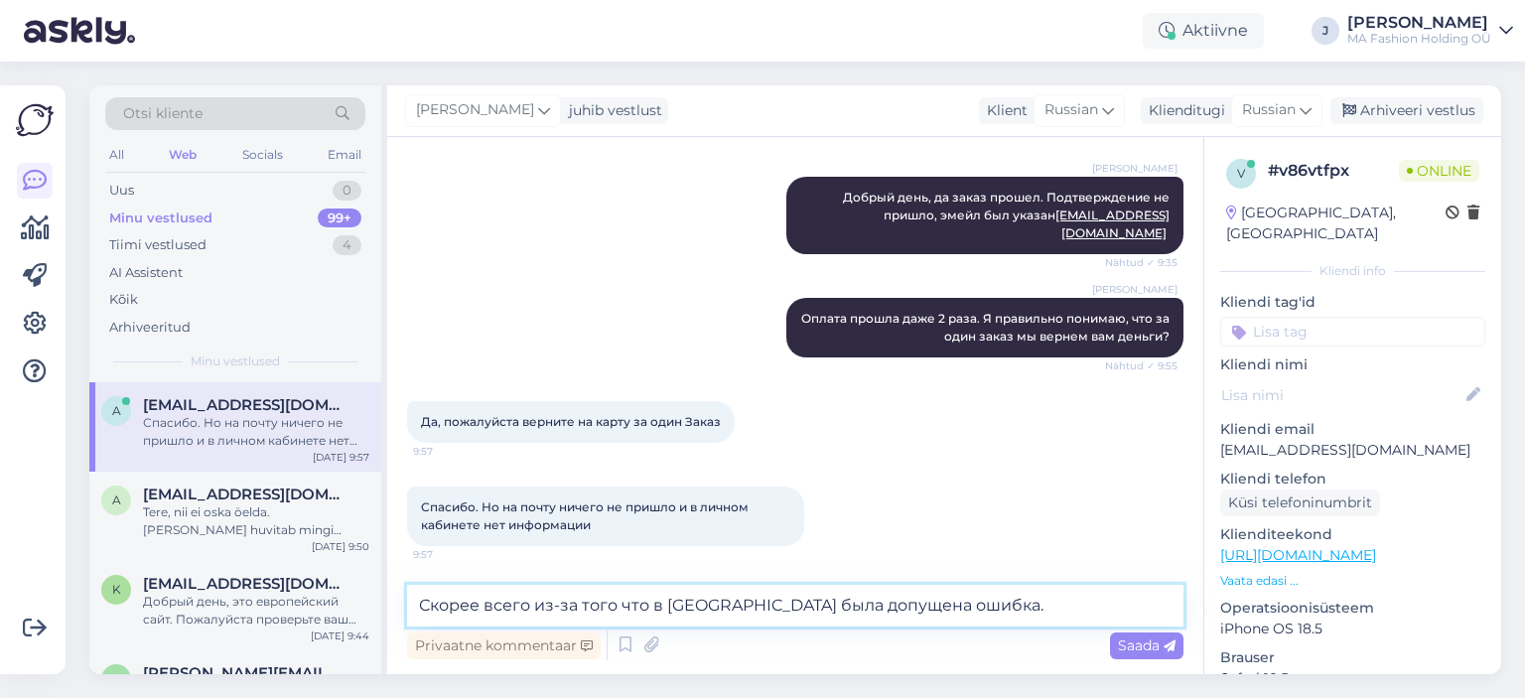
click at [986, 608] on textarea "Скорее всего из-за того что в [GEOGRAPHIC_DATA] была допущена ошибка." at bounding box center [795, 606] width 776 height 42
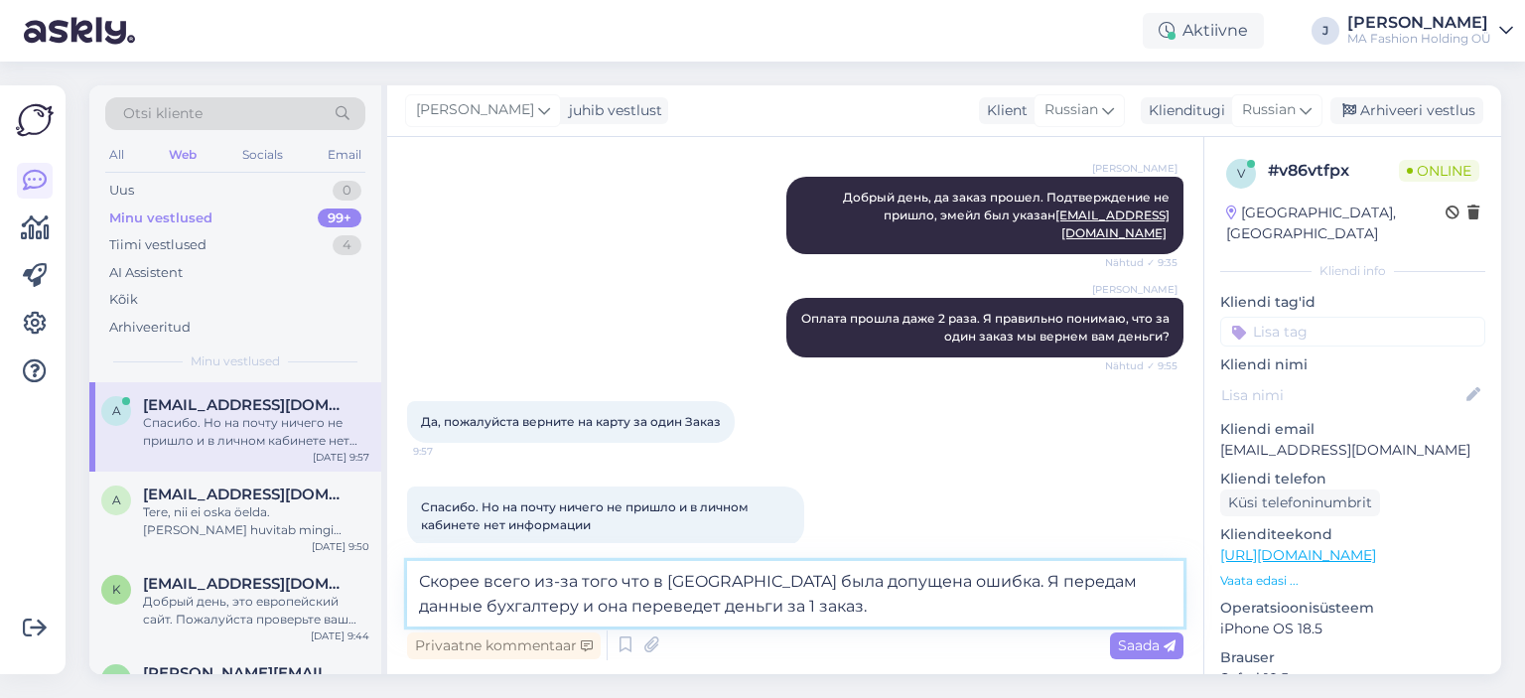
type textarea "Скорее всего из-за того что в [GEOGRAPHIC_DATA] была допущена ошибка. Я передам…"
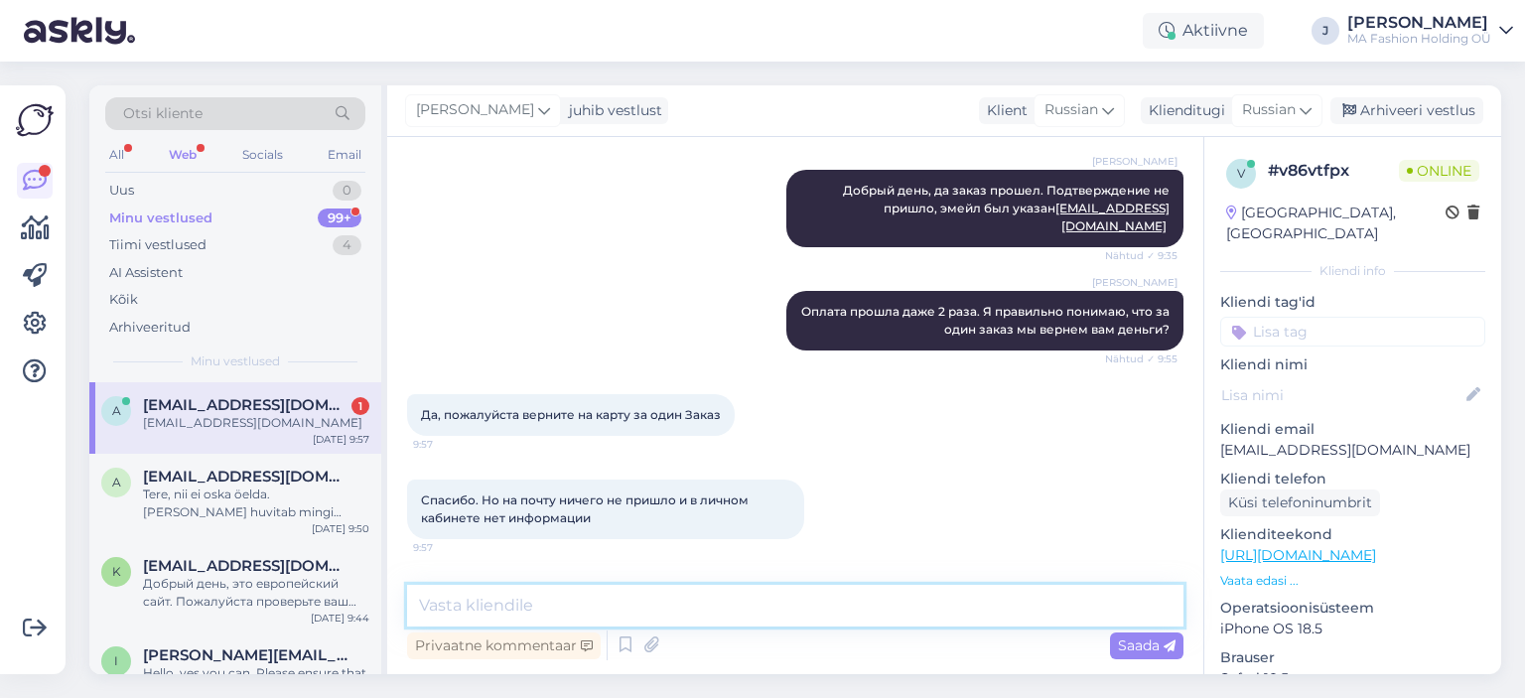
scroll to position [1151, 0]
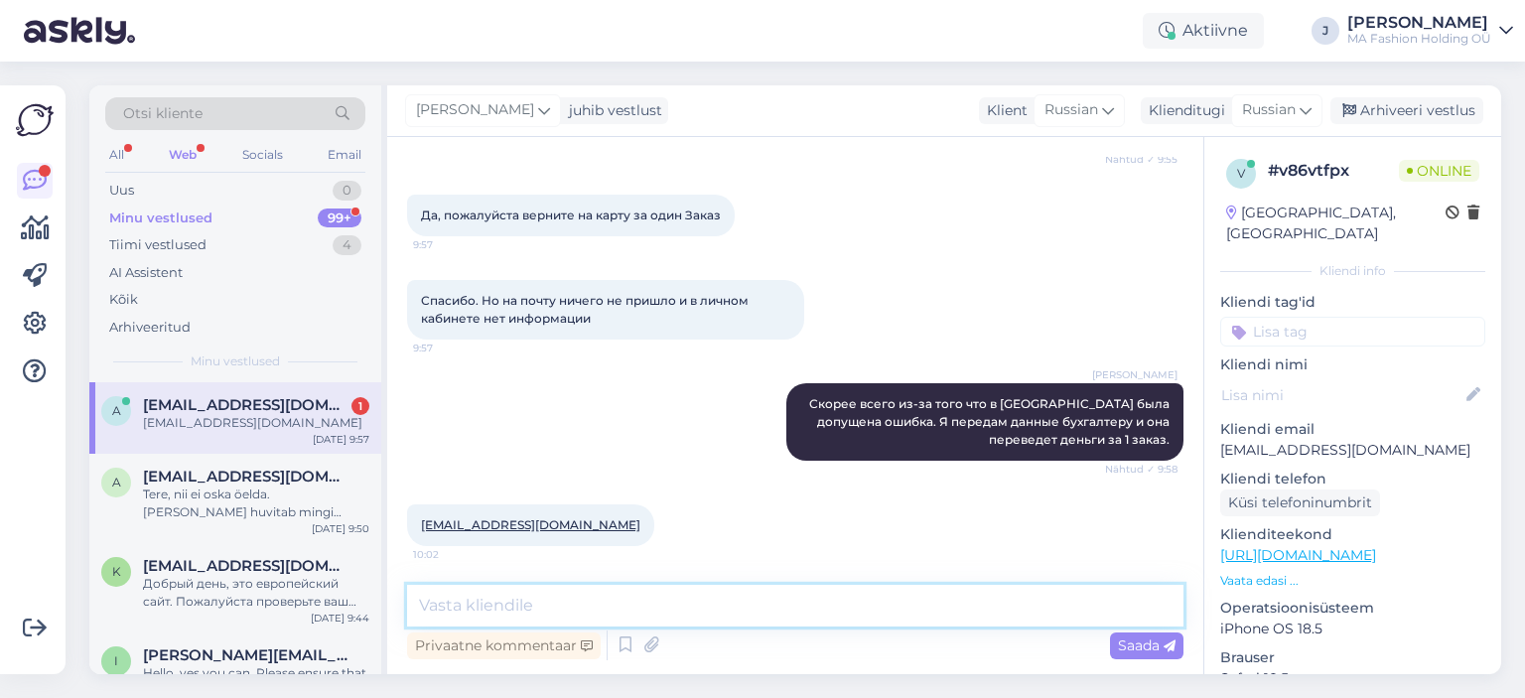
click at [720, 593] on textarea at bounding box center [795, 606] width 776 height 42
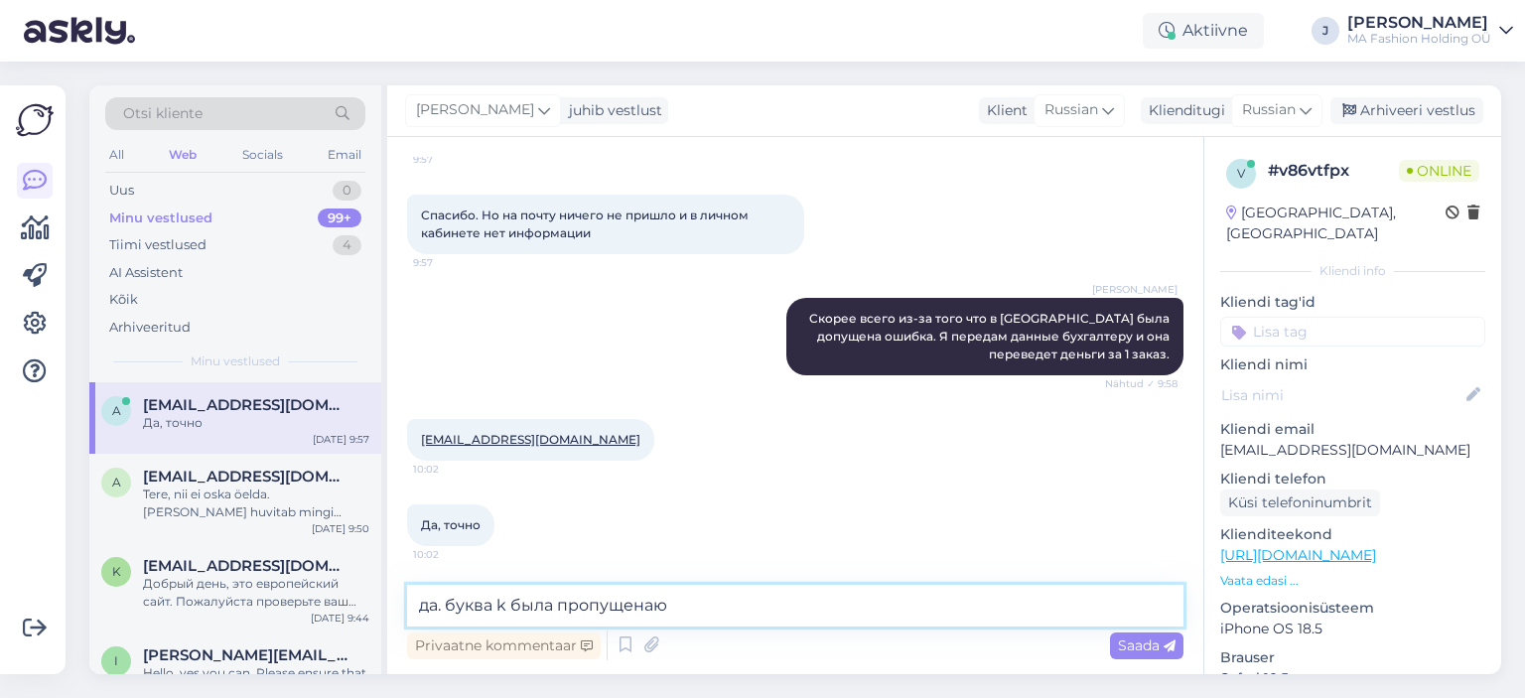
type textarea "да. буква k была пропущена"
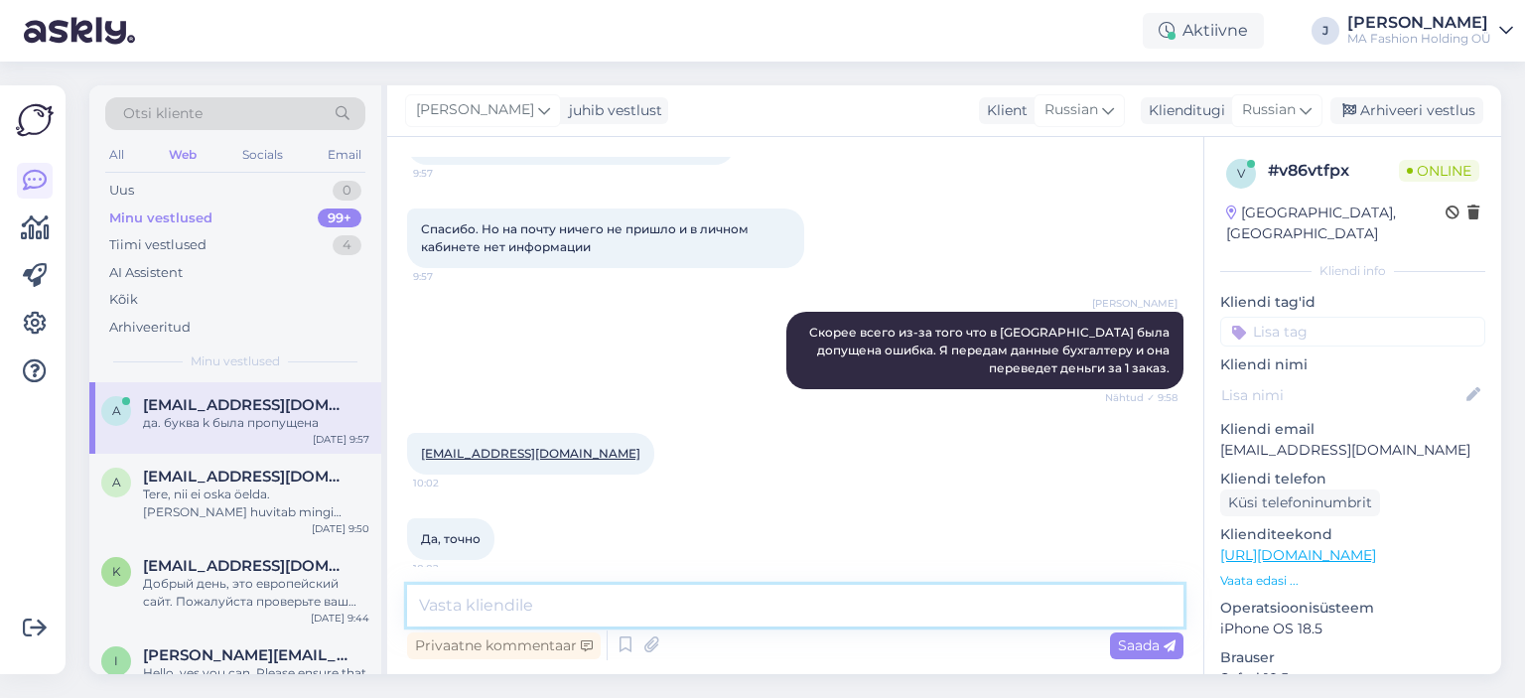
scroll to position [1322, 0]
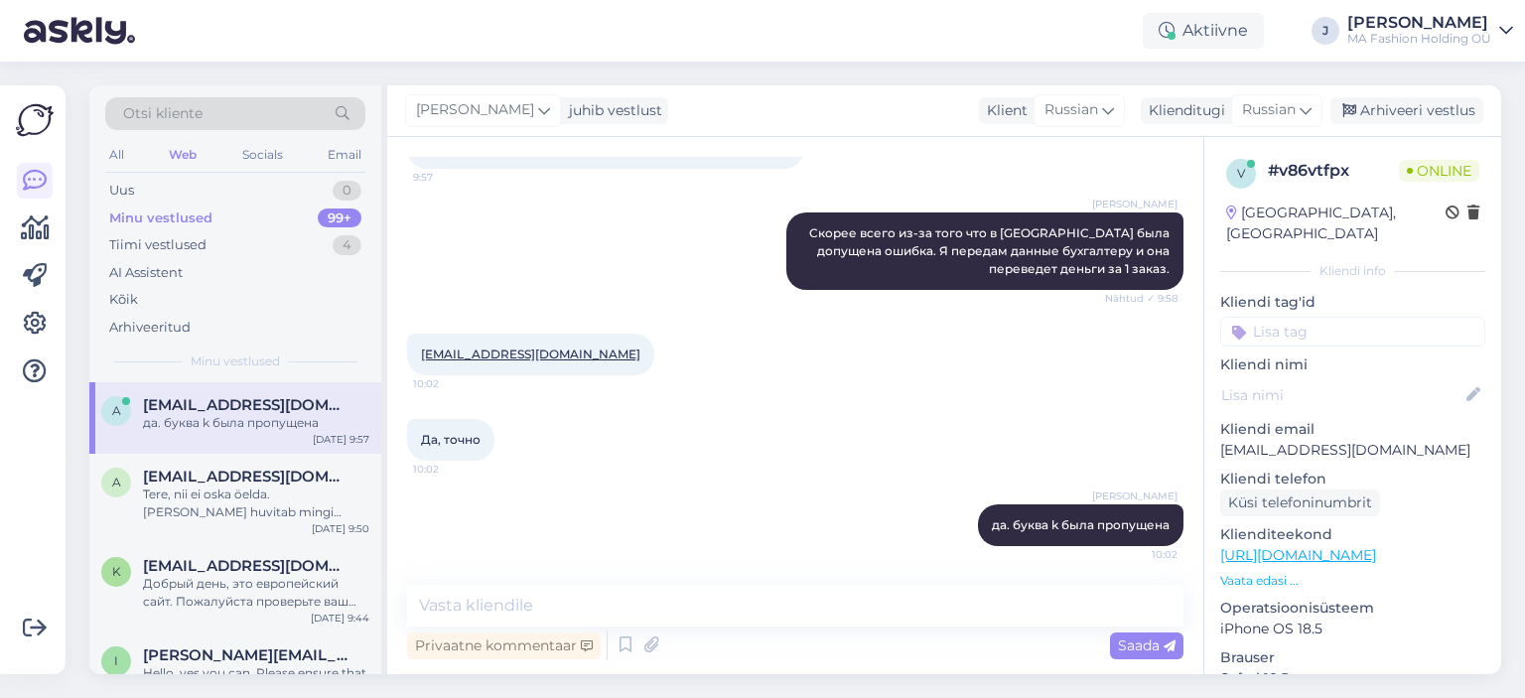
click at [734, 542] on div "[PERSON_NAME]. буква k была пропущена 10:02" at bounding box center [795, 524] width 776 height 85
click at [765, 607] on textarea at bounding box center [795, 606] width 776 height 42
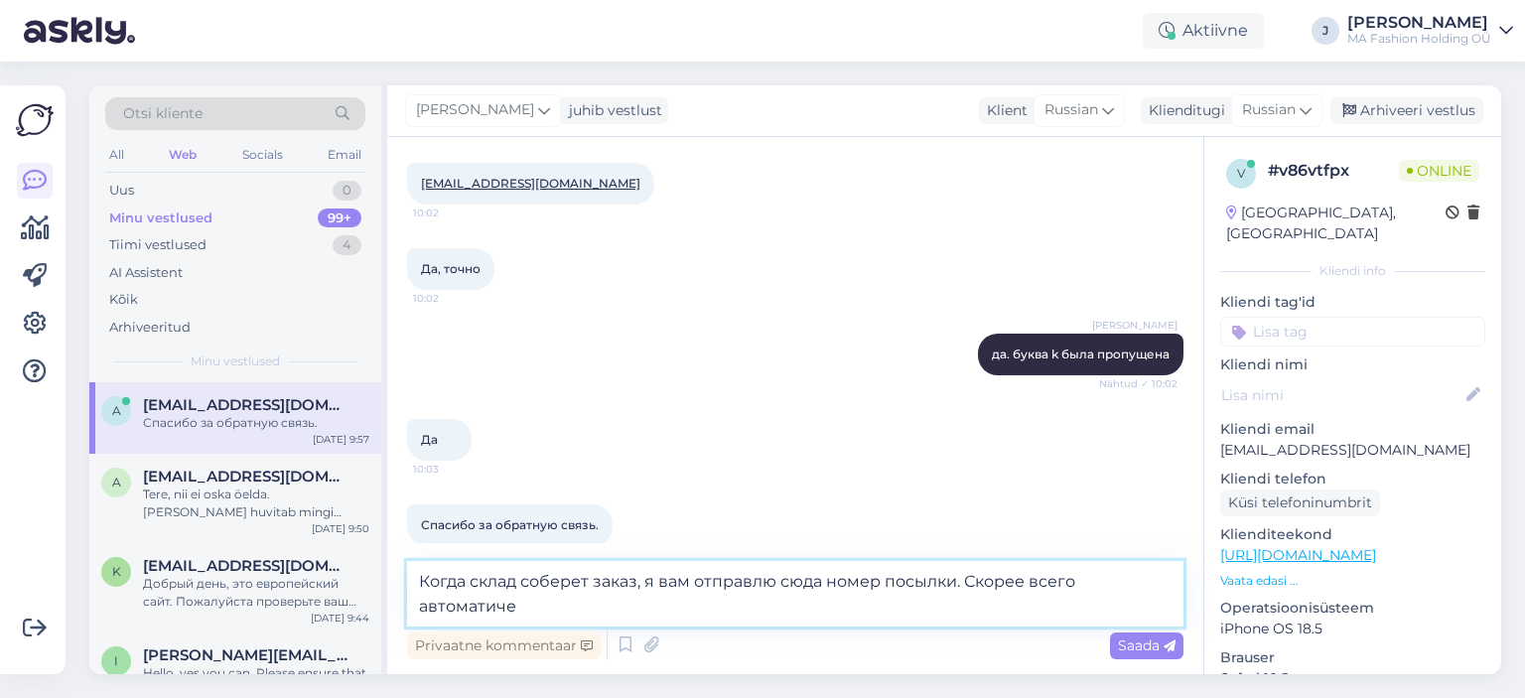
scroll to position [1514, 0]
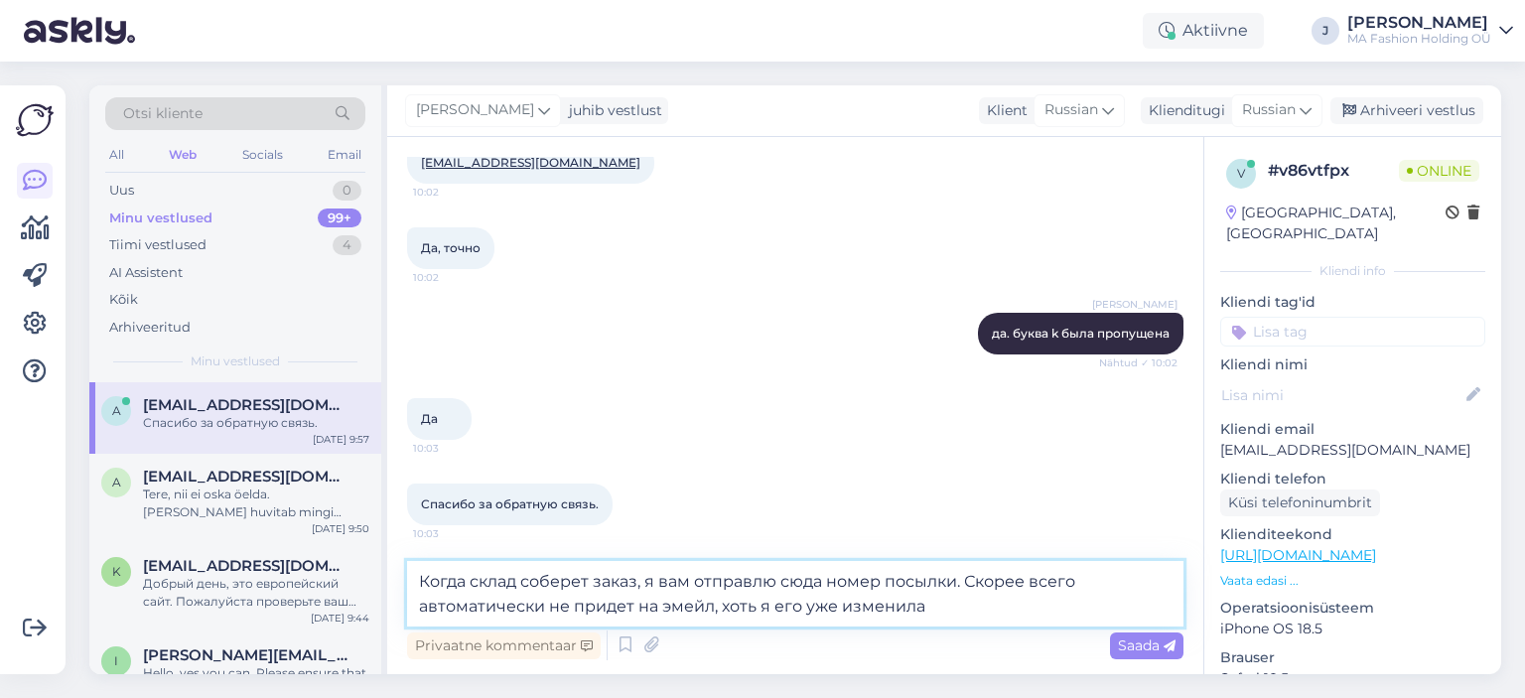
type textarea "Когда склад соберет заказ, я вам отправлю сюда номер посылки. Скорее всего авто…"
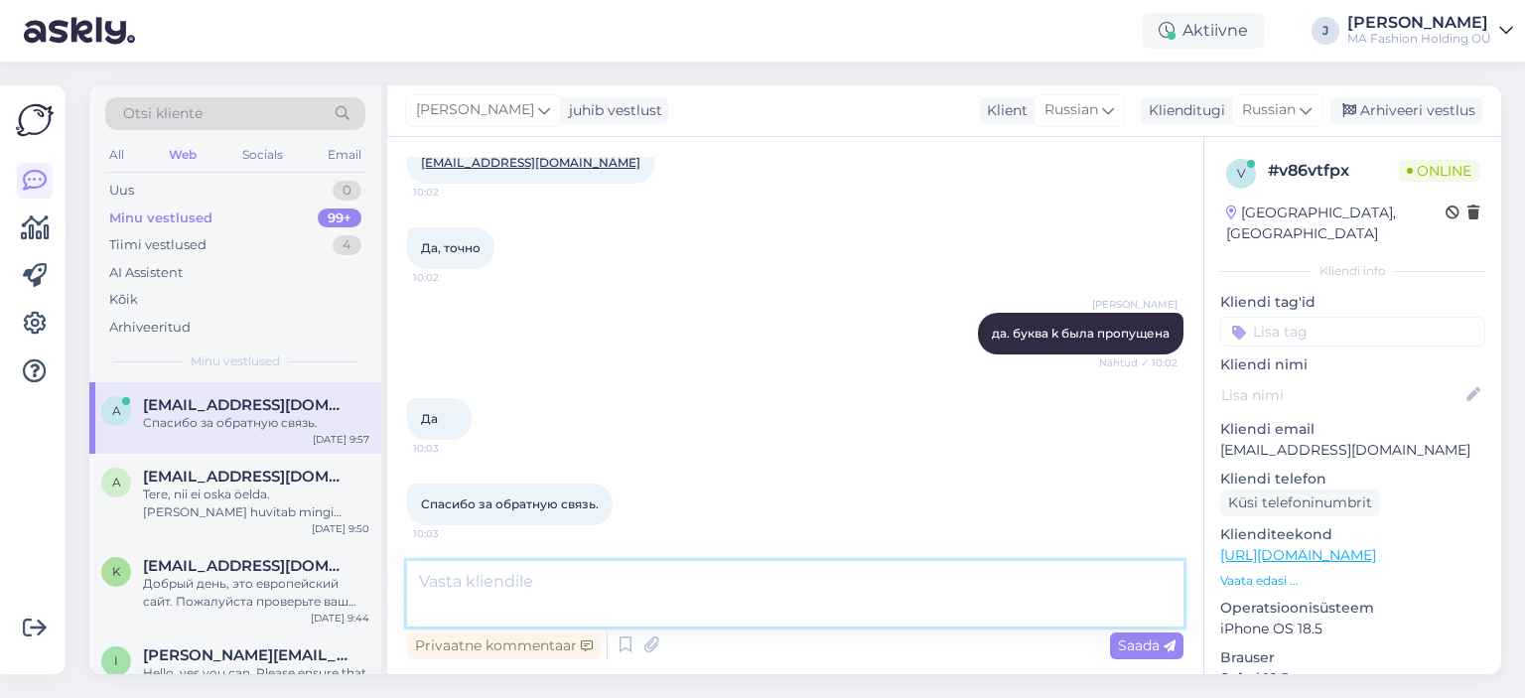
scroll to position [1614, 0]
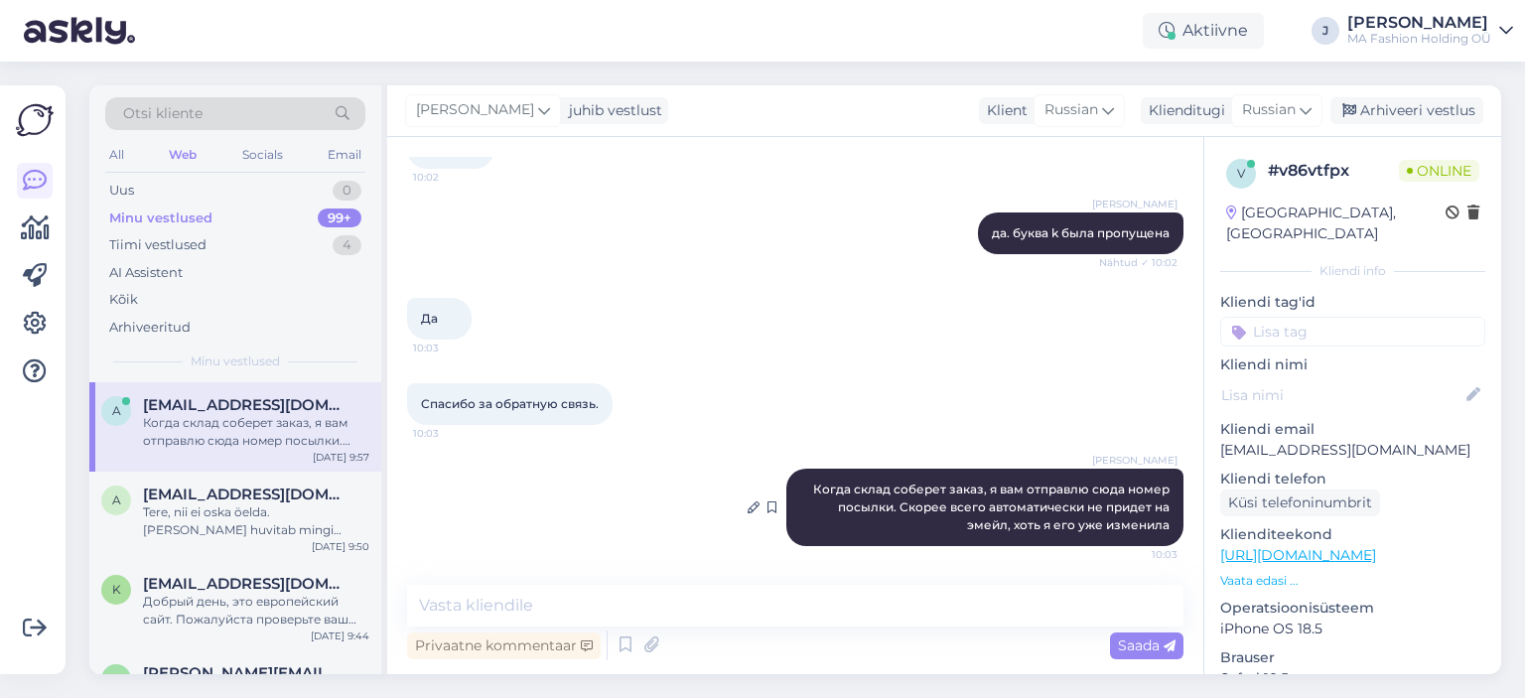
click at [979, 535] on div "[PERSON_NAME] Когда склад соберет заказ, я вам отправлю сюда номер посылки. Ско…" at bounding box center [984, 506] width 397 height 77
click at [979, 536] on div "[PERSON_NAME] Когда склад соберет заказ, я вам отправлю сюда номер посылки. Ско…" at bounding box center [984, 506] width 397 height 77
click at [966, 532] on div at bounding box center [966, 532] width 0 height 0
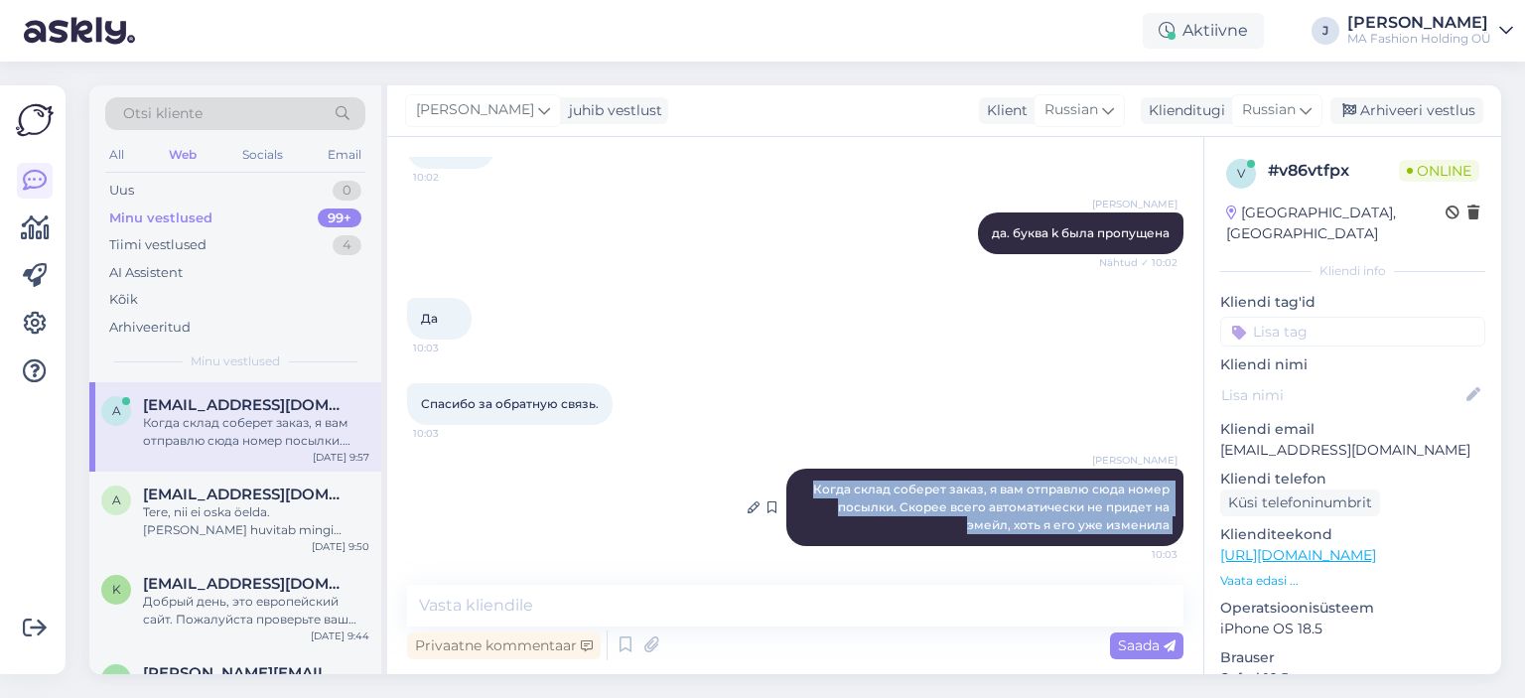
click at [979, 536] on div "[PERSON_NAME] Когда склад соберет заказ, я вам отправлю сюда номер посылки. Ско…" at bounding box center [984, 506] width 397 height 77
click at [979, 532] on div "[PERSON_NAME] Когда склад соберет заказ, я вам отправлю сюда номер посылки. Ско…" at bounding box center [984, 506] width 397 height 77
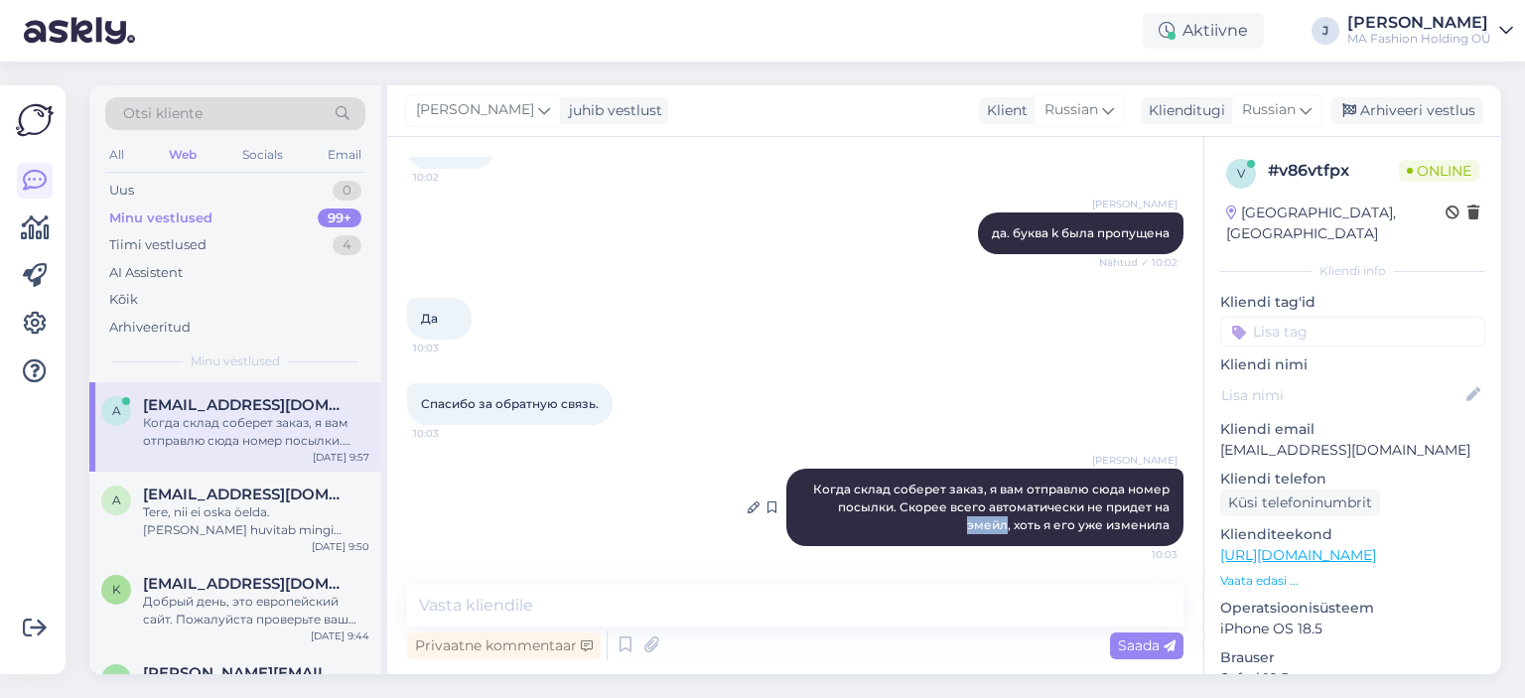
click at [979, 532] on div "[PERSON_NAME] Когда склад соберет заказ, я вам отправлю сюда номер посылки. Ско…" at bounding box center [984, 506] width 397 height 77
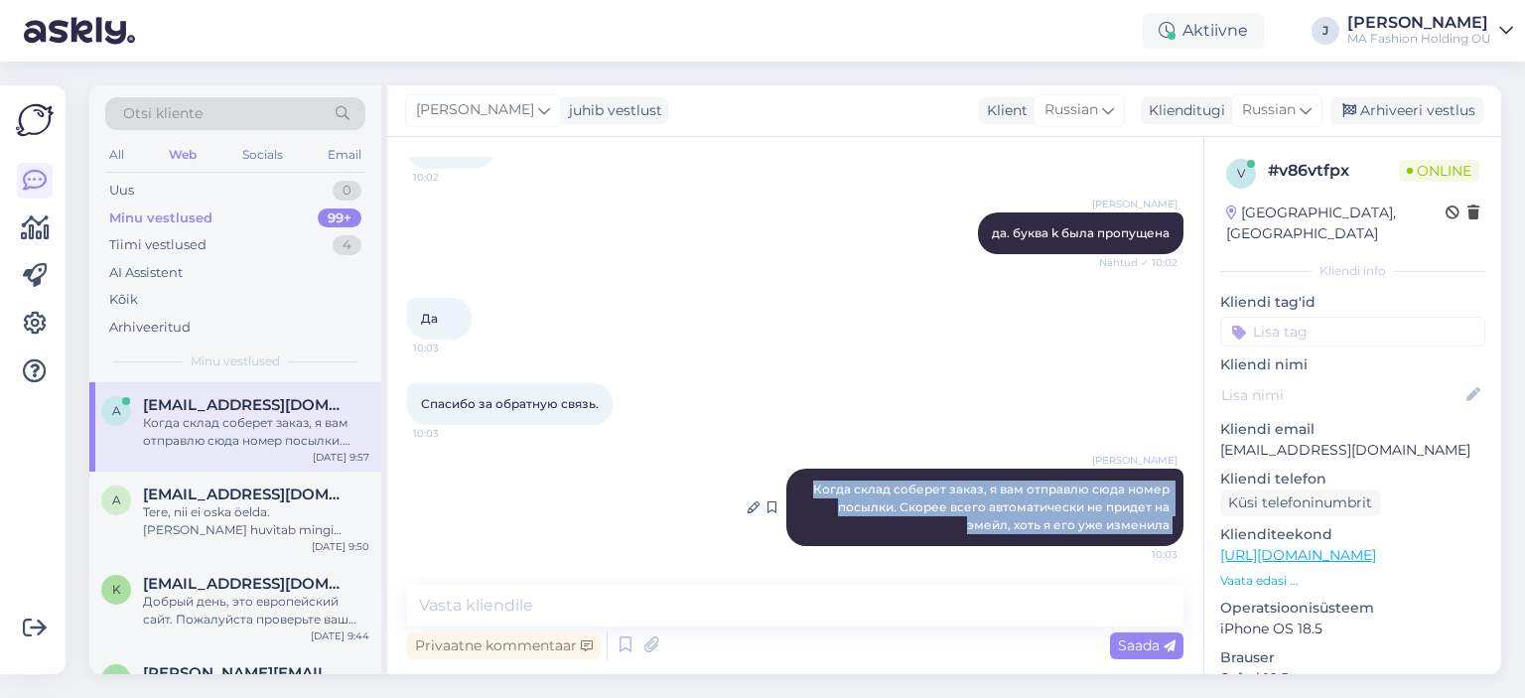
click at [979, 532] on div "[PERSON_NAME] Когда склад соберет заказ, я вам отправлю сюда номер посылки. Ско…" at bounding box center [984, 506] width 397 height 77
click at [973, 533] on div "[PERSON_NAME] Когда склад соберет заказ, я вам отправлю сюда номер посылки. Ско…" at bounding box center [984, 506] width 397 height 77
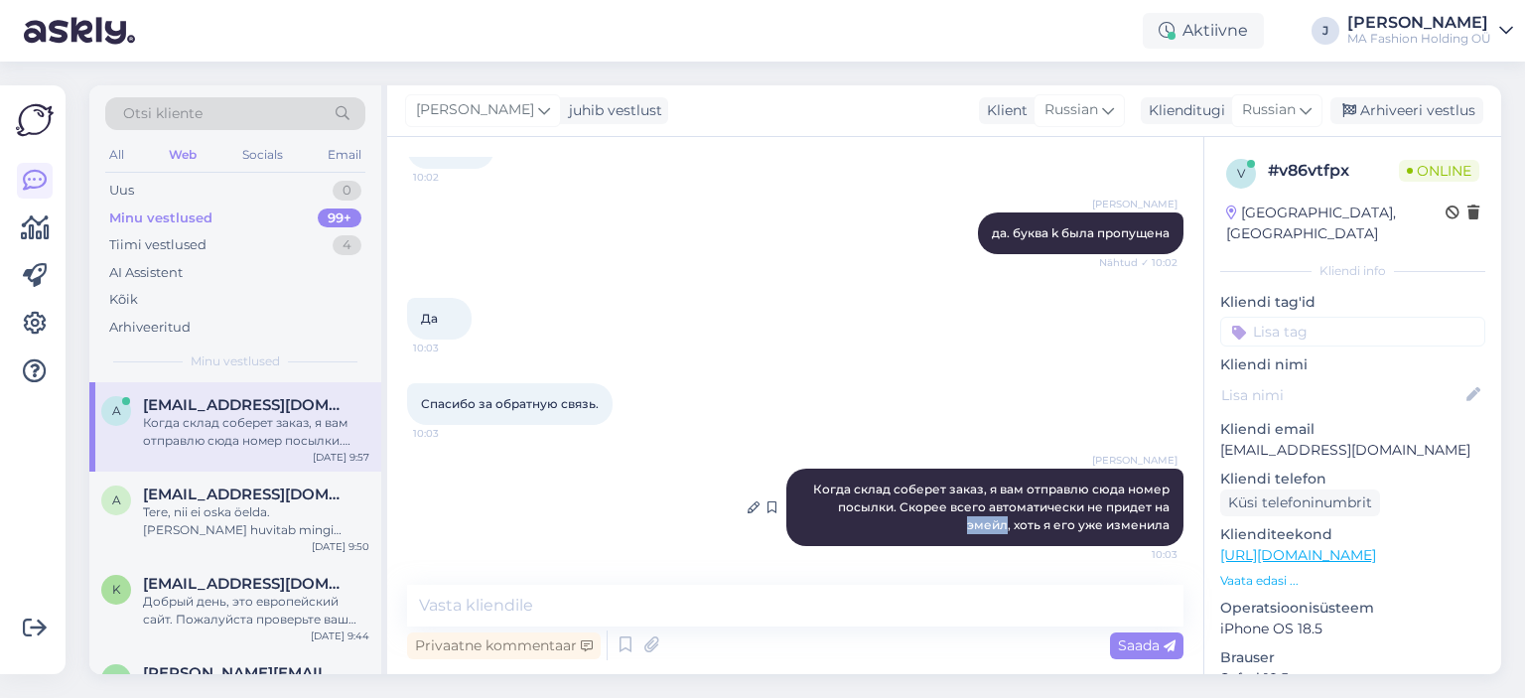
click at [973, 533] on div "[PERSON_NAME] Когда склад соберет заказ, я вам отправлю сюда номер посылки. Ско…" at bounding box center [984, 506] width 397 height 77
click at [960, 532] on div at bounding box center [960, 532] width 0 height 0
click at [959, 533] on div "[PERSON_NAME] Когда склад соберет заказ, я вам отправлю сюда номер посылки. Ско…" at bounding box center [984, 506] width 397 height 77
click at [946, 532] on div at bounding box center [946, 532] width 0 height 0
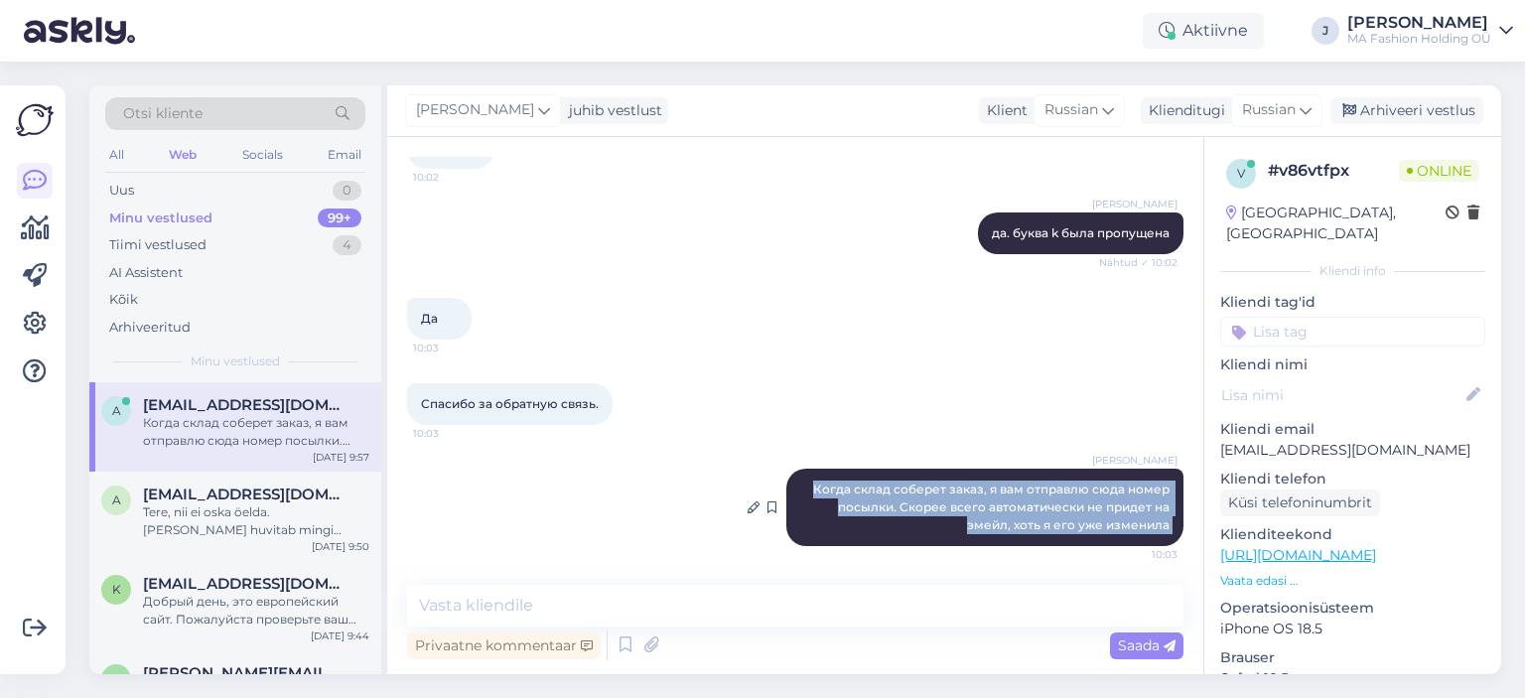
click at [959, 533] on div "[PERSON_NAME] Когда склад соберет заказ, я вам отправлю сюда номер посылки. Ско…" at bounding box center [984, 506] width 397 height 77
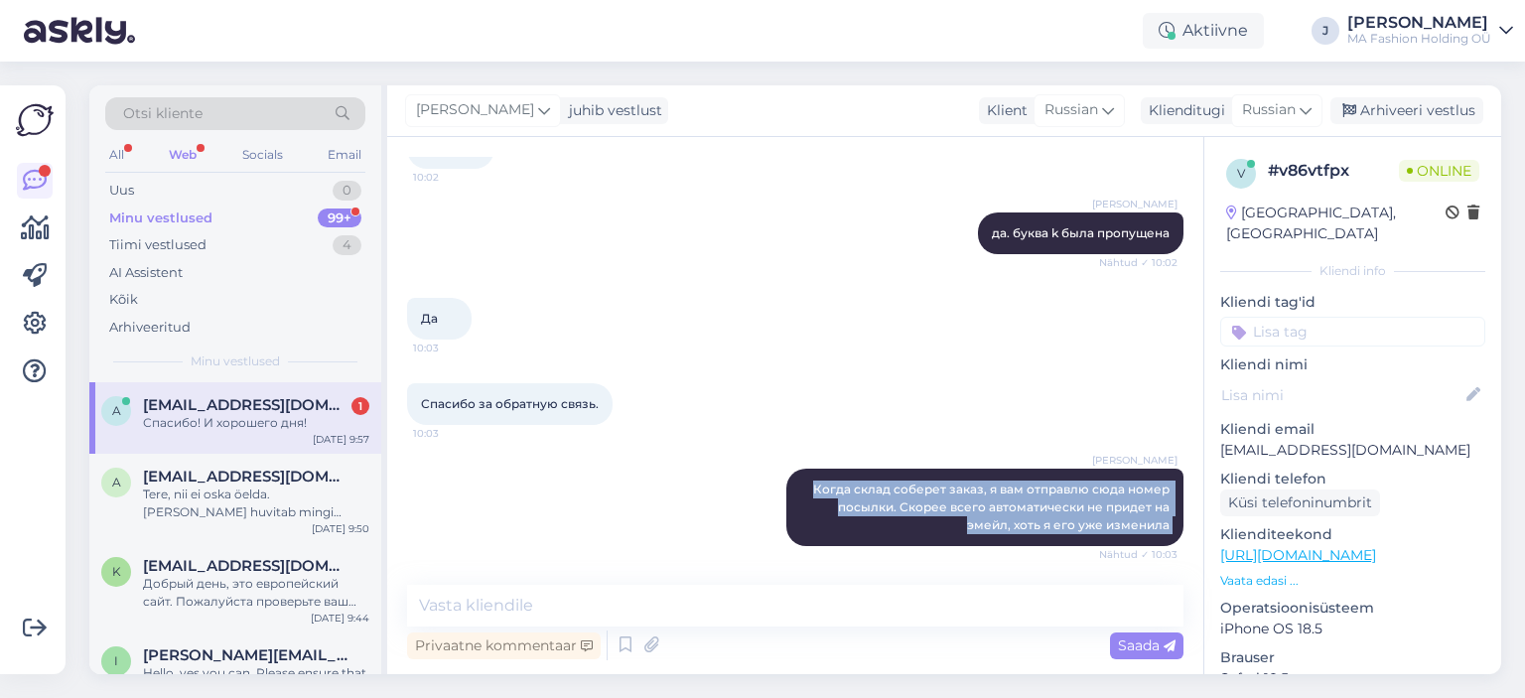
scroll to position [1699, 0]
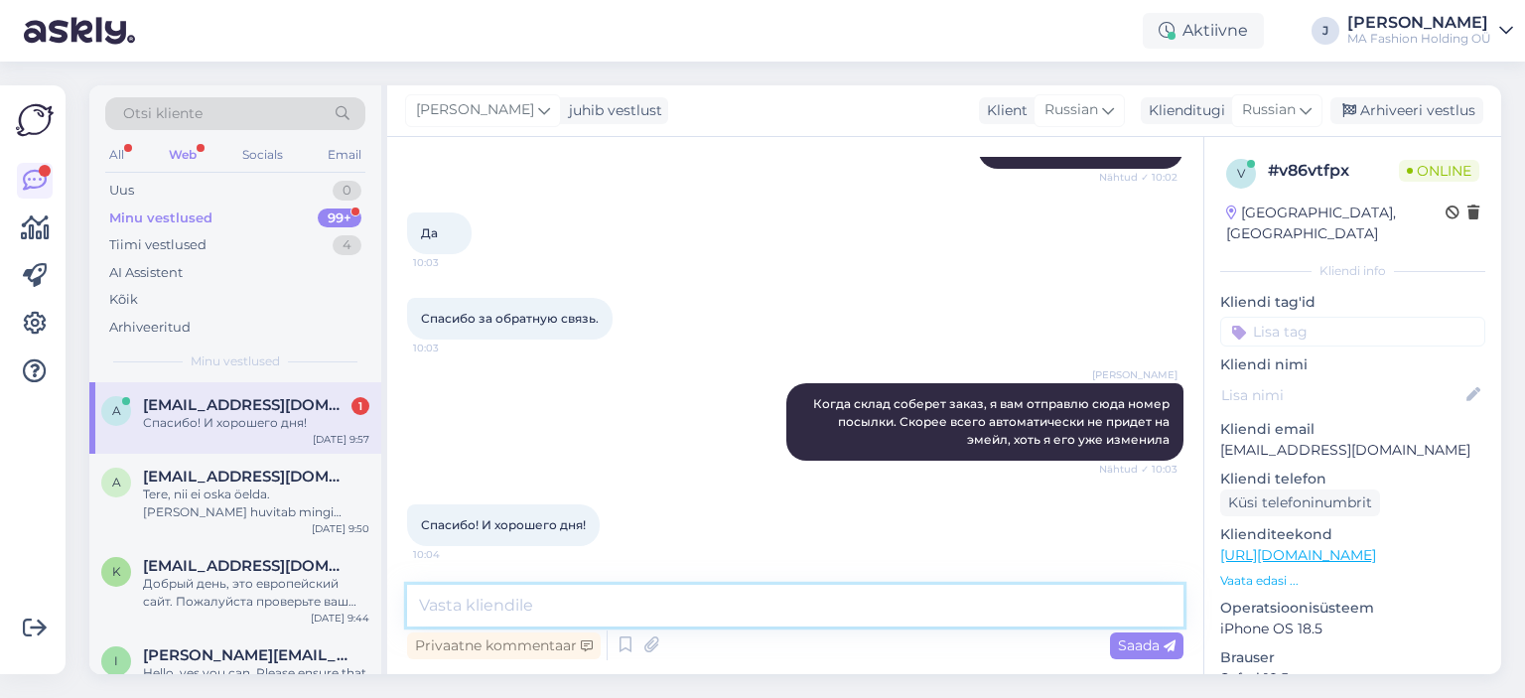
click at [516, 590] on textarea at bounding box center [795, 606] width 776 height 42
type textarea "Взаимно!"
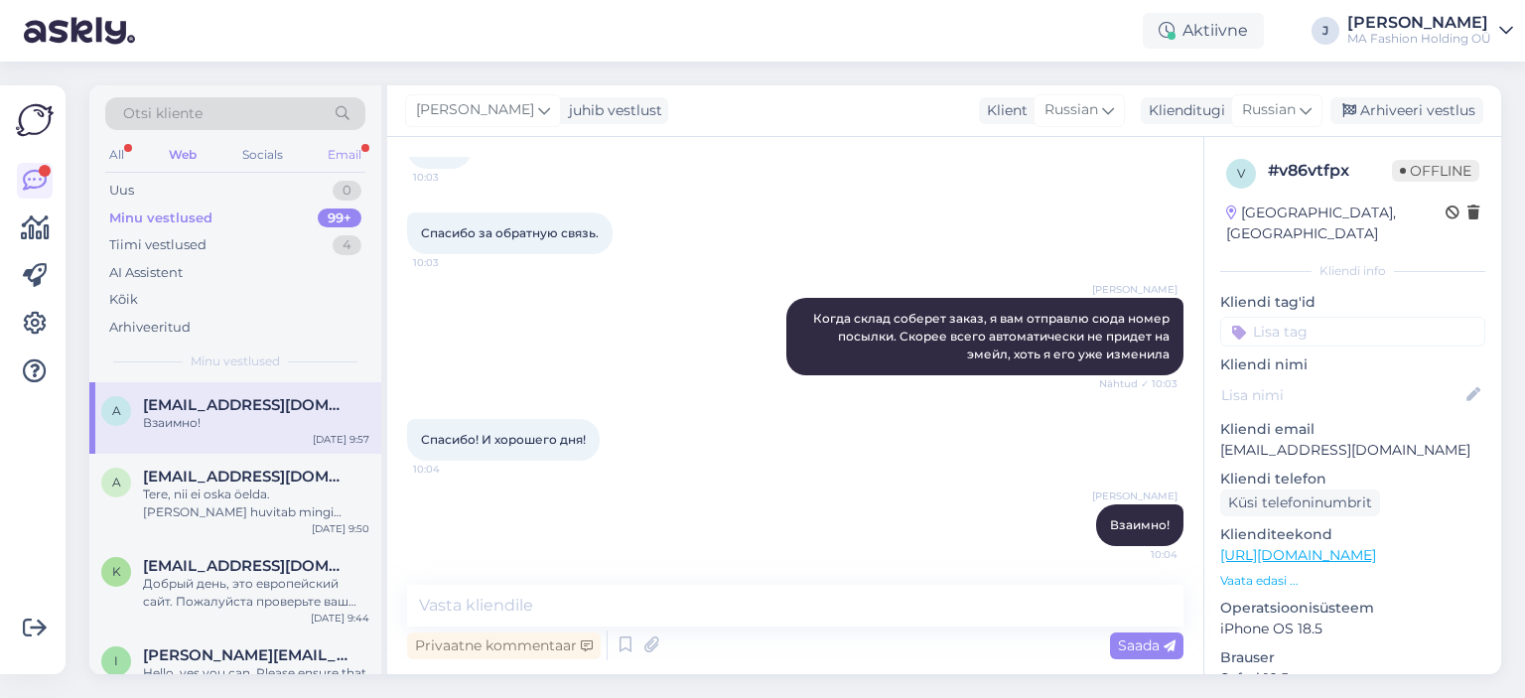
click at [348, 153] on div "Email" at bounding box center [345, 155] width 42 height 26
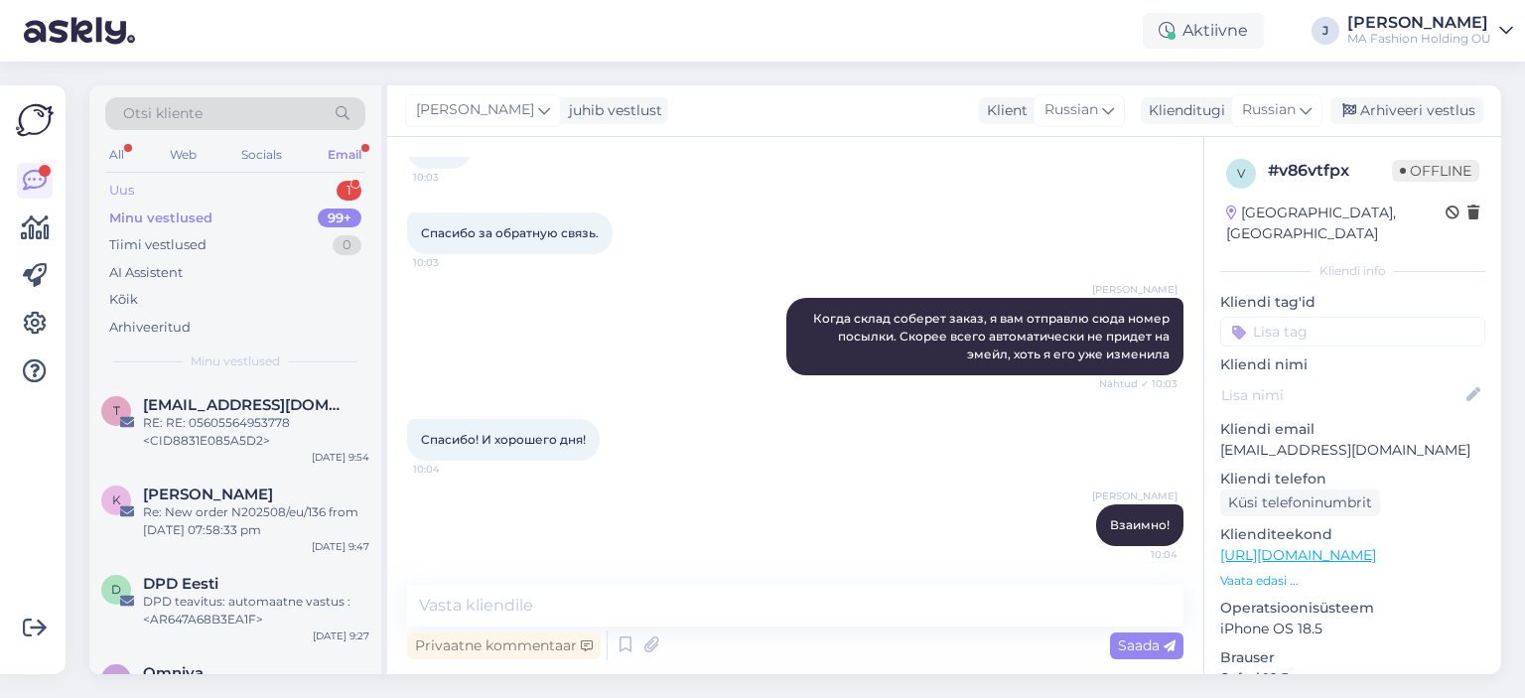
click at [293, 198] on div "Uus 1" at bounding box center [235, 191] width 260 height 28
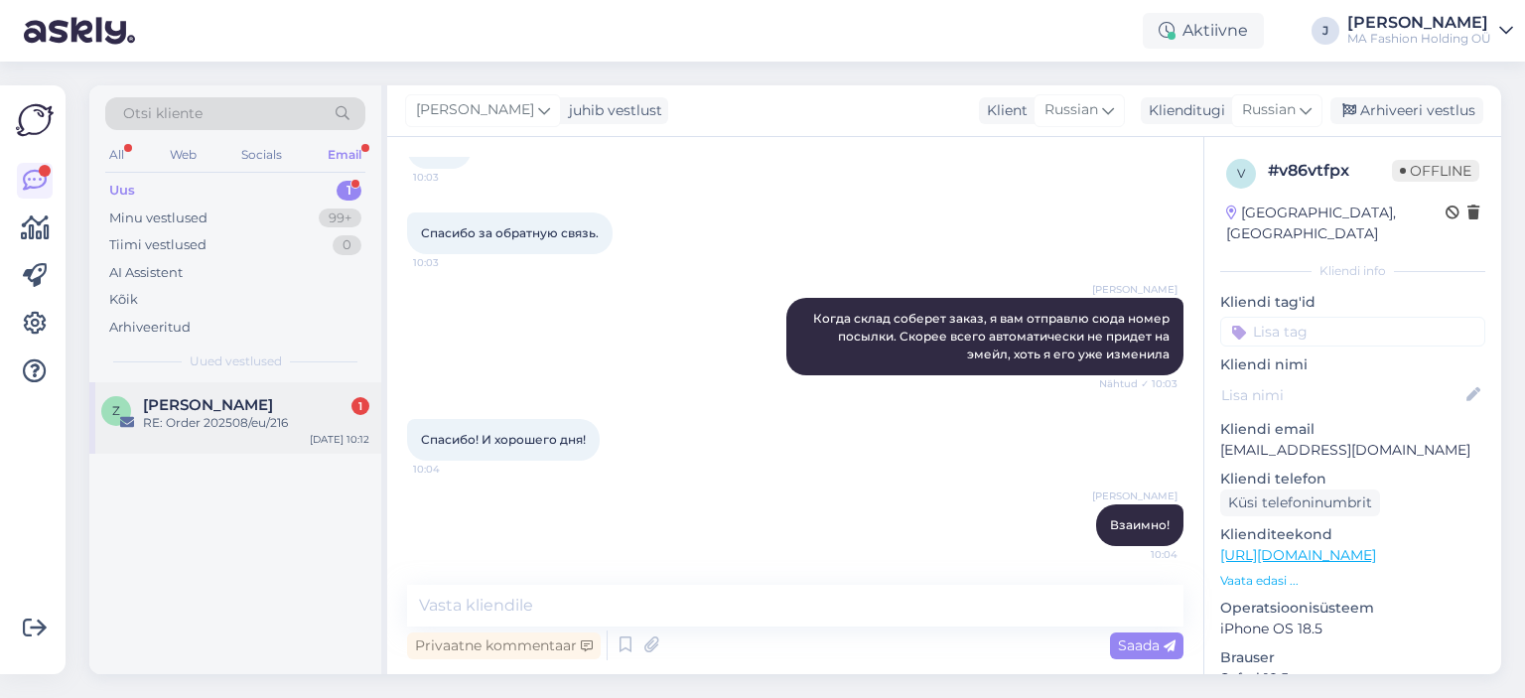
click at [218, 411] on span "[PERSON_NAME]" at bounding box center [208, 405] width 130 height 18
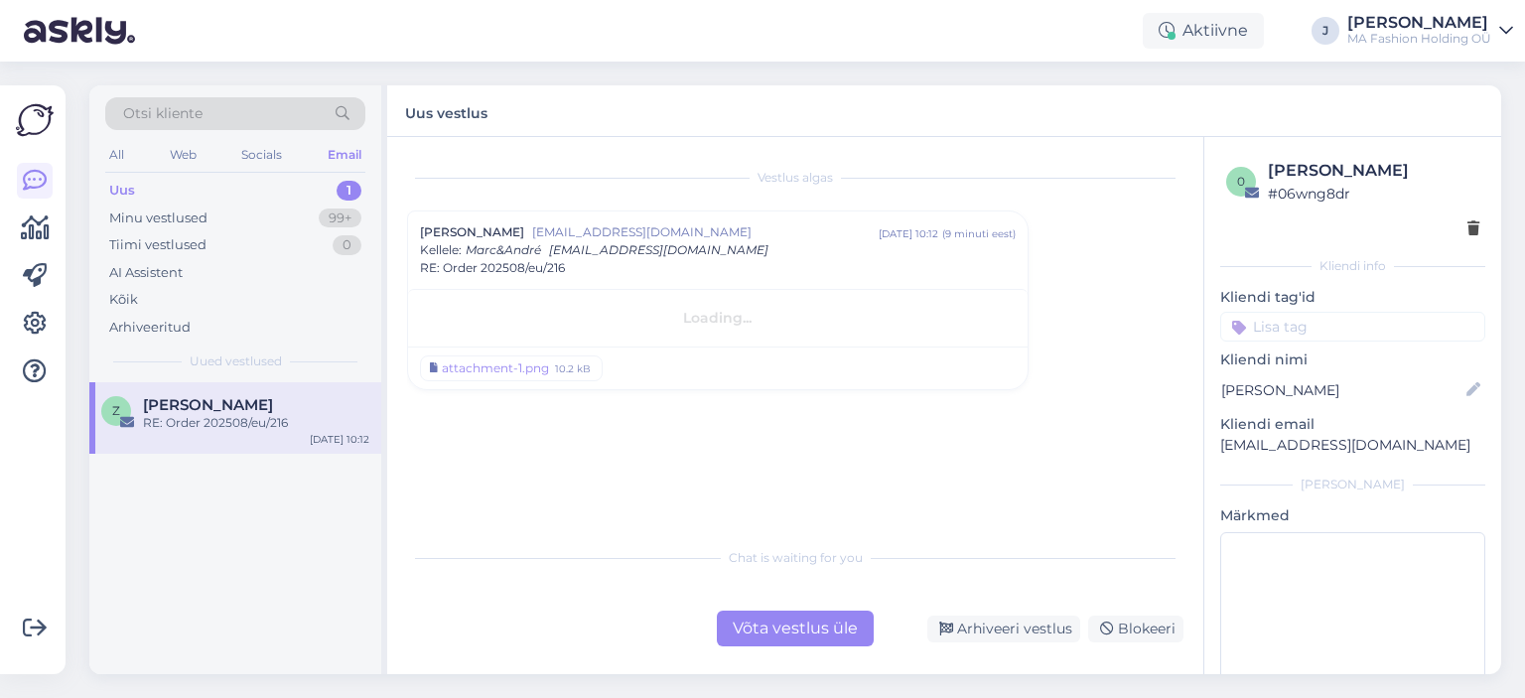
scroll to position [0, 0]
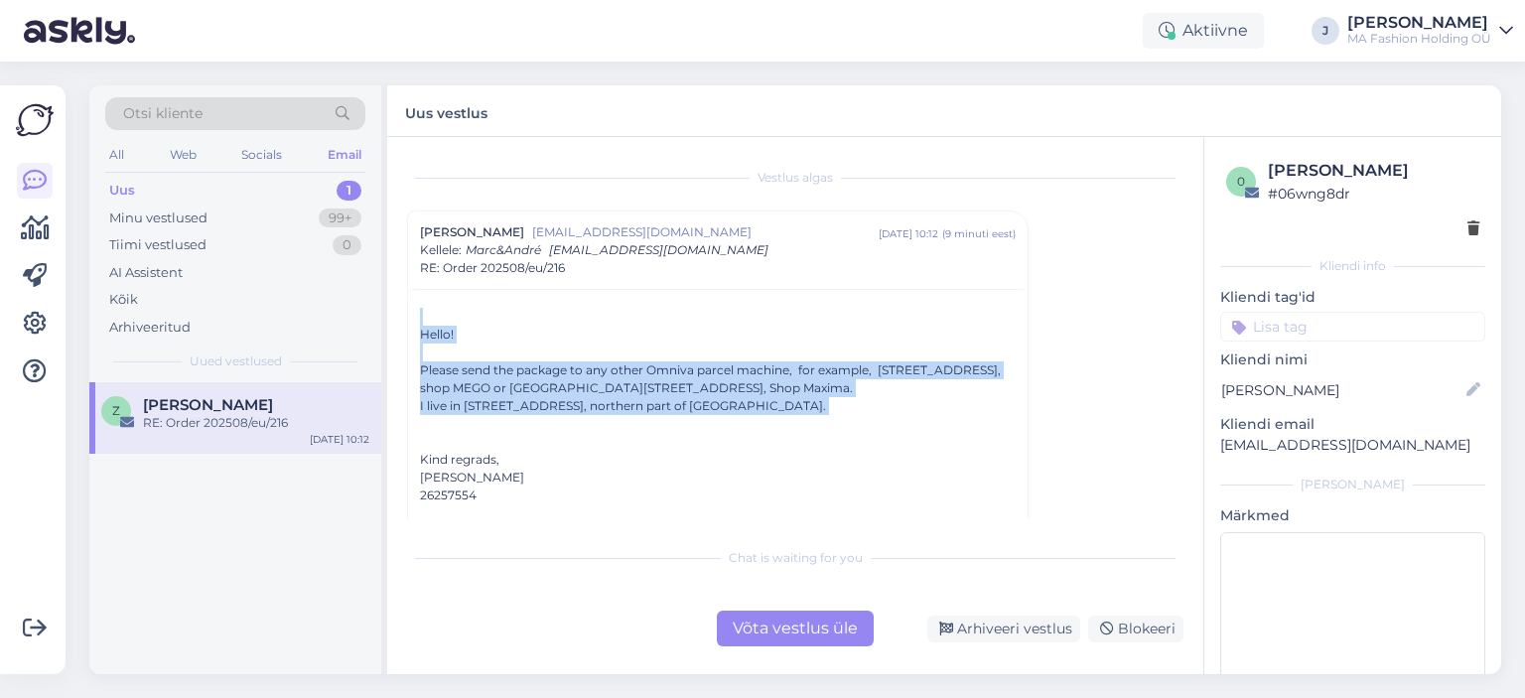
drag, startPoint x: 753, startPoint y: 419, endPoint x: 411, endPoint y: 325, distance: 355.2
click at [411, 325] on div "Hello! Please send the package to any other Omniva parcel machine, for example,…" at bounding box center [717, 655] width 619 height 732
click at [496, 342] on div "Hello! Please send the package to any other Omniva parcel machine, for example,…" at bounding box center [718, 650] width 596 height 685
drag, startPoint x: 719, startPoint y: 400, endPoint x: 409, endPoint y: 317, distance: 320.7
click at [393, 317] on div "Vestlus algas [PERSON_NAME] [EMAIL_ADDRESS][DOMAIN_NAME] [DATE] 10:12 ( 9 minut…" at bounding box center [795, 405] width 816 height 537
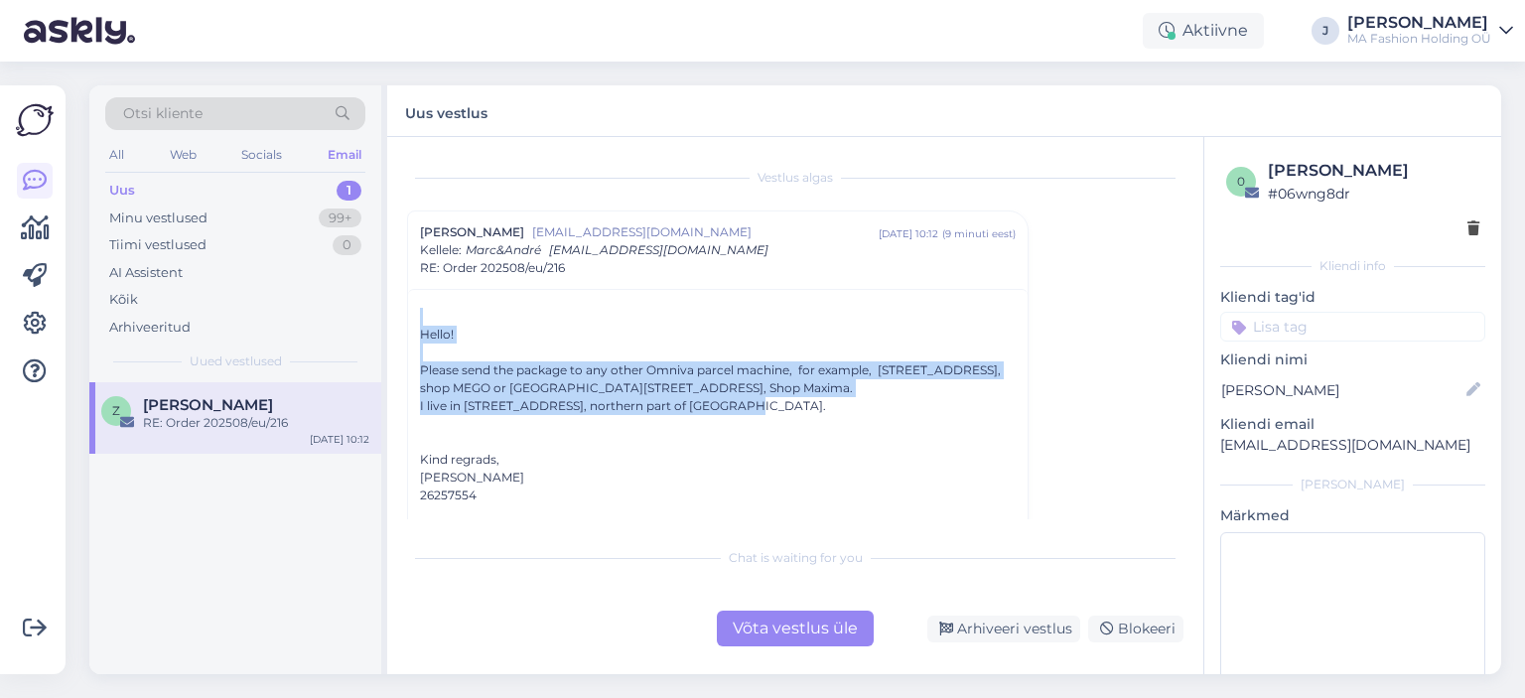
click at [730, 414] on div "Hello! Please send the package to any other Omniva parcel machine, for example,…" at bounding box center [718, 650] width 596 height 685
drag, startPoint x: 730, startPoint y: 414, endPoint x: 382, endPoint y: 301, distance: 365.4
click at [384, 301] on div "Otsi kliente All Web Socials Email Uus 1 Minu vestlused 99+ Tiimi vestlused 0 A…" at bounding box center [794, 379] width 1411 height 589
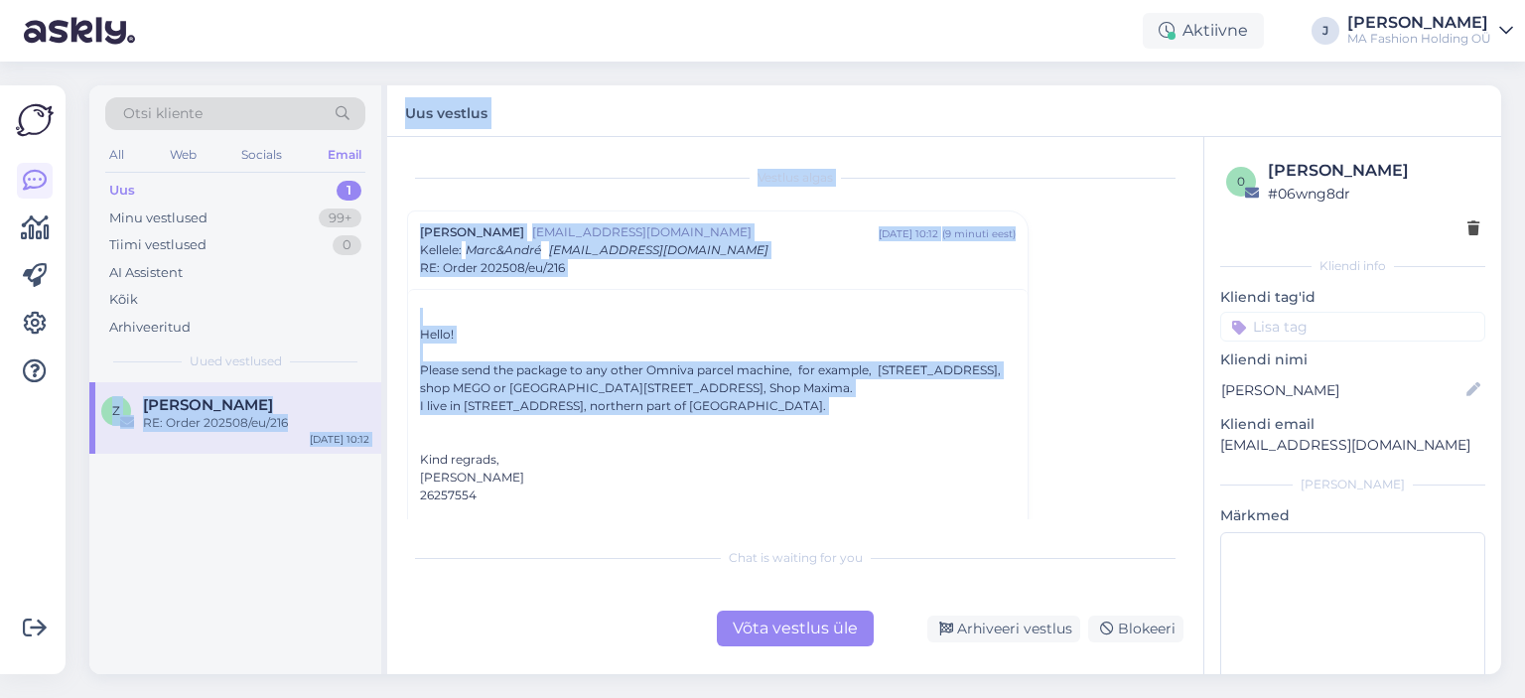
click at [546, 327] on div "Hello! Please send the package to any other Omniva parcel machine, for example,…" at bounding box center [718, 650] width 596 height 685
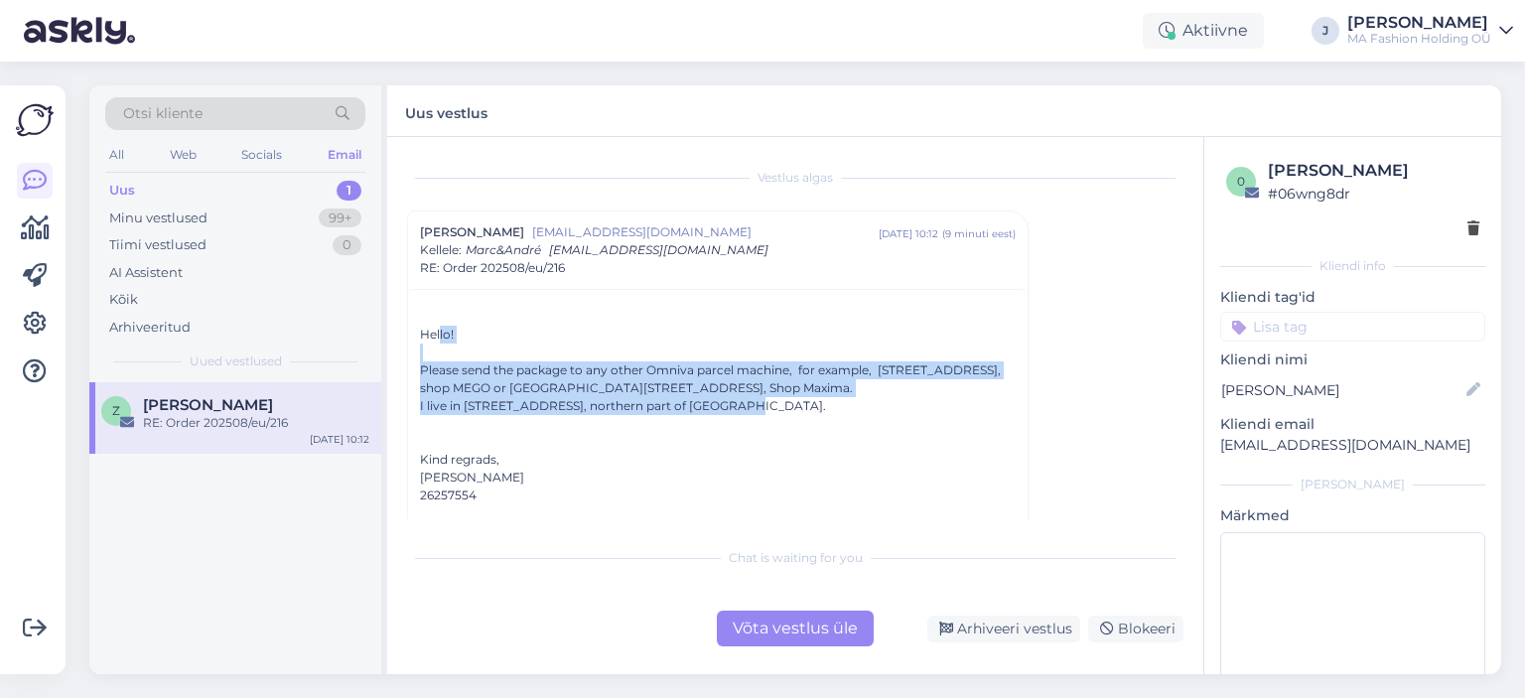
drag, startPoint x: 441, startPoint y: 336, endPoint x: 762, endPoint y: 404, distance: 328.6
click at [762, 404] on div "Hello! Please send the package to any other Omniva parcel machine, for example,…" at bounding box center [718, 650] width 596 height 685
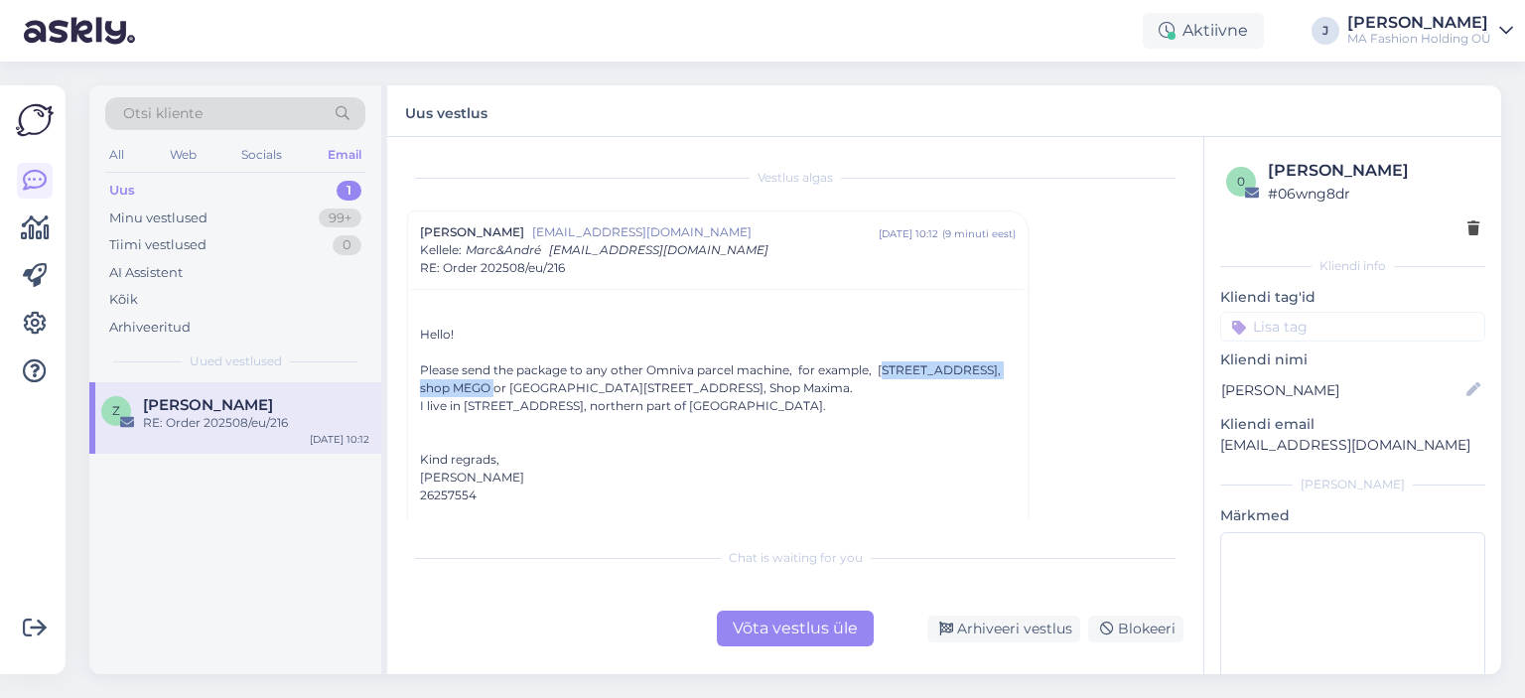
drag, startPoint x: 875, startPoint y: 372, endPoint x: 479, endPoint y: 391, distance: 396.5
click at [479, 391] on div "Hello! Please send the package to any other Omniva parcel machine, for example,…" at bounding box center [718, 650] width 596 height 685
click at [845, 630] on div "Võta vestlus üle" at bounding box center [795, 628] width 157 height 36
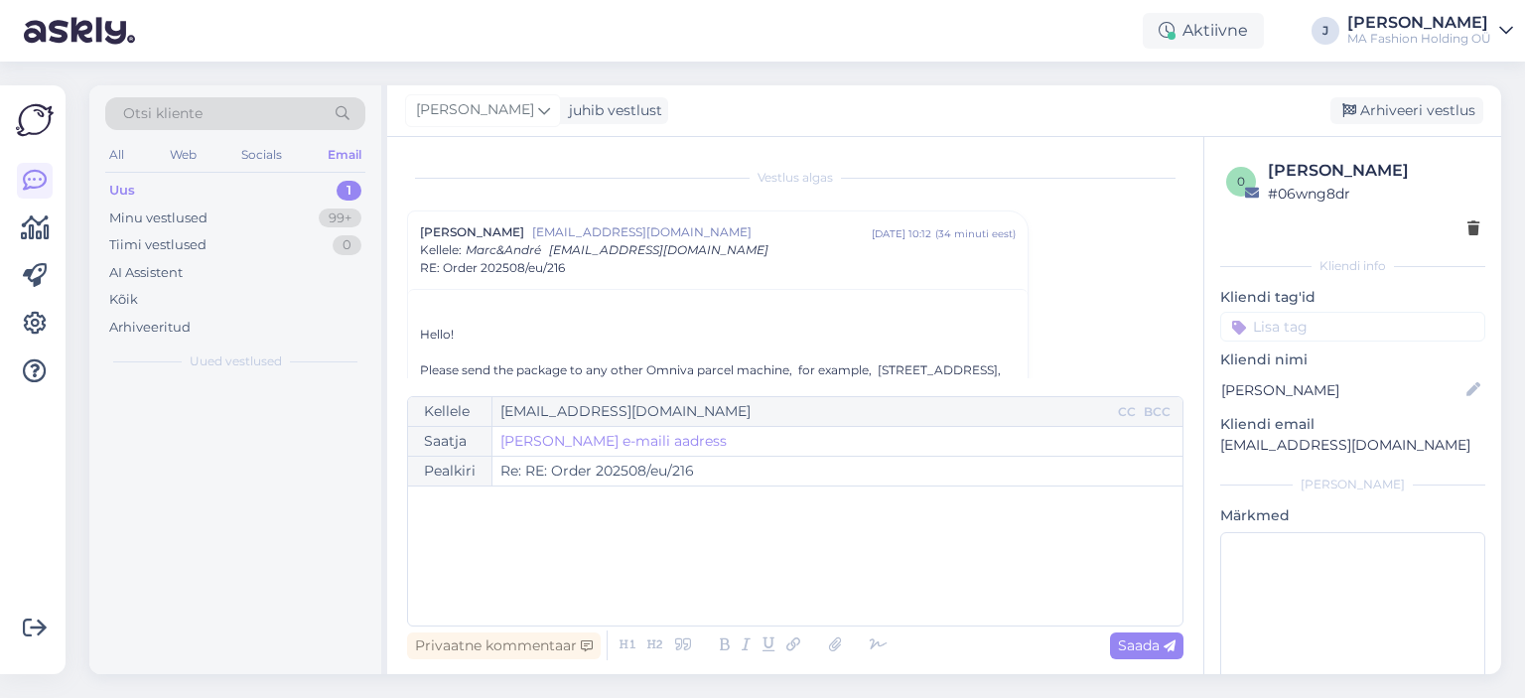
scroll to position [54, 0]
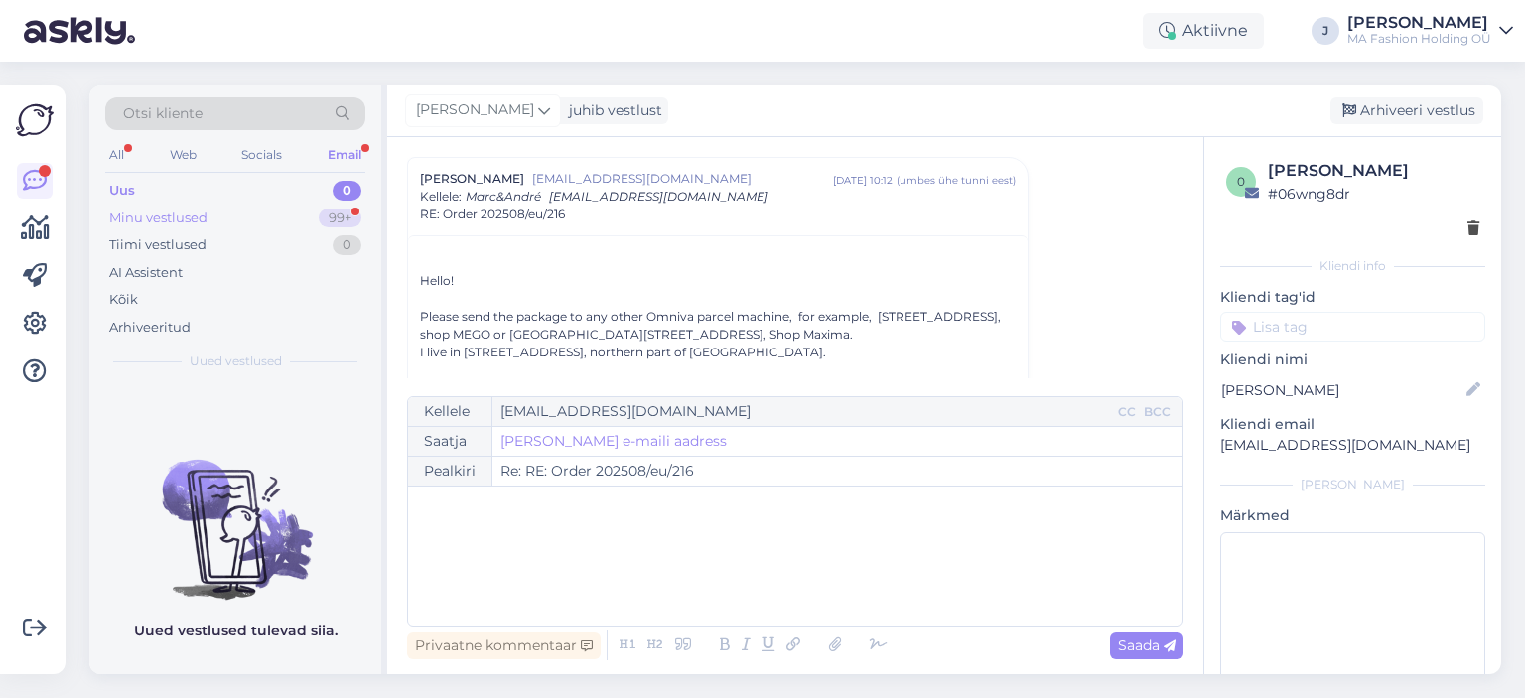
click at [278, 207] on div "Minu vestlused 99+" at bounding box center [235, 218] width 260 height 28
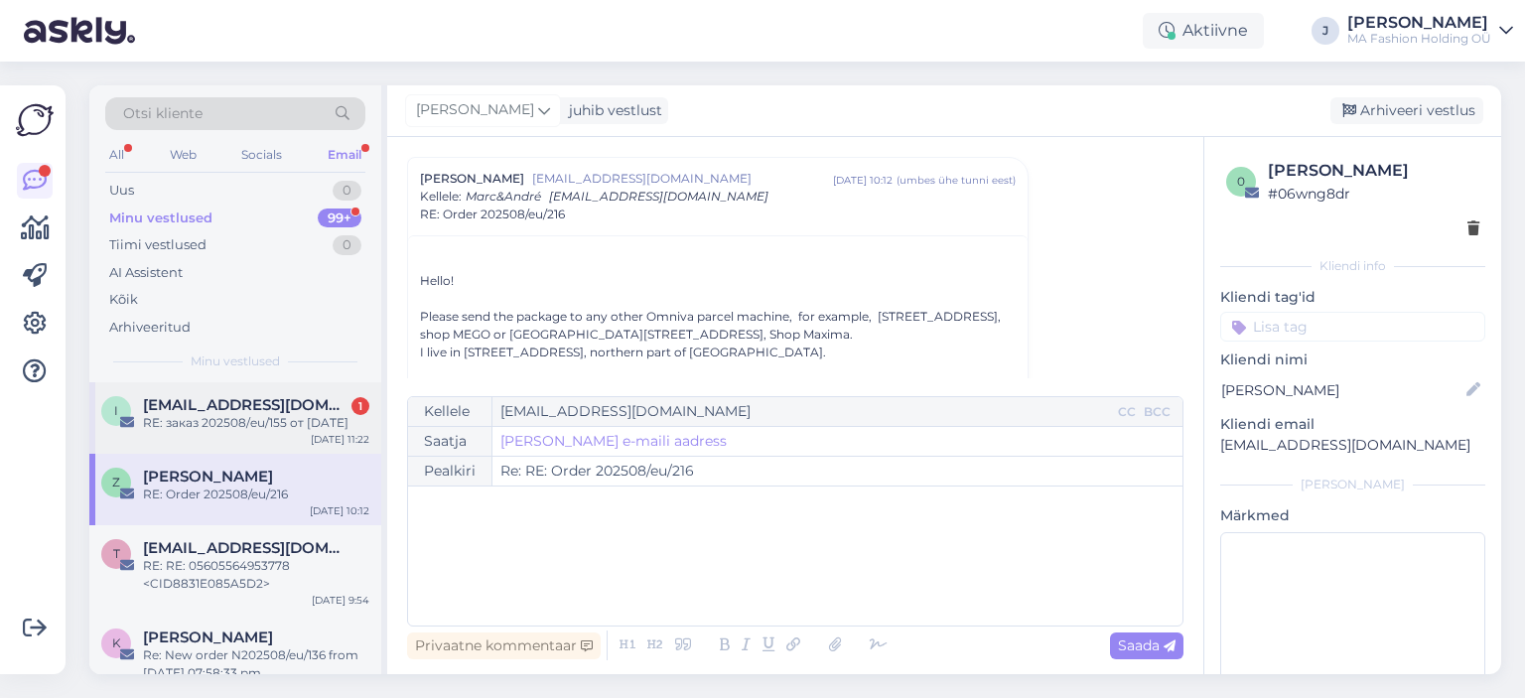
click at [245, 422] on div "RE: заказ 202508/eu/155 от [DATE]" at bounding box center [256, 423] width 226 height 18
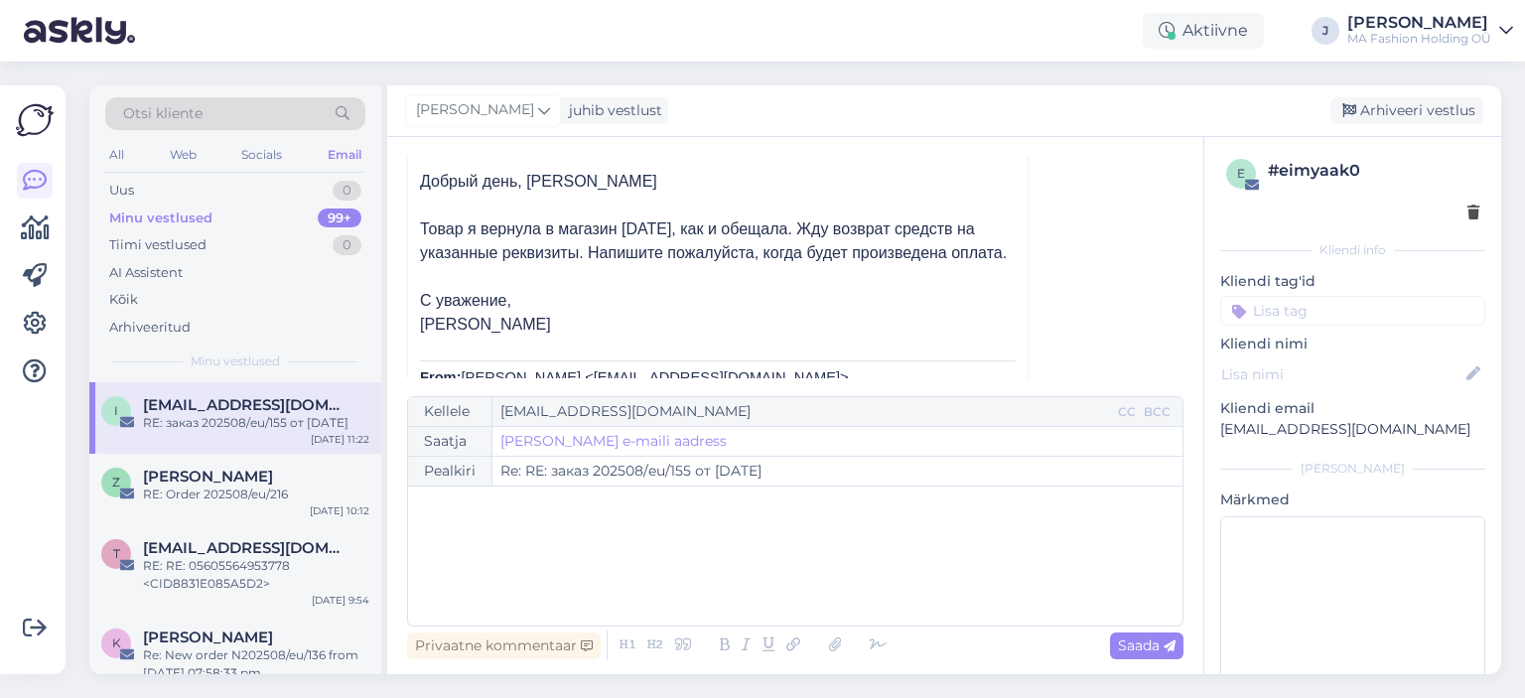
scroll to position [299, 0]
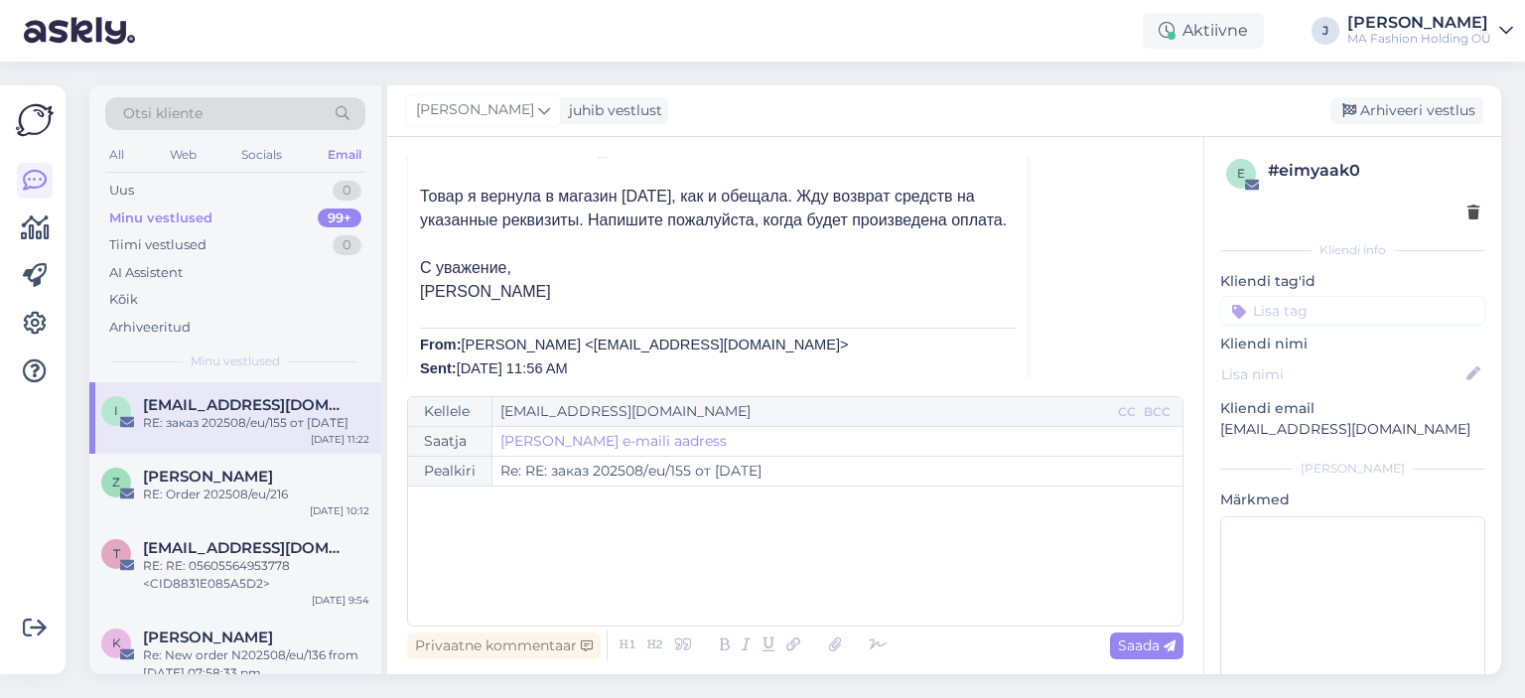
drag, startPoint x: 508, startPoint y: 353, endPoint x: 461, endPoint y: 253, distance: 111.0
click at [461, 257] on div "Добрый день, [PERSON_NAME] я вернула в магазин [DATE], как и обещала. Жду возвр…" at bounding box center [718, 625] width 596 height 976
click at [473, 245] on span "Добрый день, [PERSON_NAME] я вернула в магазин [DATE], как и обещала. Жду возвр…" at bounding box center [713, 220] width 587 height 160
drag, startPoint x: 615, startPoint y: 322, endPoint x: 476, endPoint y: 217, distance: 173.7
click at [396, 182] on div "Vestlus algas [EMAIL_ADDRESS][DOMAIN_NAME] [DATE] 11:51 ( 5 päeva eest ) заказ …" at bounding box center [795, 405] width 816 height 537
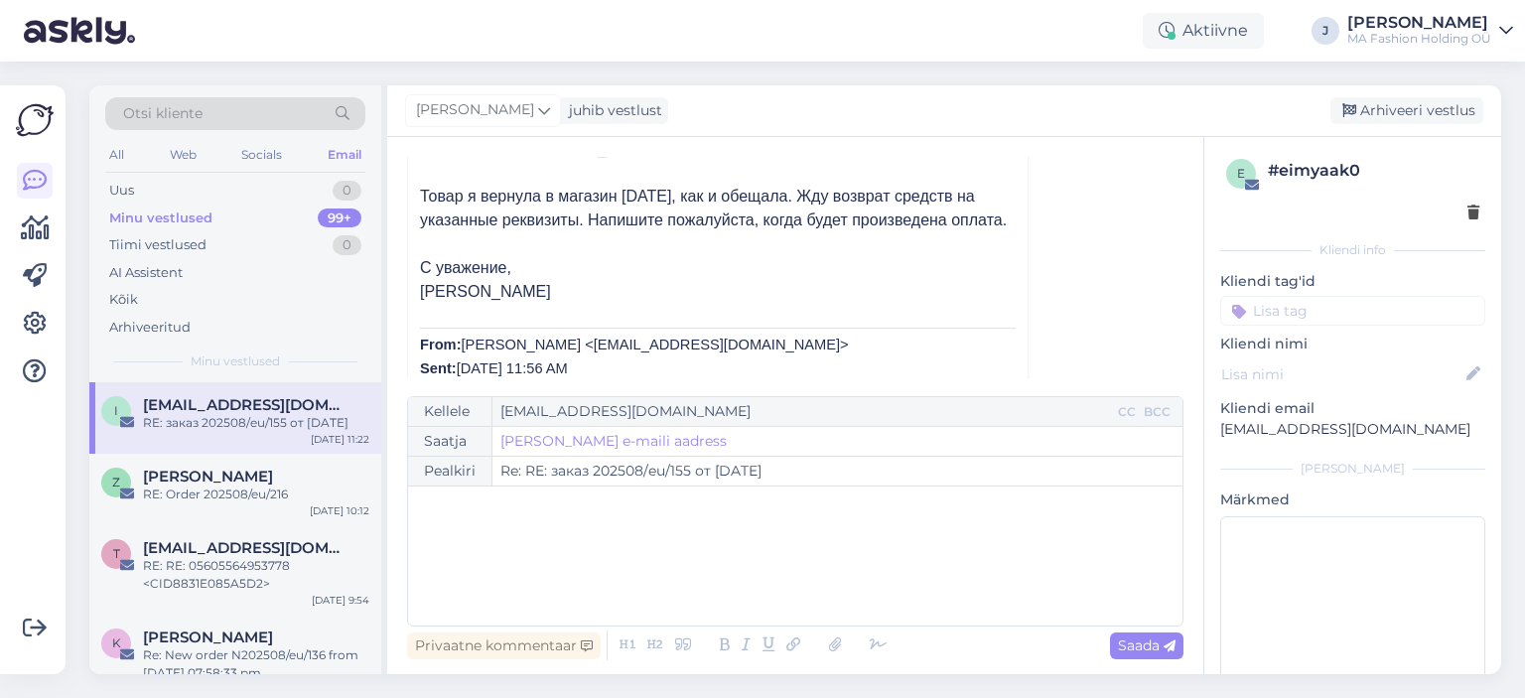
click at [488, 223] on span "Добрый день, [PERSON_NAME] я вернула в магазин [DATE], как и обещала. Жду возвр…" at bounding box center [713, 220] width 587 height 160
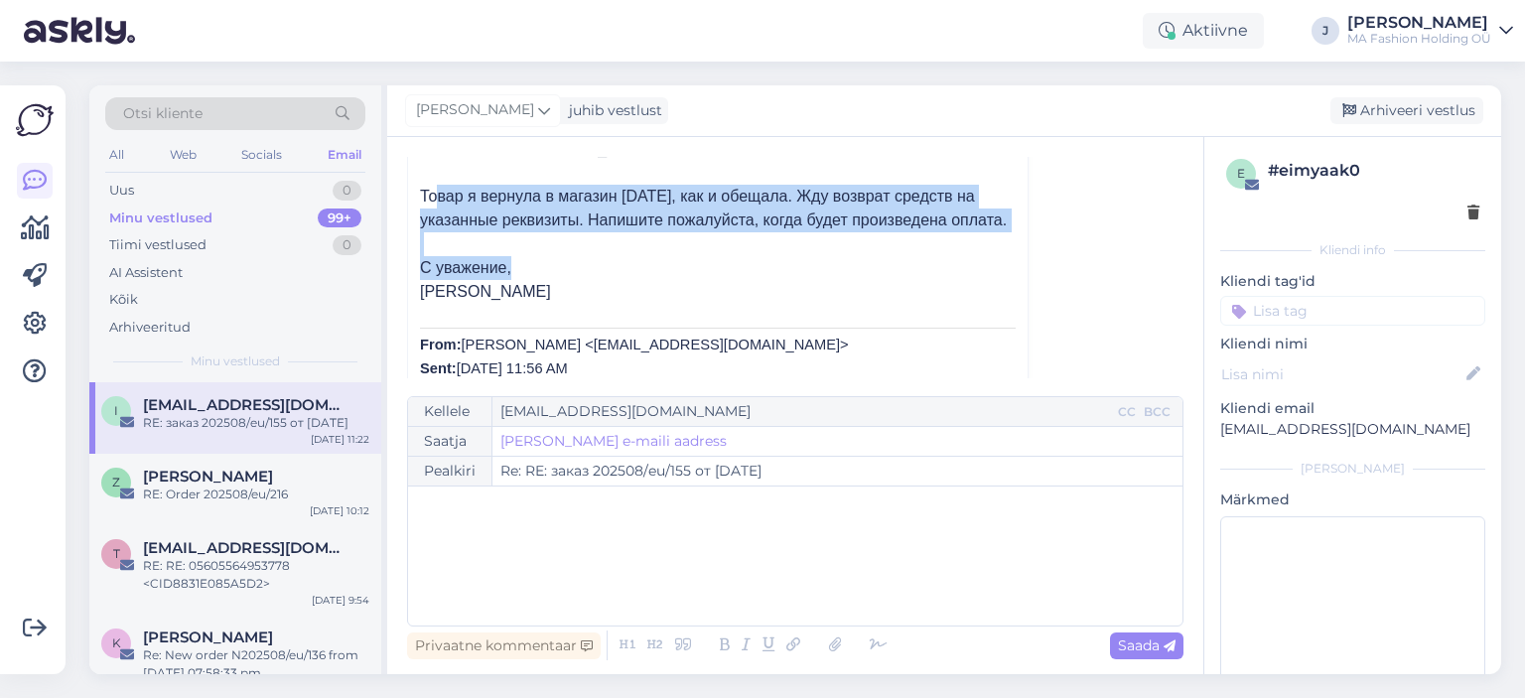
drag, startPoint x: 587, startPoint y: 300, endPoint x: 440, endPoint y: 192, distance: 182.4
click at [440, 192] on p "Добрый день, [PERSON_NAME] я вернула в магазин [DATE], как и обещала. Жду возвр…" at bounding box center [718, 220] width 596 height 167
click at [480, 232] on p "Добрый день, [PERSON_NAME] я вернула в магазин [DATE], как и обещала. Жду возвр…" at bounding box center [718, 220] width 596 height 167
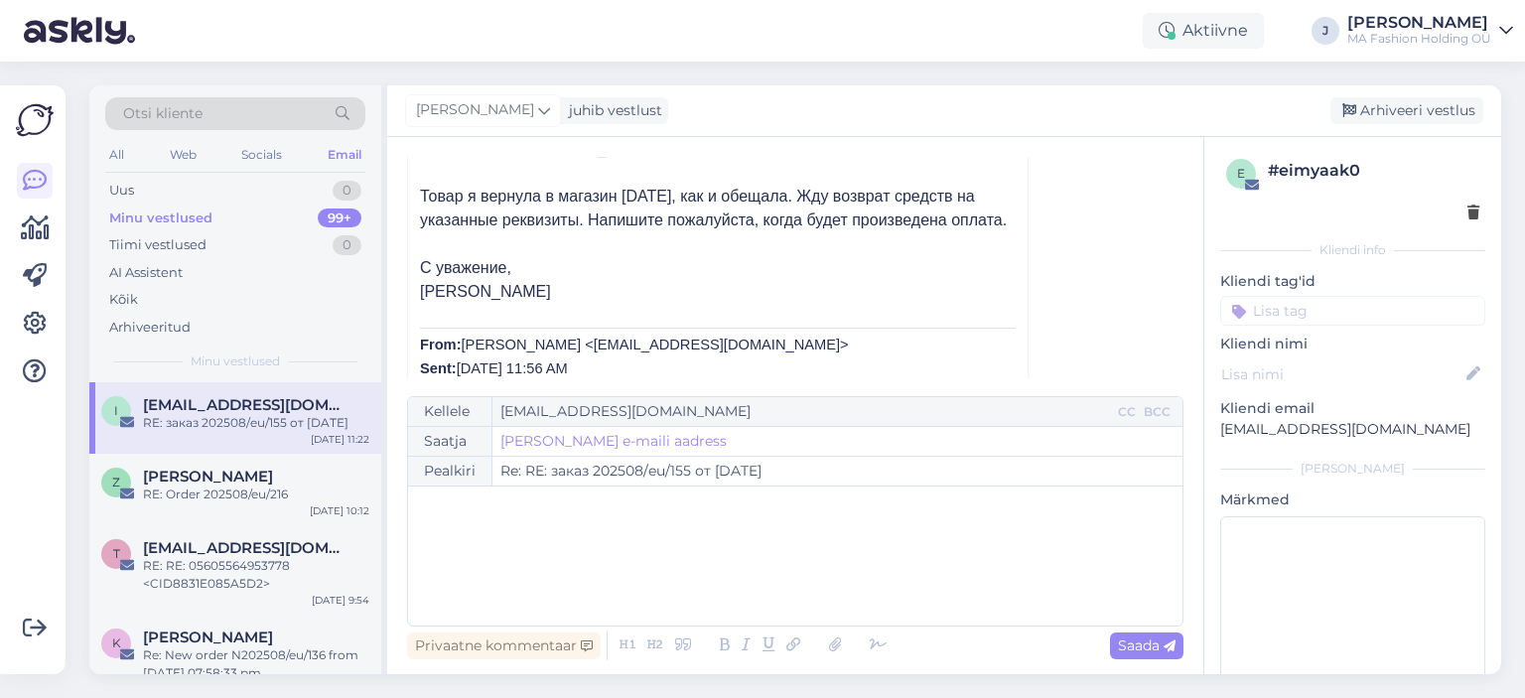
click at [595, 304] on p "Добрый день, [PERSON_NAME] я вернула в магазин [DATE], как и обещала. Жду возвр…" at bounding box center [718, 220] width 596 height 167
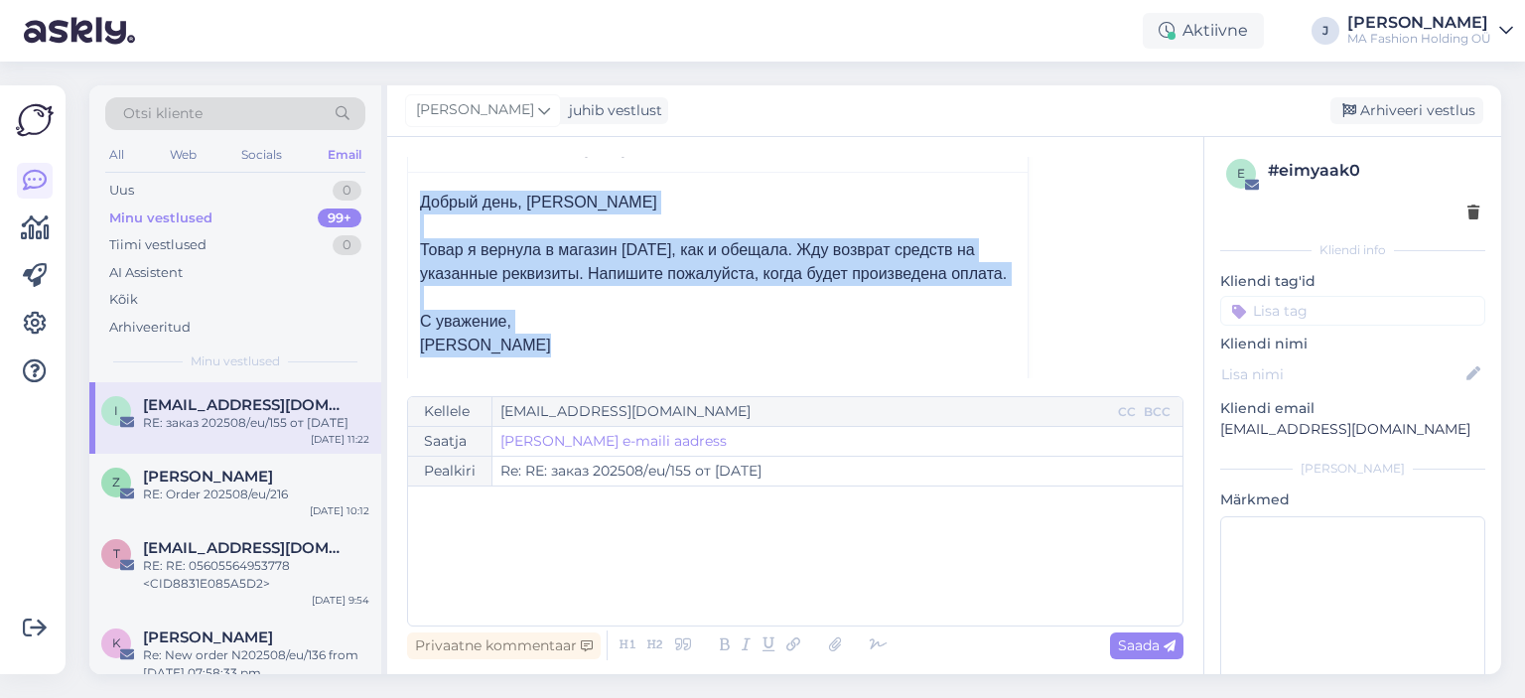
drag, startPoint x: 591, startPoint y: 311, endPoint x: 420, endPoint y: 159, distance: 228.5
click at [420, 159] on div "[EMAIL_ADDRESS][DOMAIN_NAME] [DATE] 11:22 ( vähem kui ühe minuti eest ) [PERSON…" at bounding box center [717, 636] width 621 height 1086
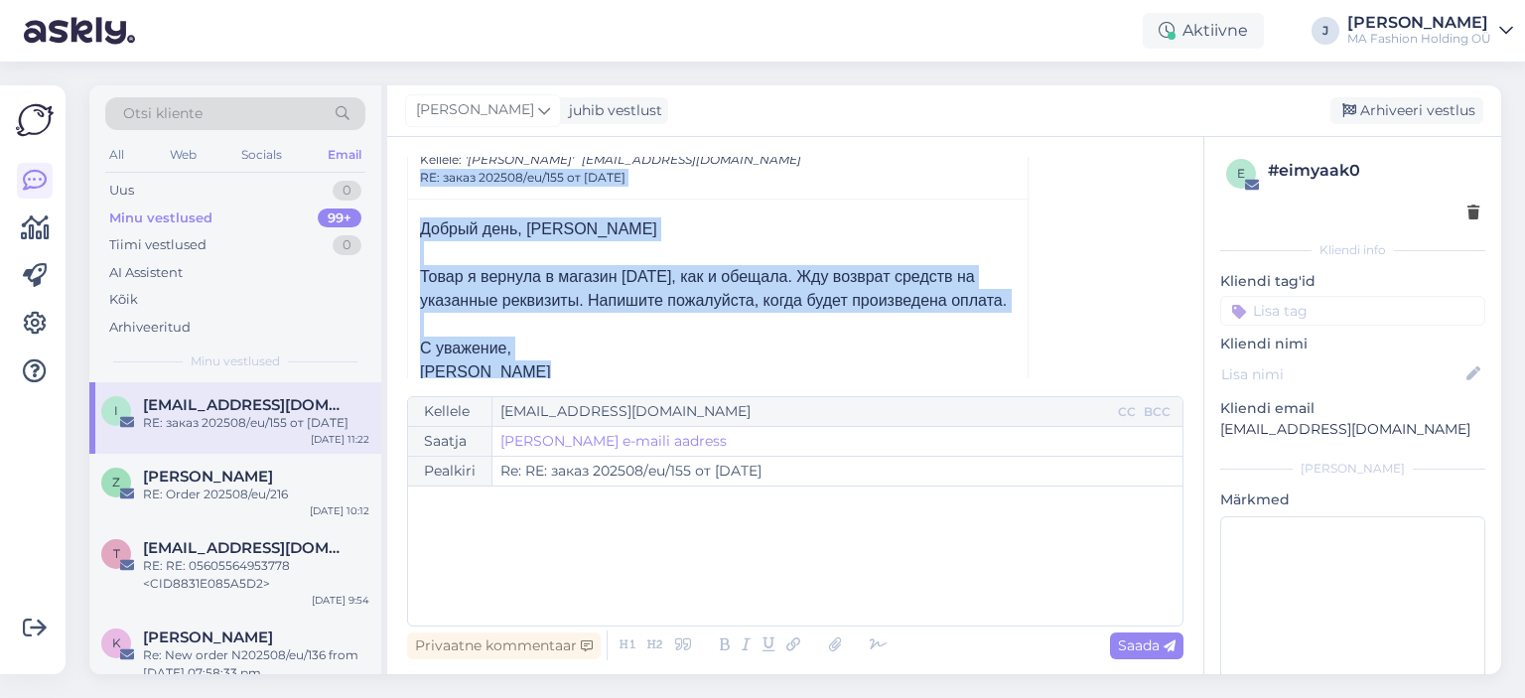
click at [470, 220] on span "Добрый день, [PERSON_NAME] я вернула в магазин [DATE], как и обещала. Жду возвр…" at bounding box center [713, 300] width 587 height 160
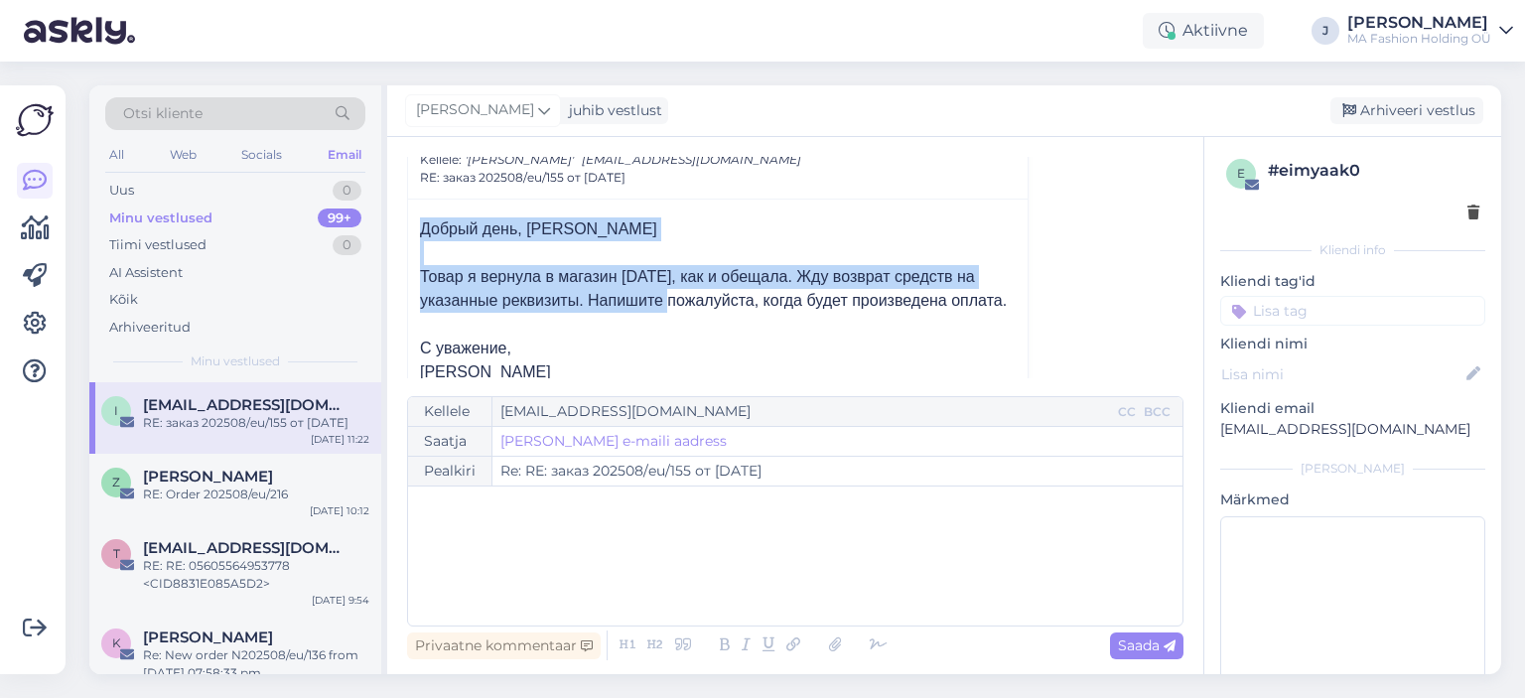
drag, startPoint x: 423, startPoint y: 221, endPoint x: 641, endPoint y: 305, distance: 233.7
click at [642, 305] on span "Добрый день, [PERSON_NAME] я вернула в магазин [DATE], как и обещала. Жду возвр…" at bounding box center [713, 300] width 587 height 160
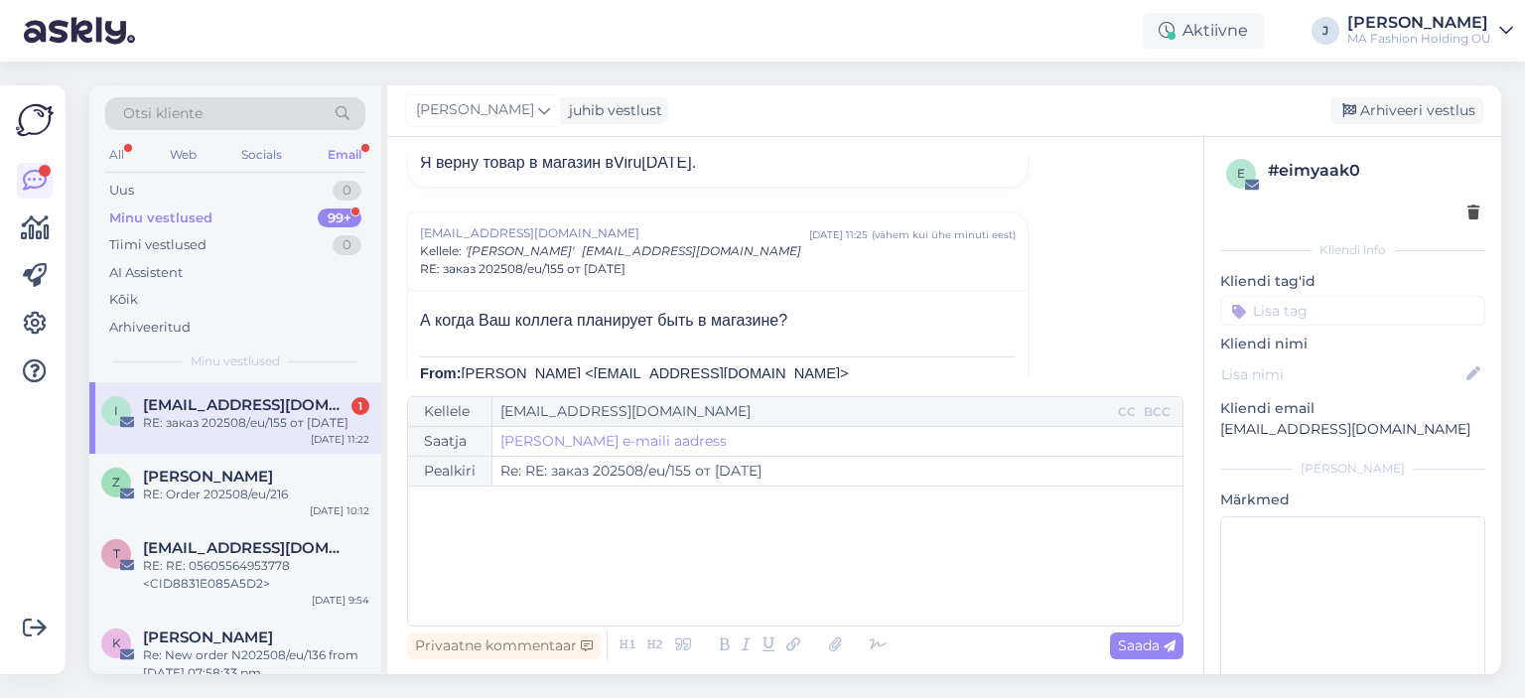
click at [218, 396] on span "[EMAIL_ADDRESS][DOMAIN_NAME]" at bounding box center [246, 405] width 206 height 18
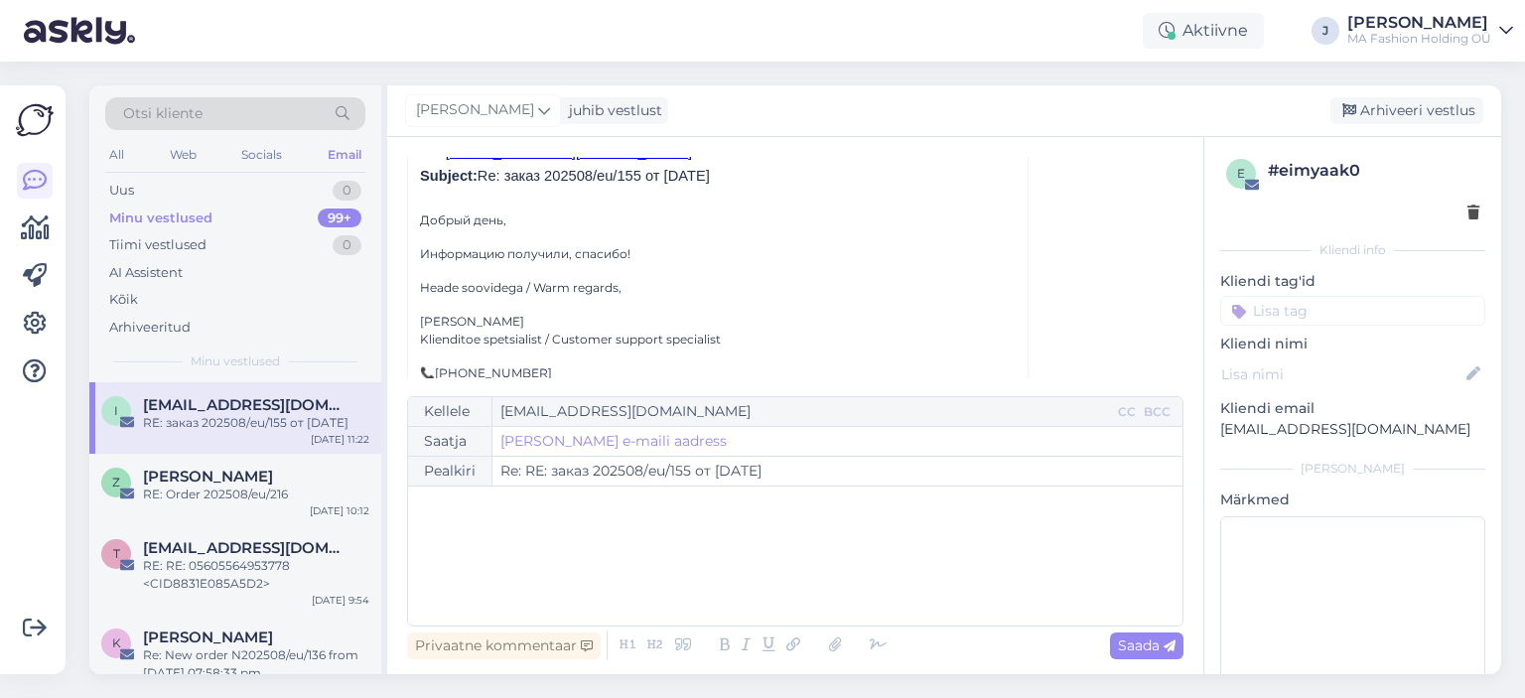
scroll to position [266, 0]
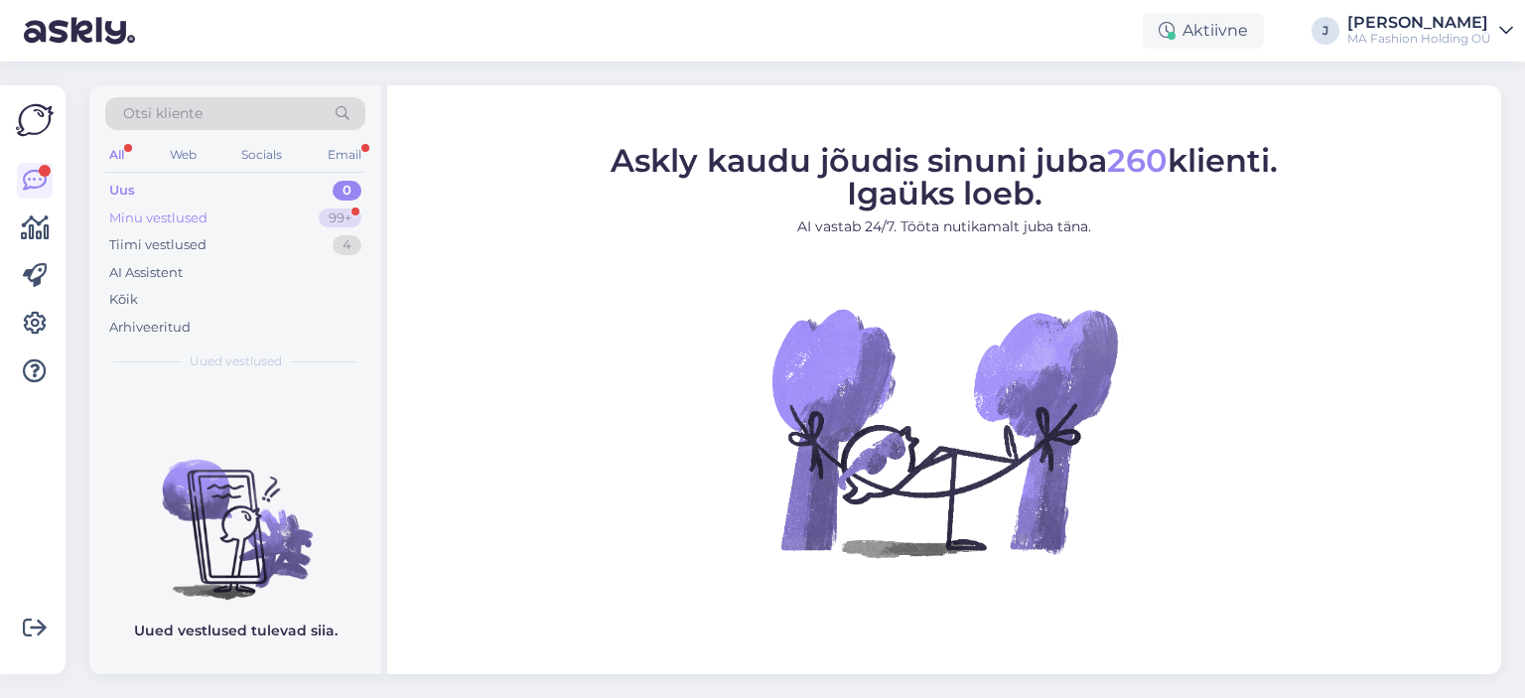
click at [266, 217] on div "Minu vestlused 99+" at bounding box center [235, 218] width 260 height 28
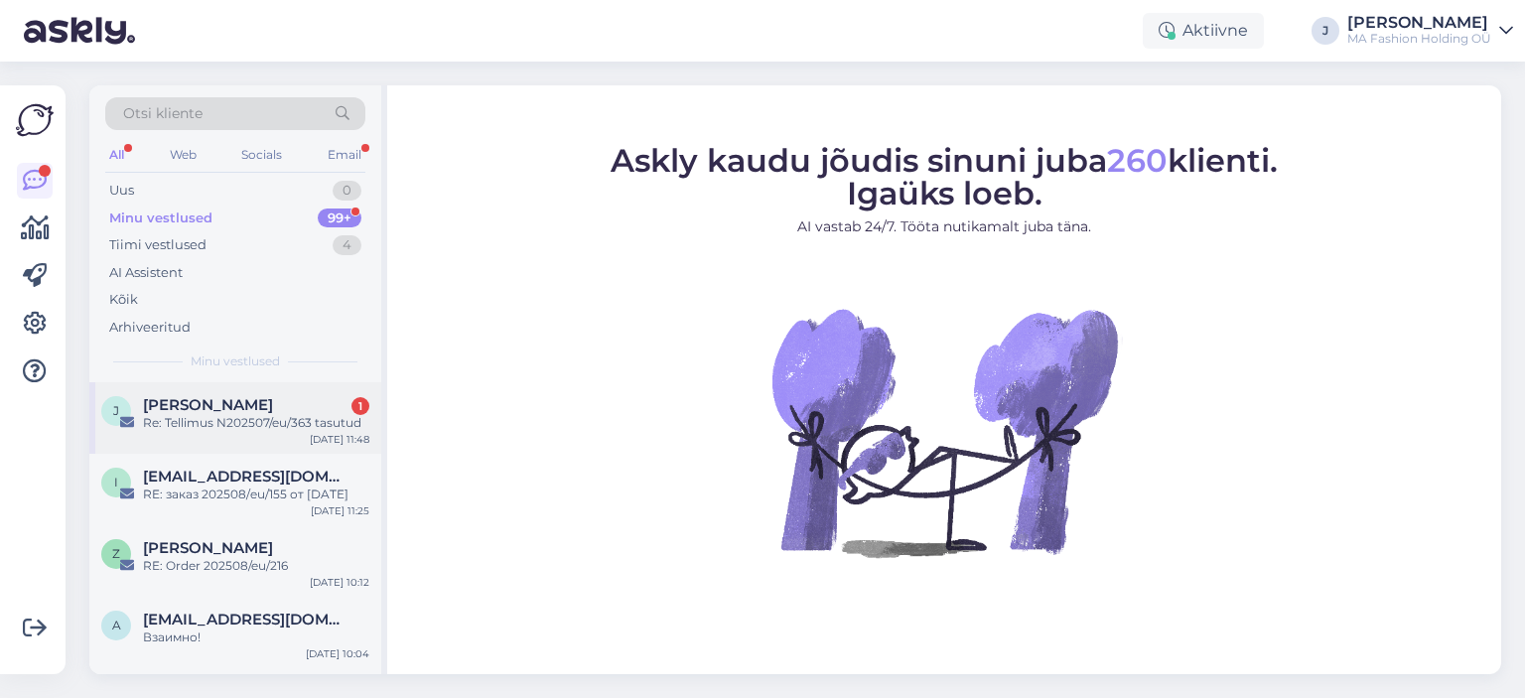
click at [250, 383] on div "J [PERSON_NAME] 1 Re: Tellimus N202507/eu/363 tasutud [DATE] 11:48" at bounding box center [235, 417] width 292 height 71
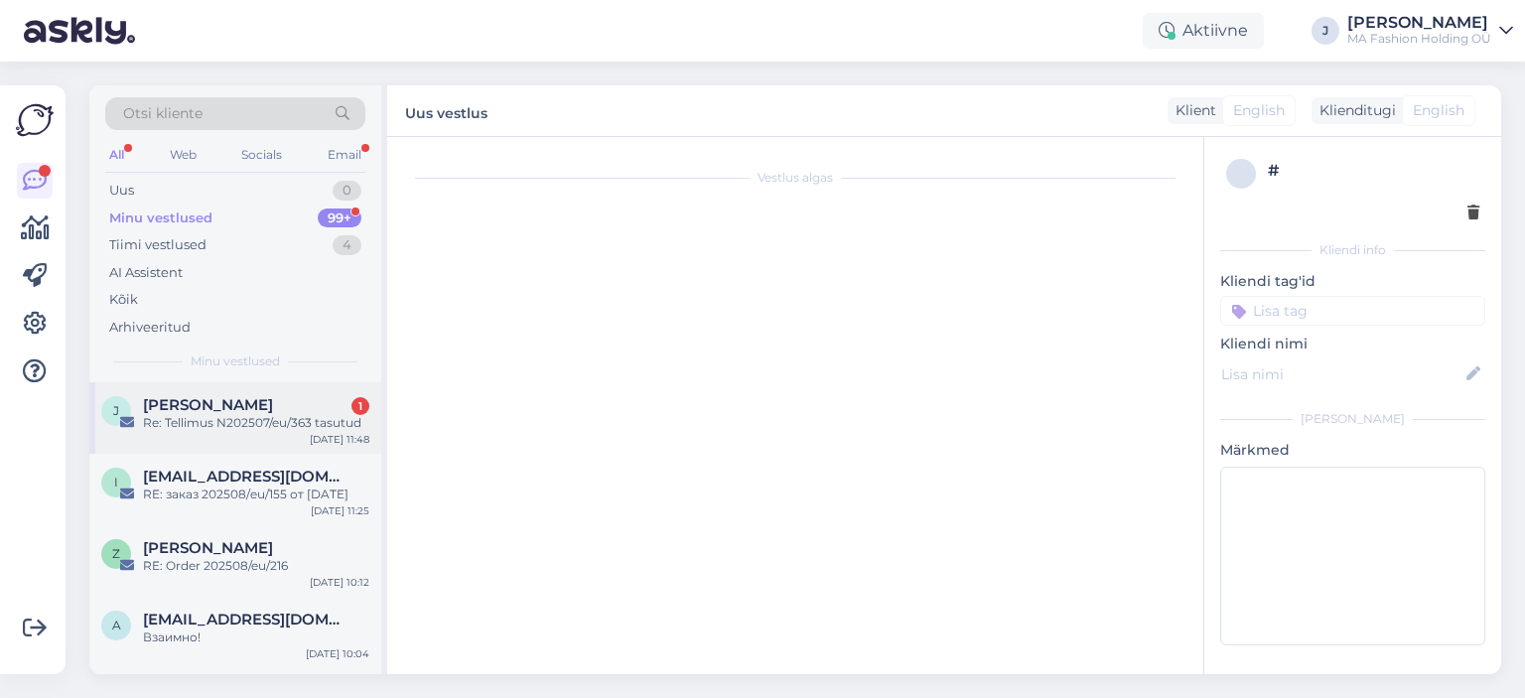
scroll to position [615, 0]
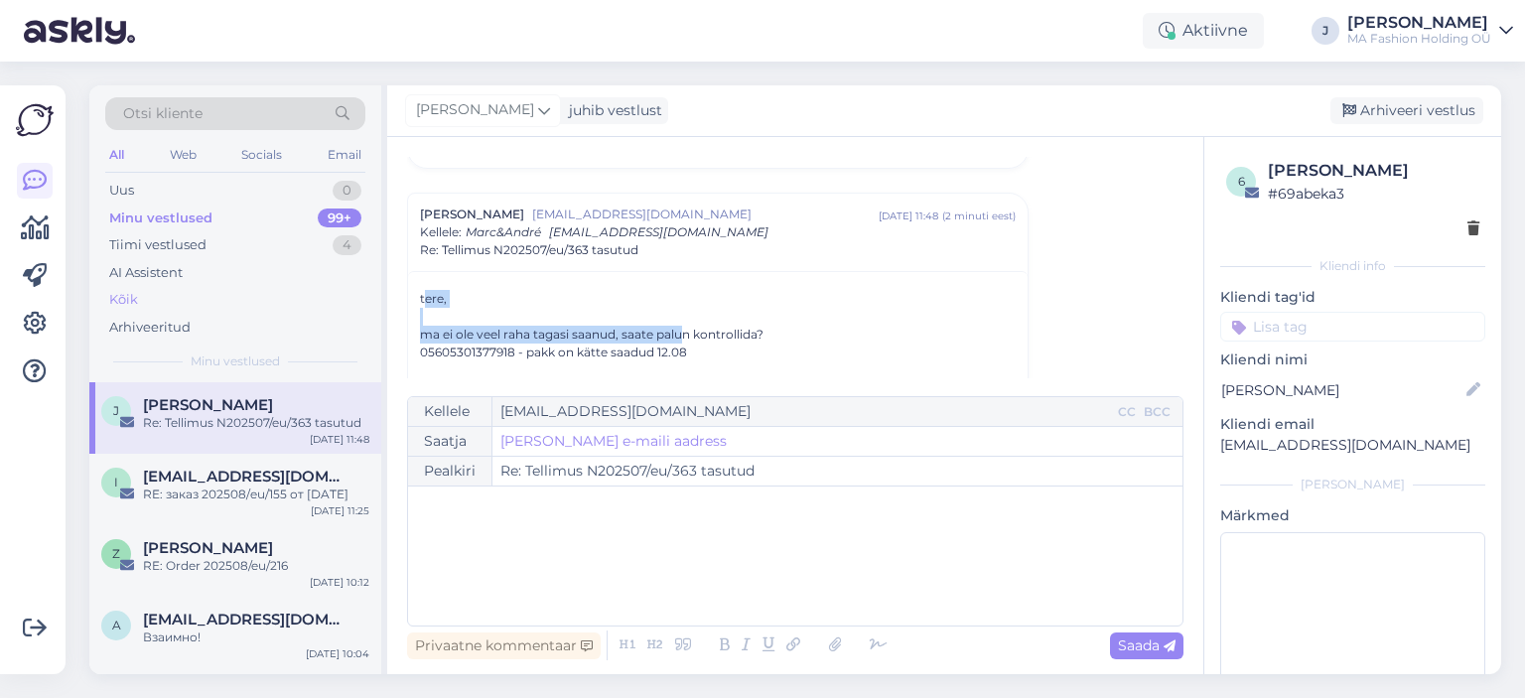
drag, startPoint x: 683, startPoint y: 333, endPoint x: 364, endPoint y: 285, distance: 322.1
click at [379, 285] on div "Otsi kliente All Web Socials Email Uus 0 Minu vestlused 99+ Tiimi vestlused 4 A…" at bounding box center [794, 379] width 1411 height 589
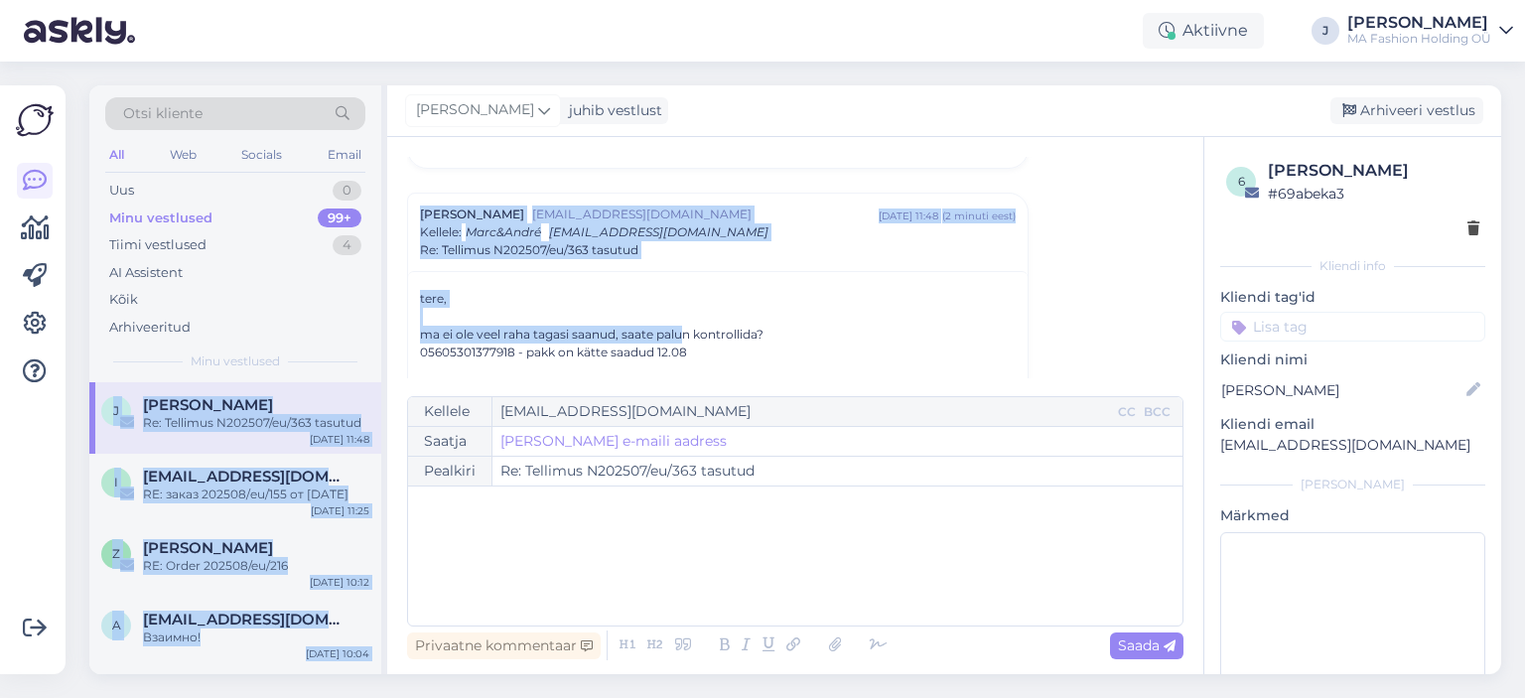
click at [439, 334] on div "ma ei ole veel raha tagasi saanud, saate palun kontrollida?" at bounding box center [718, 335] width 596 height 18
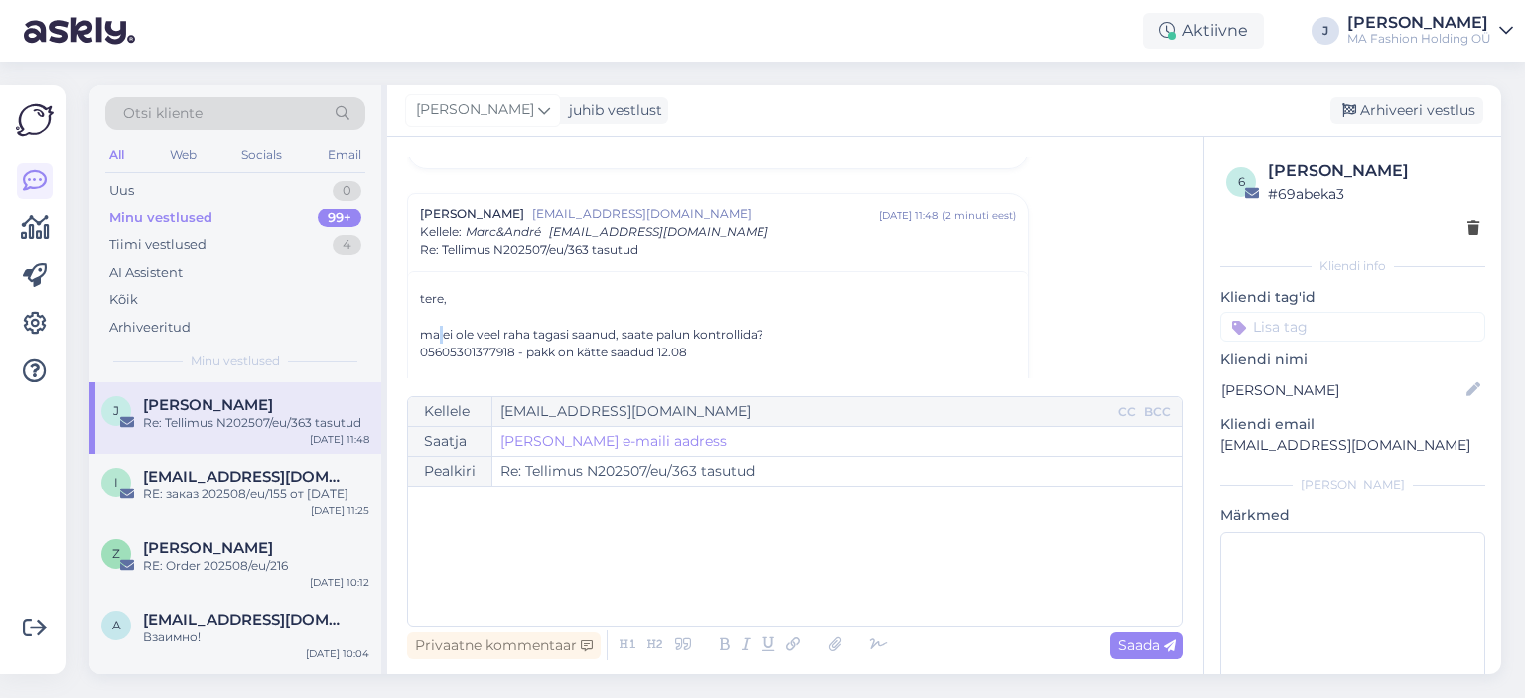
click at [439, 334] on div "ma ei ole veel raha tagasi saanud, saate palun kontrollida?" at bounding box center [718, 335] width 596 height 18
